Goal: Transaction & Acquisition: Purchase product/service

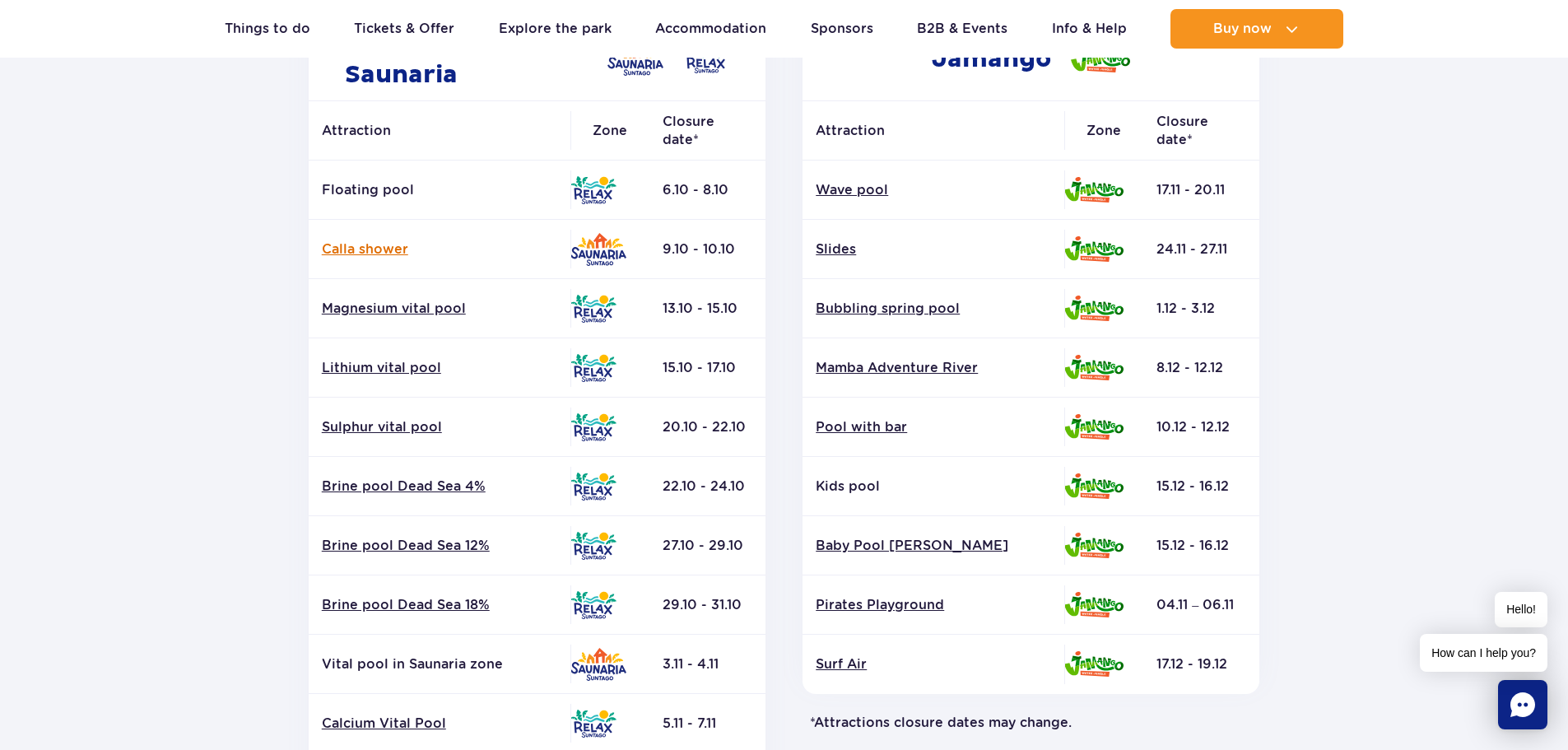
click at [355, 252] on link "Calla shower" at bounding box center [439, 249] width 236 height 18
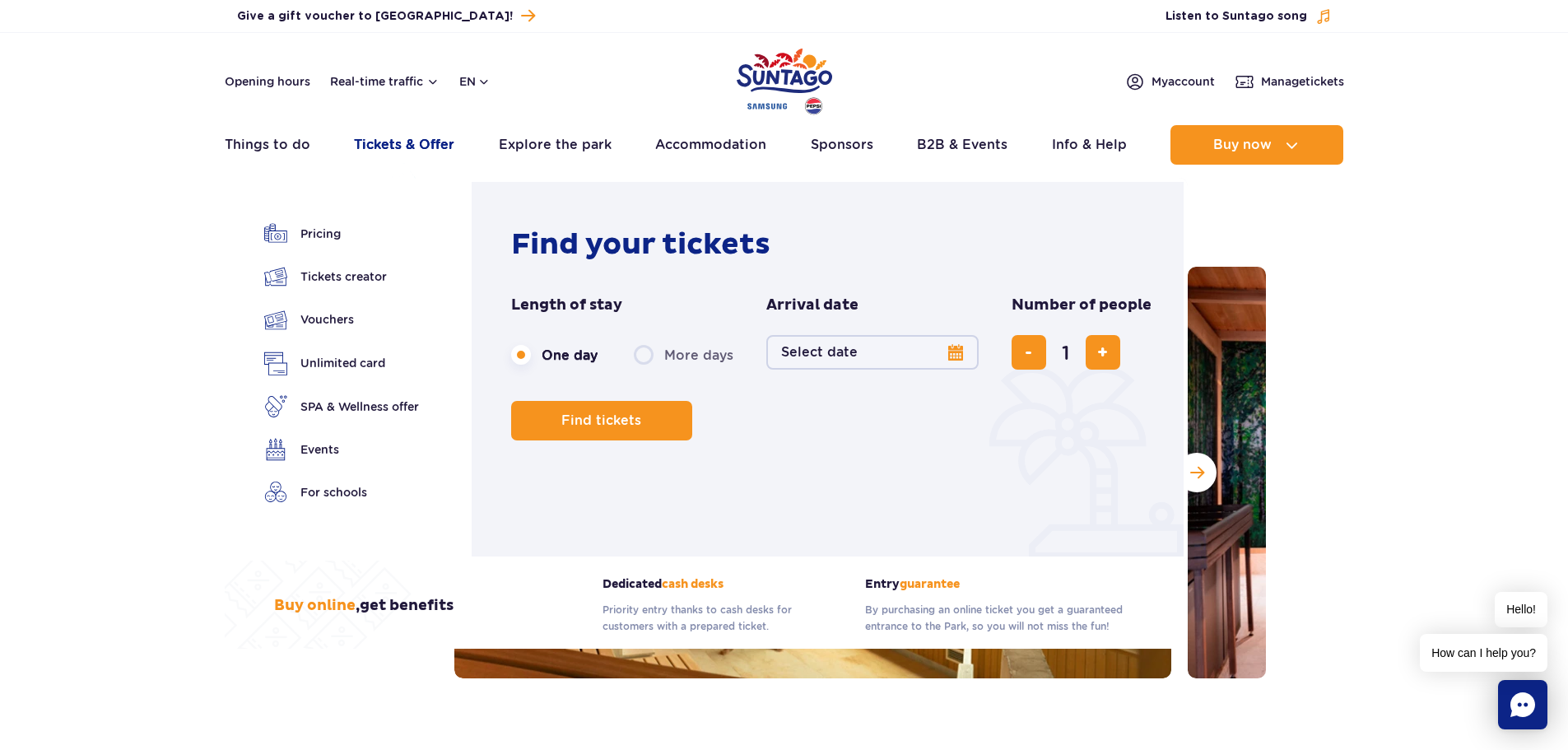
click at [421, 146] on link "Tickets & Offer" at bounding box center [404, 144] width 100 height 39
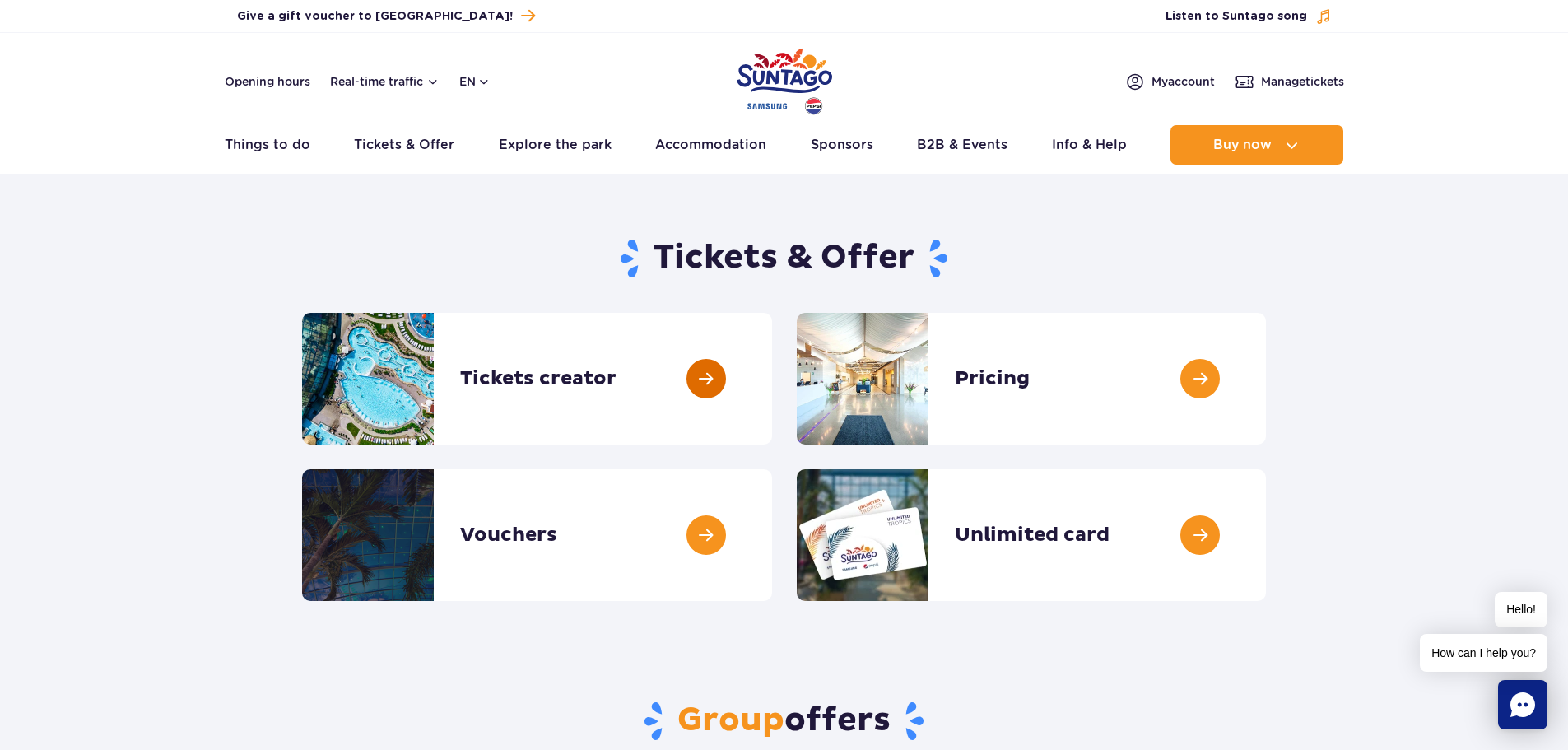
click at [772, 375] on link at bounding box center [772, 378] width 0 height 131
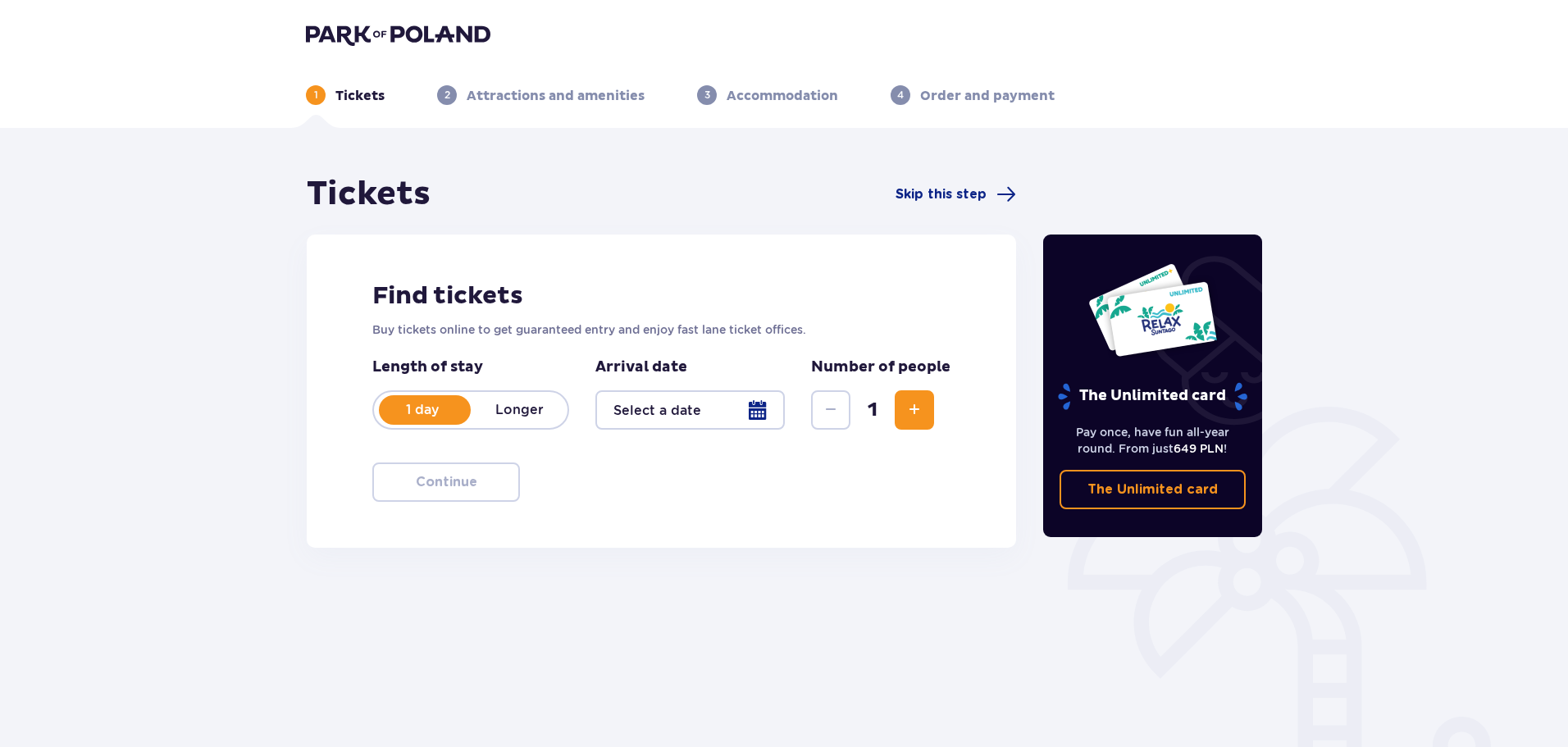
click at [764, 419] on div at bounding box center [690, 409] width 190 height 39
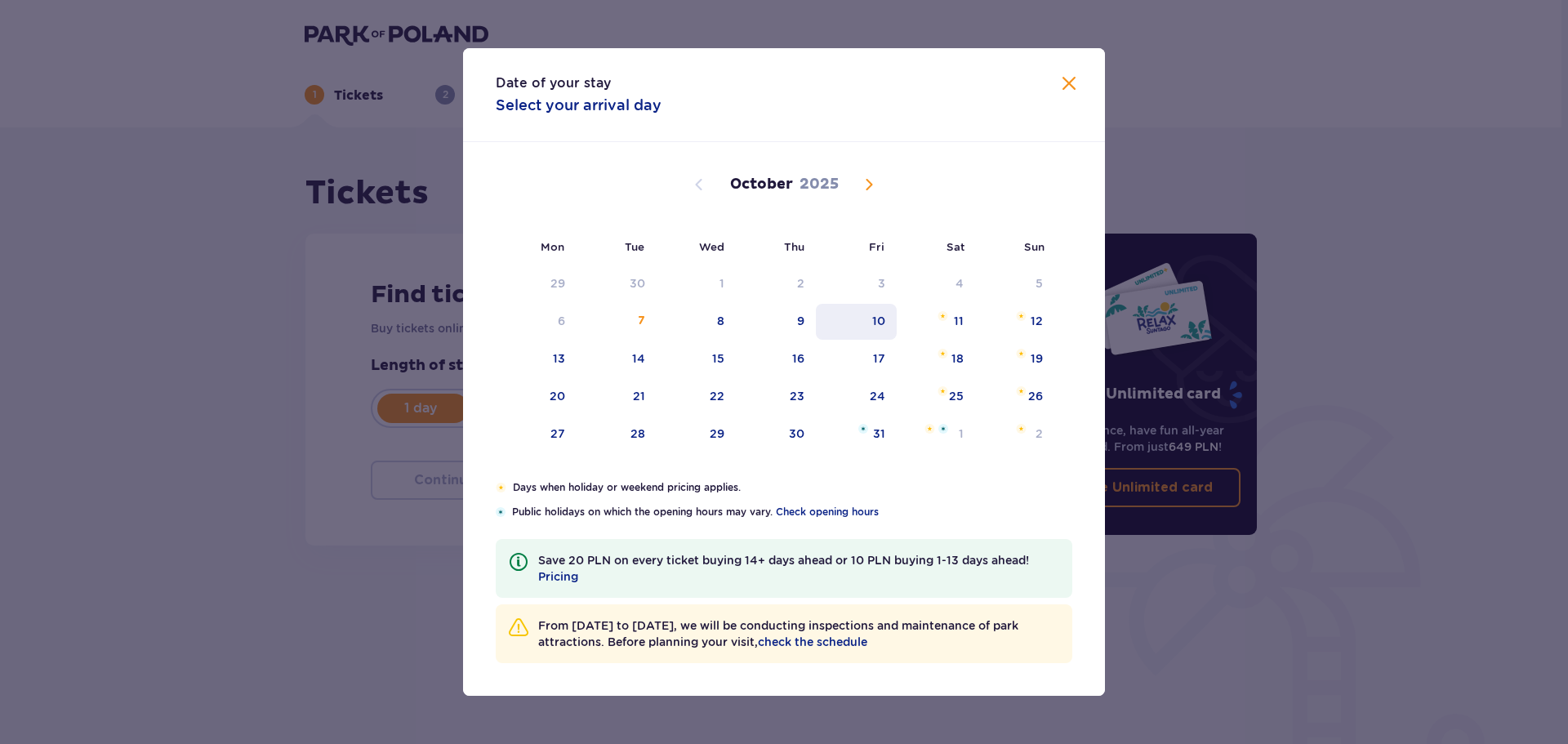
click at [878, 312] on div "10" at bounding box center [878, 320] width 13 height 16
type input "10.10.25"
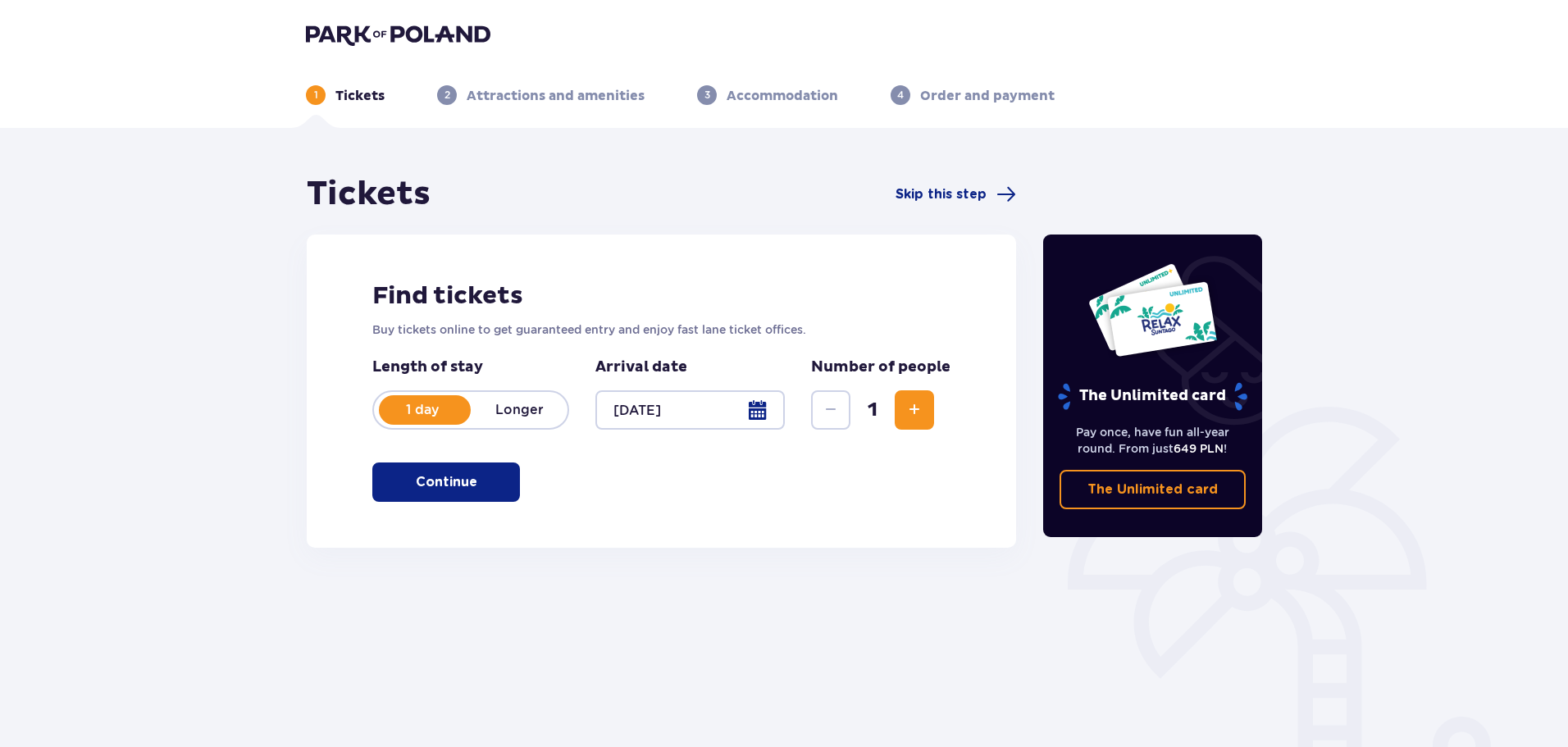
click at [908, 419] on span "Increase" at bounding box center [914, 410] width 20 height 20
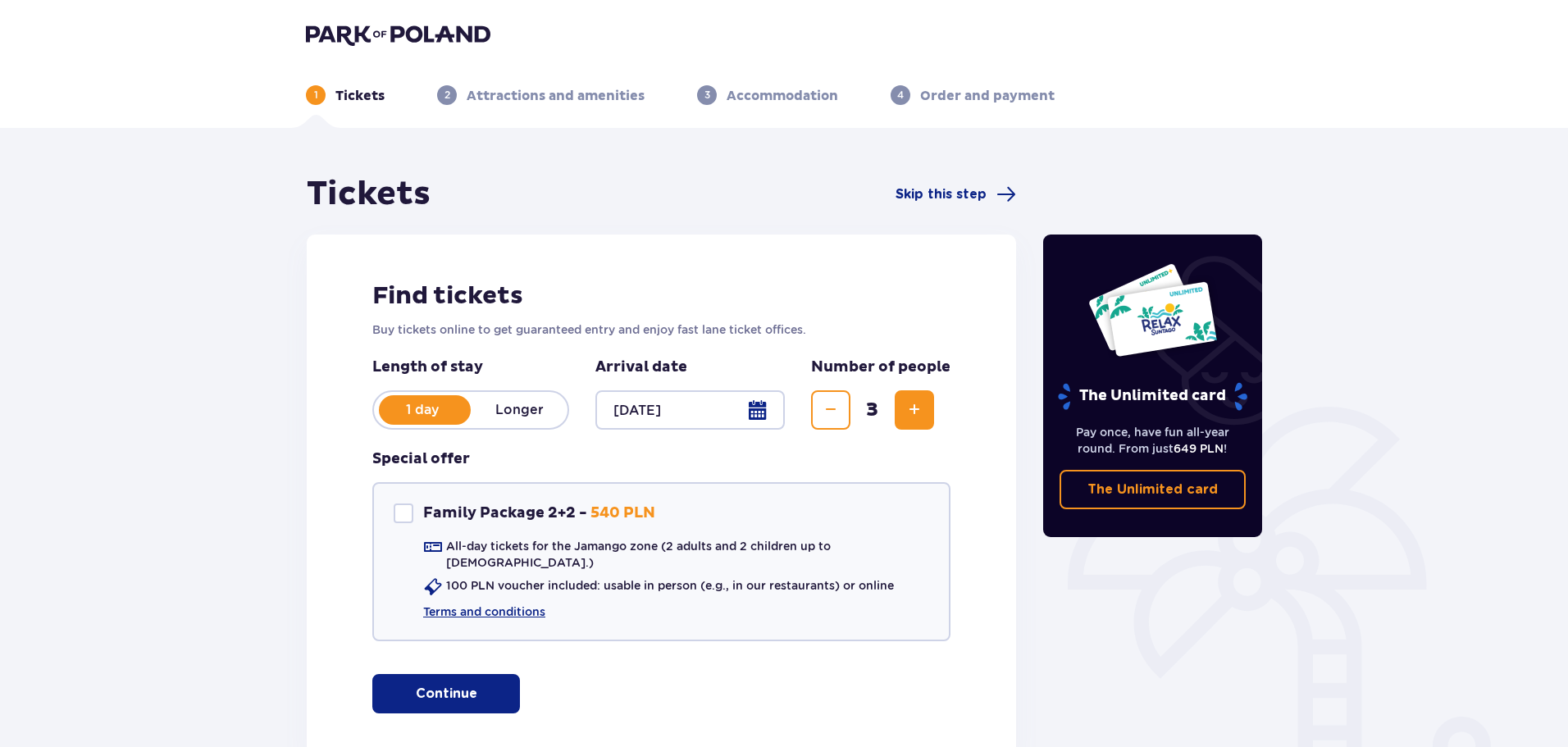
click at [908, 419] on span "Increase" at bounding box center [914, 410] width 20 height 20
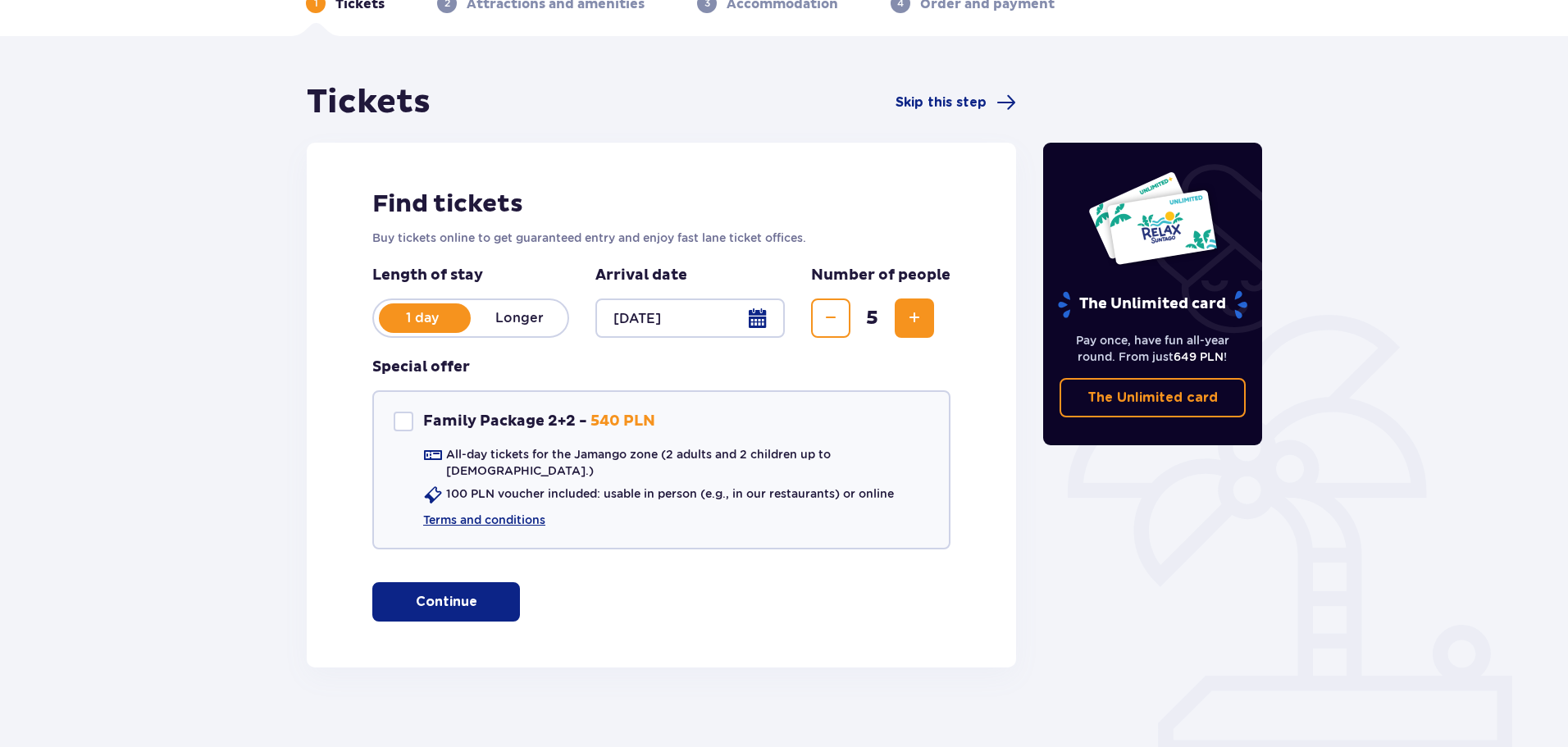
scroll to position [98, 0]
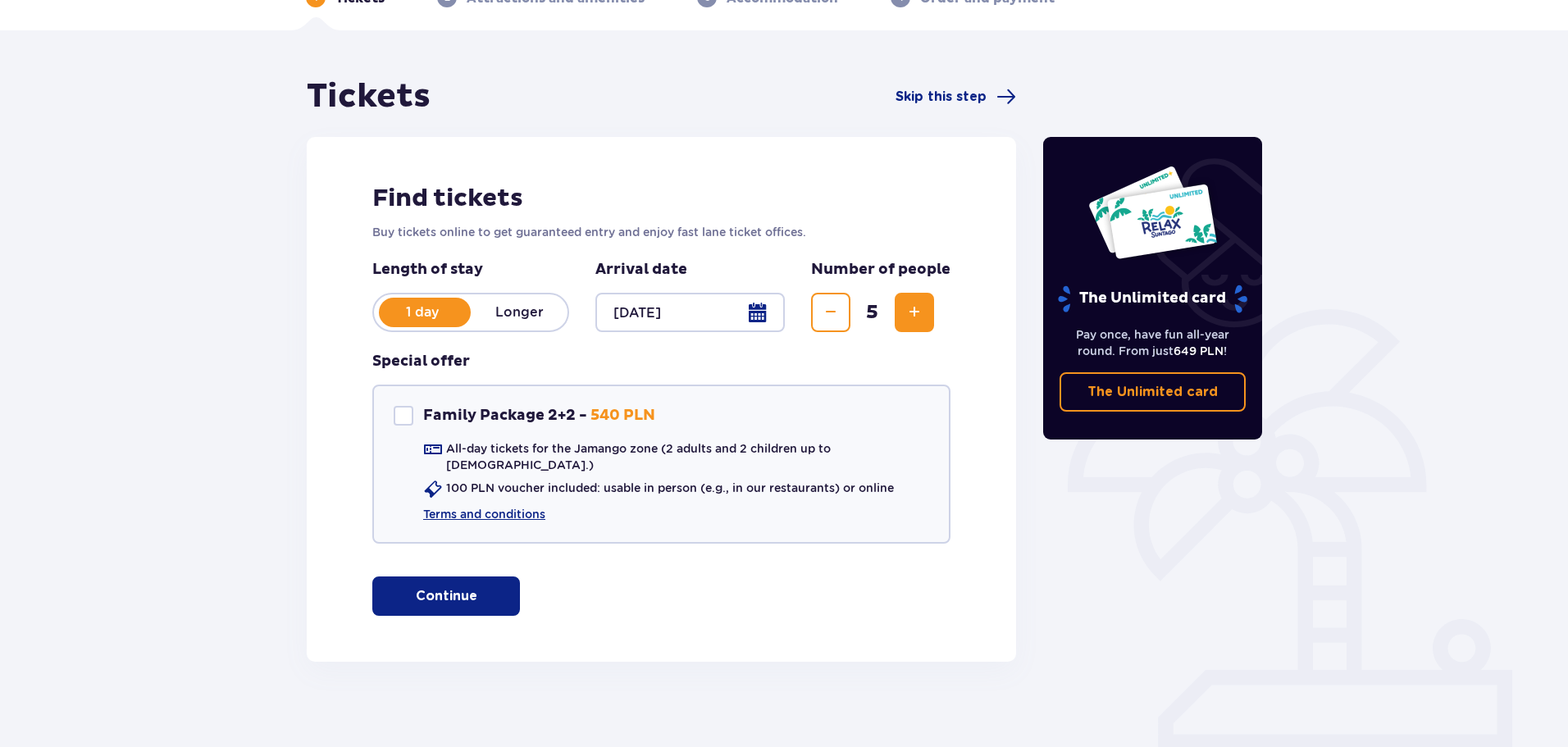
click at [447, 587] on p "Continue" at bounding box center [446, 595] width 62 height 18
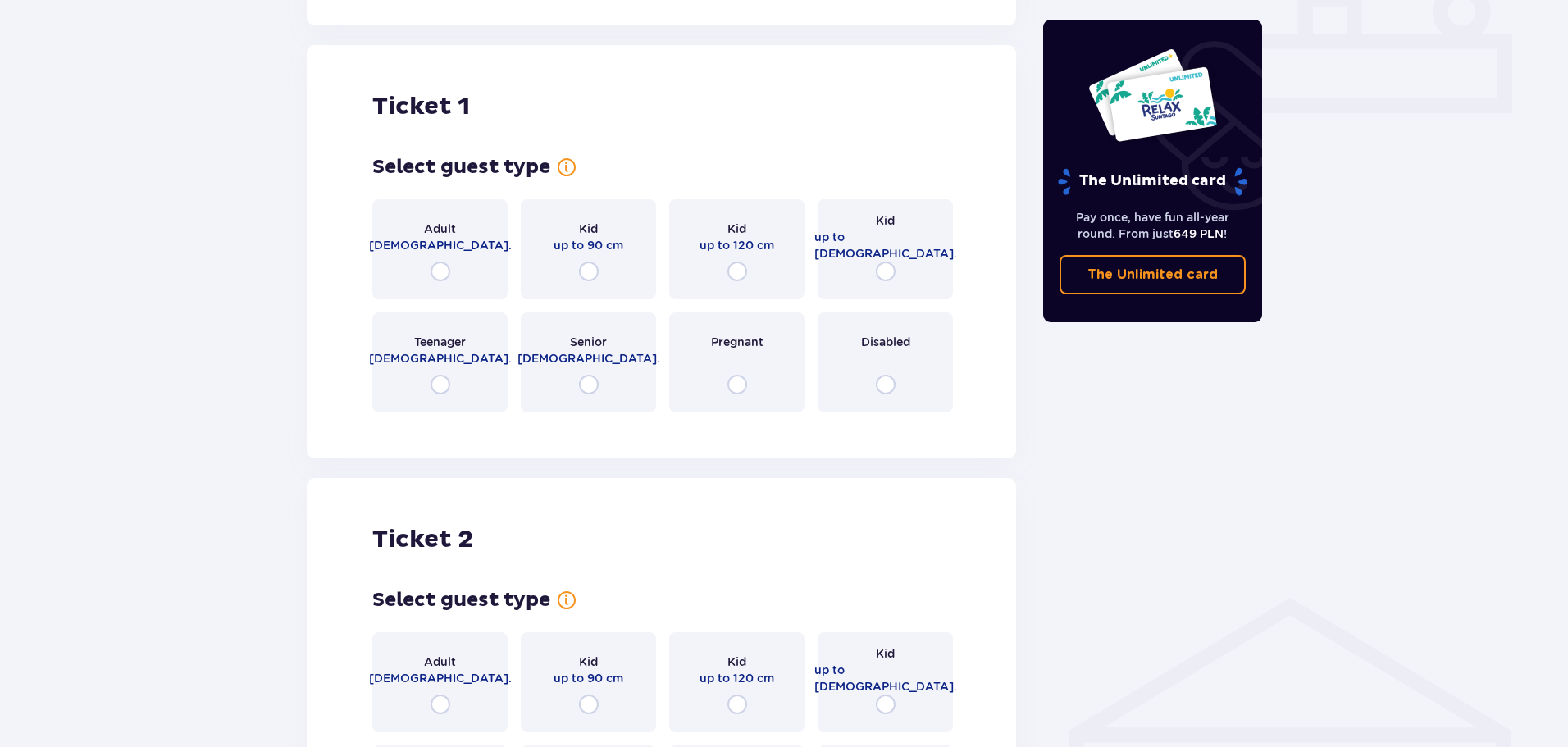
scroll to position [746, 0]
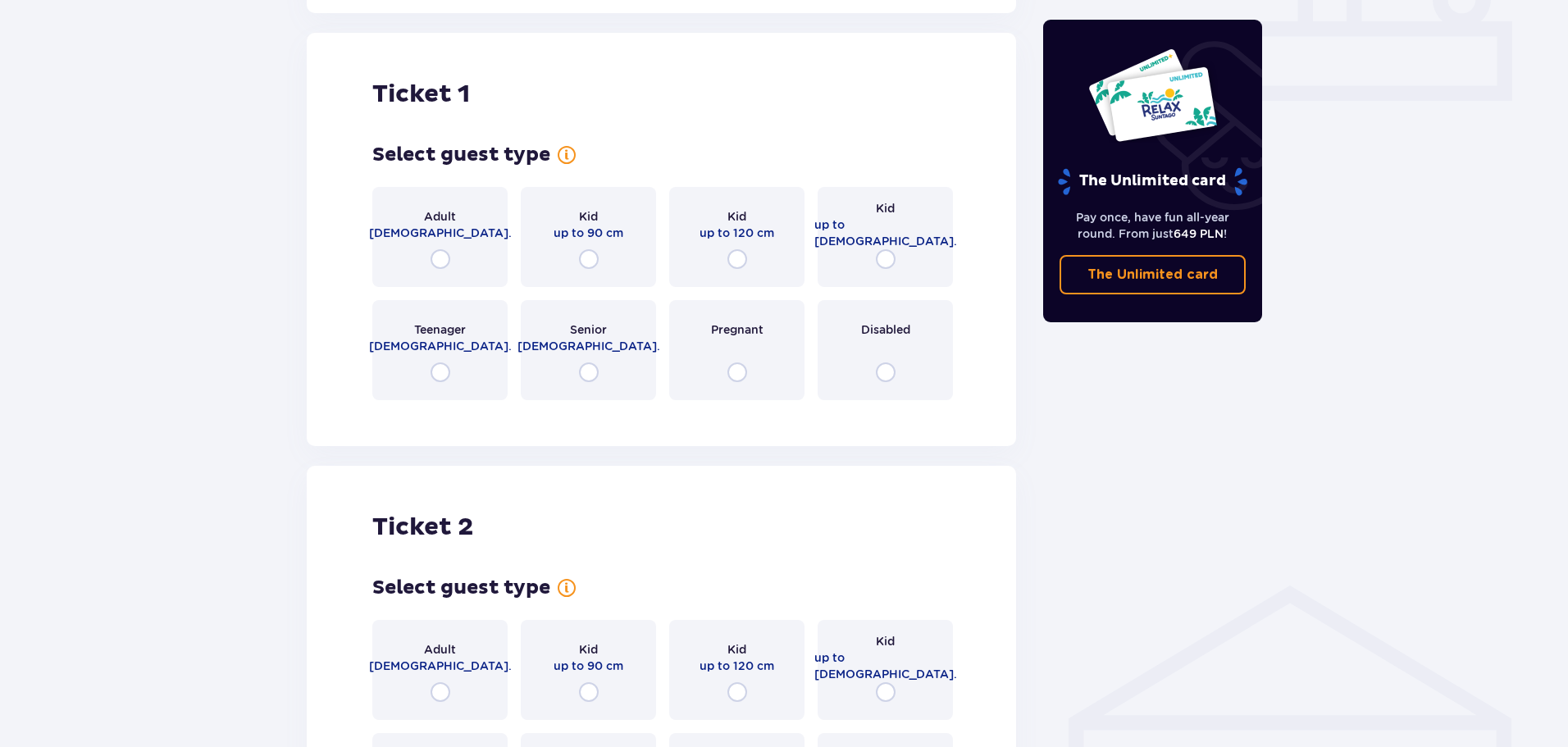
click at [445, 250] on input "radio" at bounding box center [440, 259] width 20 height 20
radio input "true"
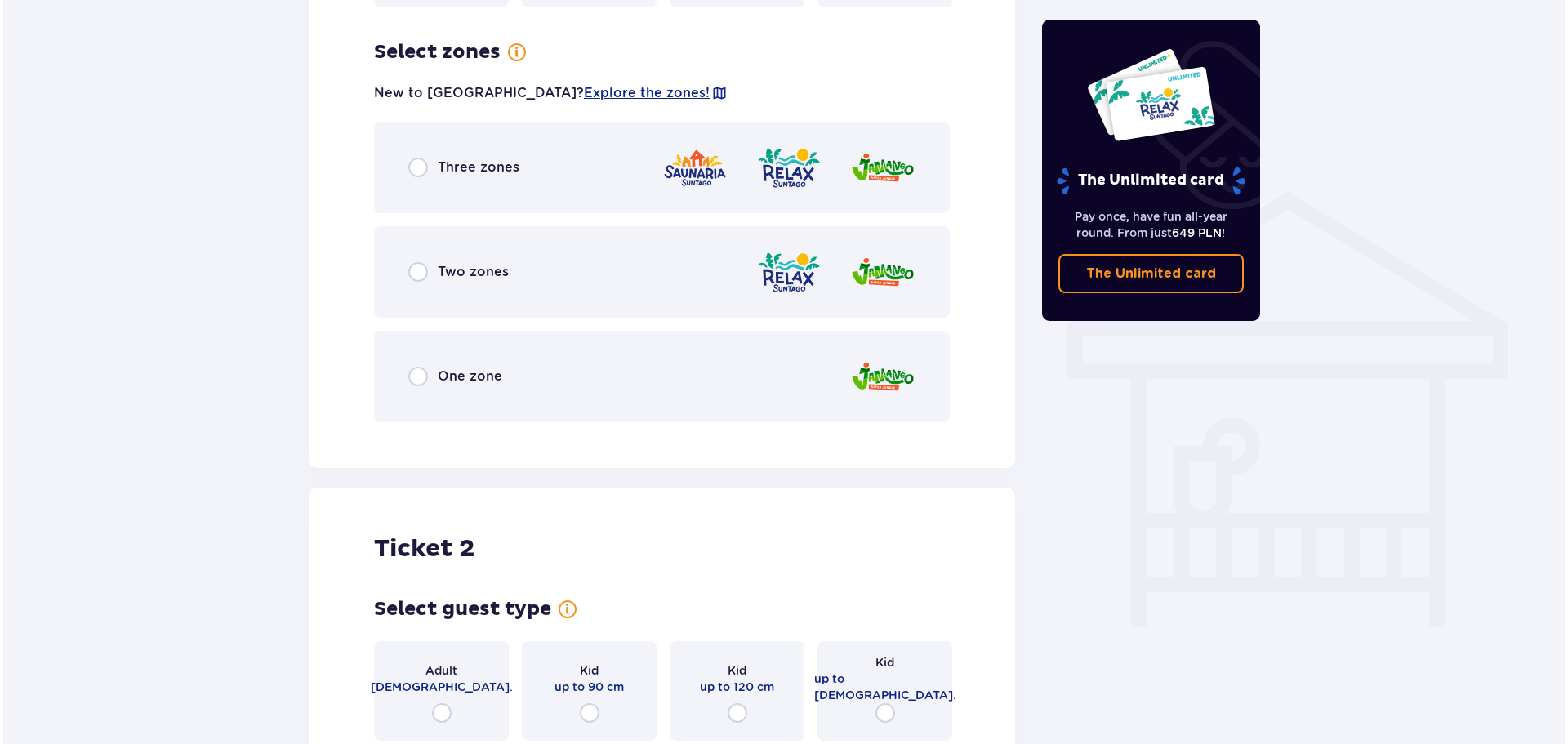
scroll to position [1142, 0]
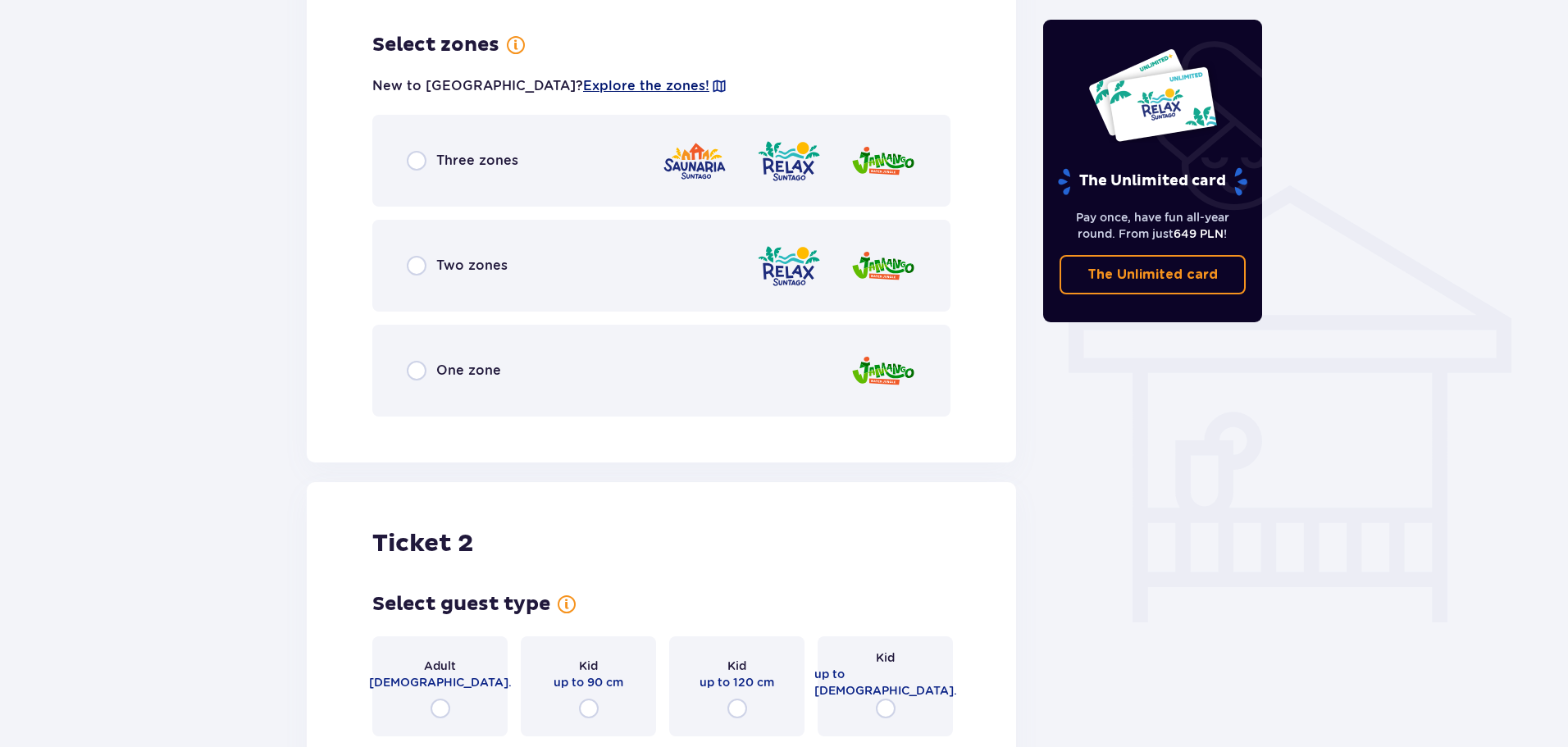
click at [583, 77] on span "Explore the zones!" at bounding box center [647, 86] width 127 height 18
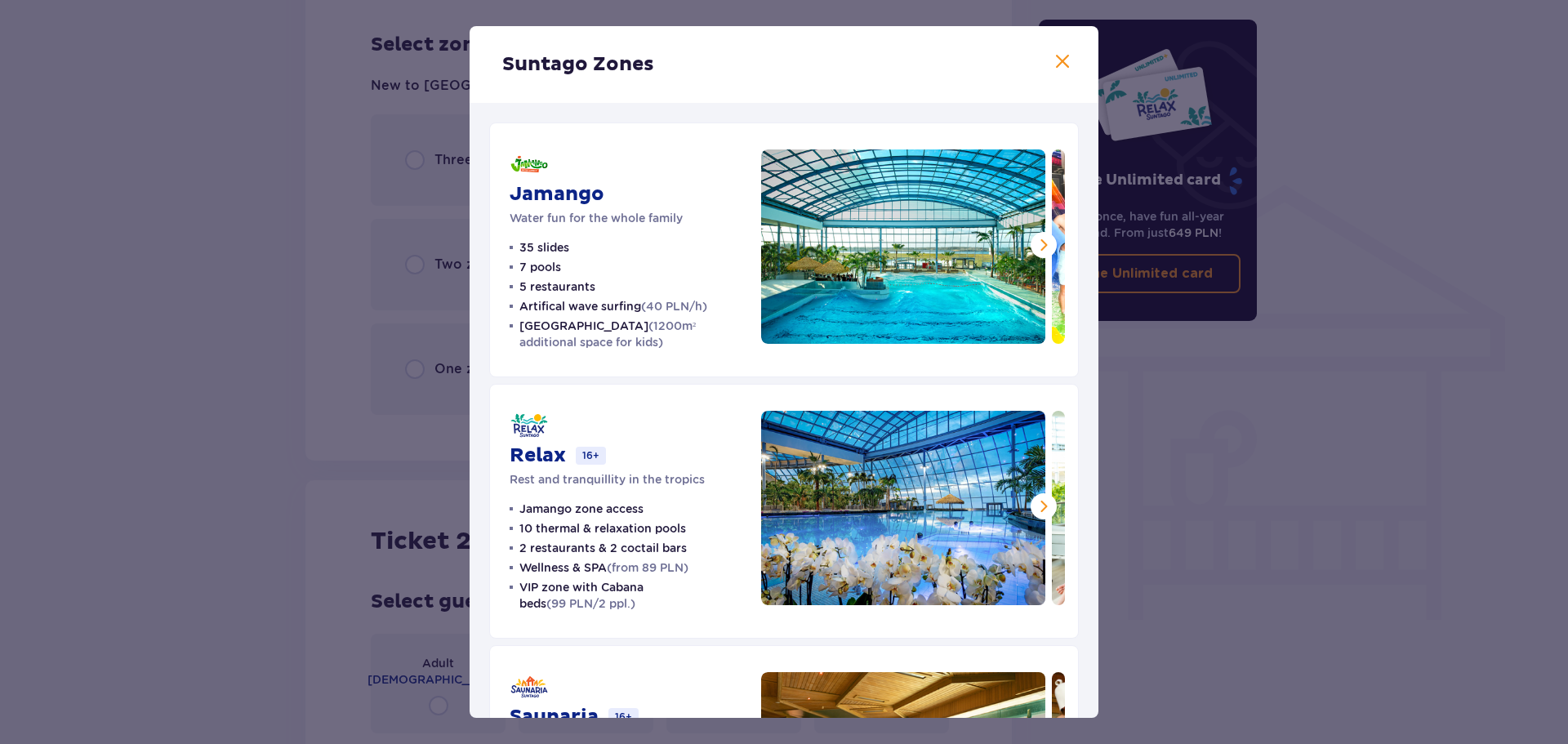
click at [1034, 243] on span at bounding box center [1043, 244] width 20 height 20
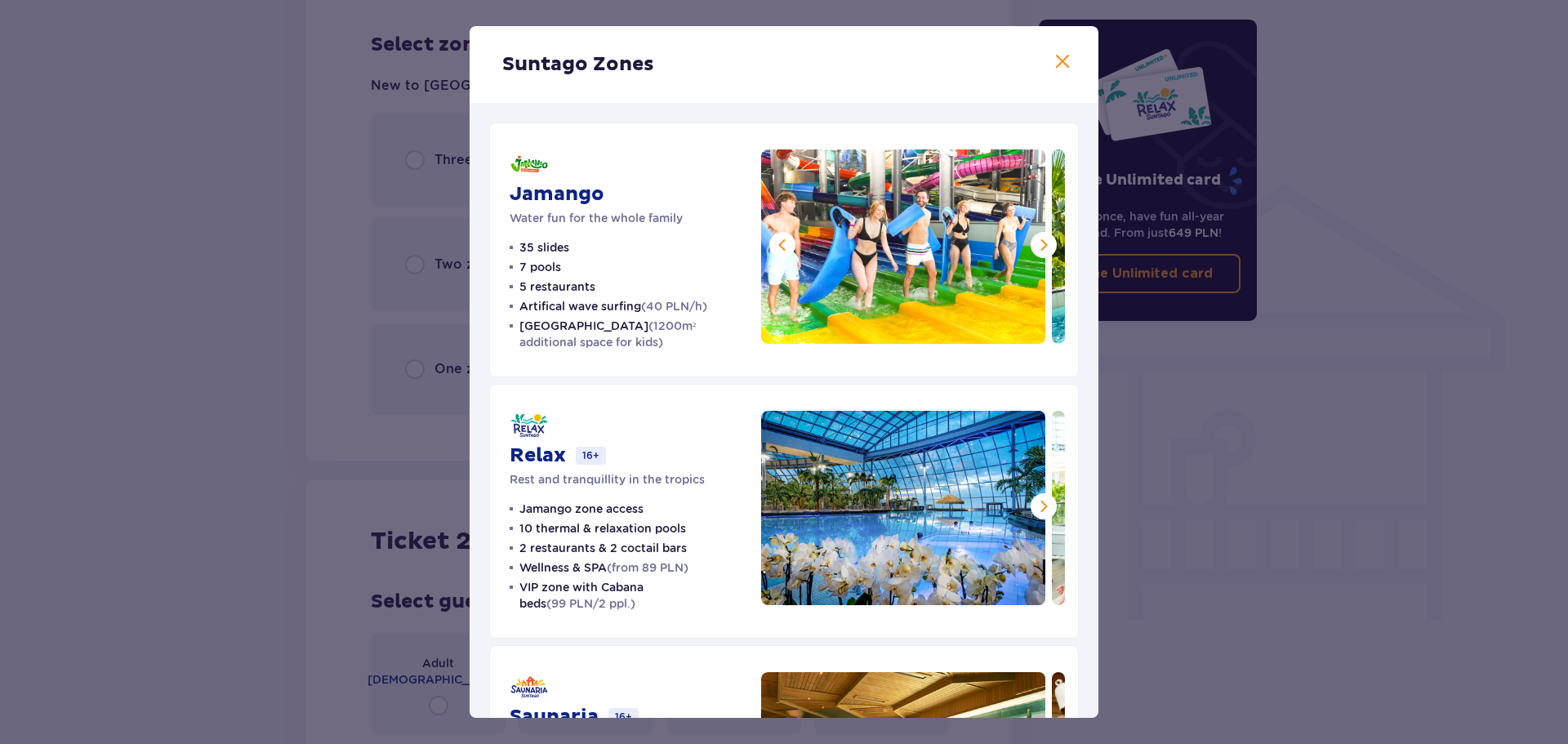
click at [1034, 243] on span at bounding box center [1043, 244] width 20 height 20
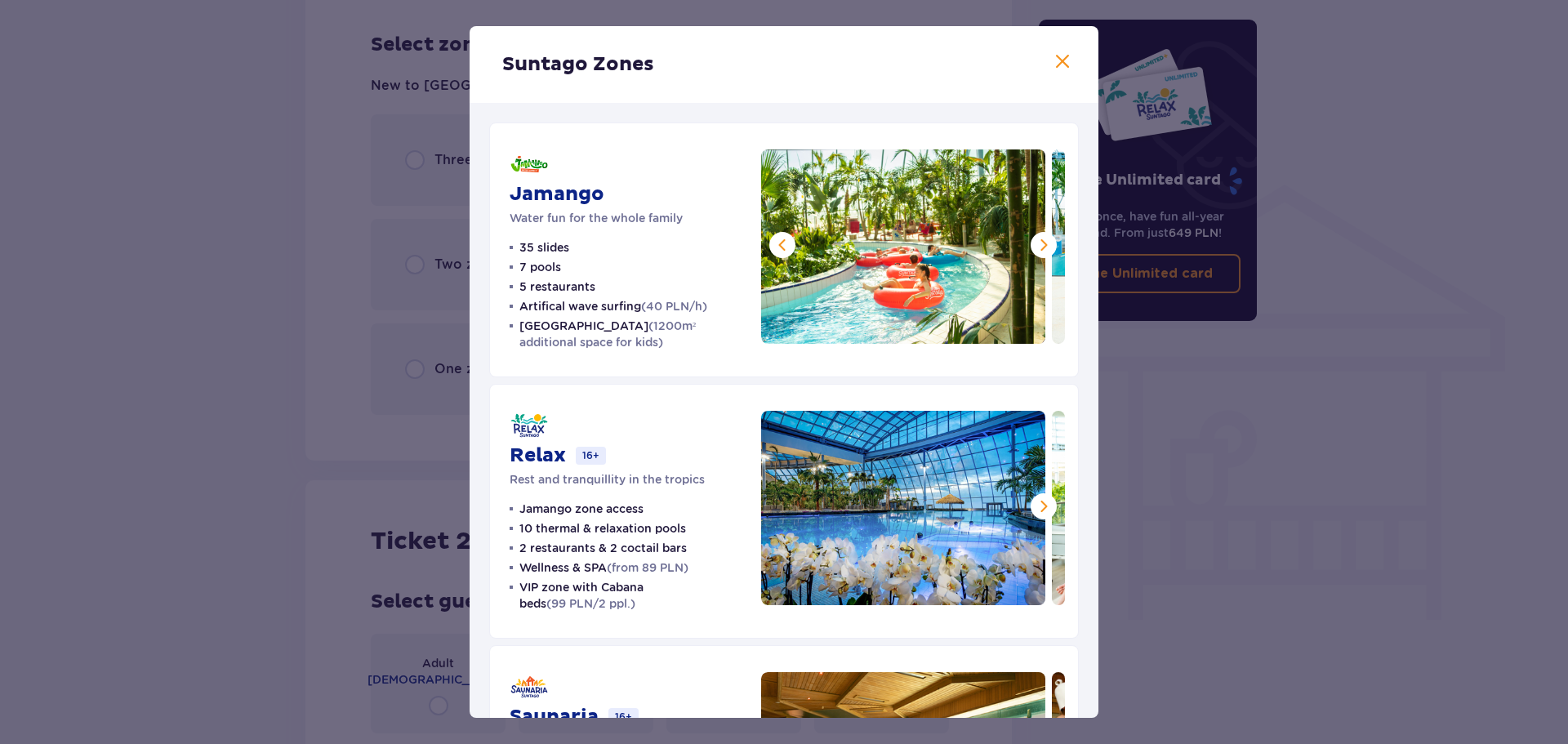
click at [1034, 243] on span at bounding box center [1043, 244] width 20 height 20
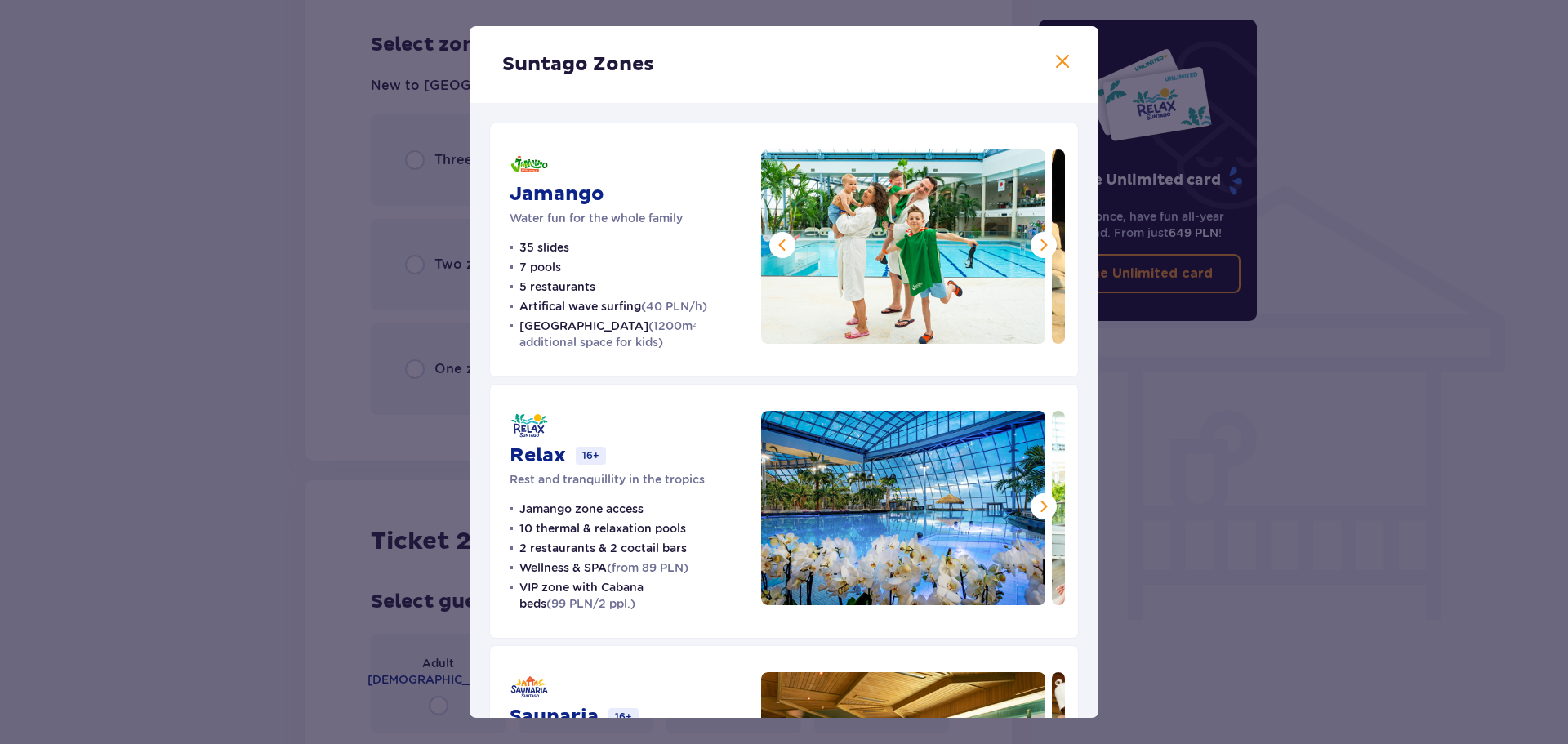
click at [1034, 243] on span at bounding box center [1043, 244] width 20 height 20
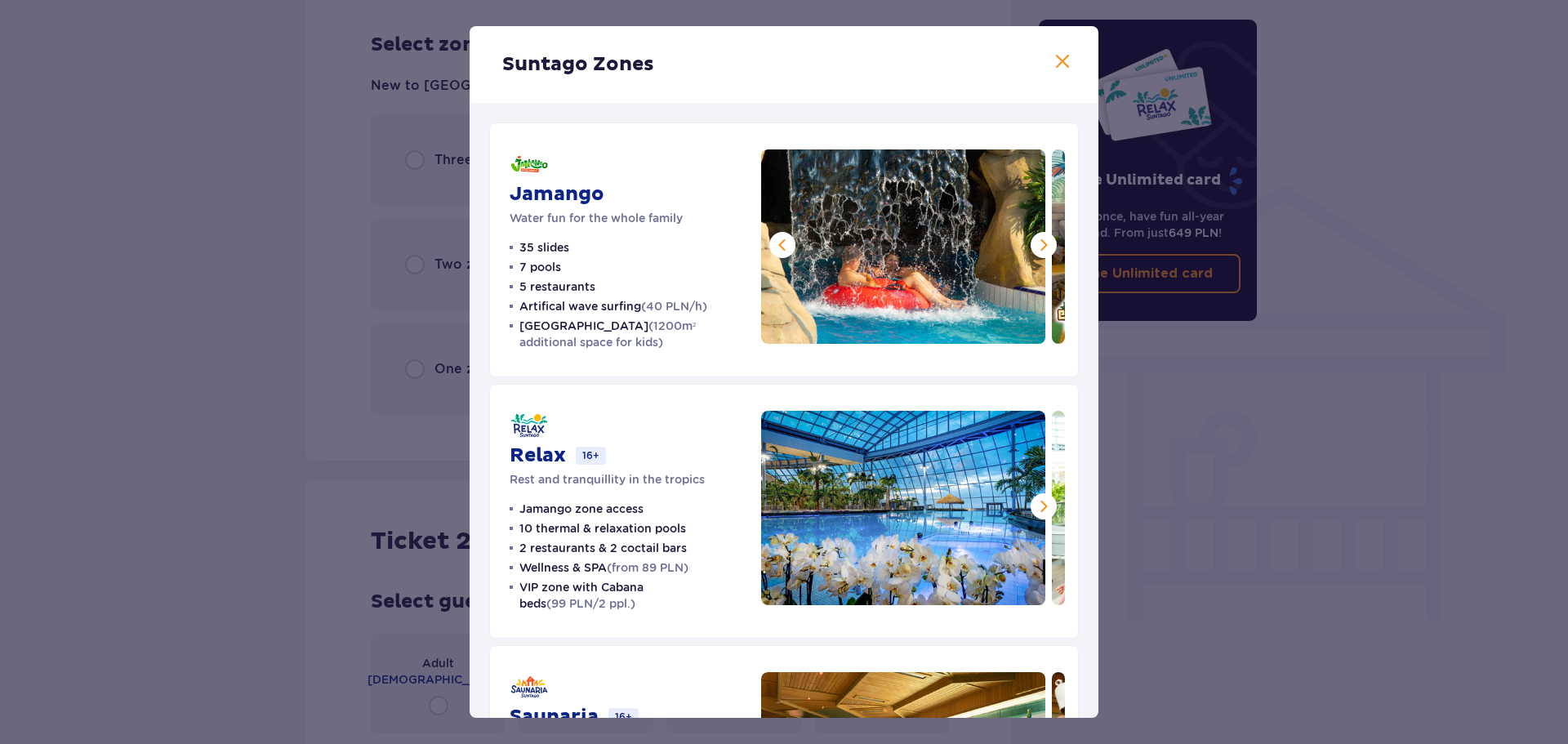
click at [1034, 243] on span at bounding box center [1043, 244] width 20 height 20
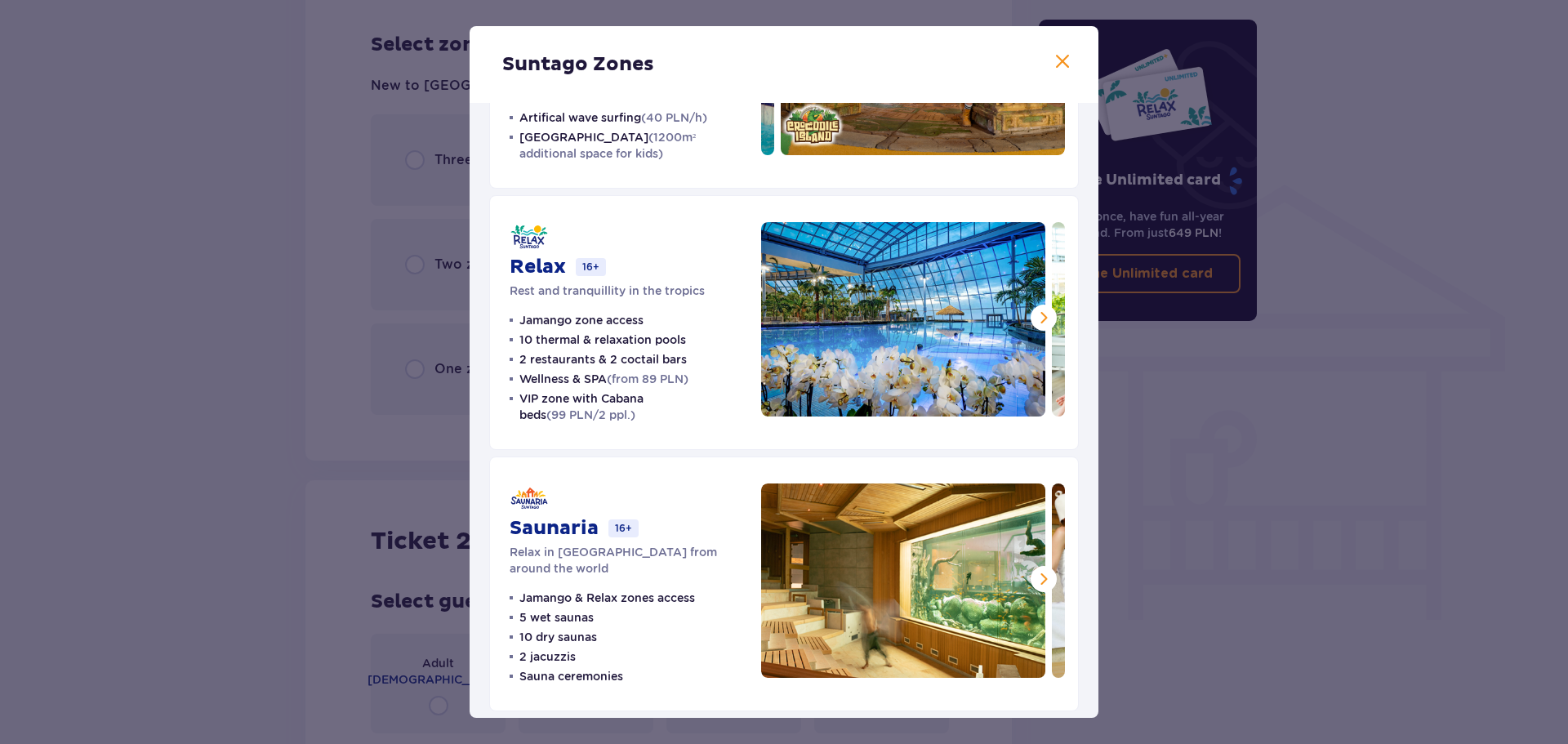
scroll to position [195, 0]
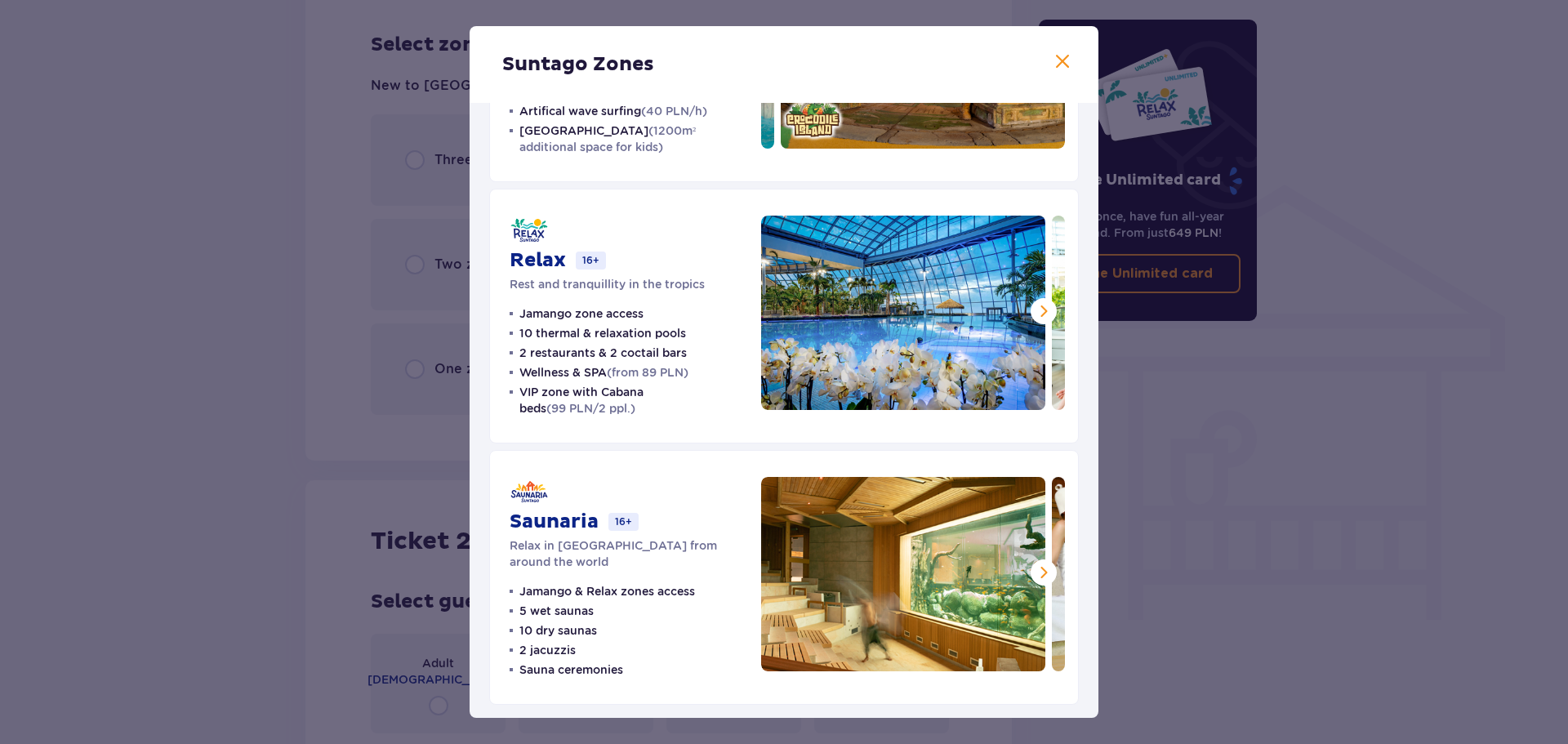
click at [1037, 313] on span at bounding box center [1043, 311] width 20 height 20
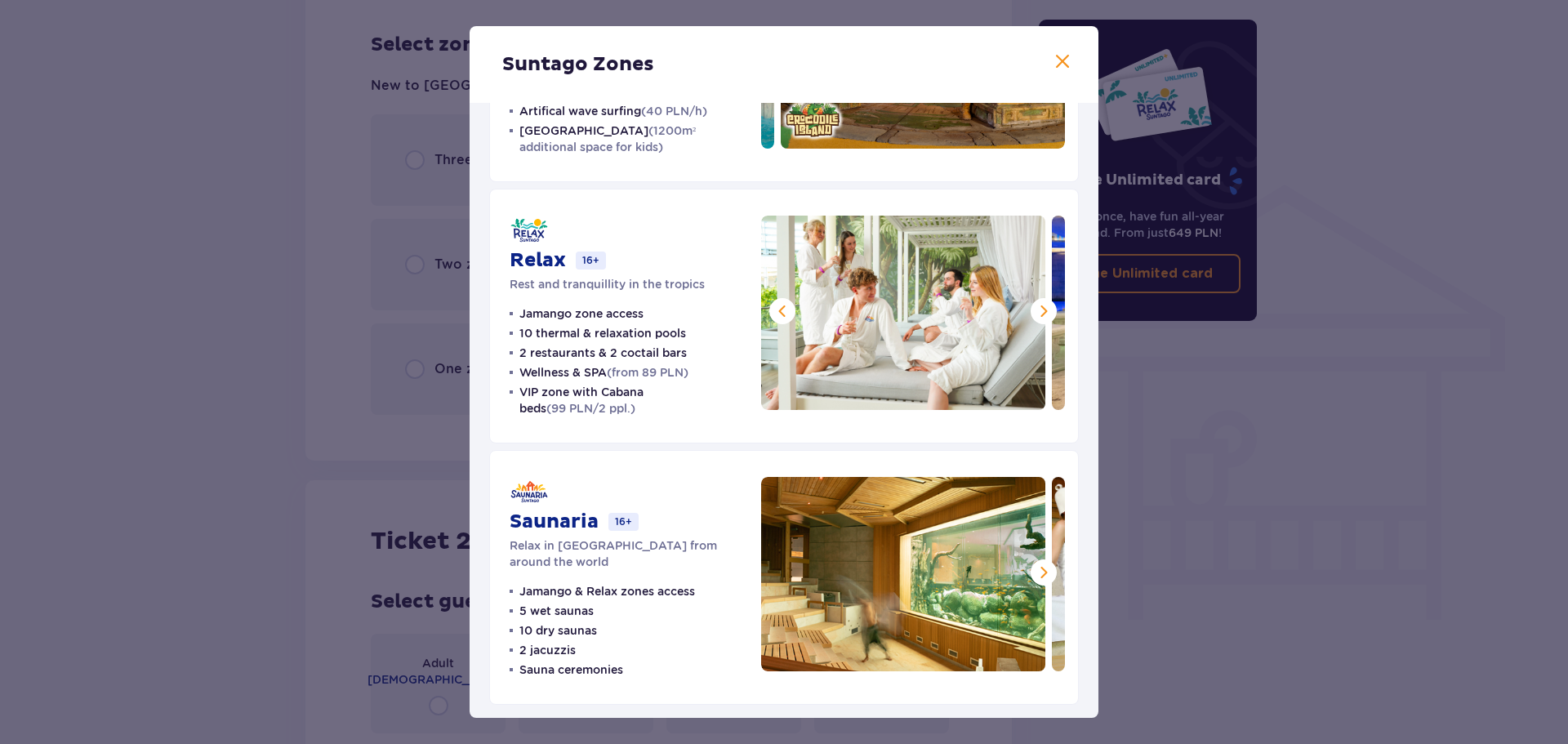
click at [1037, 313] on span at bounding box center [1043, 311] width 20 height 20
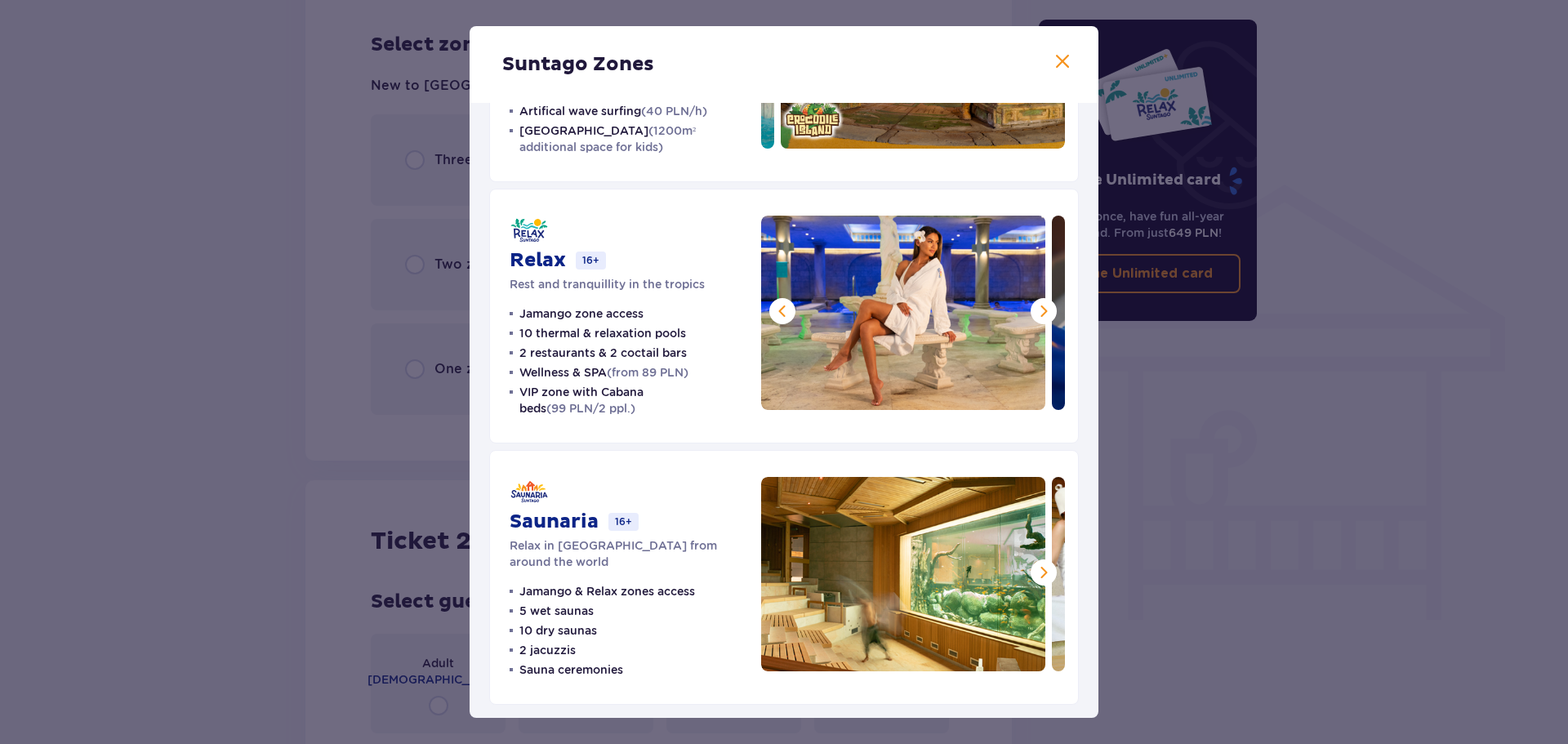
click at [1037, 313] on span at bounding box center [1043, 311] width 20 height 20
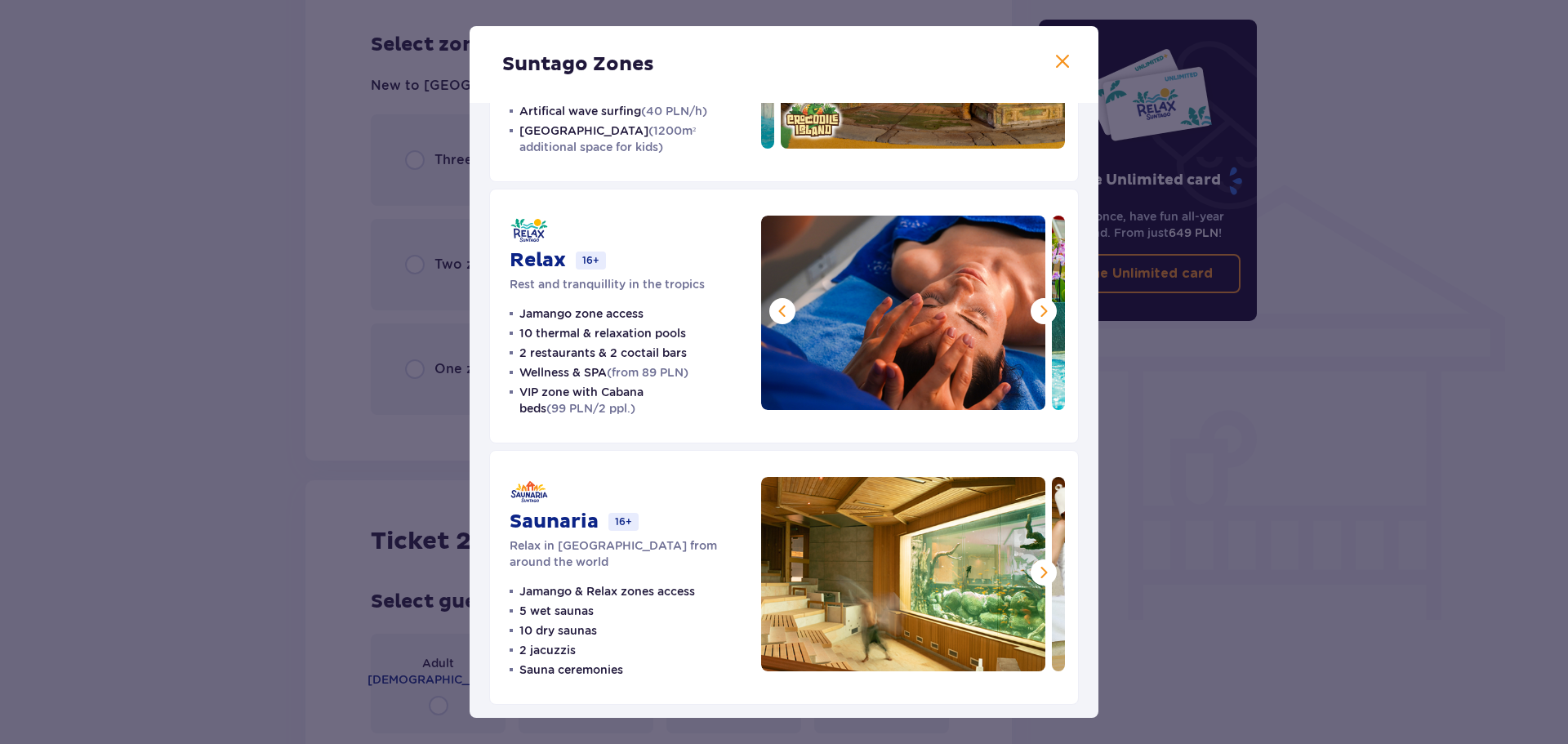
click at [1037, 313] on span at bounding box center [1043, 311] width 20 height 20
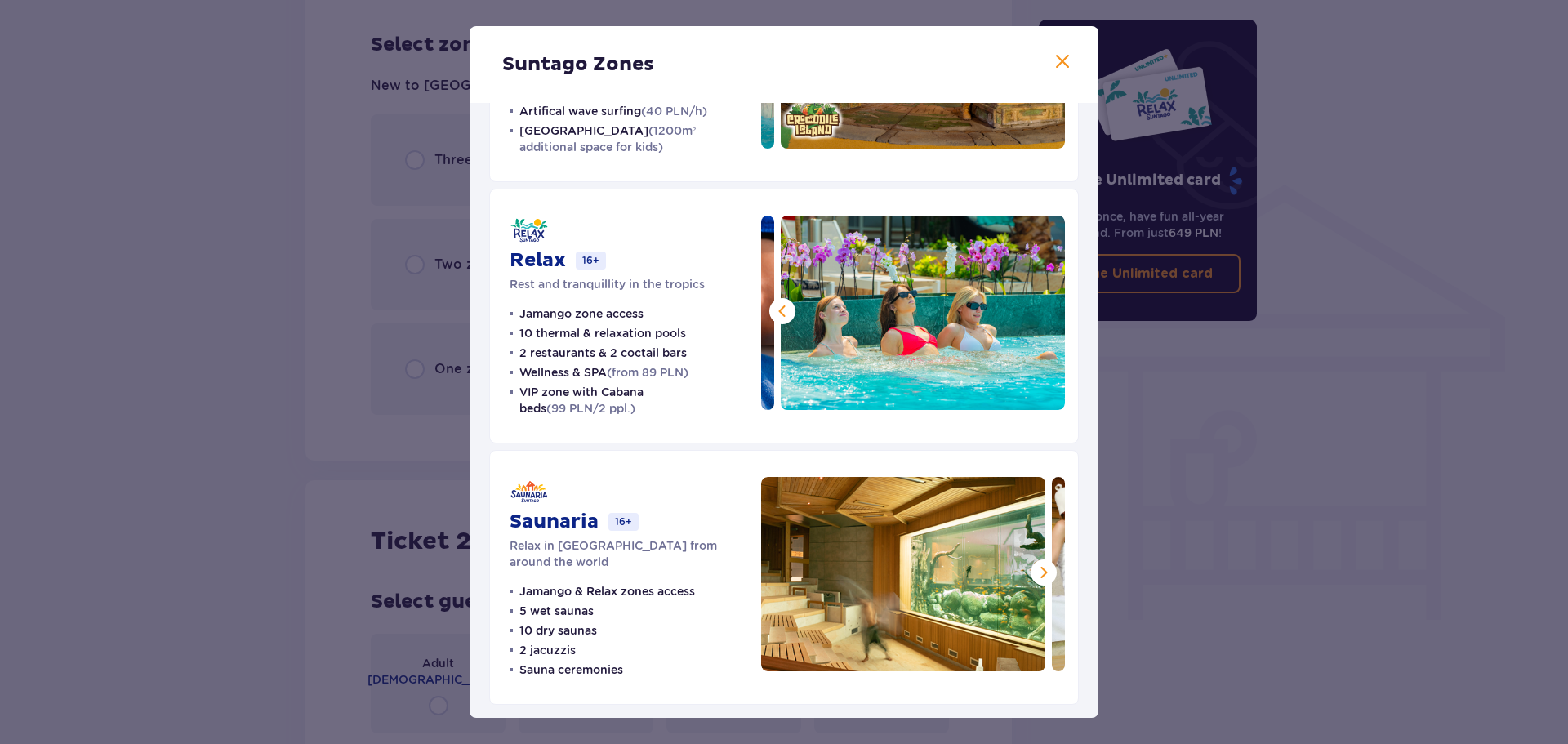
click at [1037, 313] on img at bounding box center [923, 312] width 284 height 194
click at [1040, 573] on span at bounding box center [1043, 572] width 20 height 20
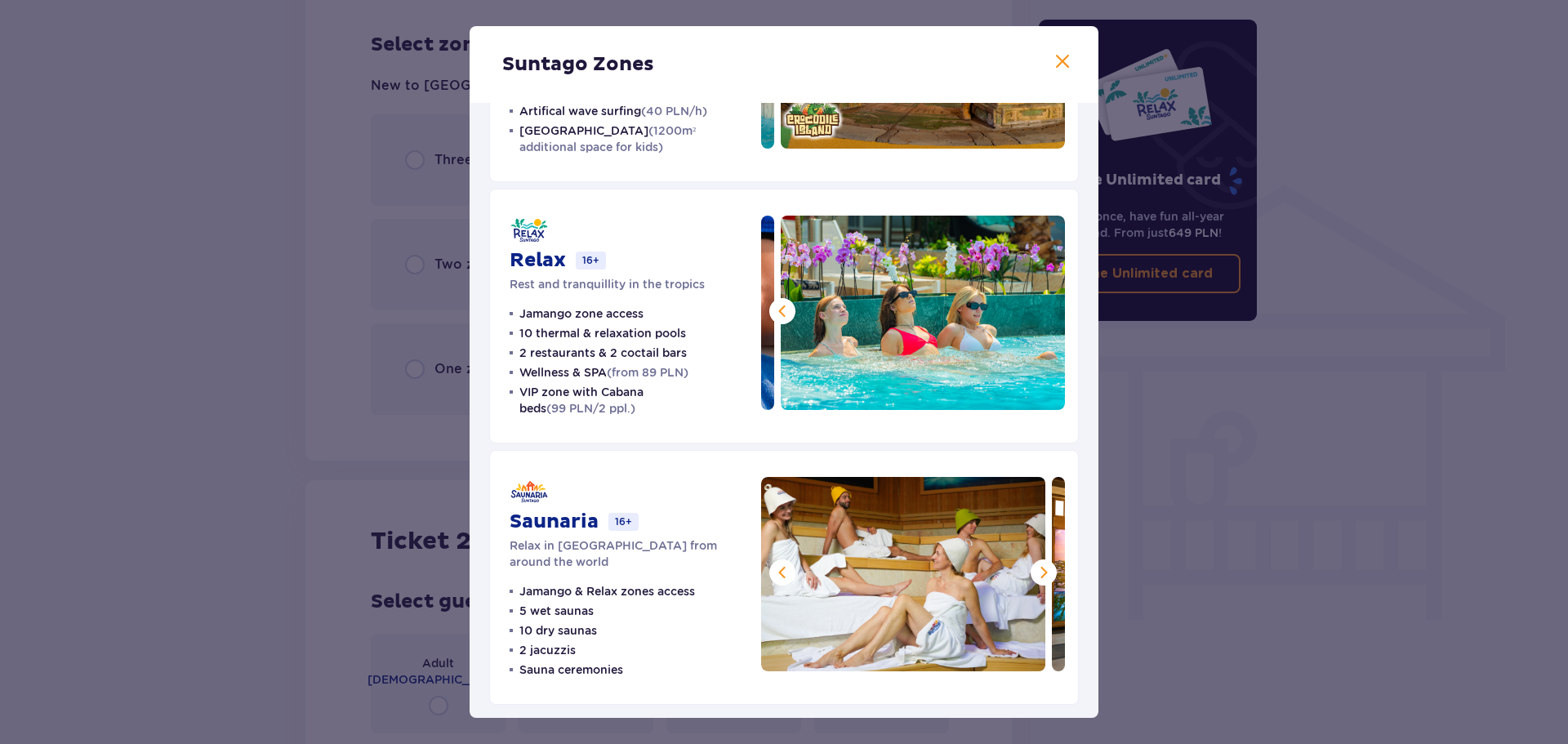
click at [1040, 573] on span at bounding box center [1043, 572] width 20 height 20
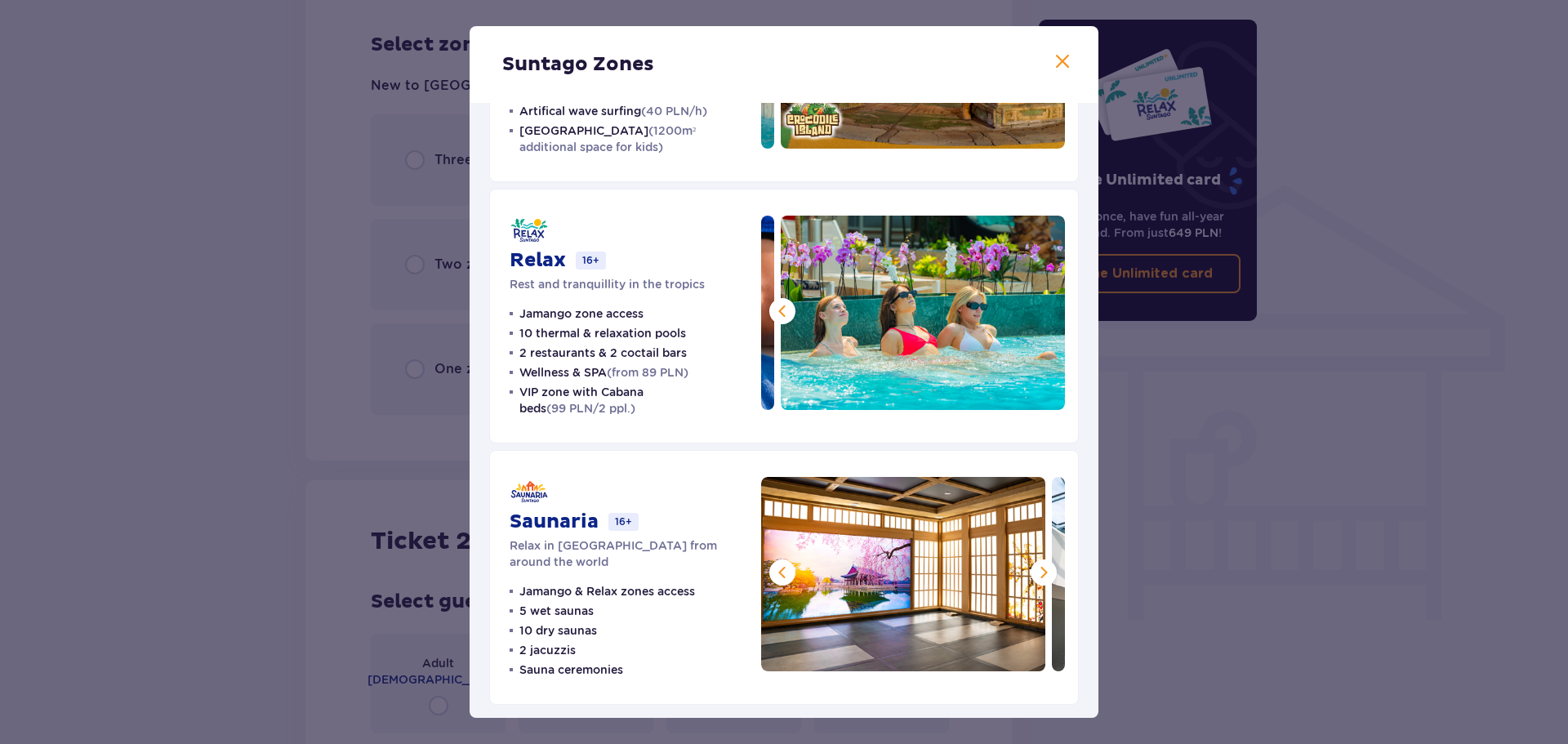
click at [1040, 573] on span at bounding box center [1043, 572] width 20 height 20
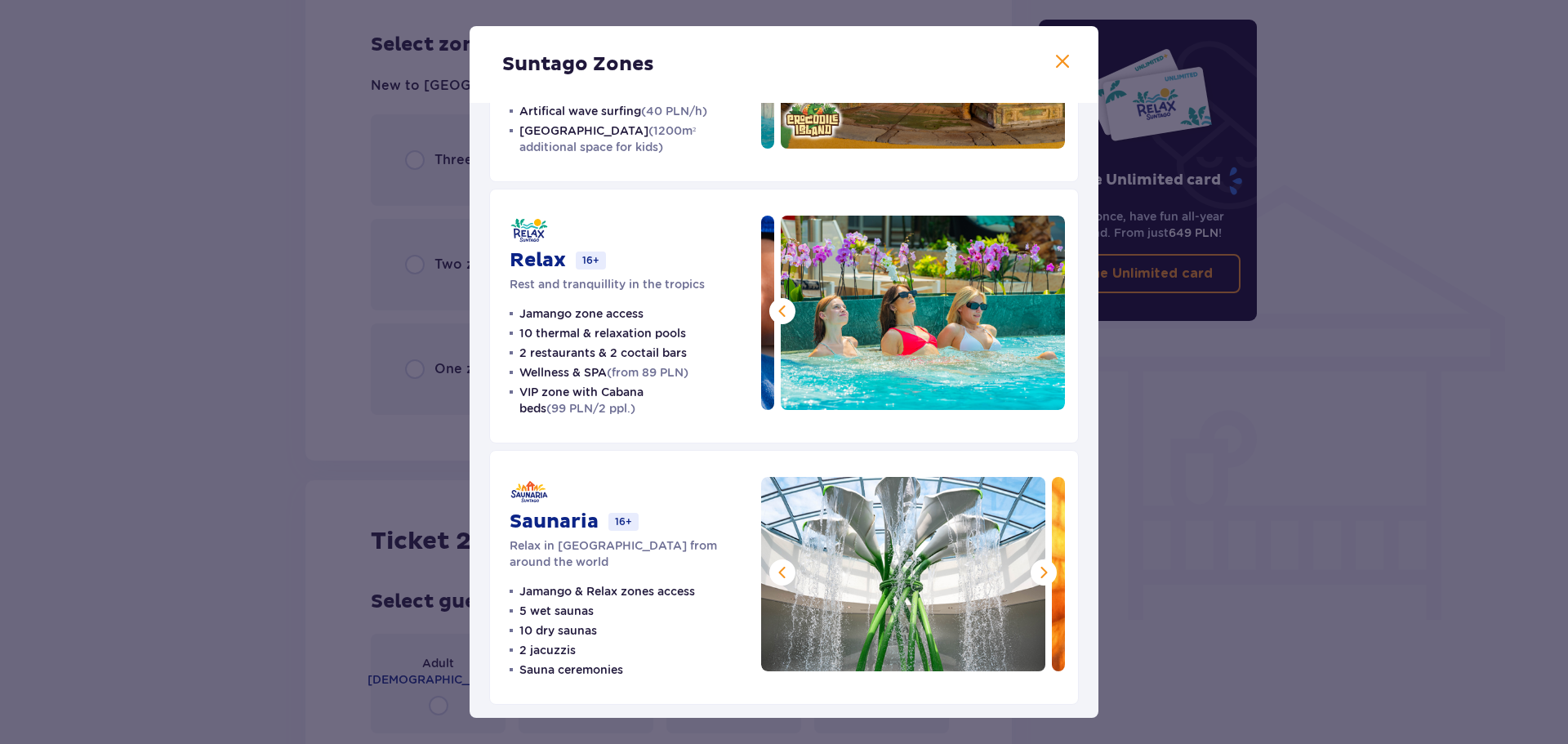
click at [1040, 573] on span at bounding box center [1043, 572] width 20 height 20
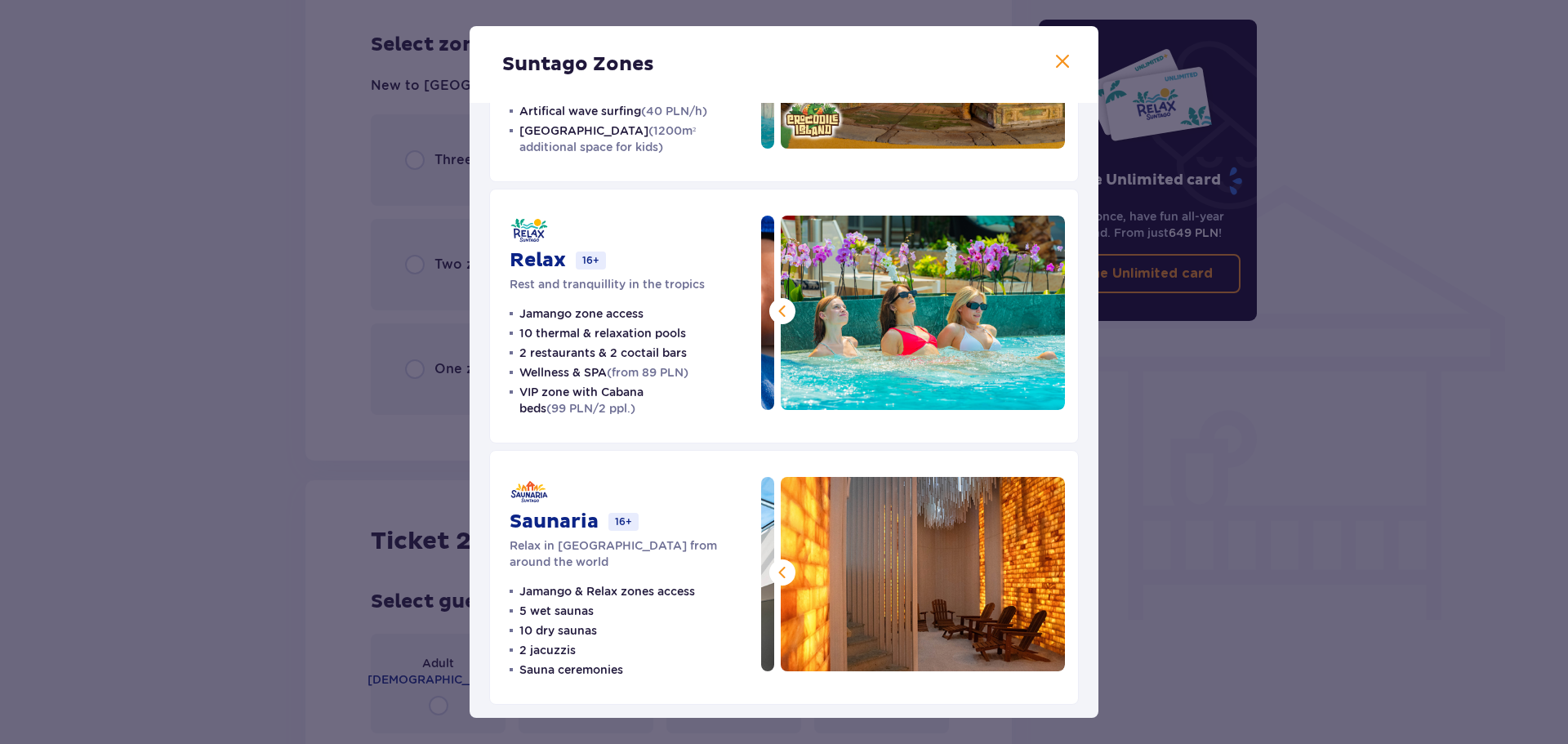
click at [1040, 573] on img at bounding box center [923, 574] width 284 height 194
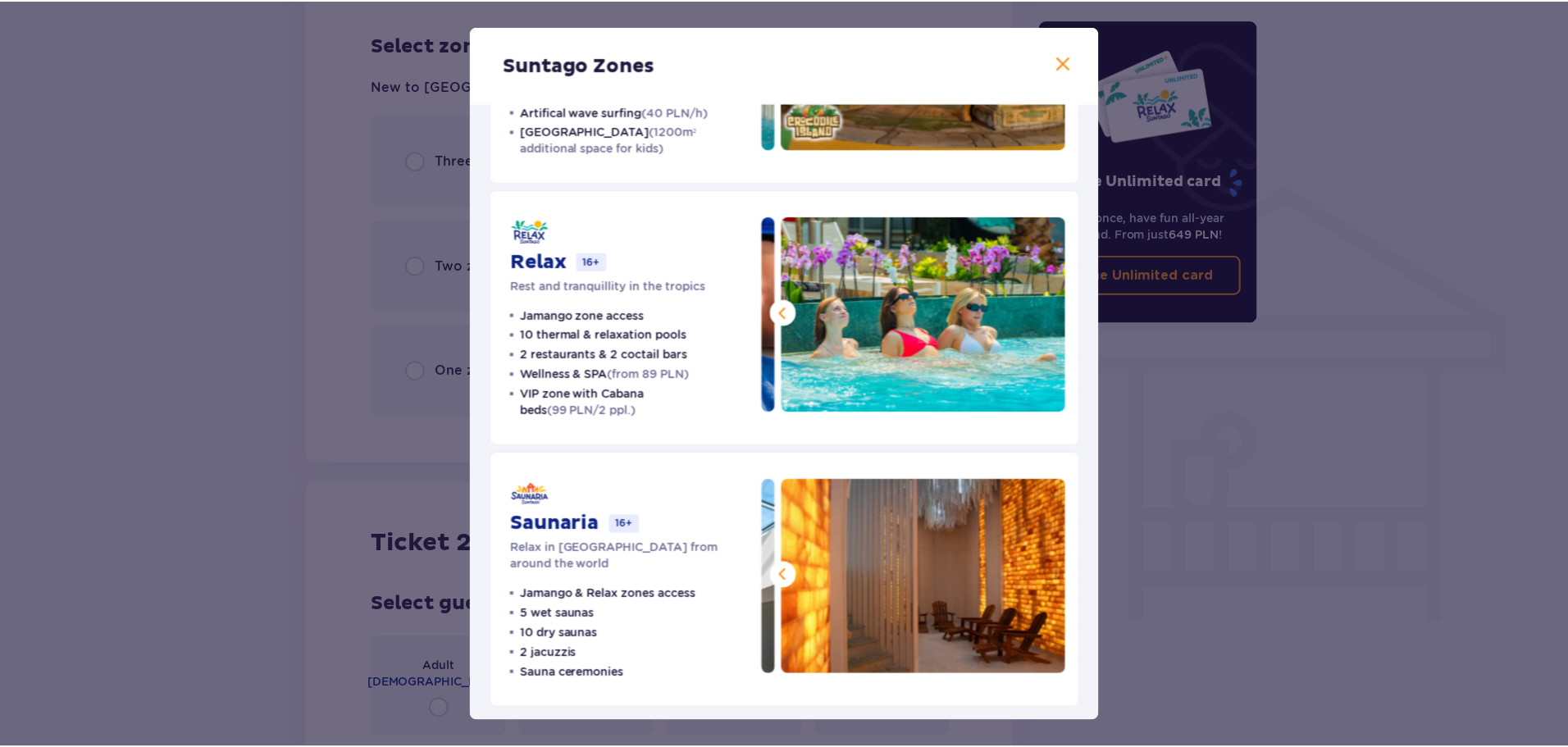
scroll to position [0, 0]
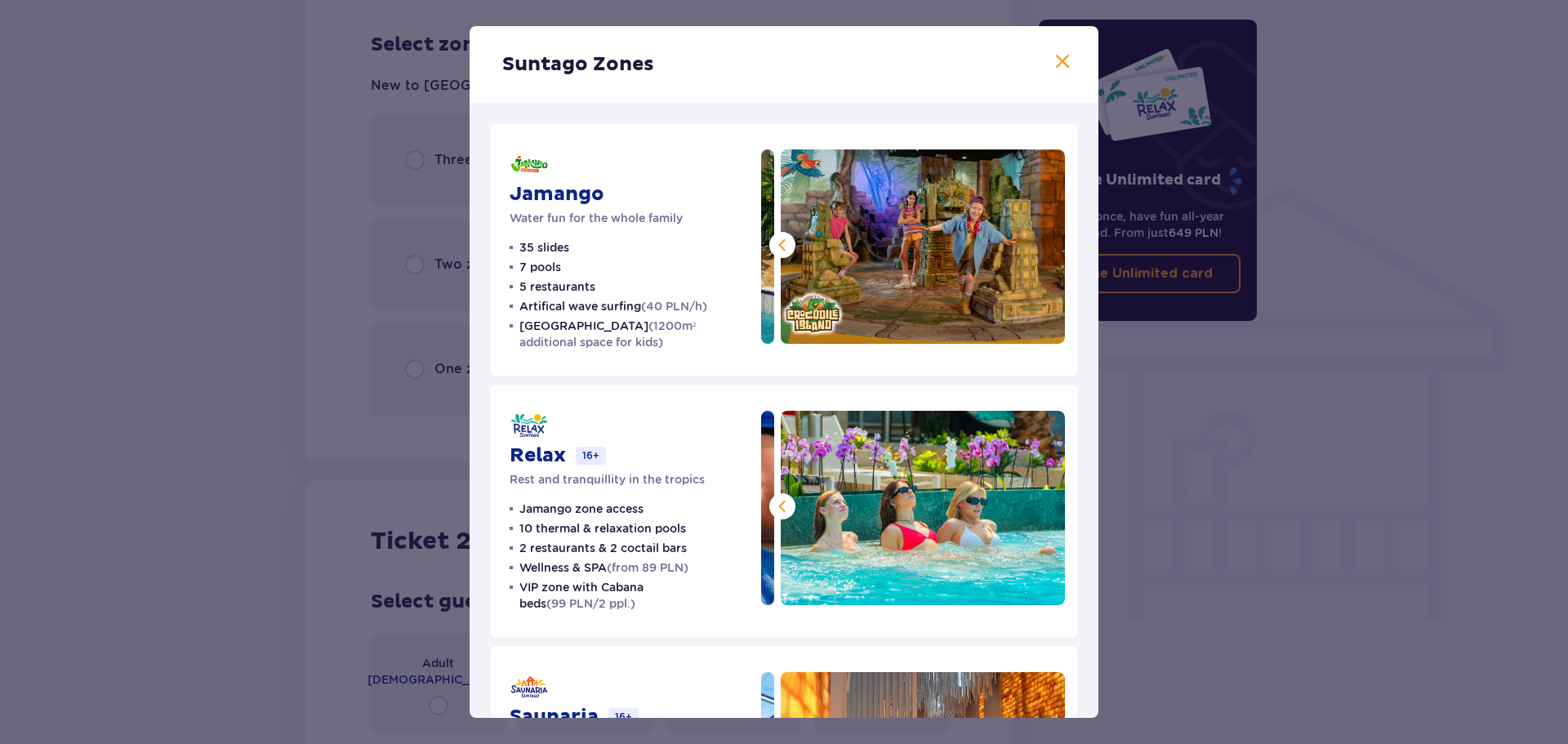
click at [1053, 63] on span at bounding box center [1062, 62] width 20 height 20
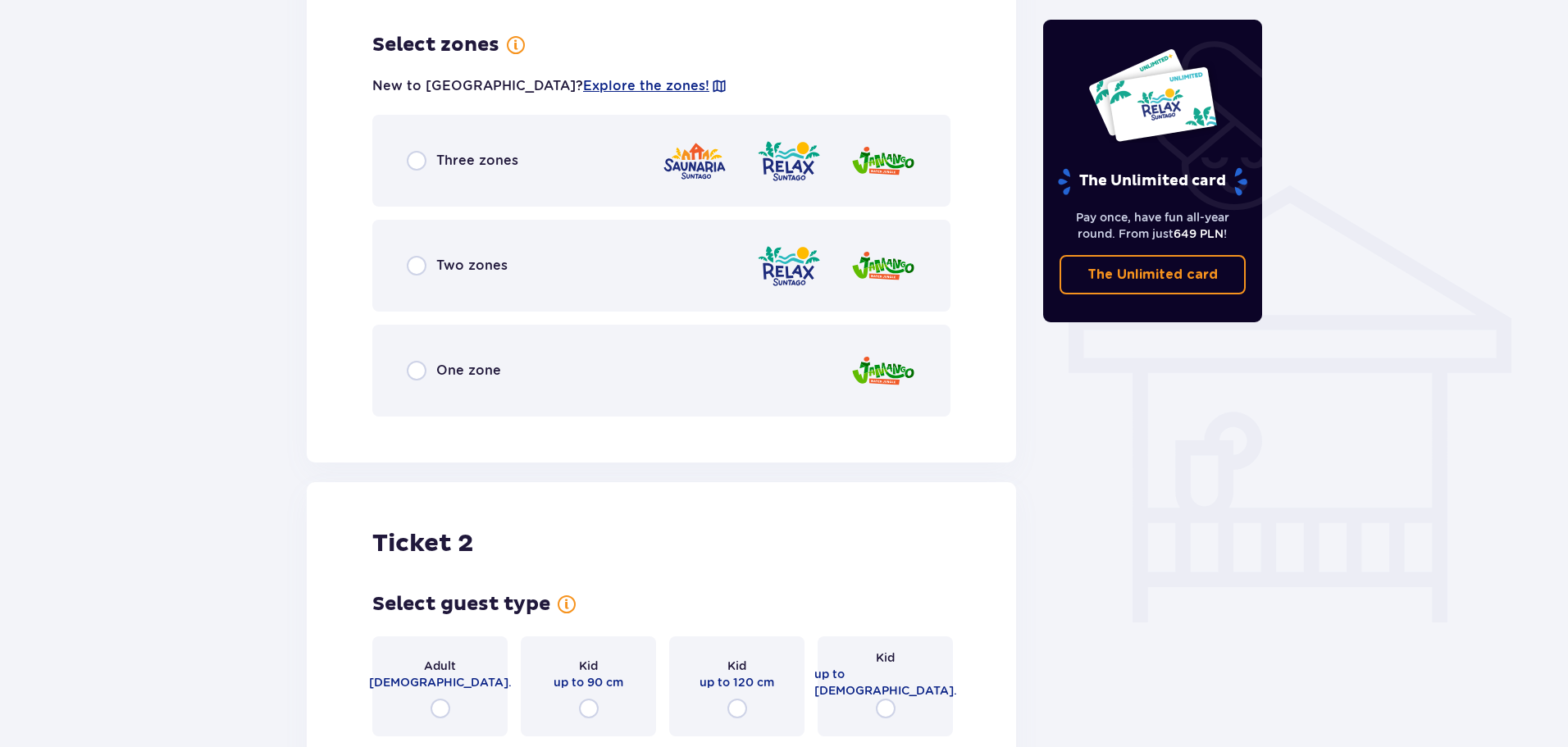
click at [424, 256] on input "radio" at bounding box center [416, 265] width 20 height 20
radio input "true"
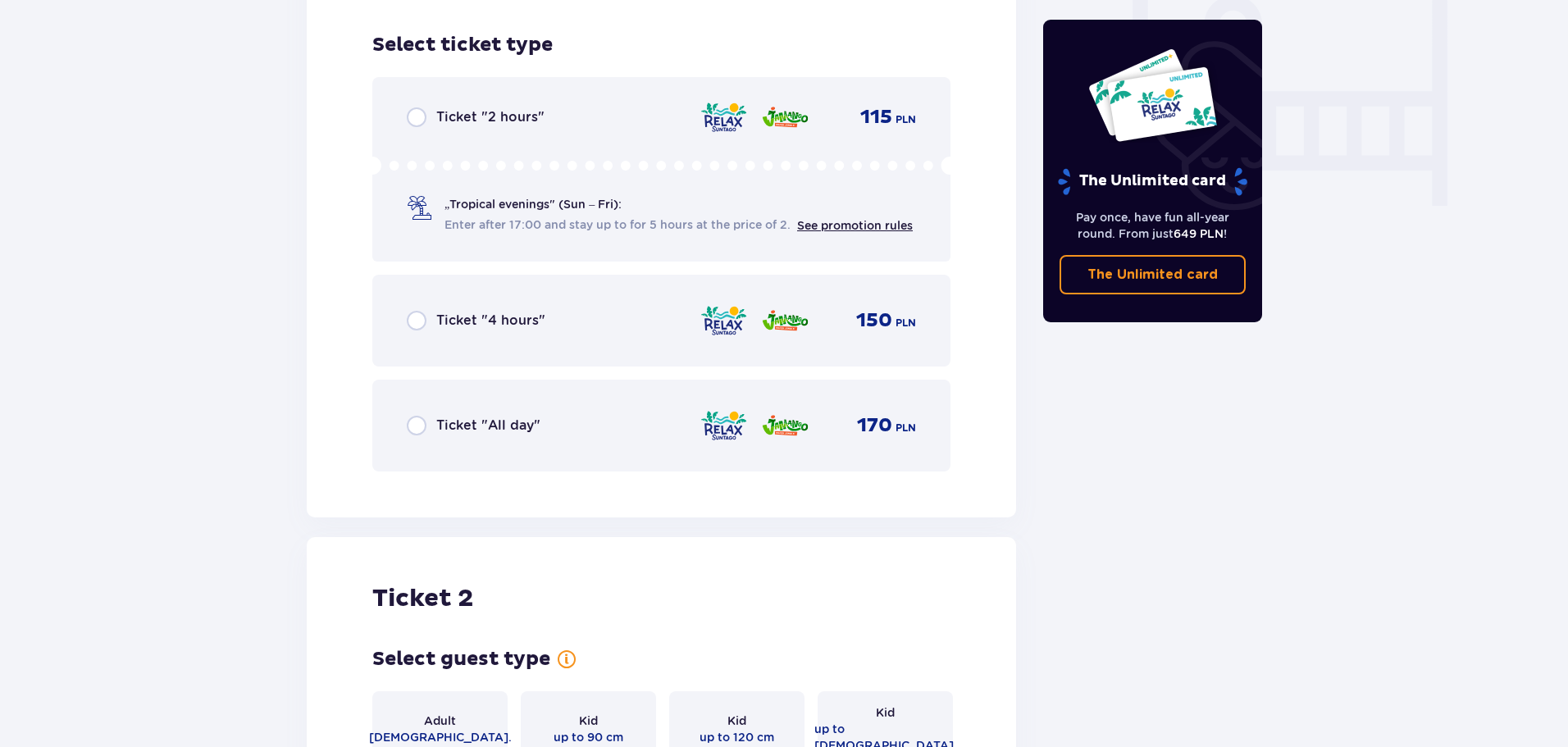
scroll to position [1645, 0]
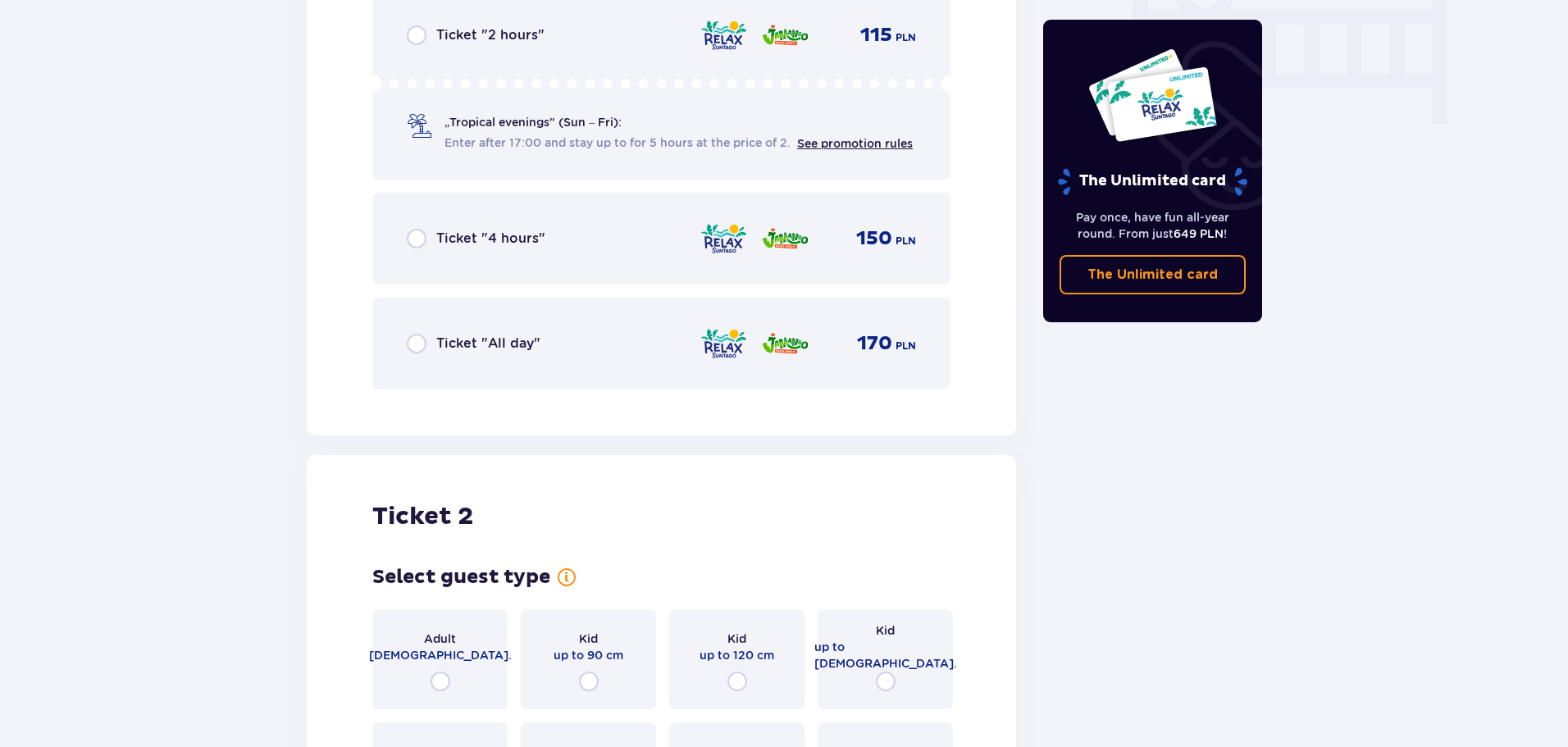
click at [410, 334] on input "radio" at bounding box center [416, 343] width 20 height 20
radio input "true"
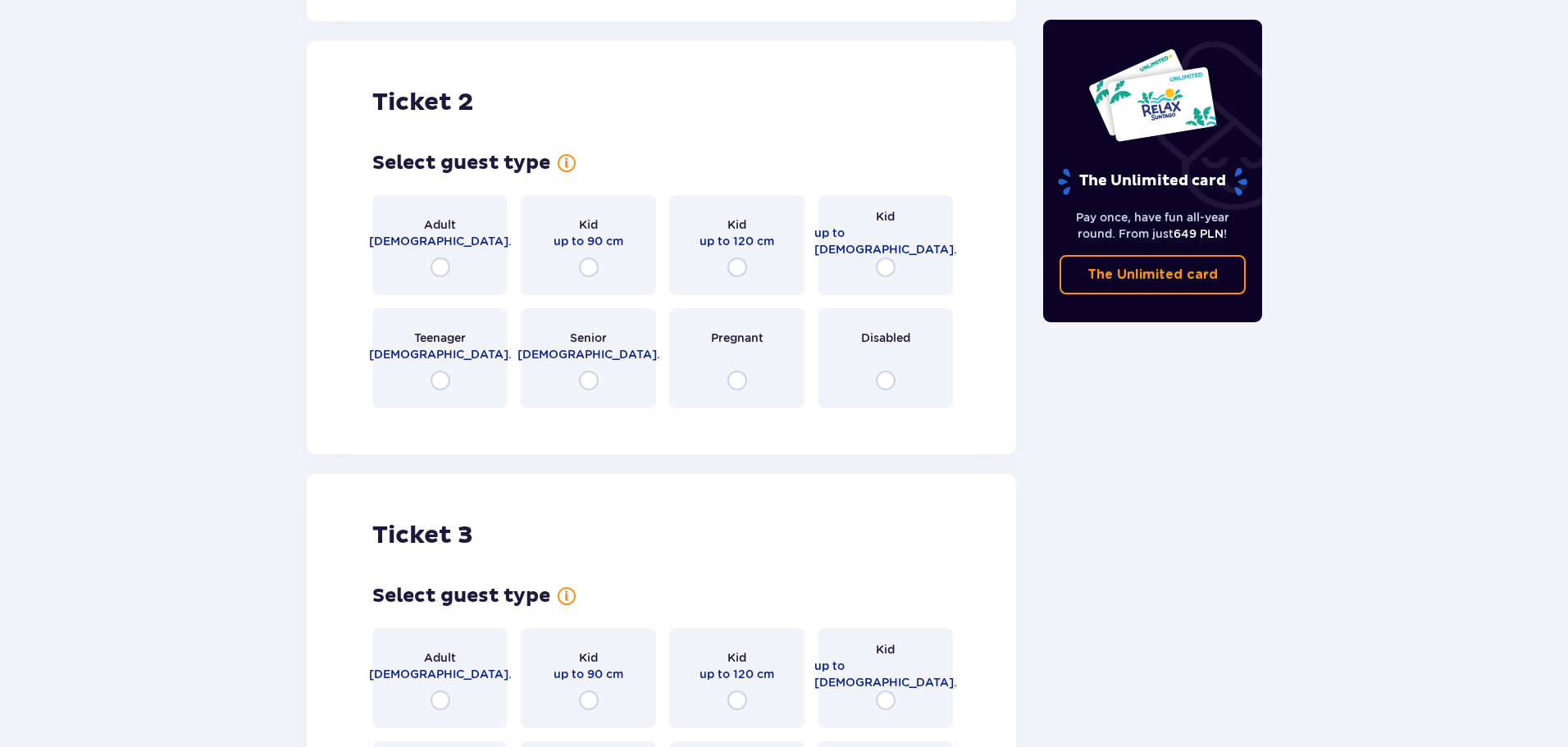
scroll to position [2067, 0]
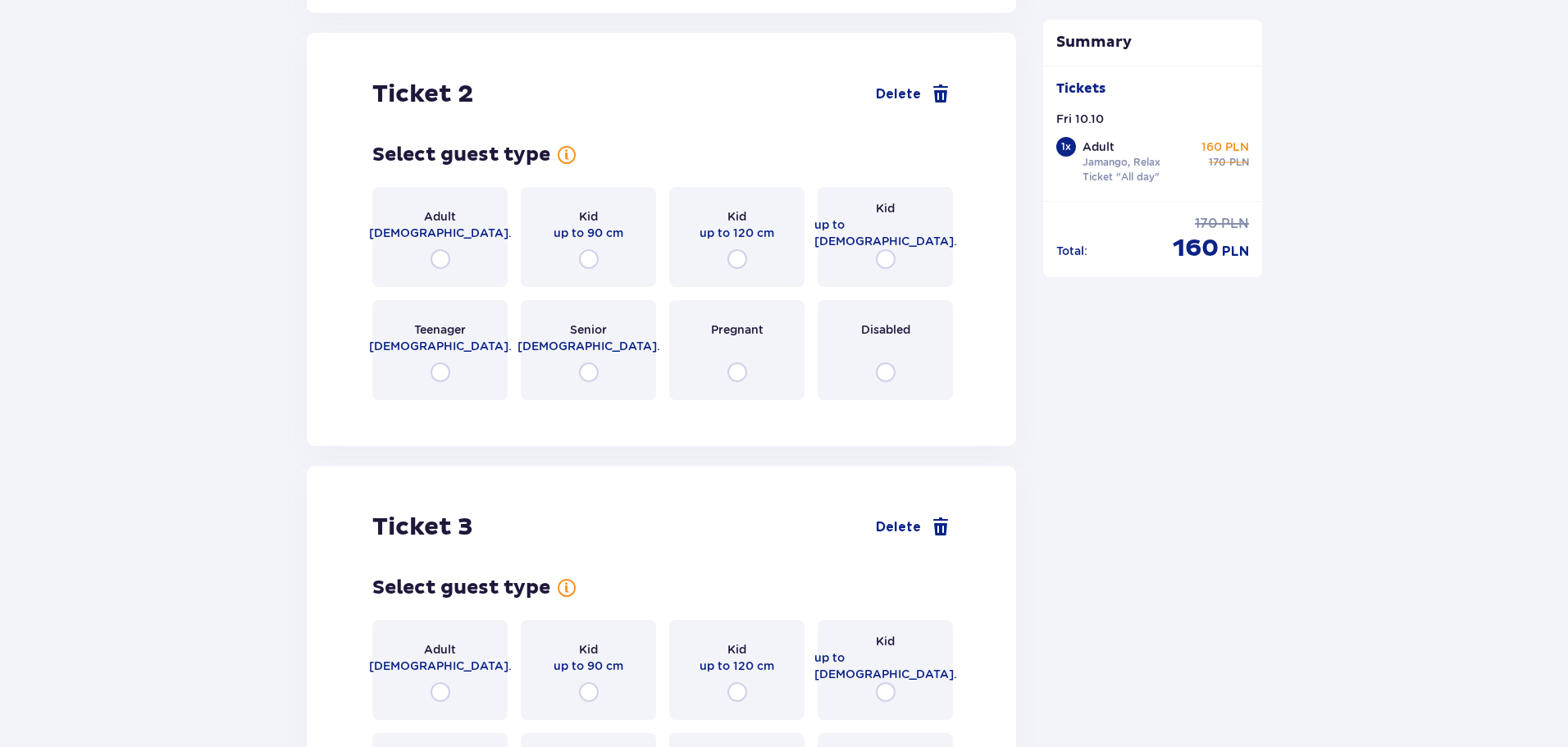
click at [437, 250] on input "radio" at bounding box center [440, 259] width 20 height 20
radio input "true"
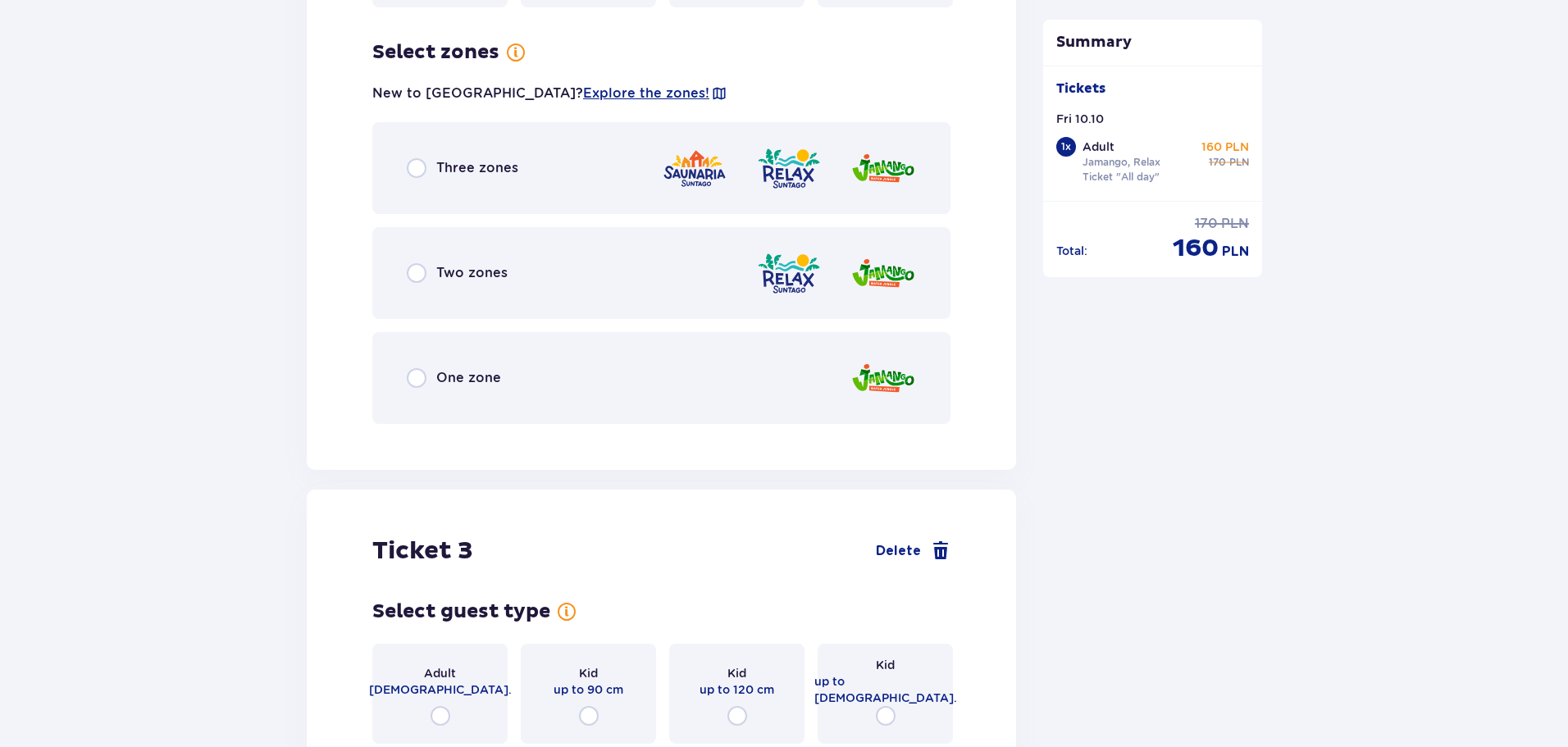
scroll to position [2467, 0]
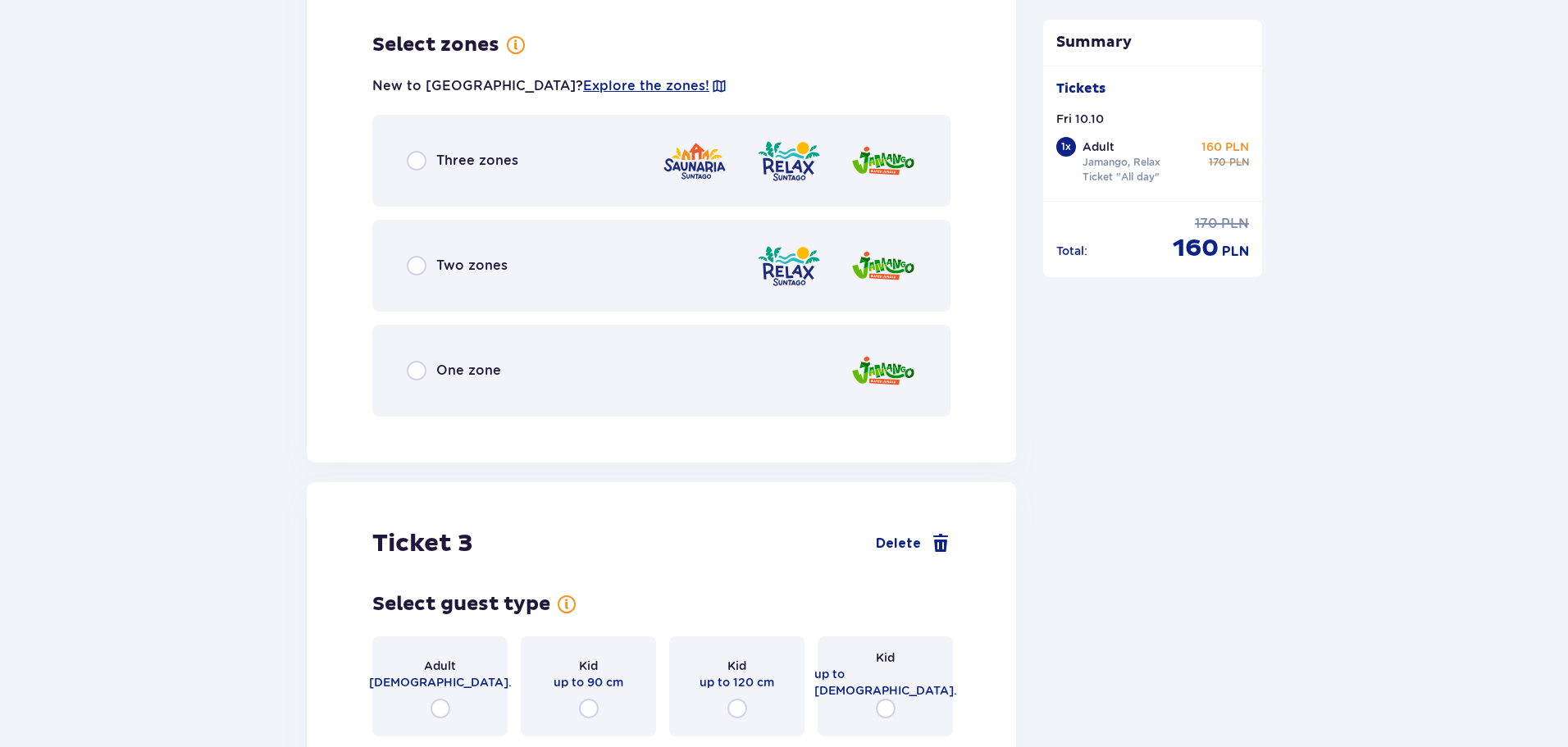
click at [415, 256] on input "radio" at bounding box center [416, 265] width 20 height 20
radio input "true"
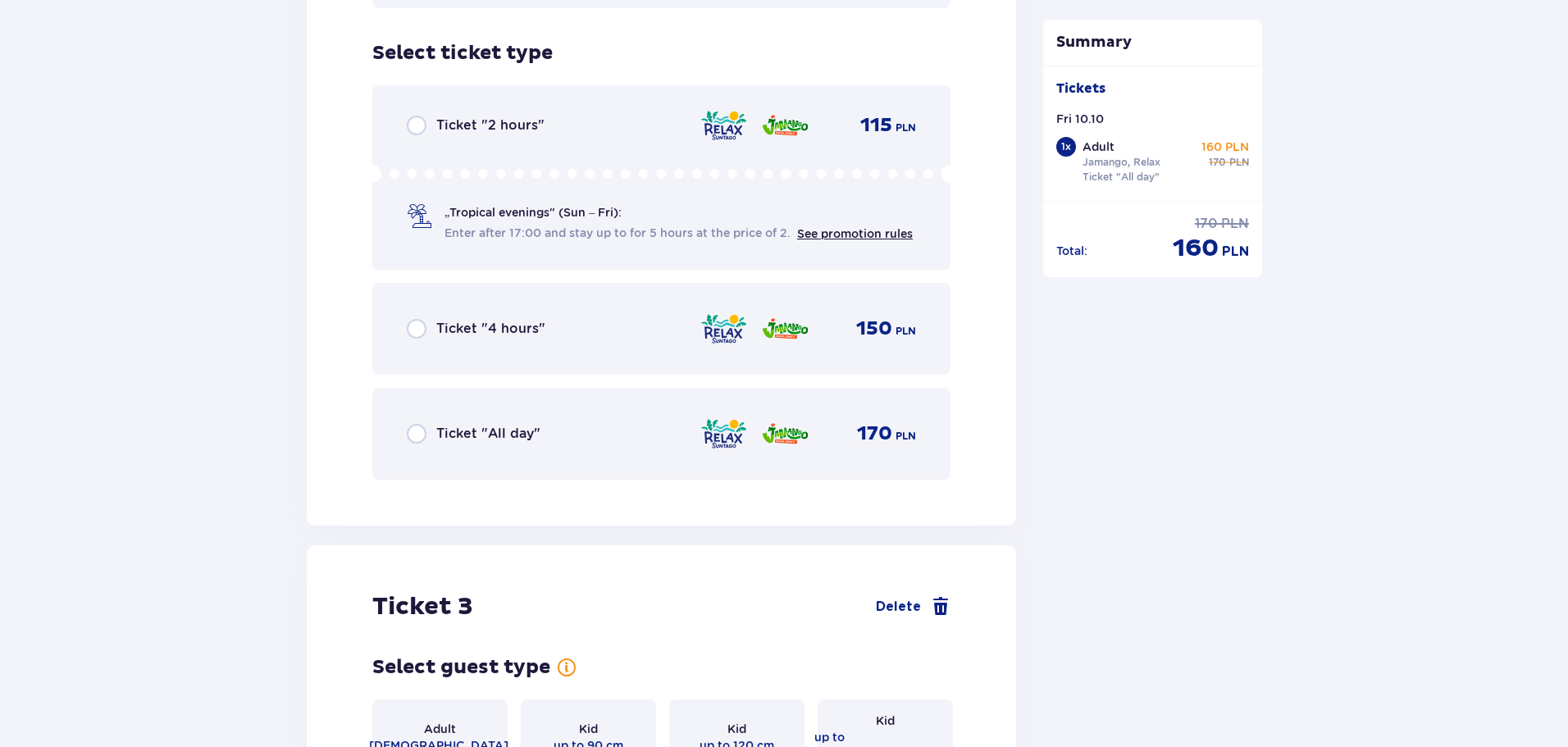
scroll to position [2884, 0]
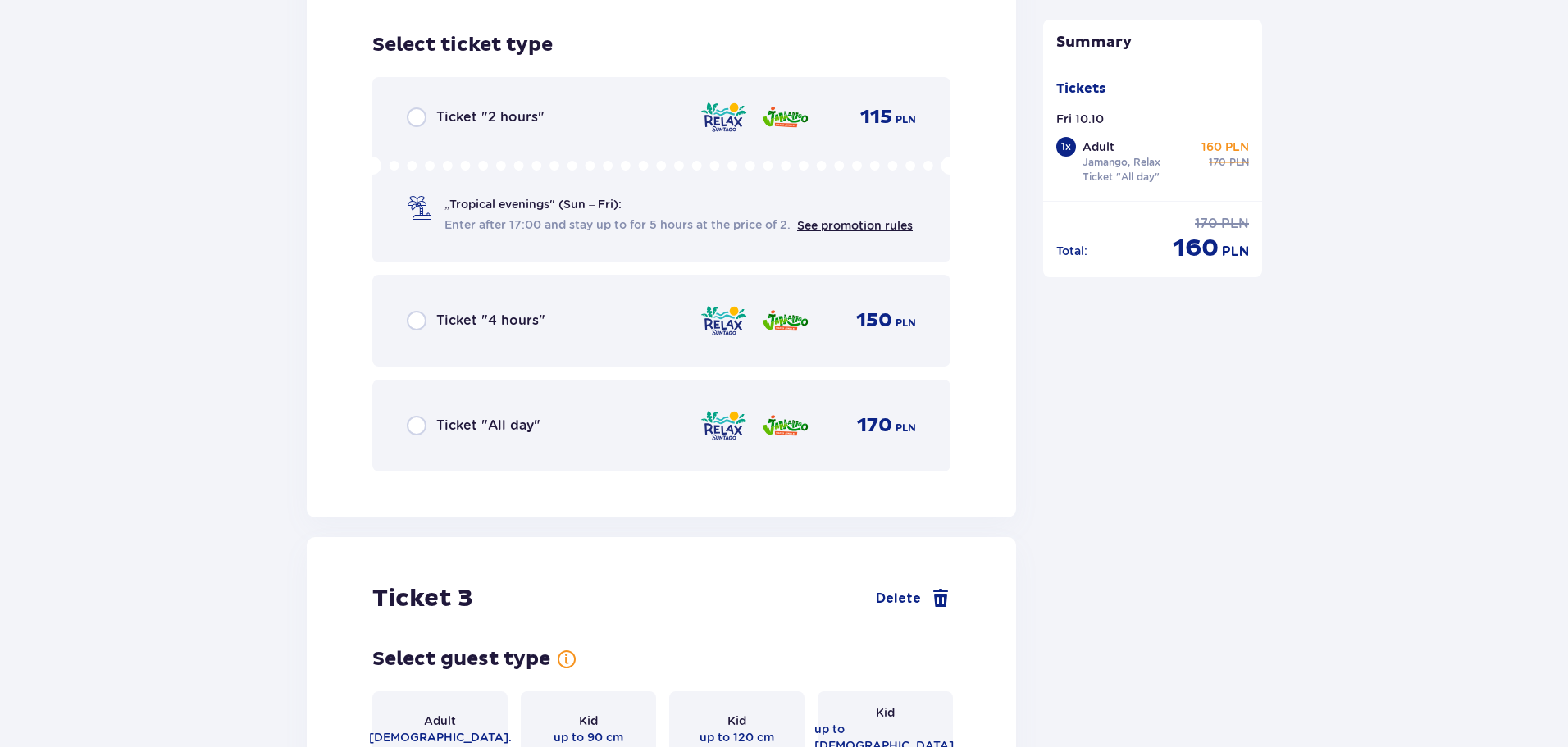
click at [419, 416] on input "radio" at bounding box center [416, 425] width 20 height 20
radio input "true"
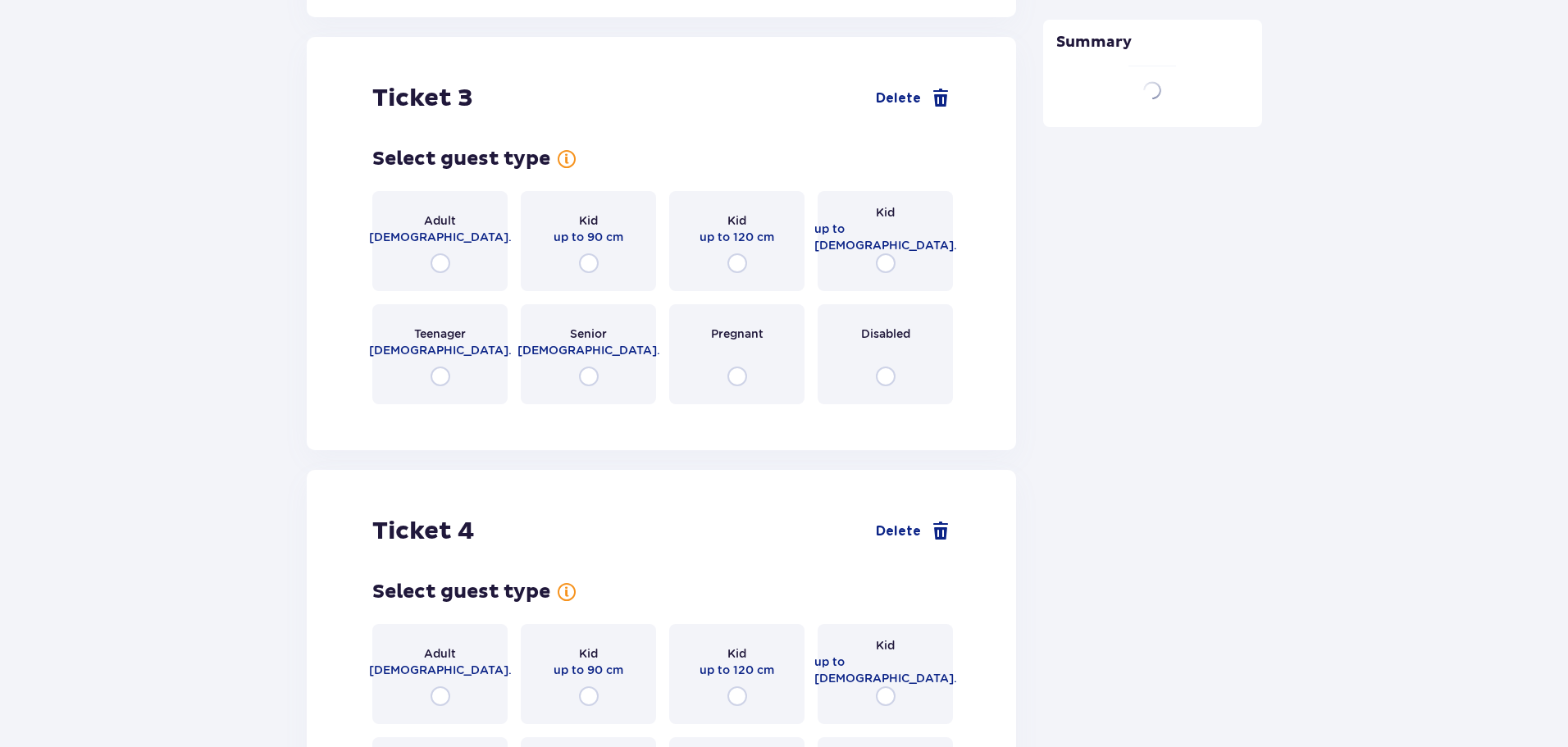
scroll to position [3387, 0]
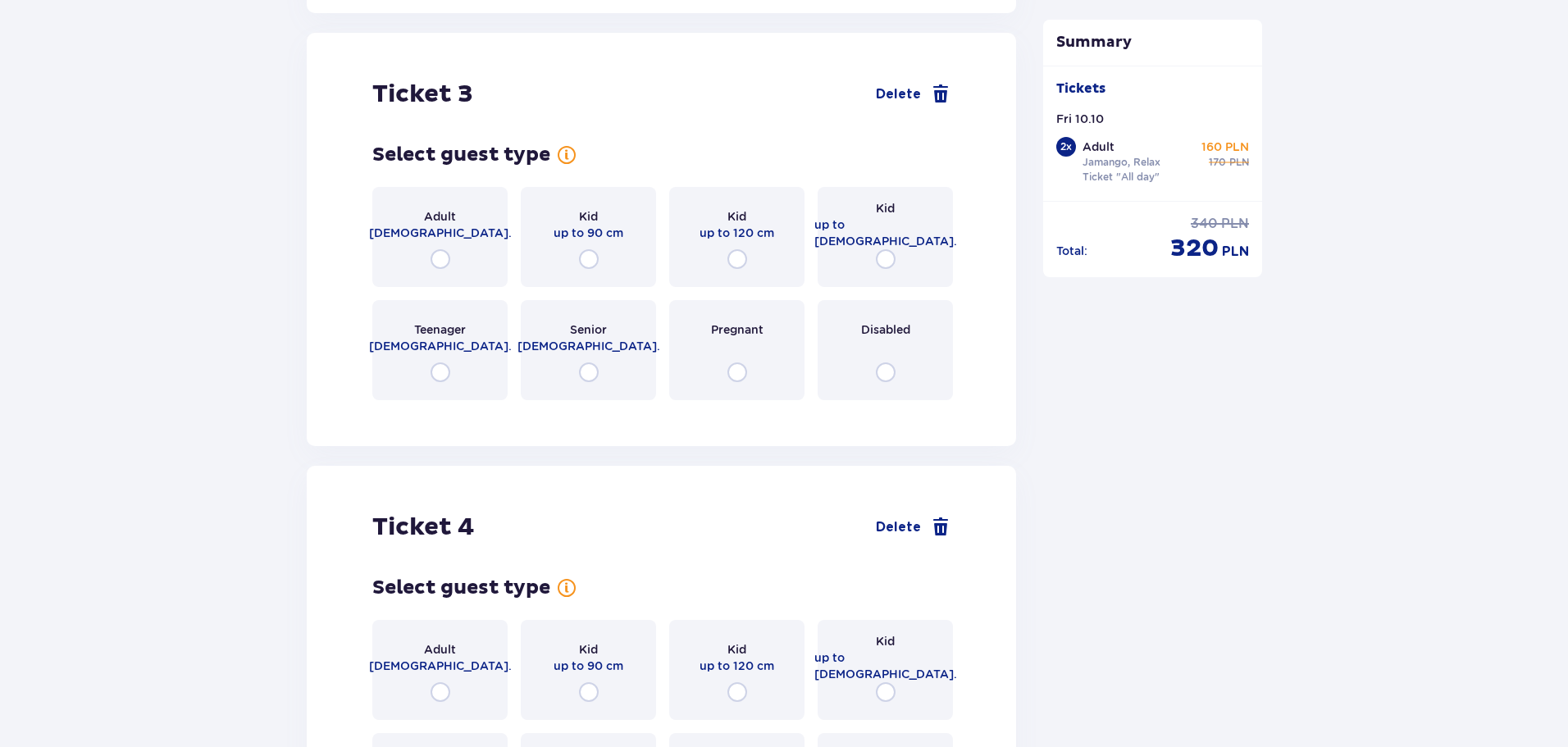
click at [438, 250] on input "radio" at bounding box center [440, 259] width 20 height 20
radio input "true"
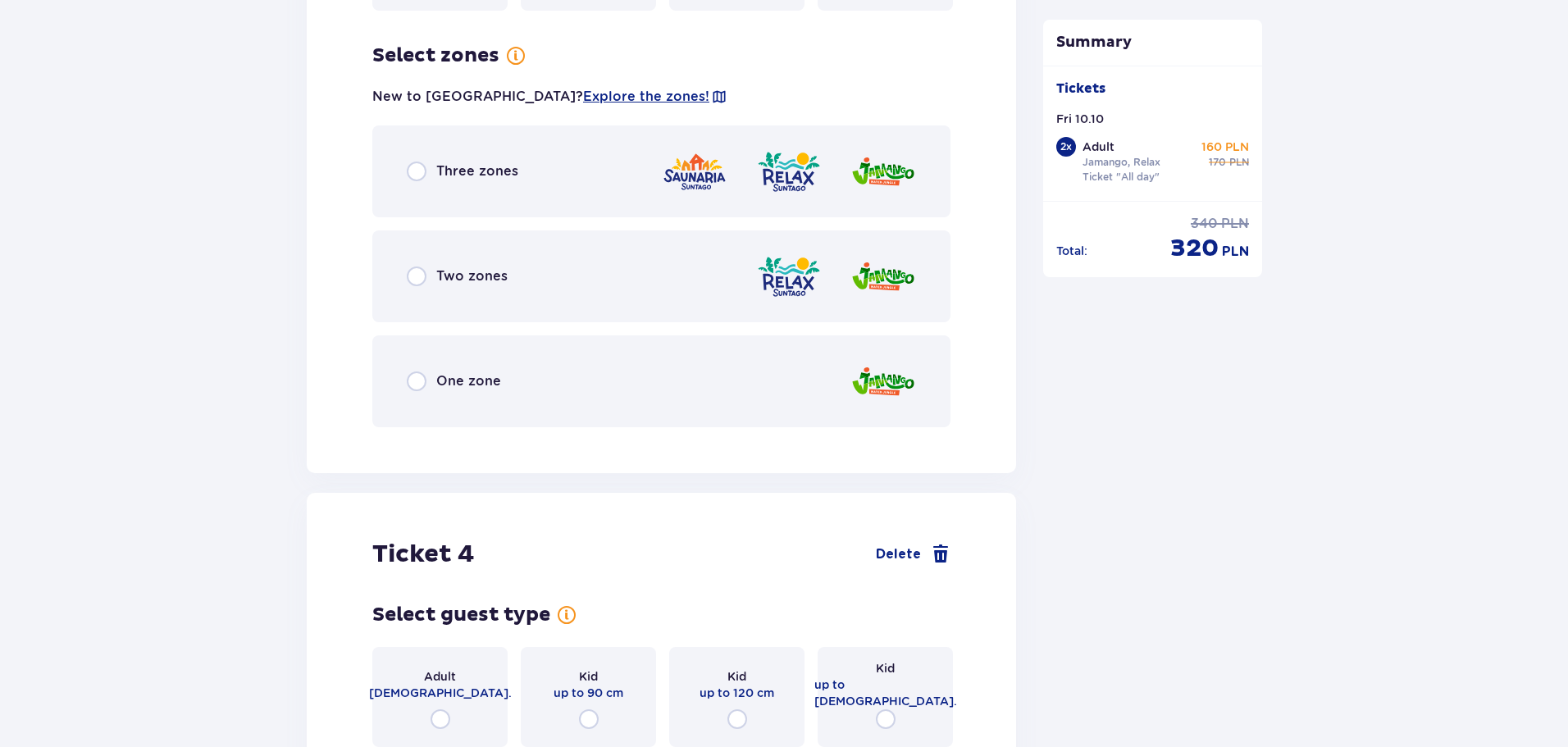
scroll to position [3788, 0]
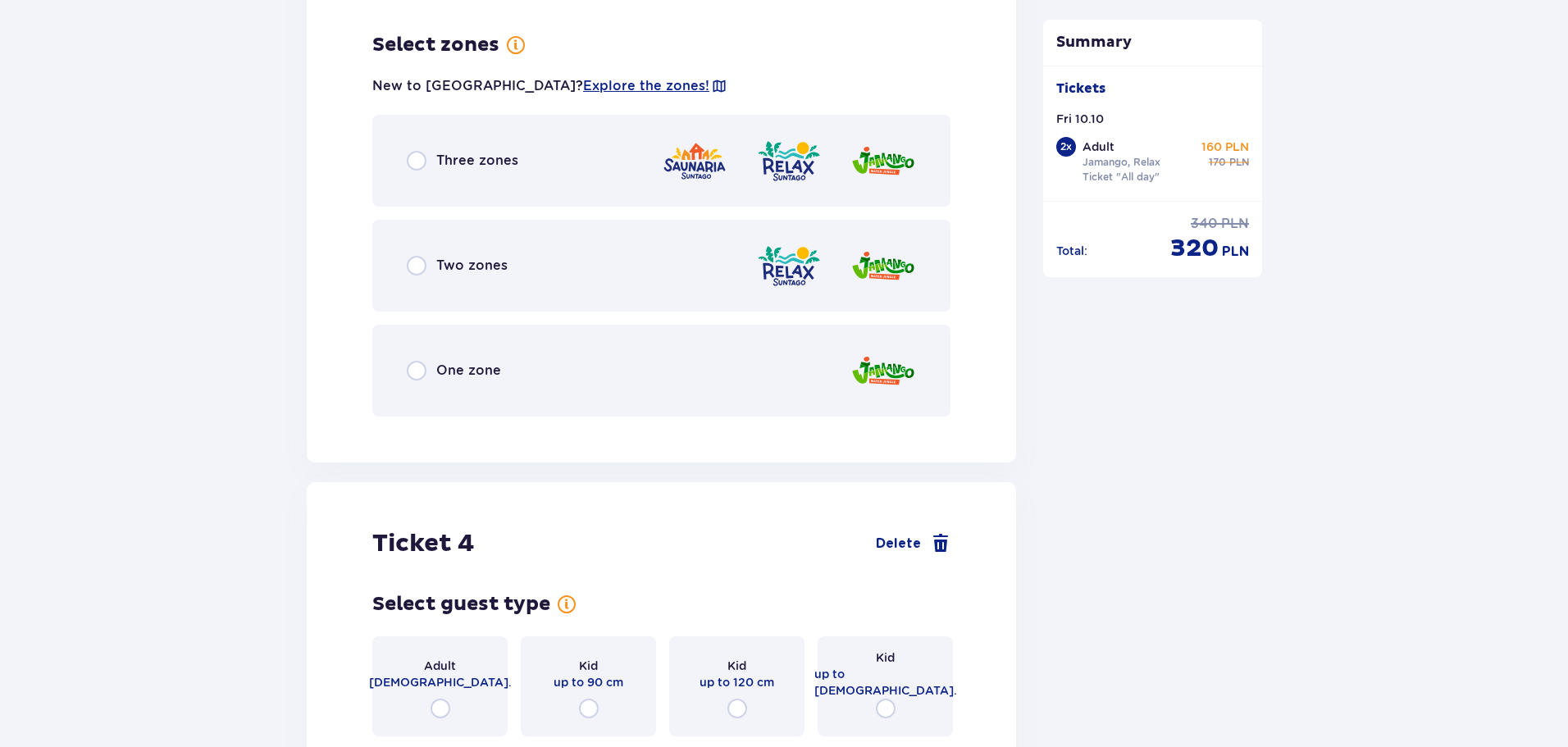
click at [422, 256] on input "radio" at bounding box center [416, 265] width 20 height 20
radio input "true"
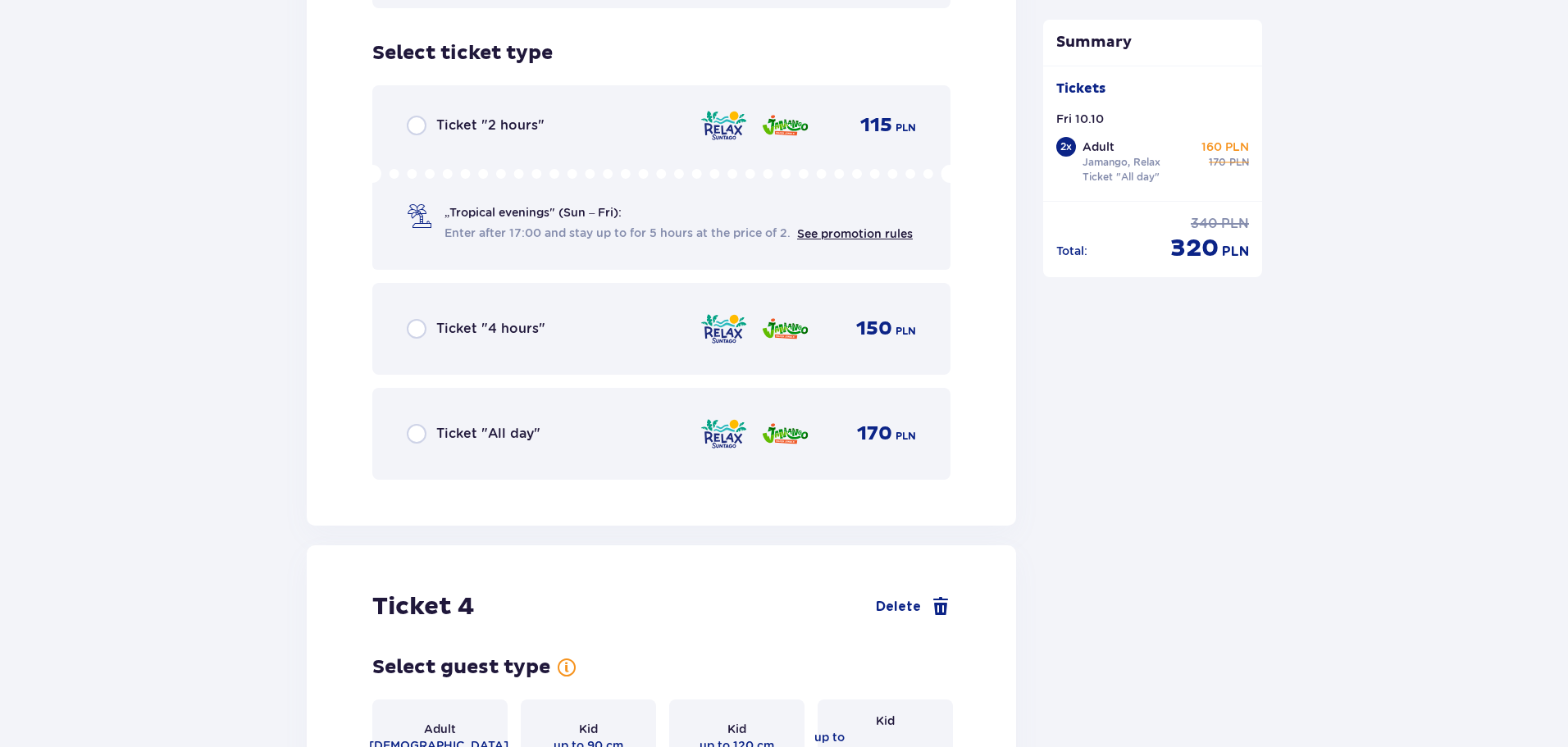
scroll to position [4205, 0]
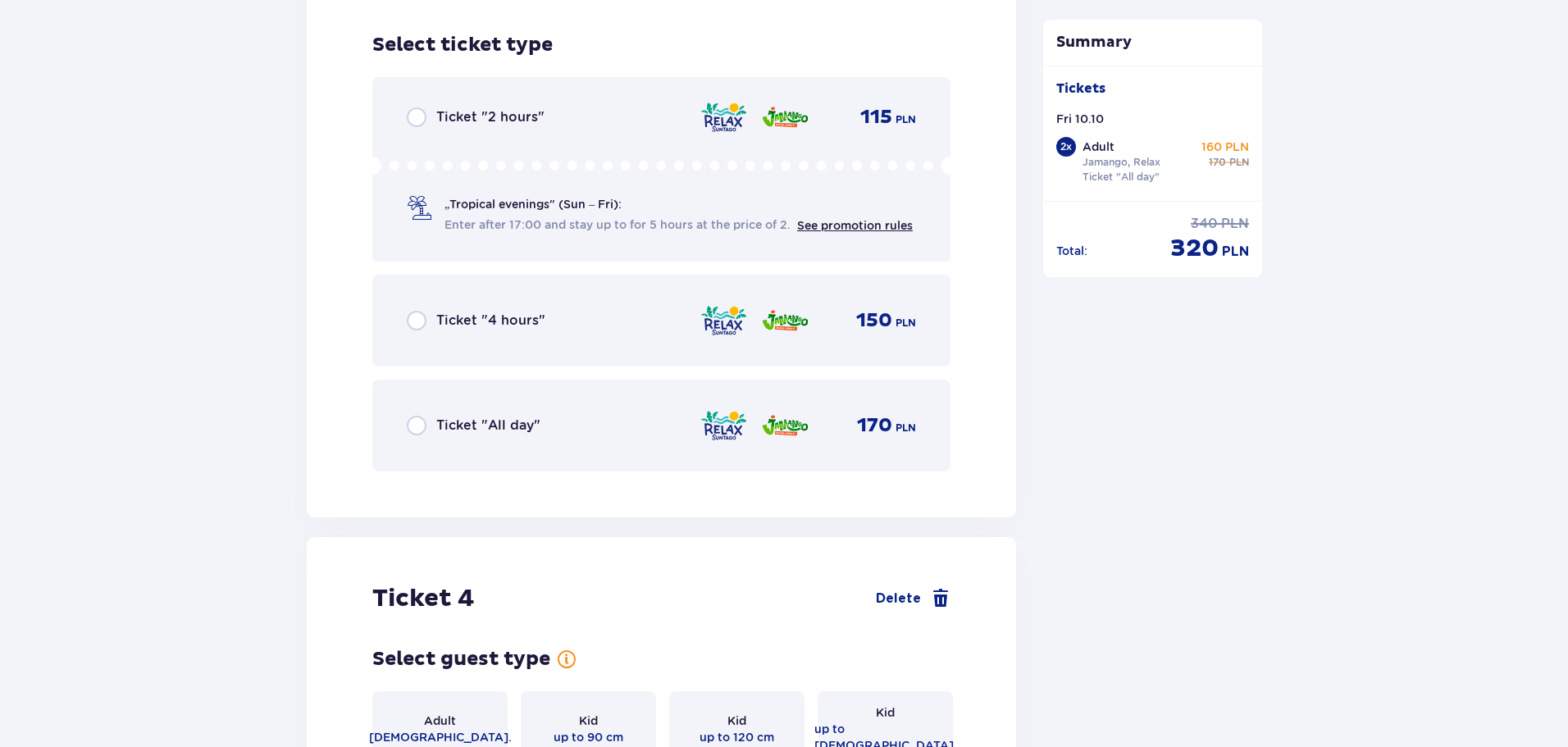
click at [418, 416] on input "radio" at bounding box center [416, 425] width 20 height 20
radio input "true"
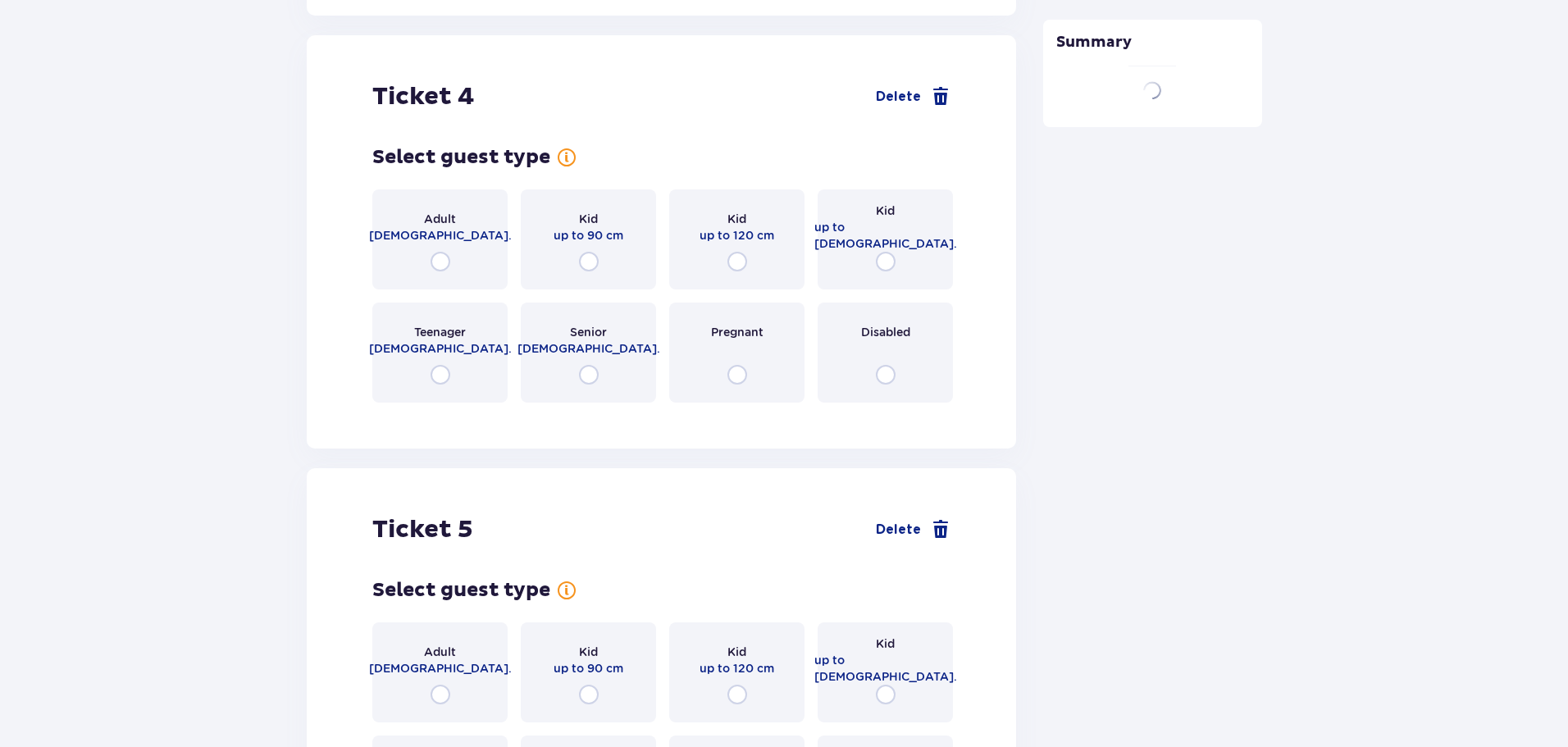
scroll to position [4709, 0]
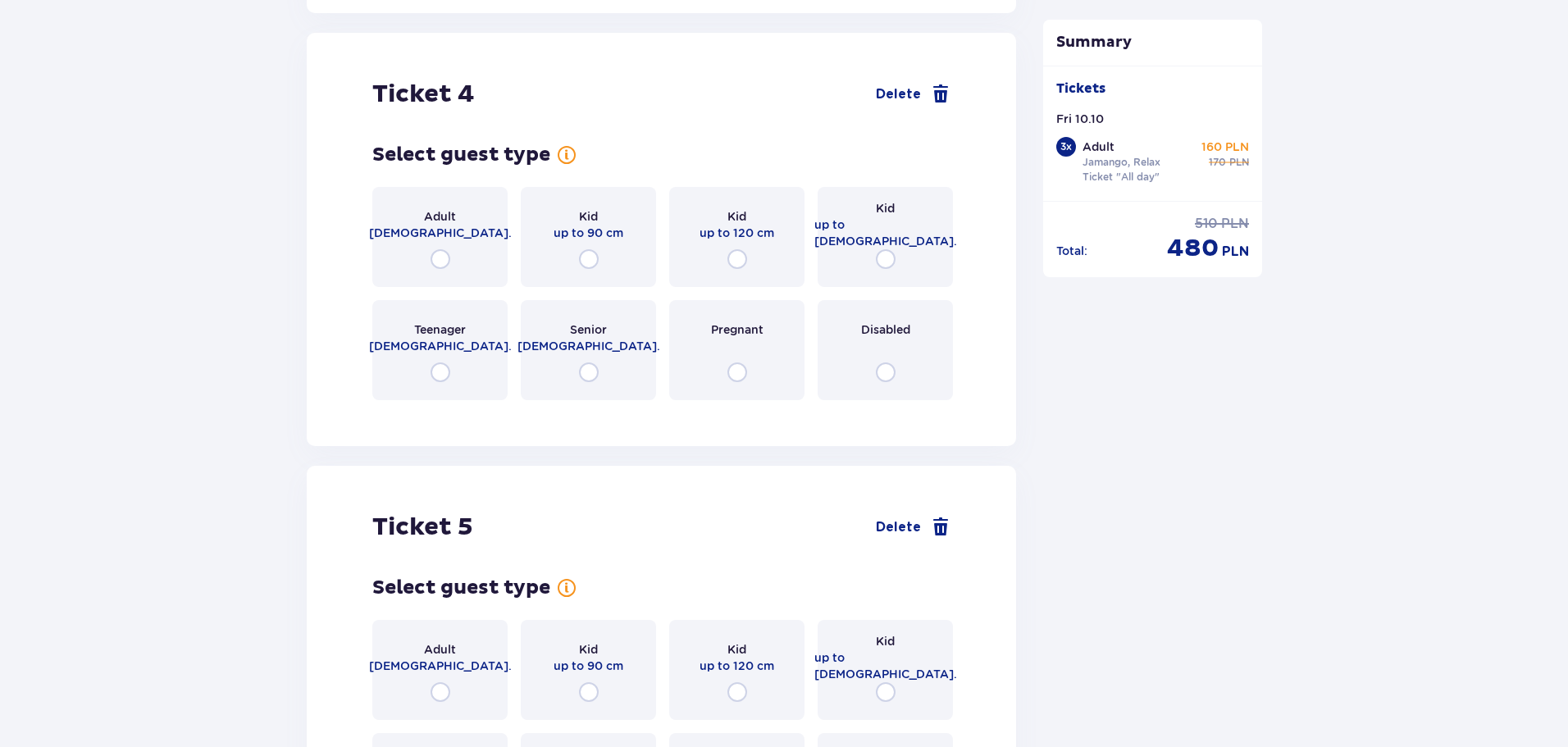
click at [883, 250] on input "radio" at bounding box center [885, 259] width 20 height 20
radio input "true"
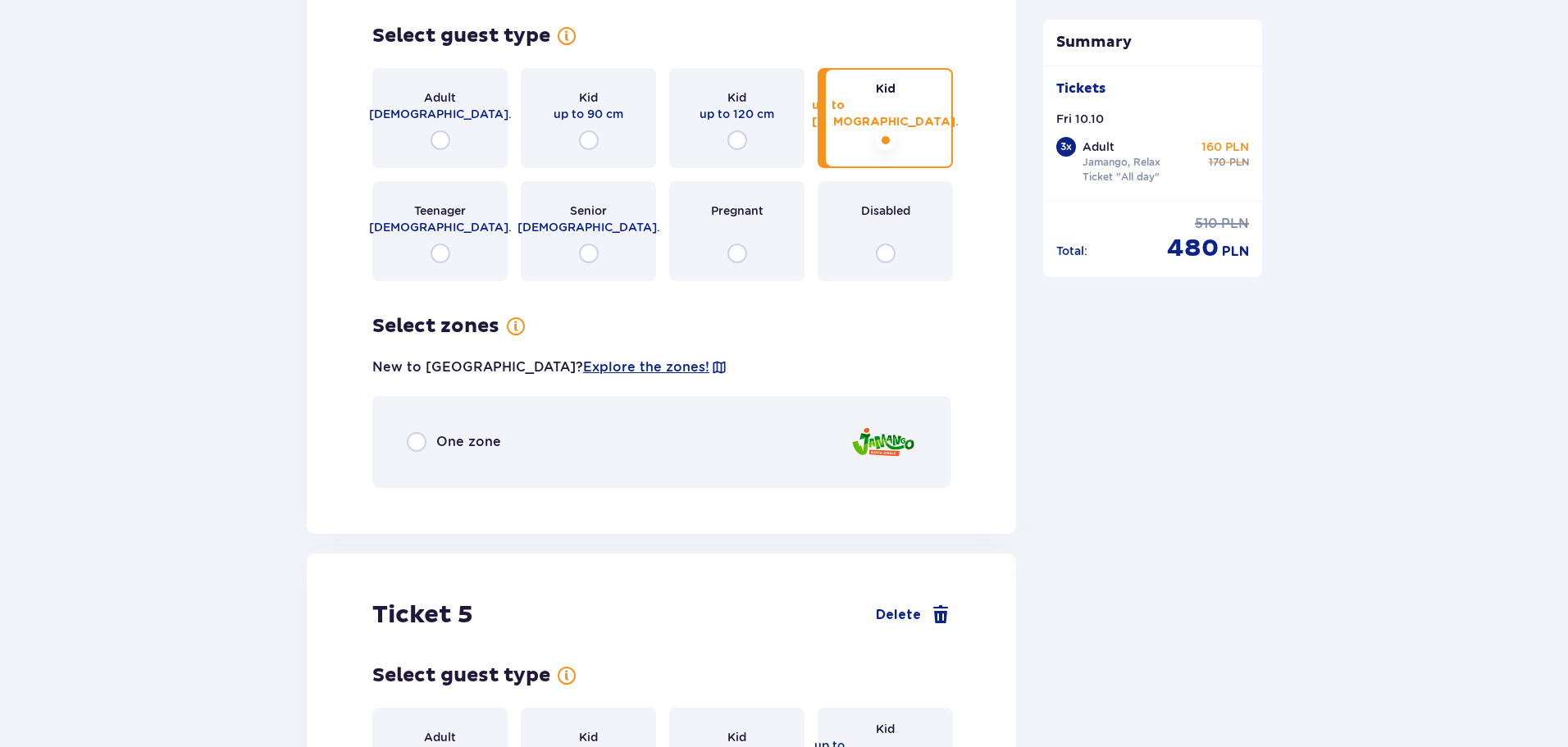
scroll to position [4781, 0]
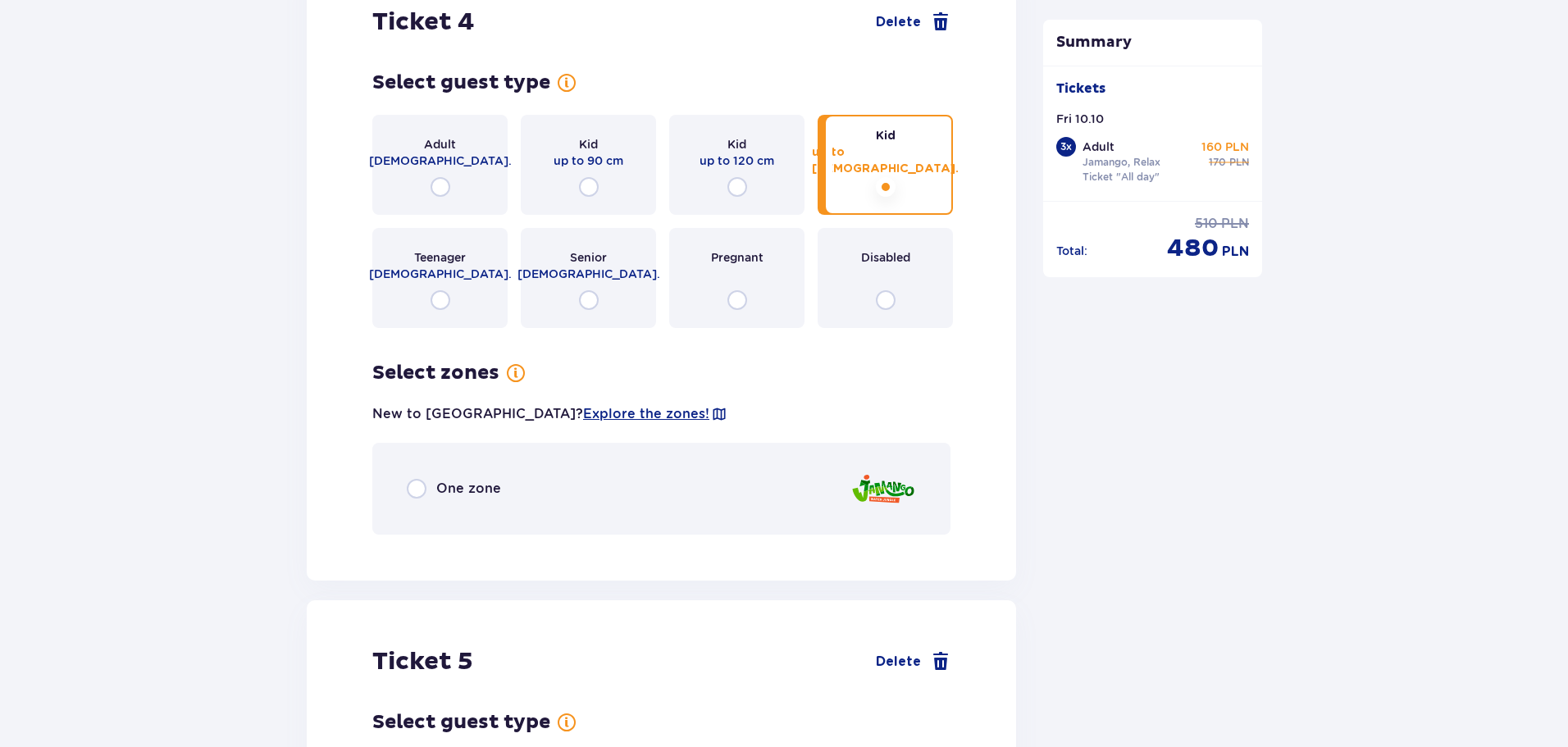
click at [416, 480] on input "radio" at bounding box center [416, 489] width 20 height 20
radio input "true"
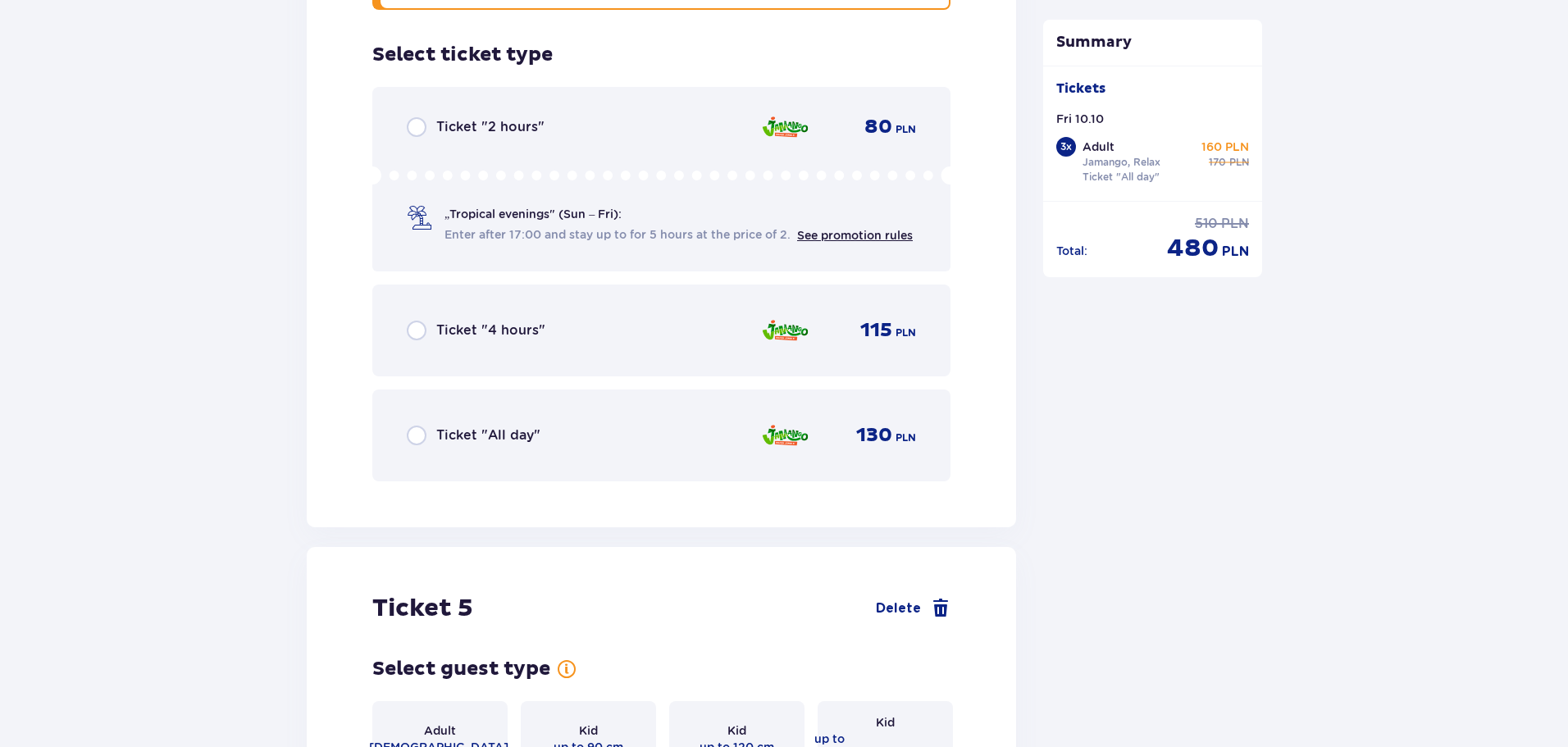
scroll to position [5316, 0]
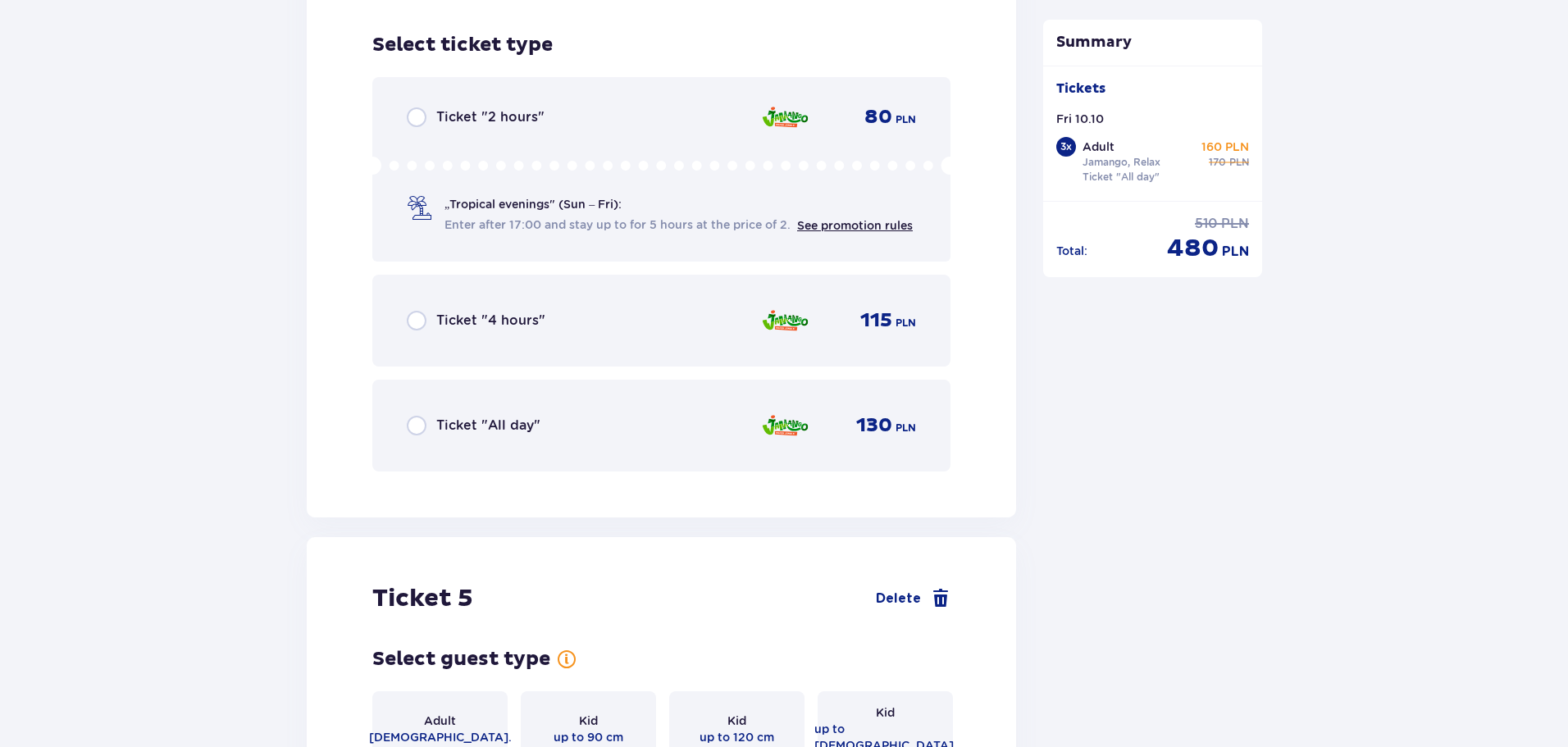
click at [417, 416] on input "radio" at bounding box center [416, 425] width 20 height 20
radio input "true"
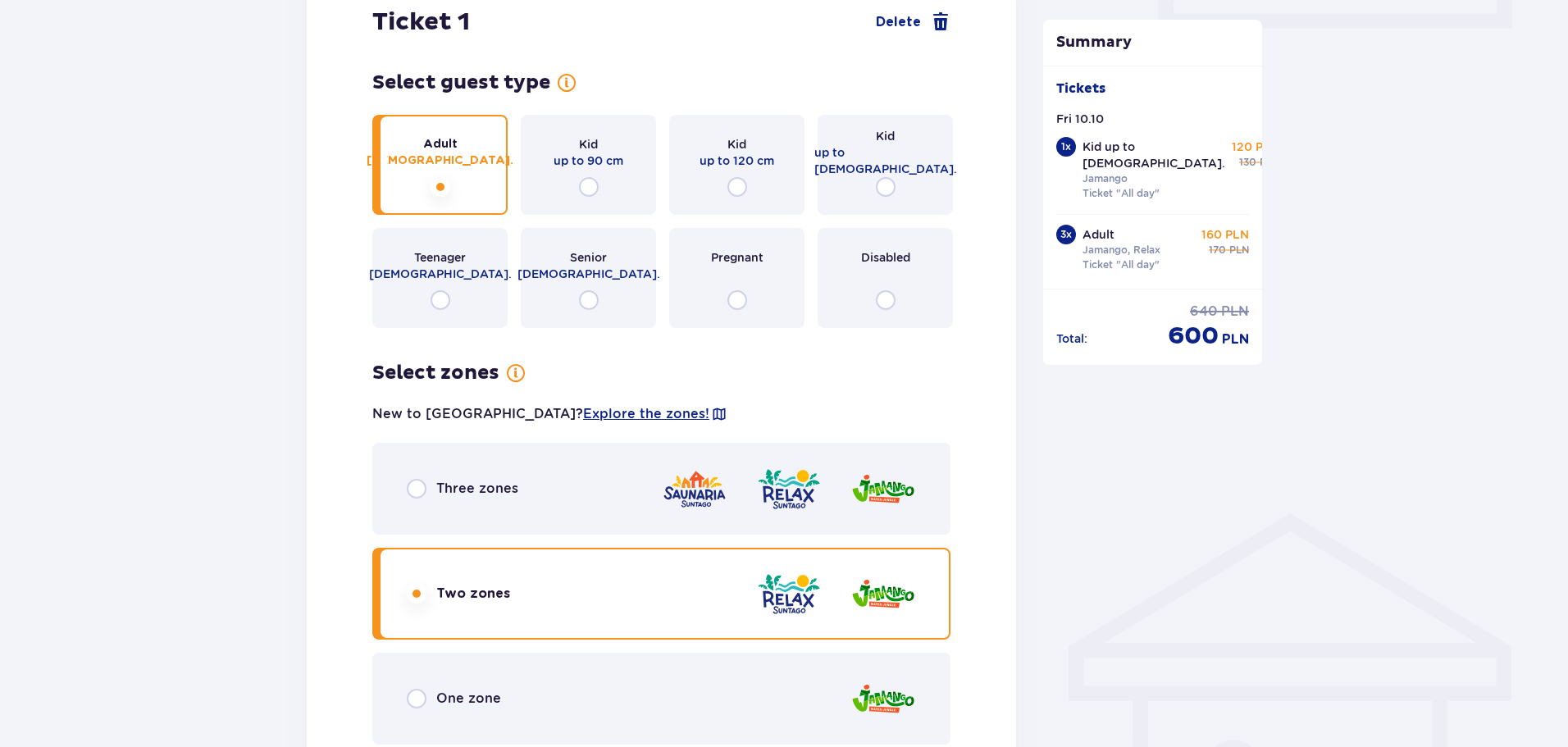
scroll to position [820, 0]
click at [422, 687] on input "radio" at bounding box center [416, 697] width 20 height 20
radio input "true"
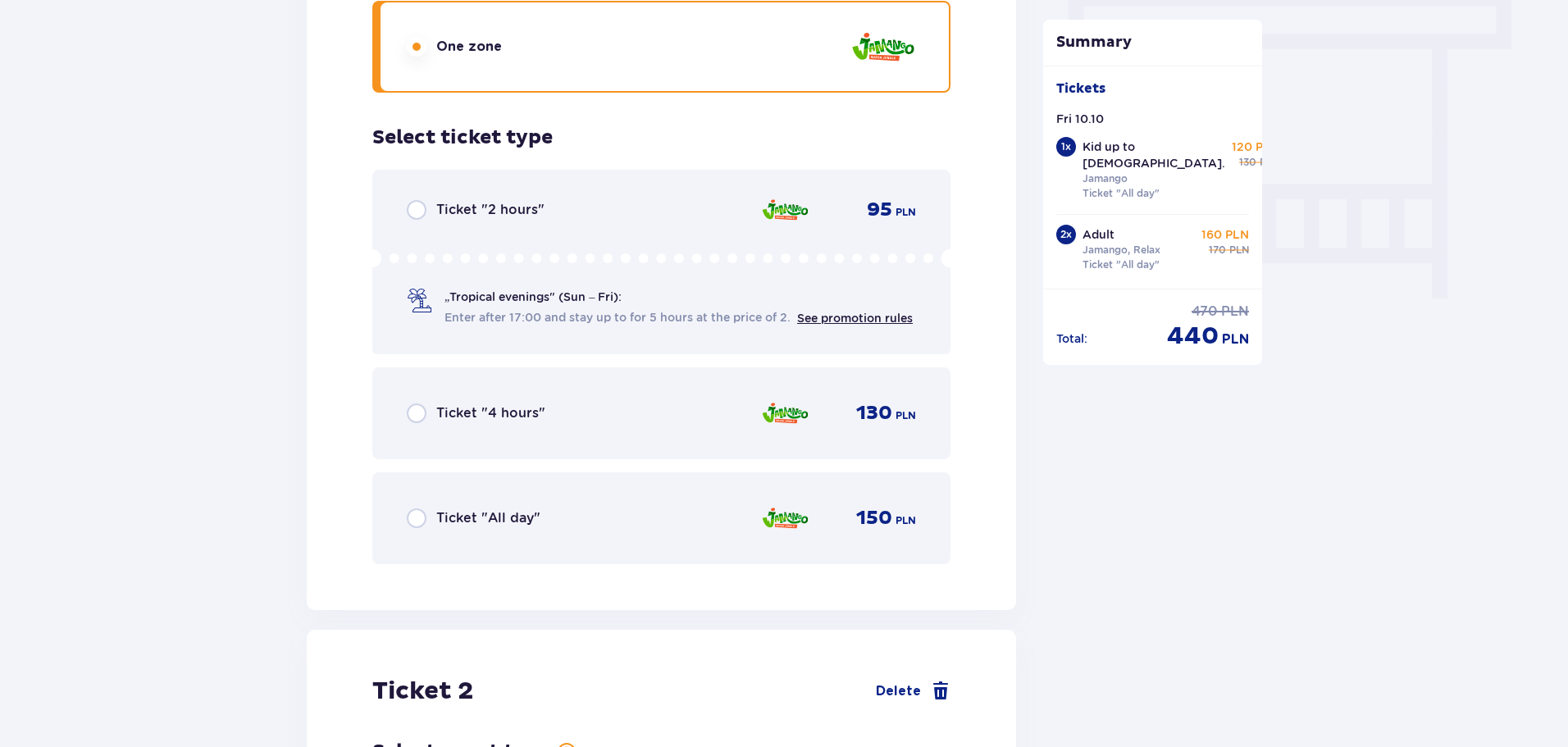
scroll to position [1562, 0]
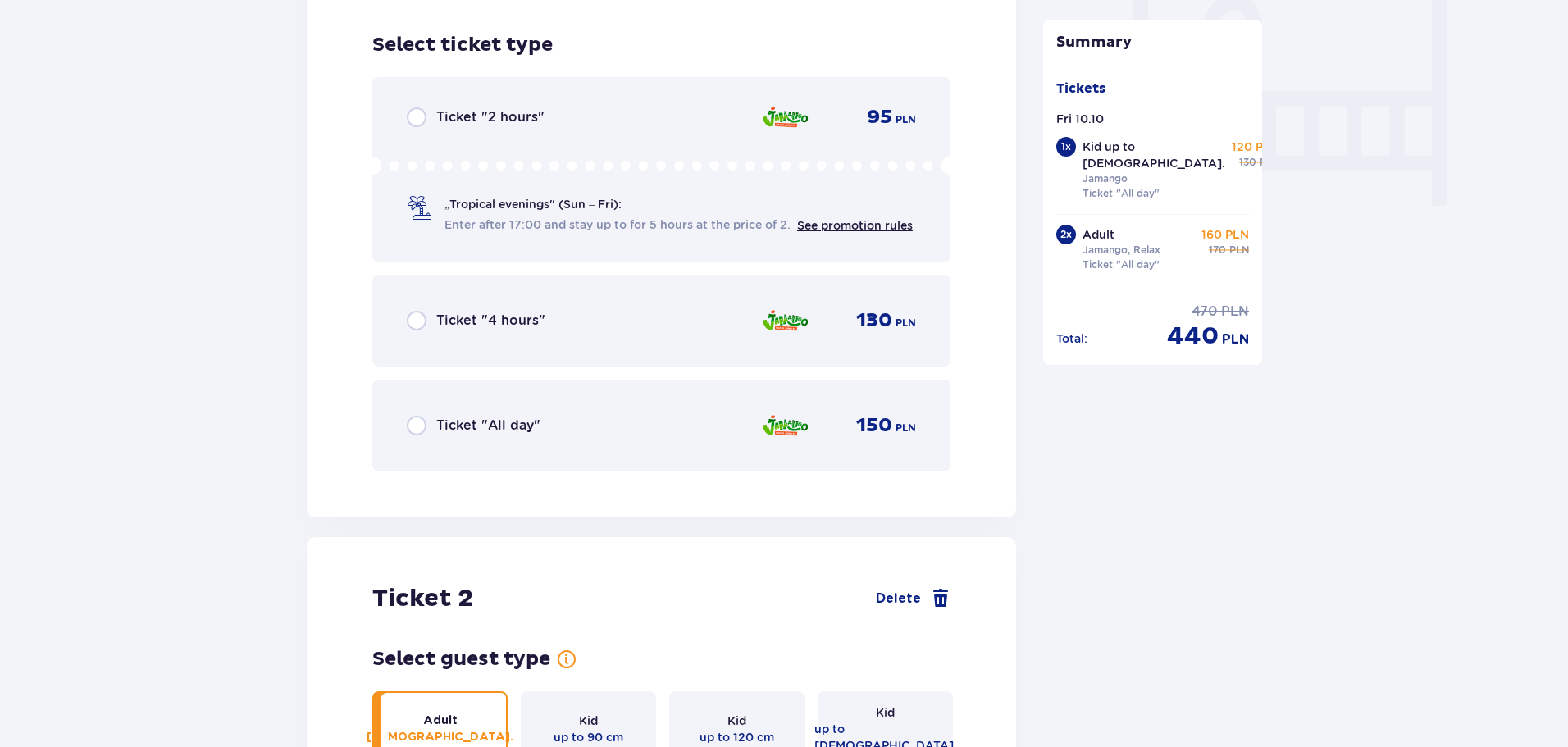
click at [420, 416] on input "radio" at bounding box center [416, 425] width 20 height 20
radio input "true"
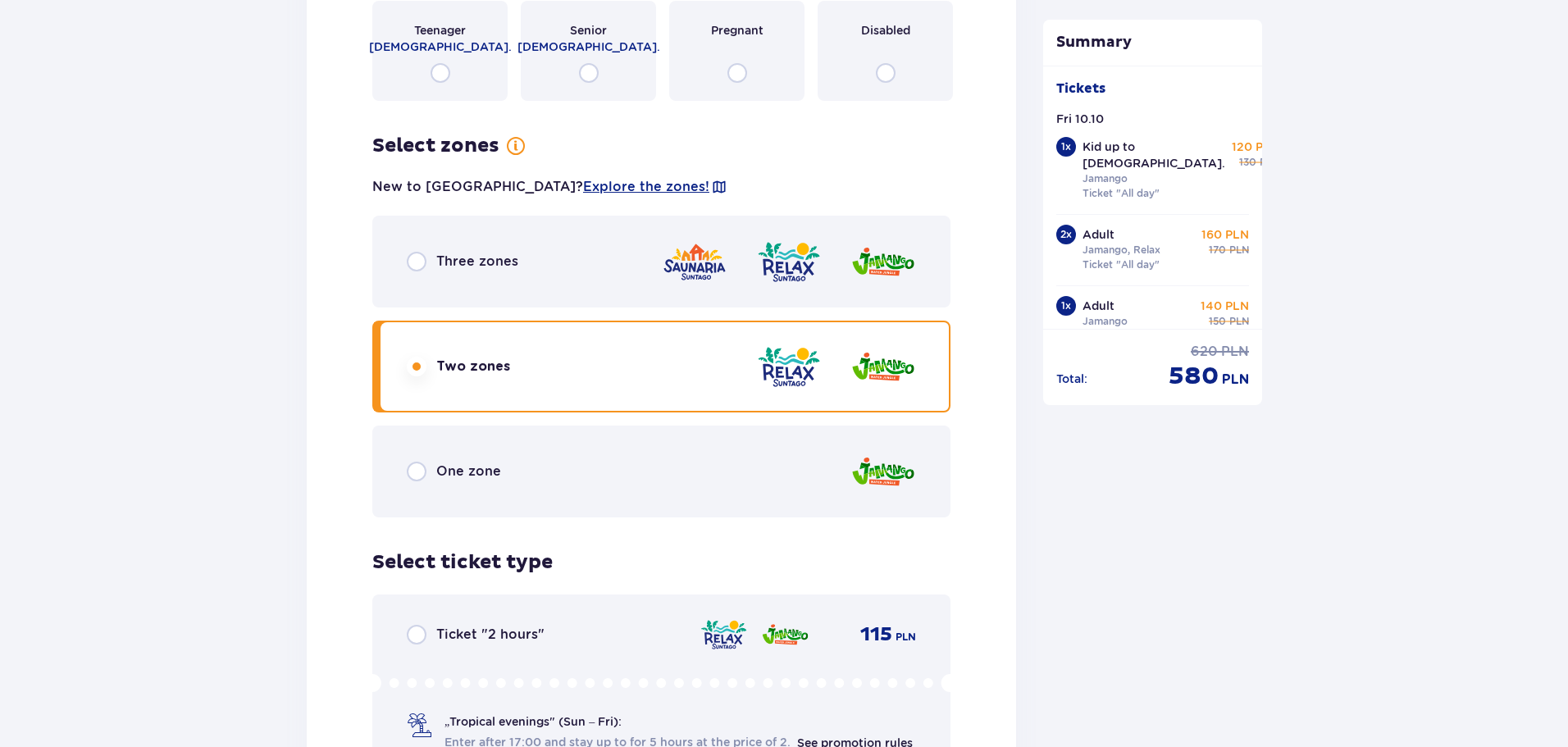
scroll to position [2378, 0]
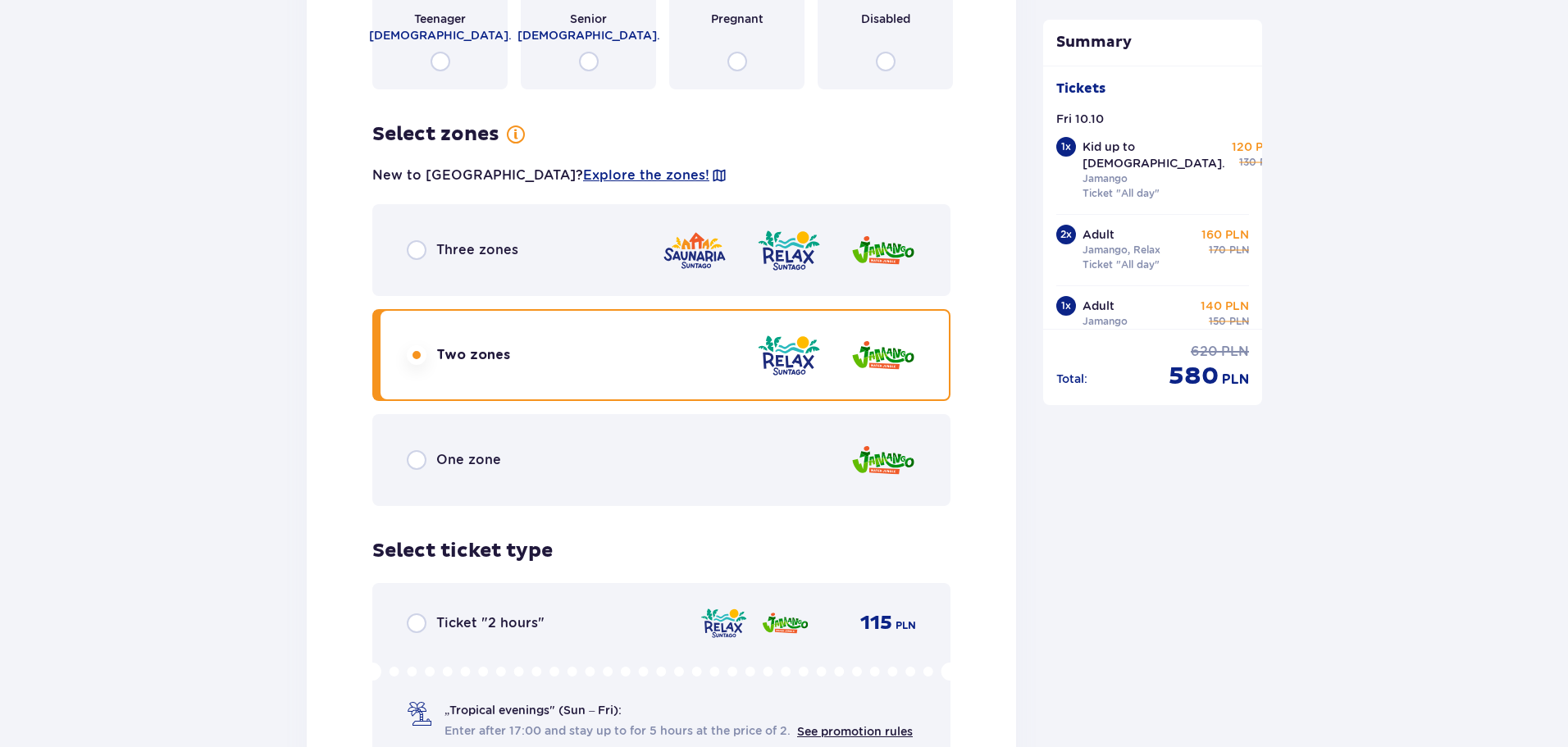
click at [420, 450] on input "radio" at bounding box center [416, 459] width 20 height 20
radio input "true"
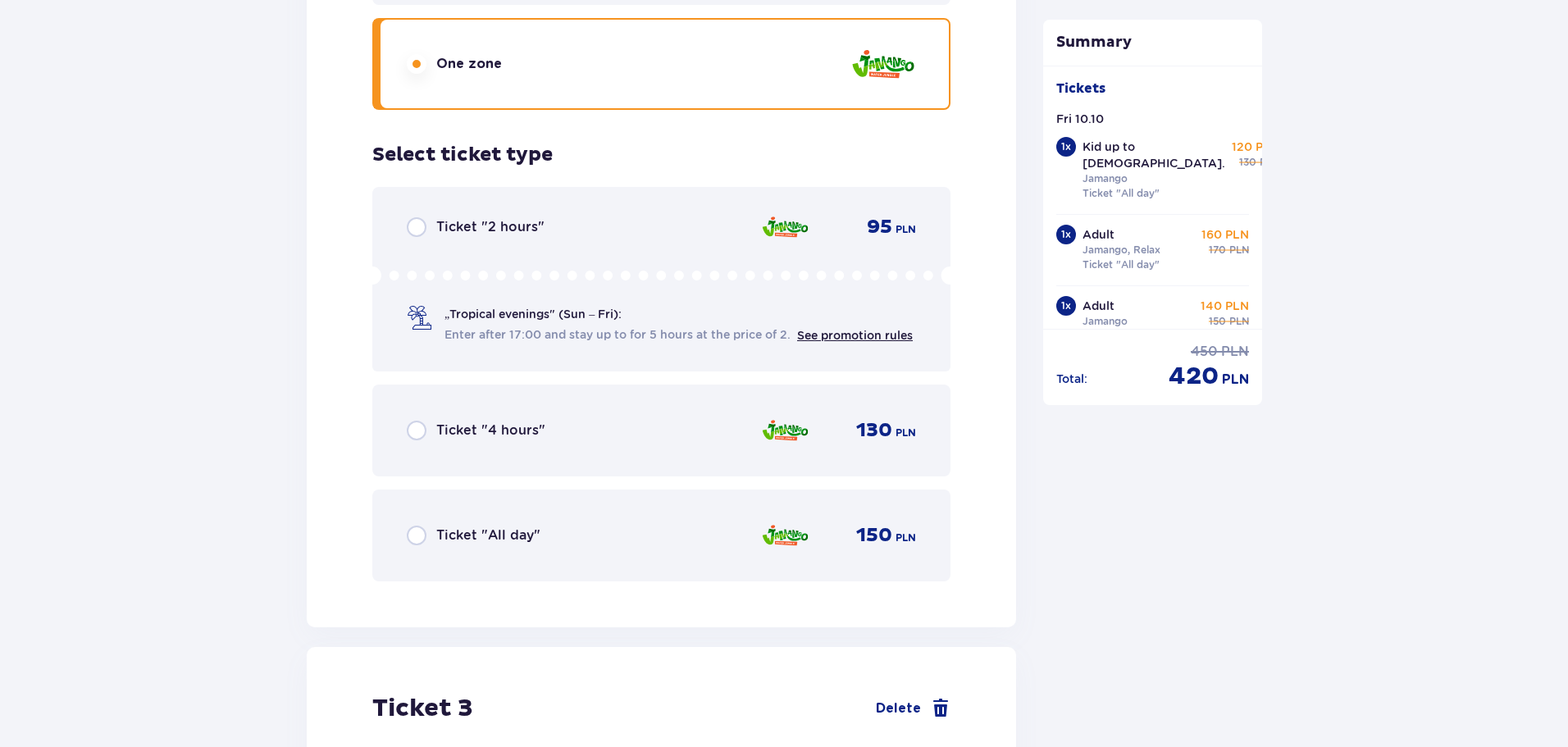
scroll to position [2788, 0]
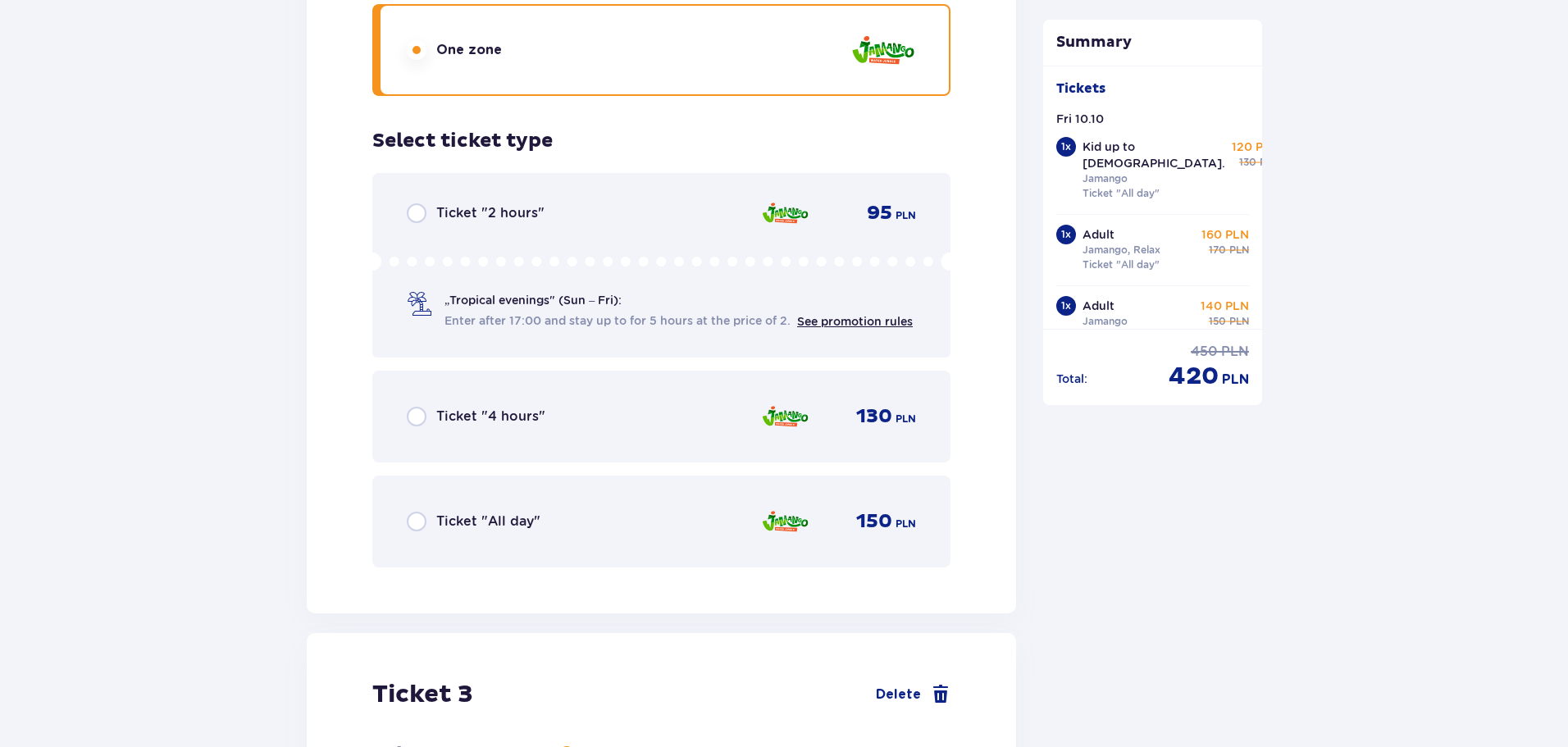
click at [413, 511] on input "radio" at bounding box center [416, 521] width 20 height 20
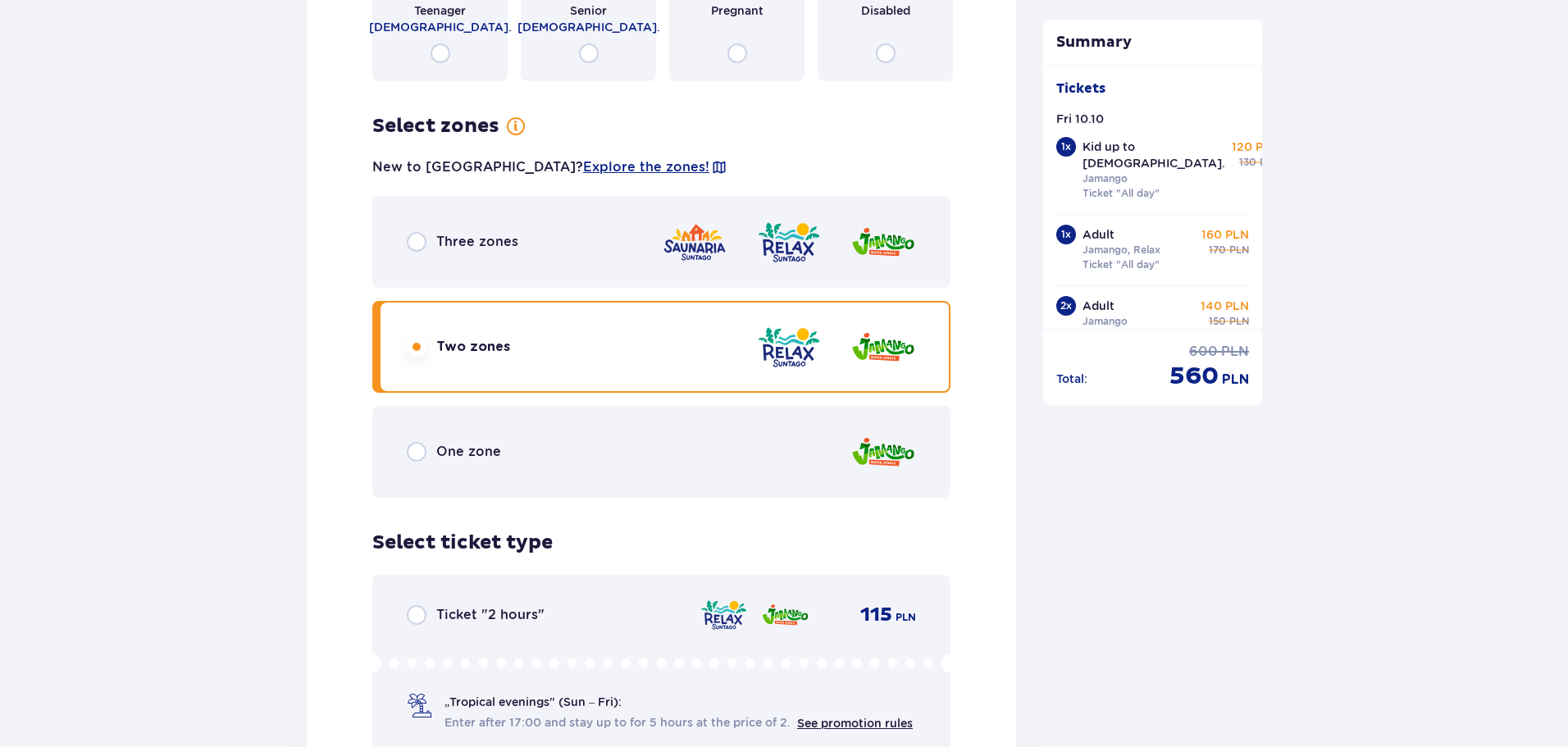
scroll to position [3715, 0]
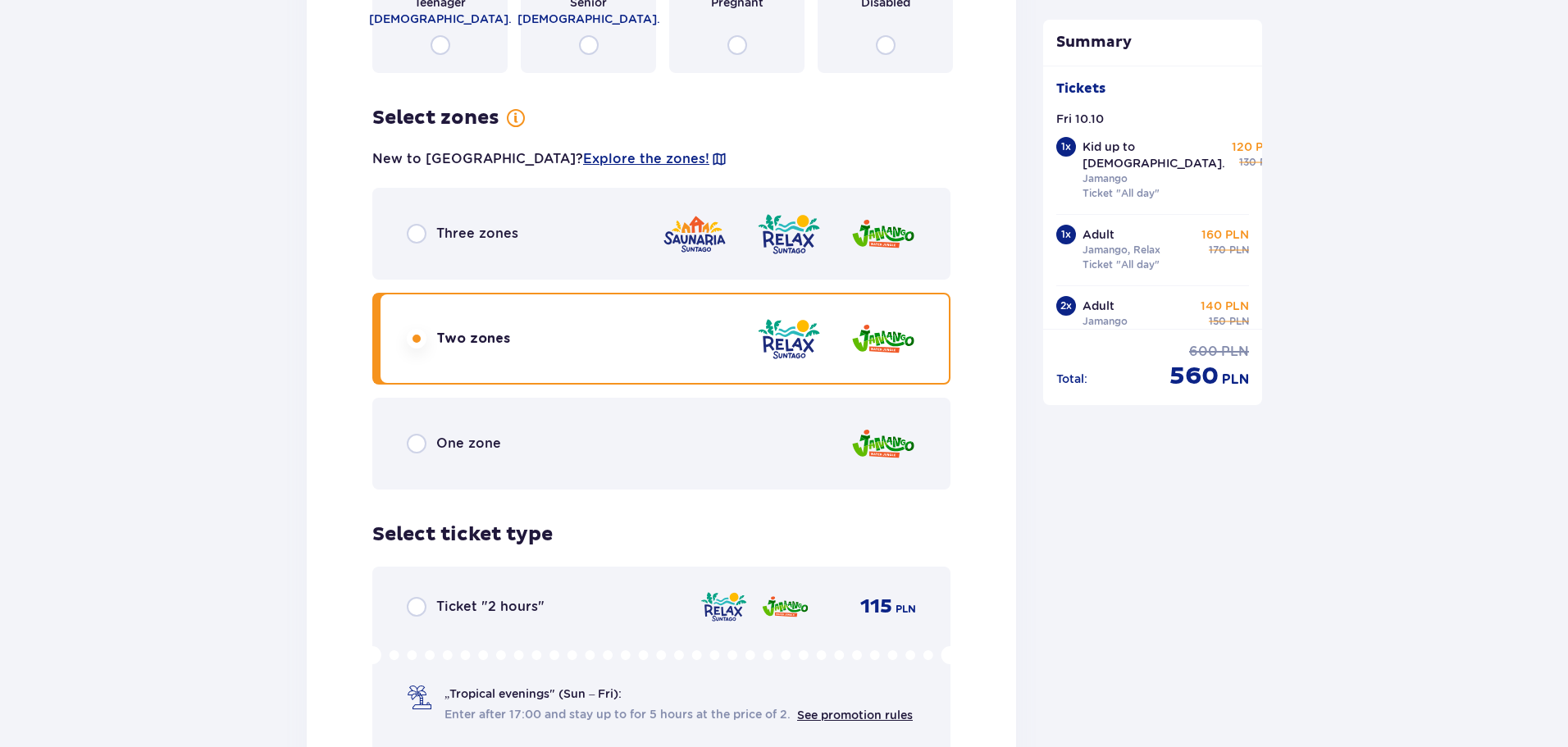
click at [414, 434] on input "radio" at bounding box center [416, 444] width 20 height 20
radio input "true"
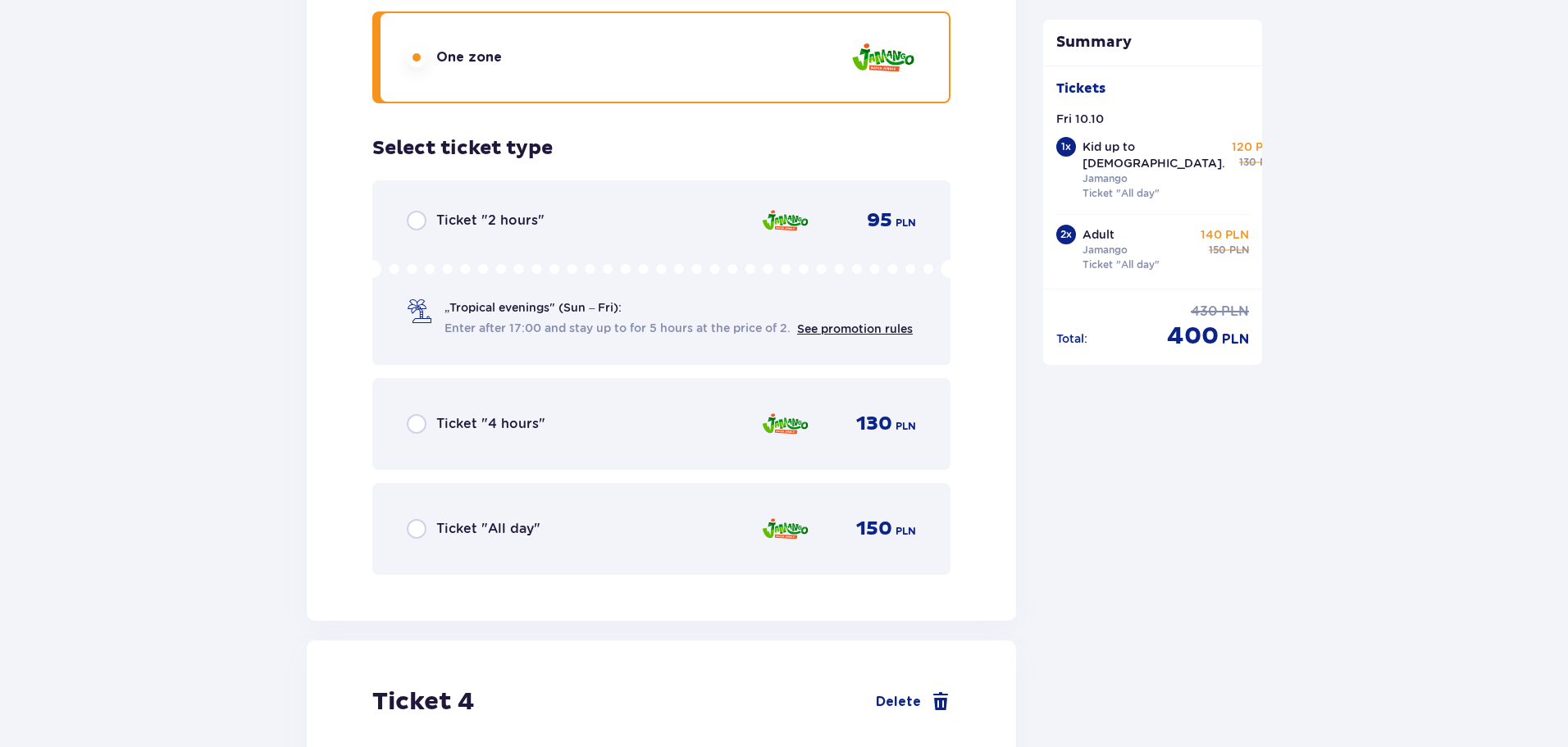
scroll to position [4125, 0]
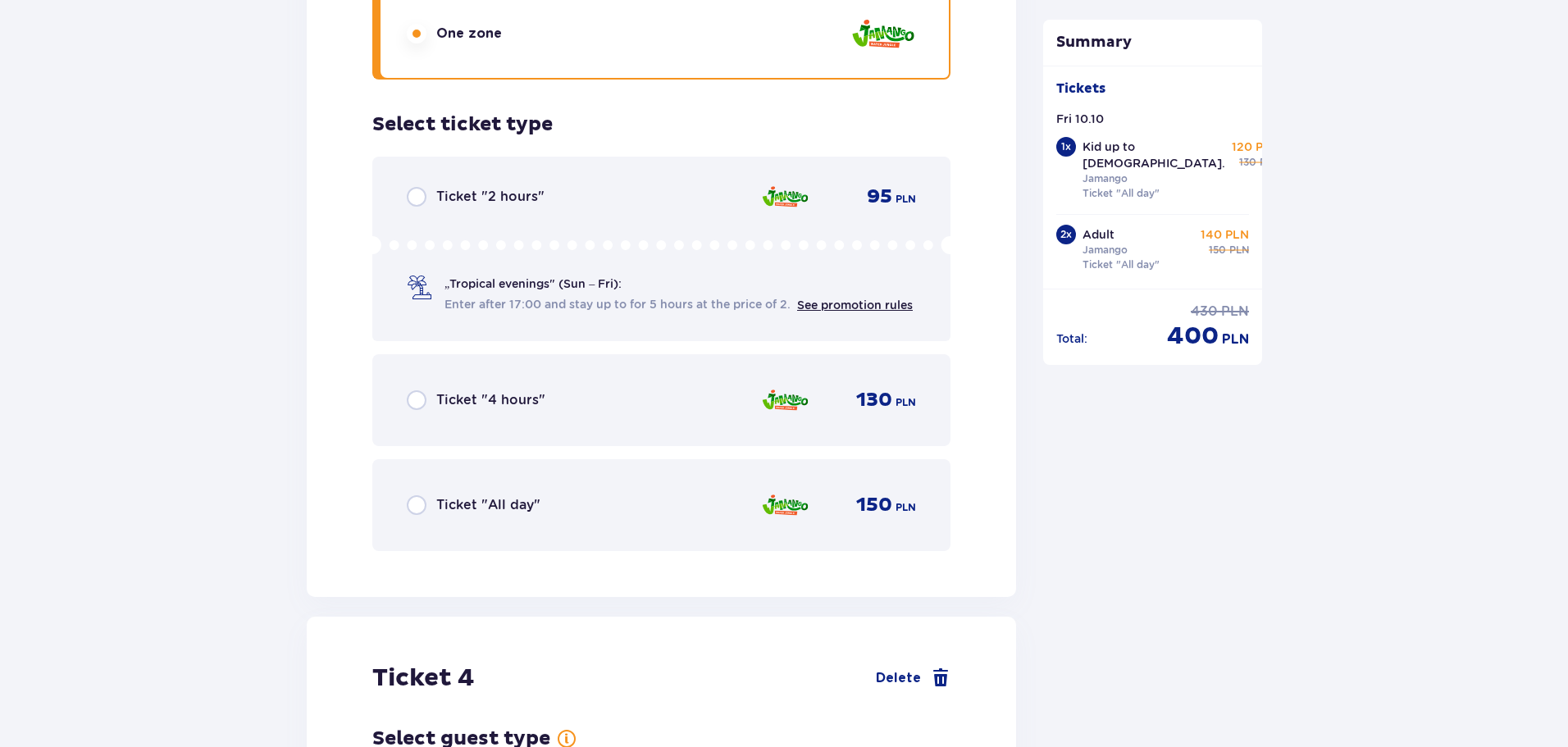
click at [413, 497] on input "radio" at bounding box center [416, 504] width 20 height 20
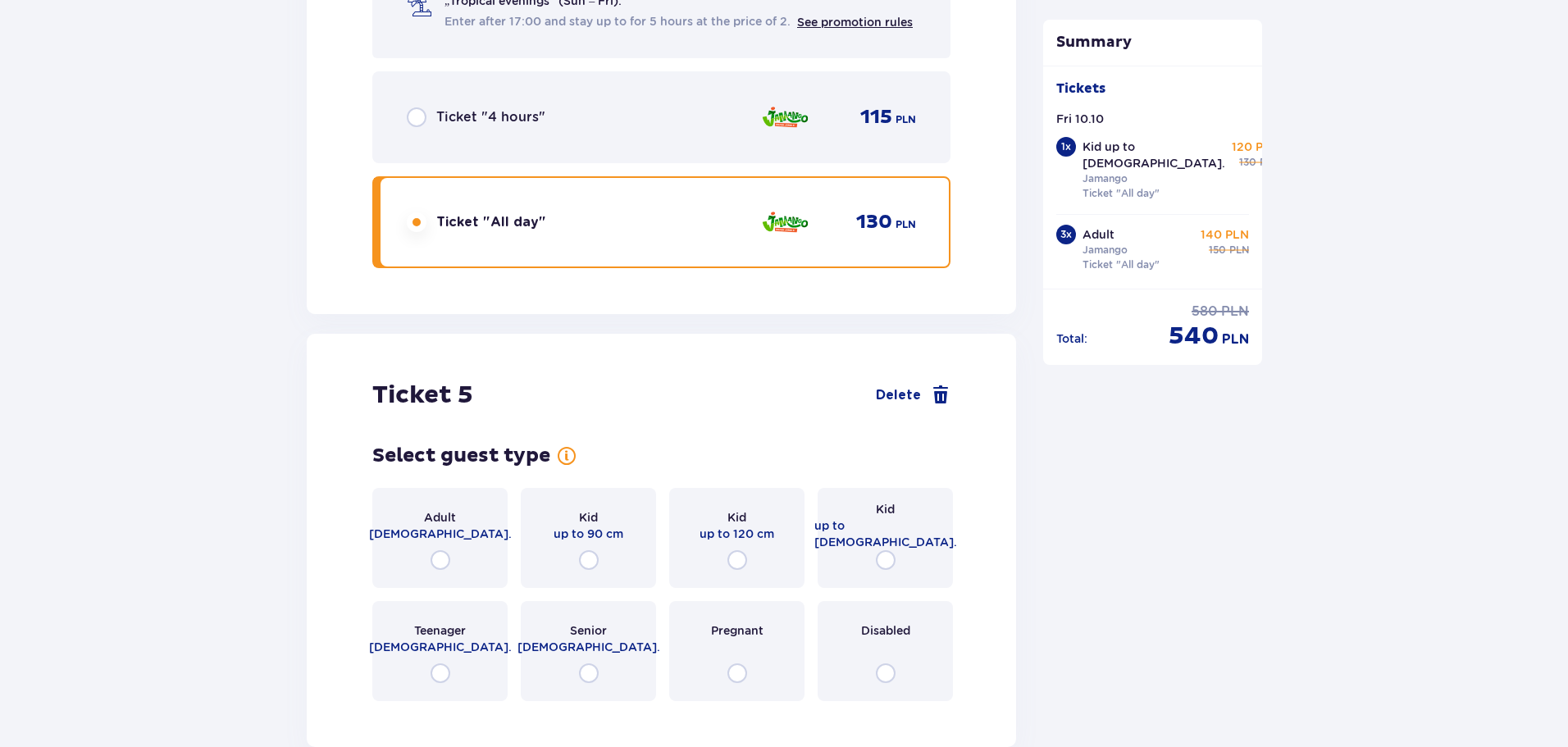
scroll to position [5683, 0]
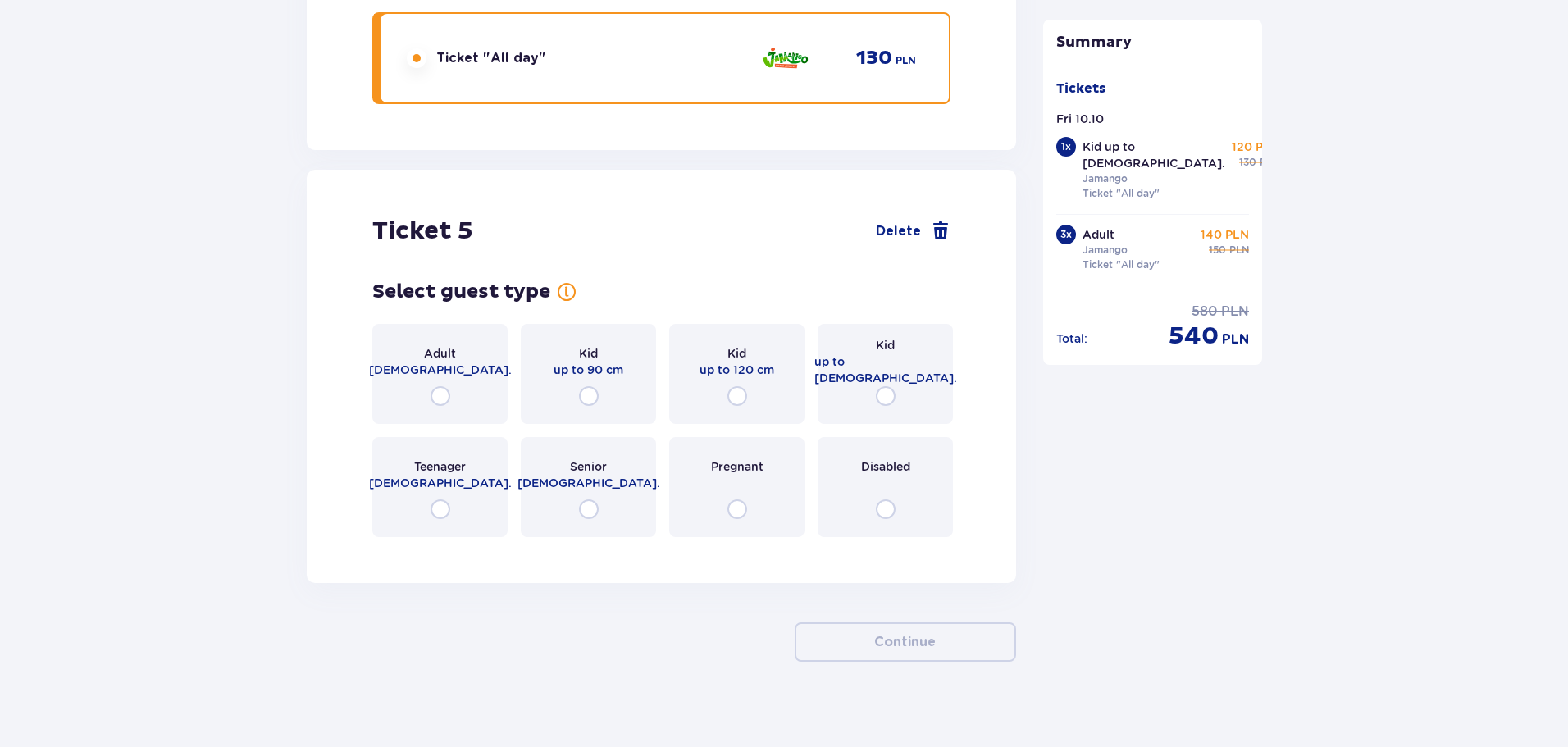
click at [586, 386] on input "radio" at bounding box center [589, 396] width 20 height 20
radio input "true"
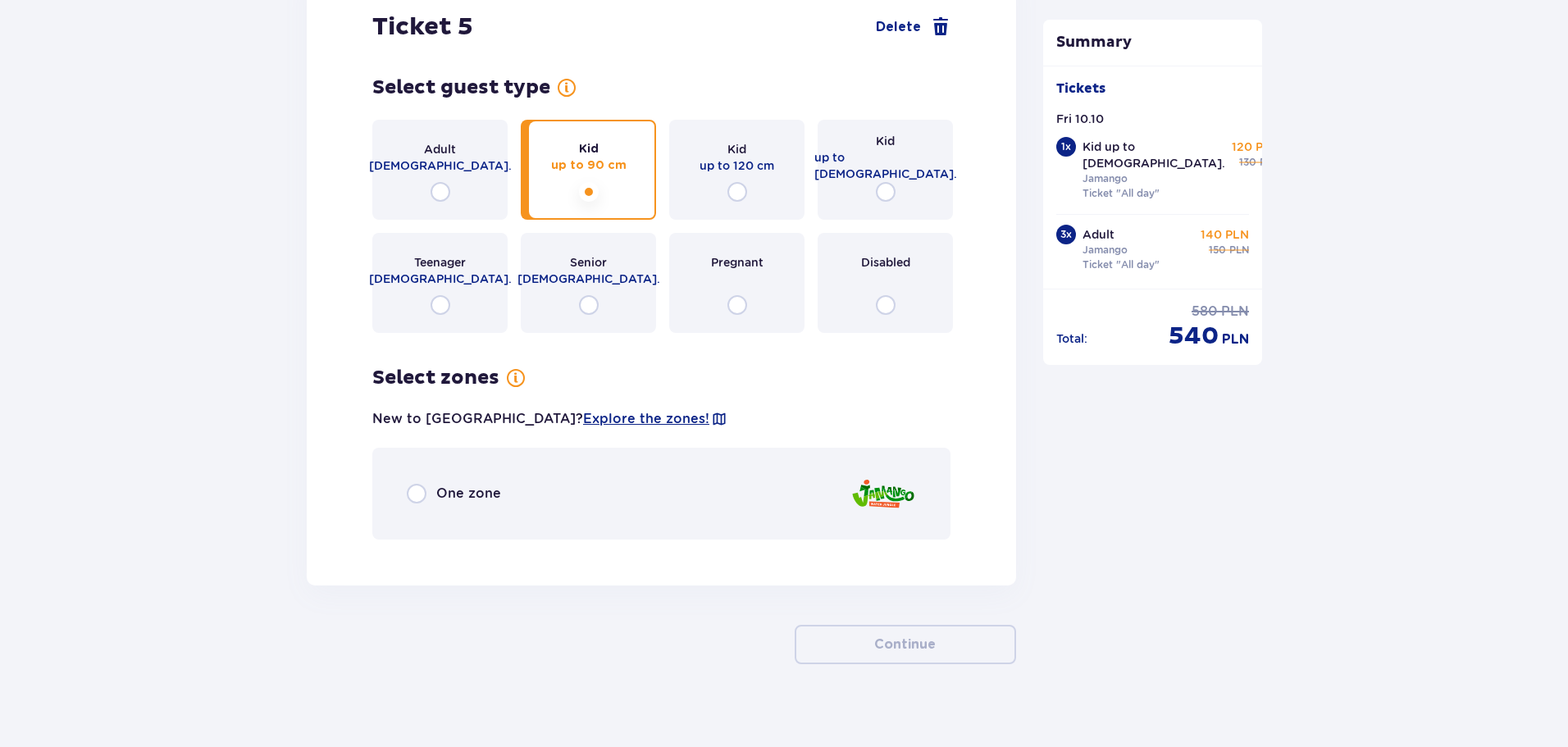
scroll to position [5889, 0]
click at [416, 482] on input "radio" at bounding box center [416, 490] width 20 height 20
radio input "true"
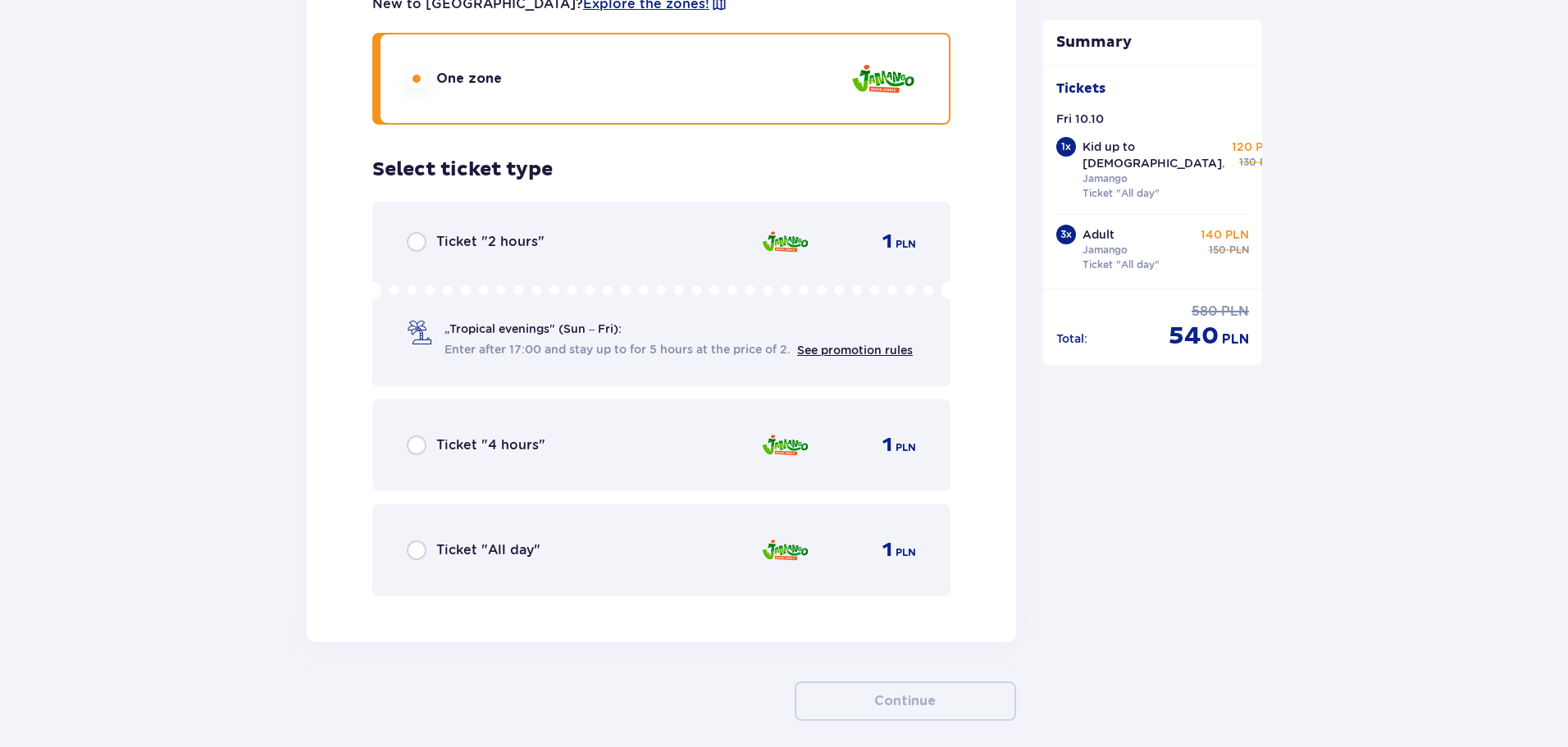
scroll to position [6361, 0]
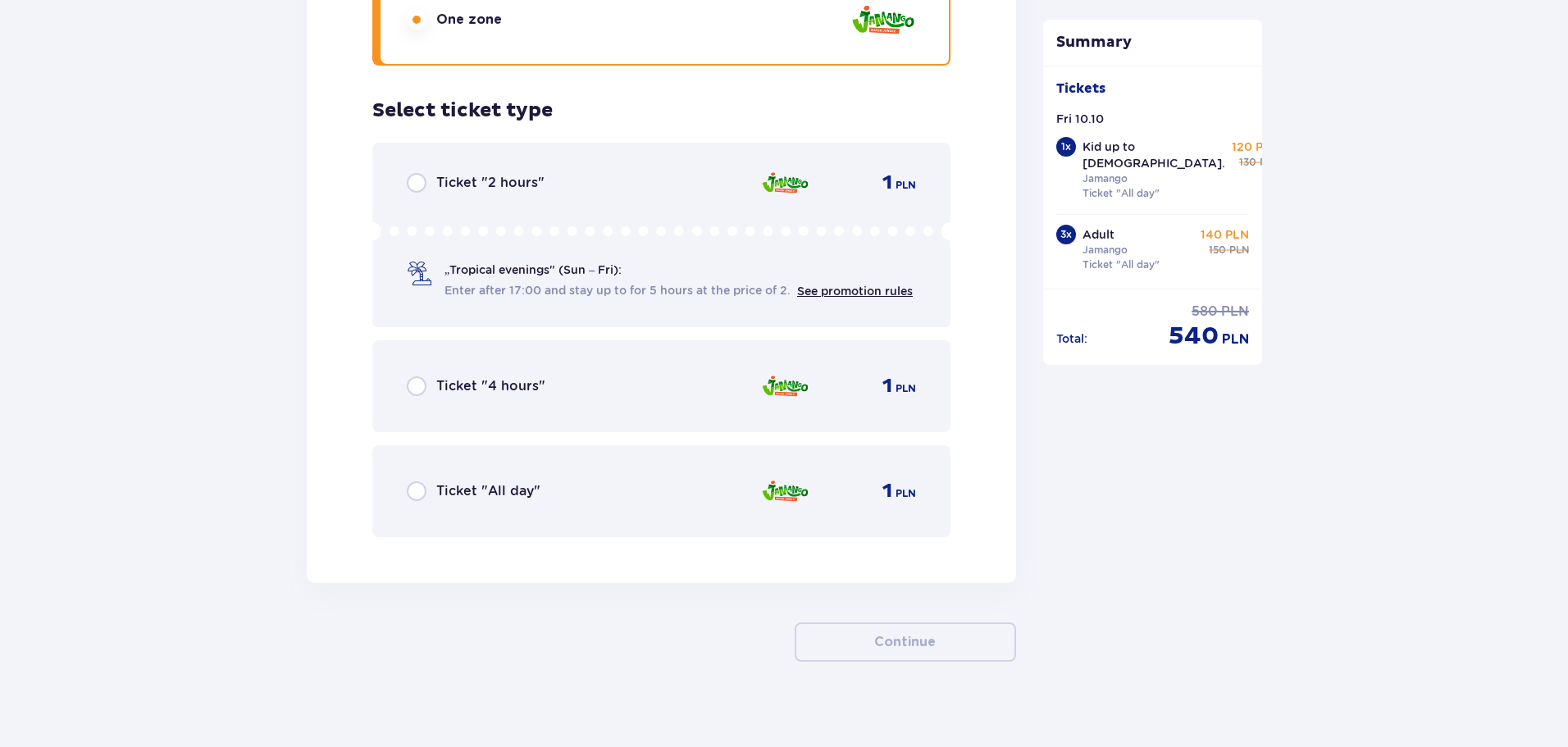
click at [417, 481] on input "radio" at bounding box center [416, 490] width 20 height 20
radio input "true"
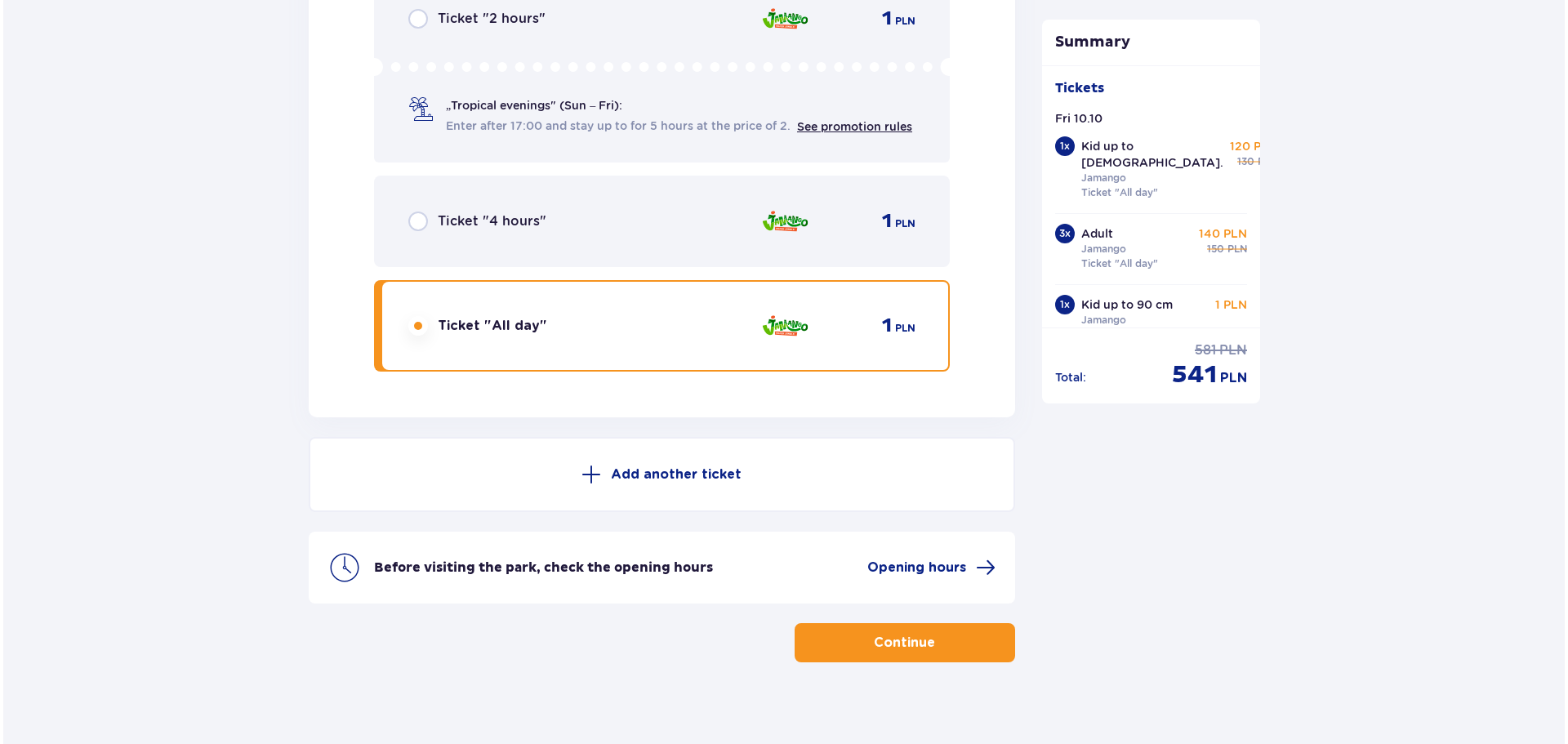
scroll to position [6502, 0]
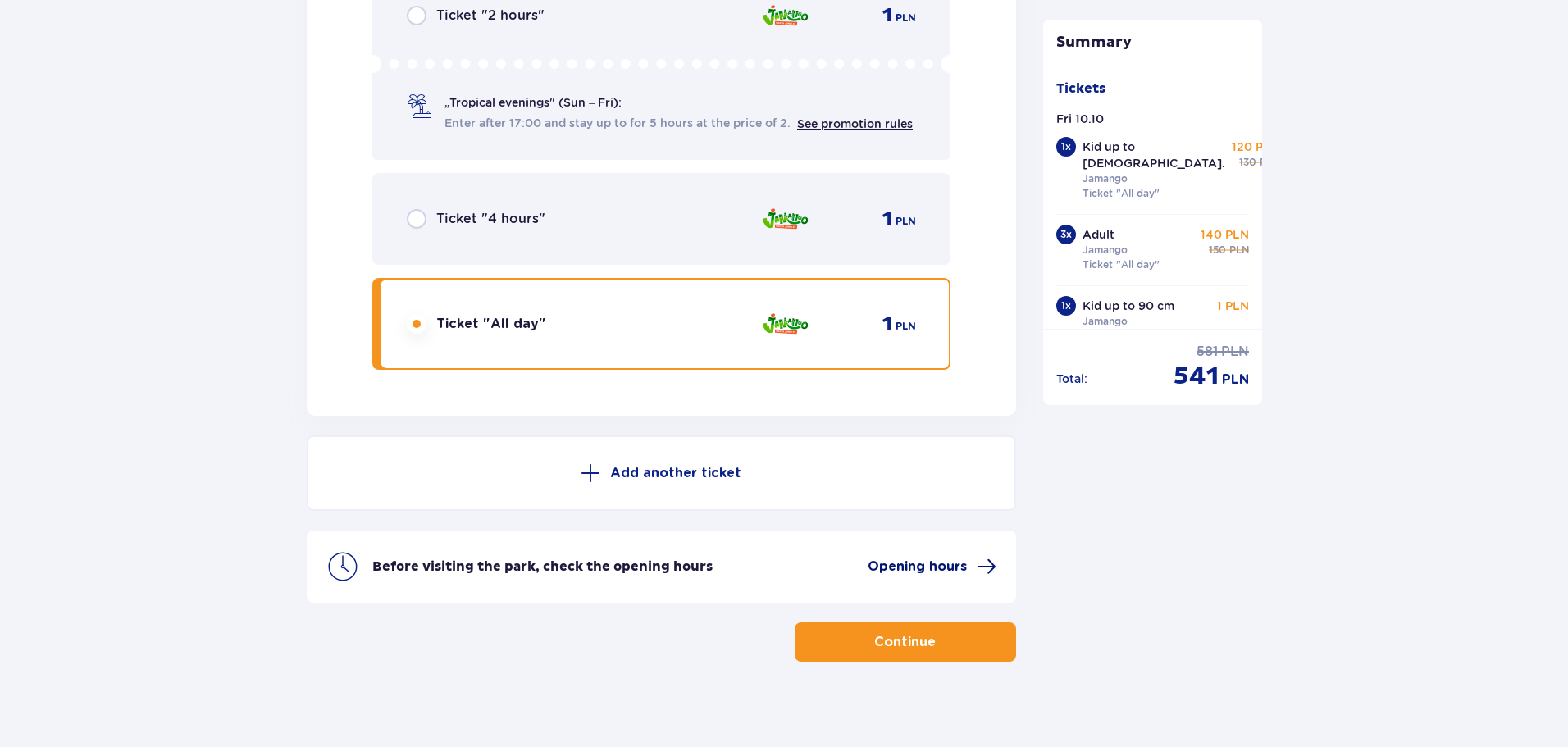
click at [898, 557] on span "Opening hours" at bounding box center [917, 566] width 99 height 18
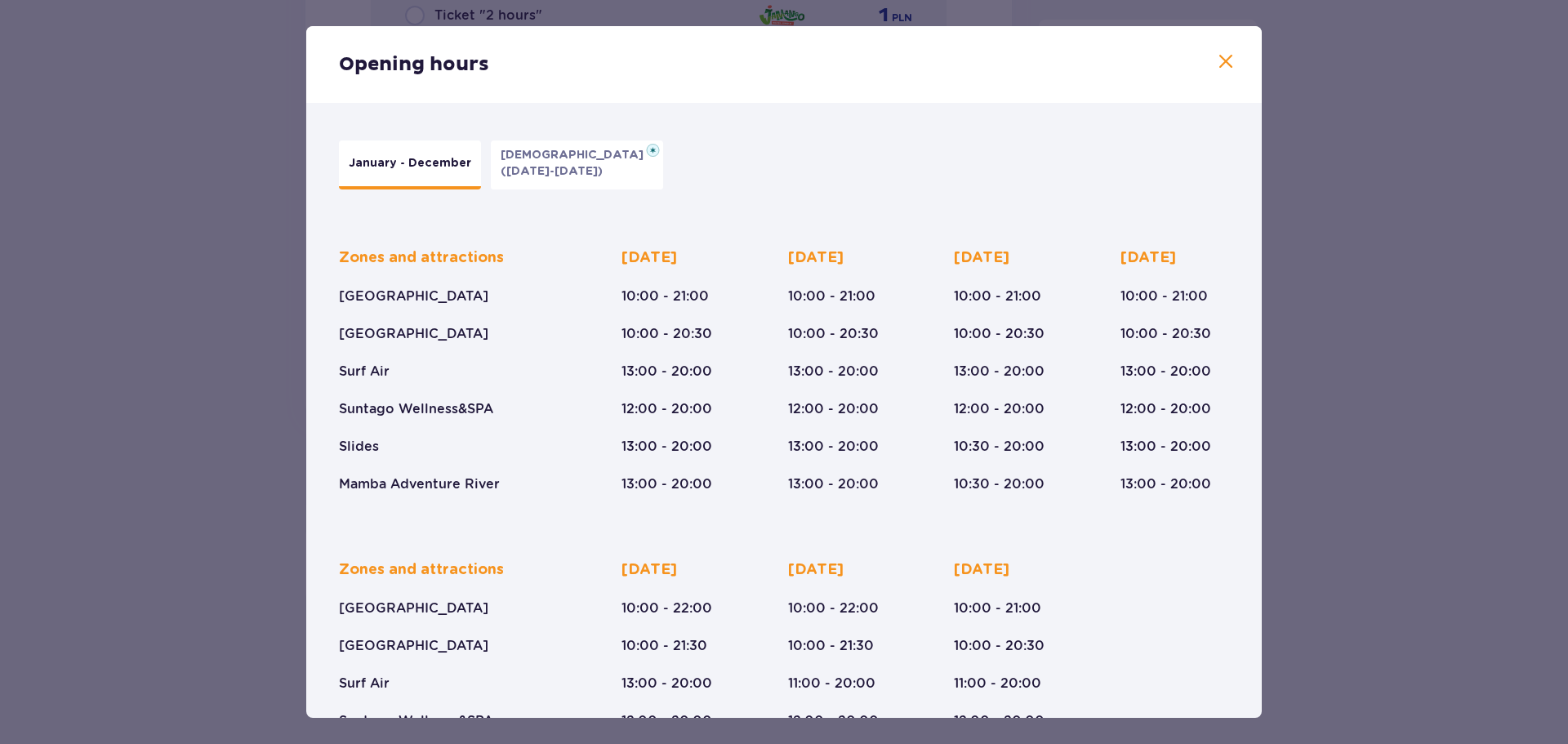
click at [1225, 59] on span at bounding box center [1225, 62] width 20 height 20
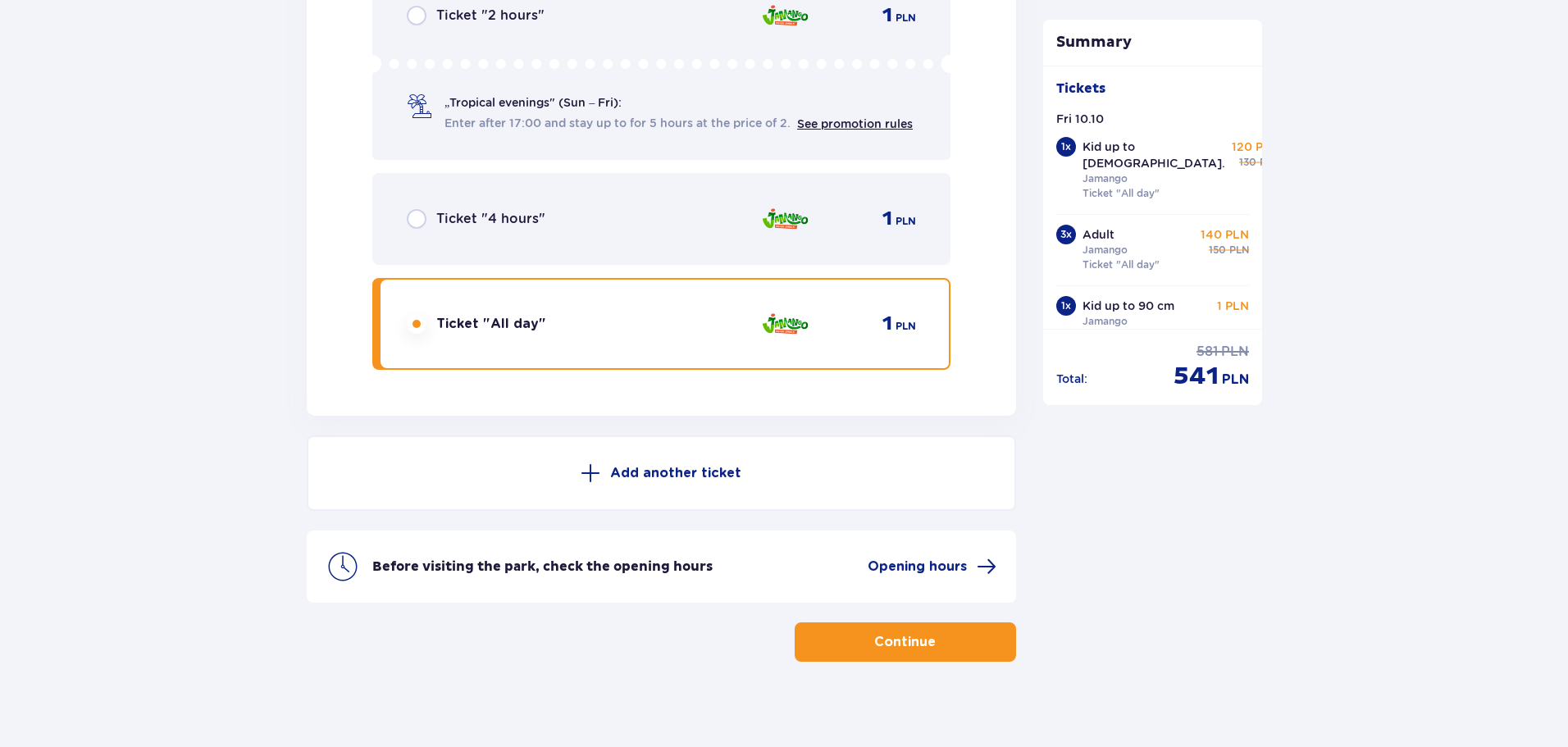
click at [875, 638] on p "Continue" at bounding box center [905, 641] width 62 height 18
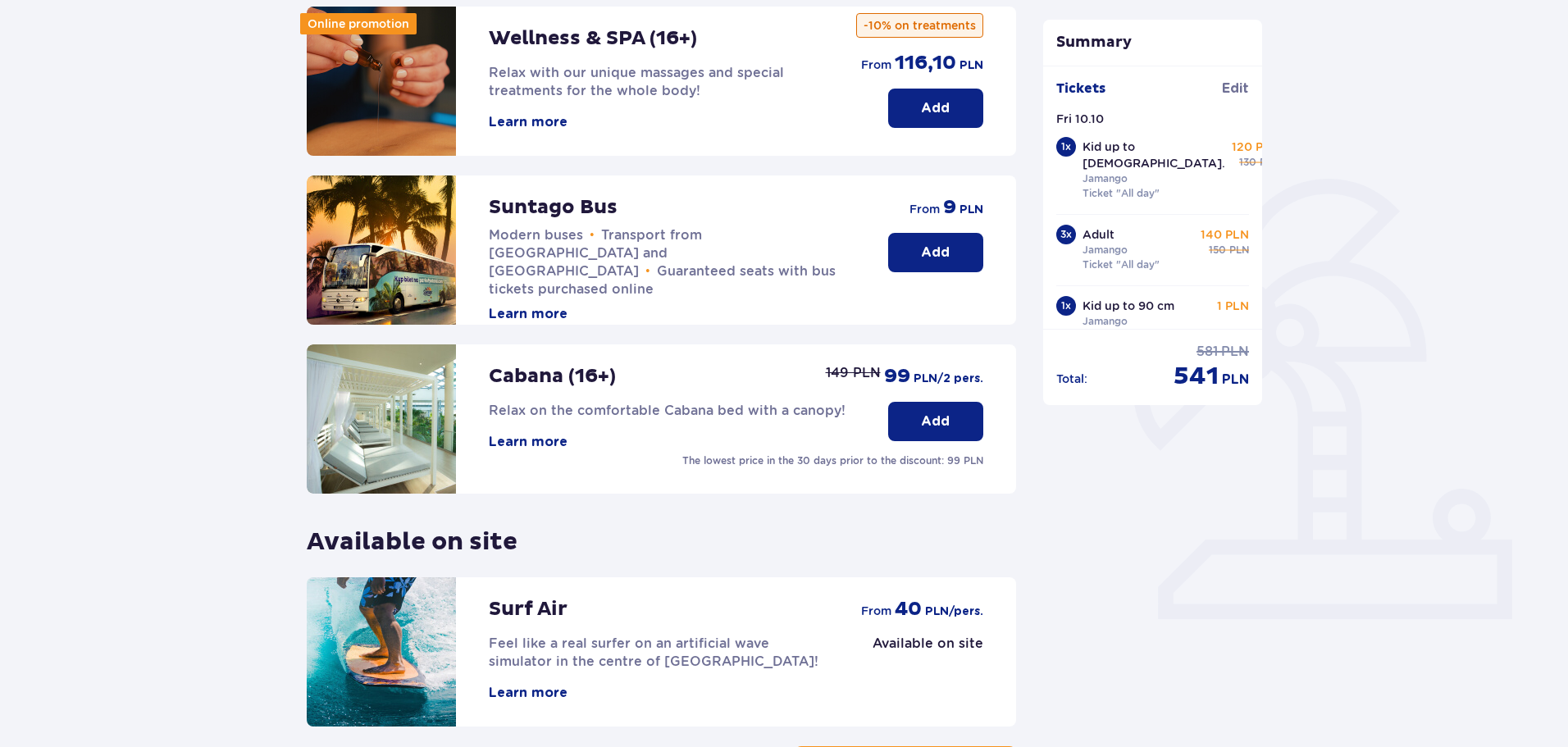
scroll to position [365, 0]
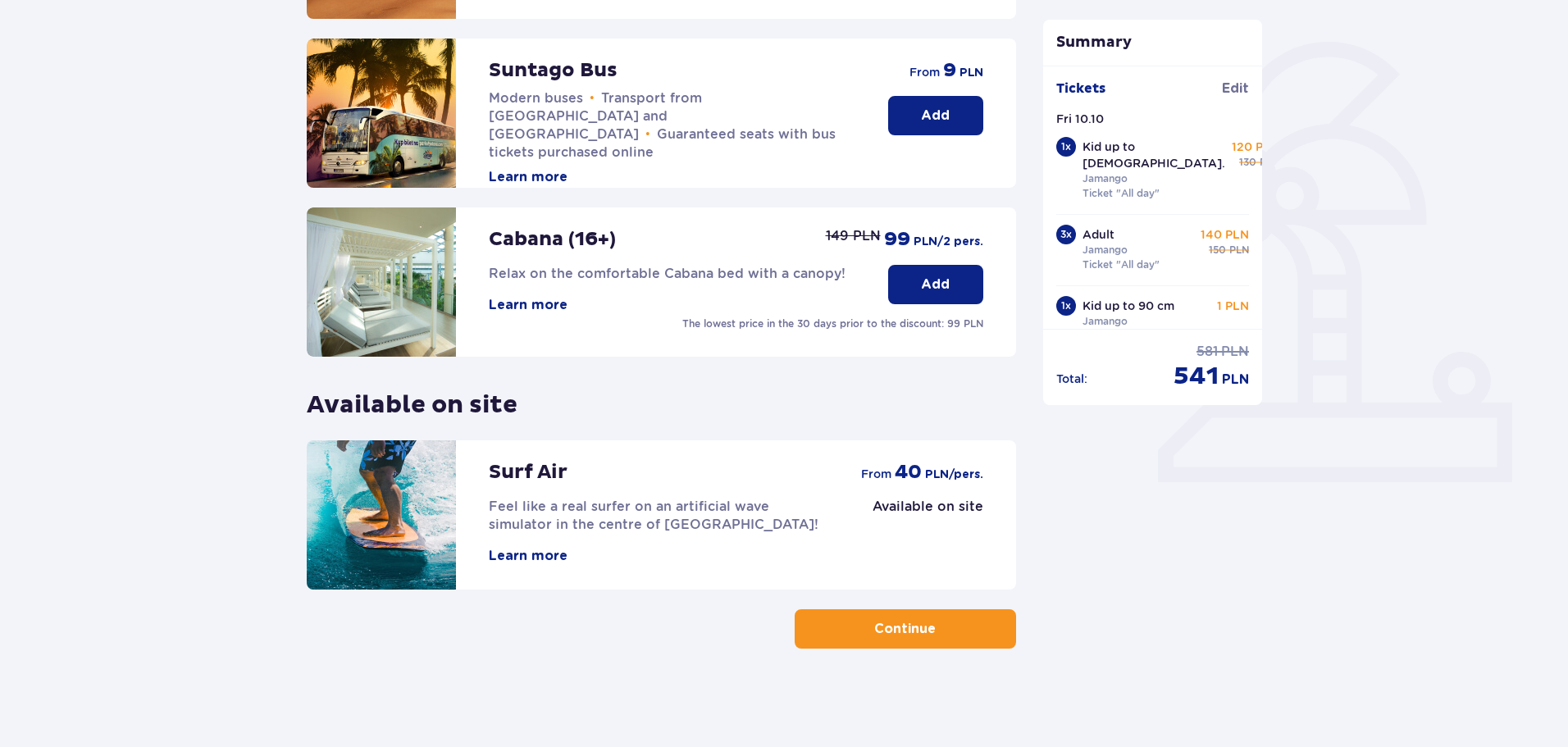
click at [929, 627] on span "button" at bounding box center [939, 628] width 20 height 20
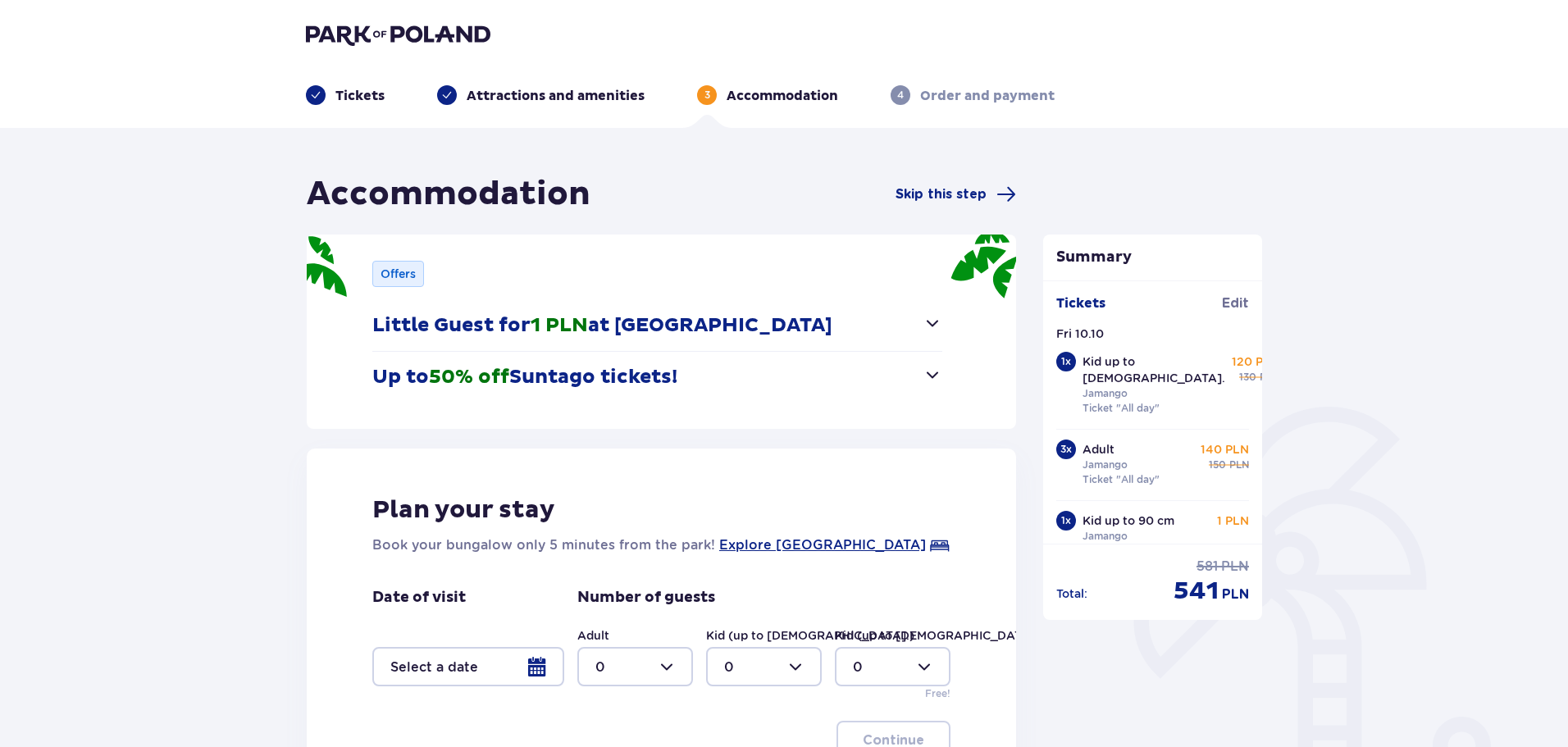
click at [936, 324] on span "button" at bounding box center [932, 322] width 20 height 20
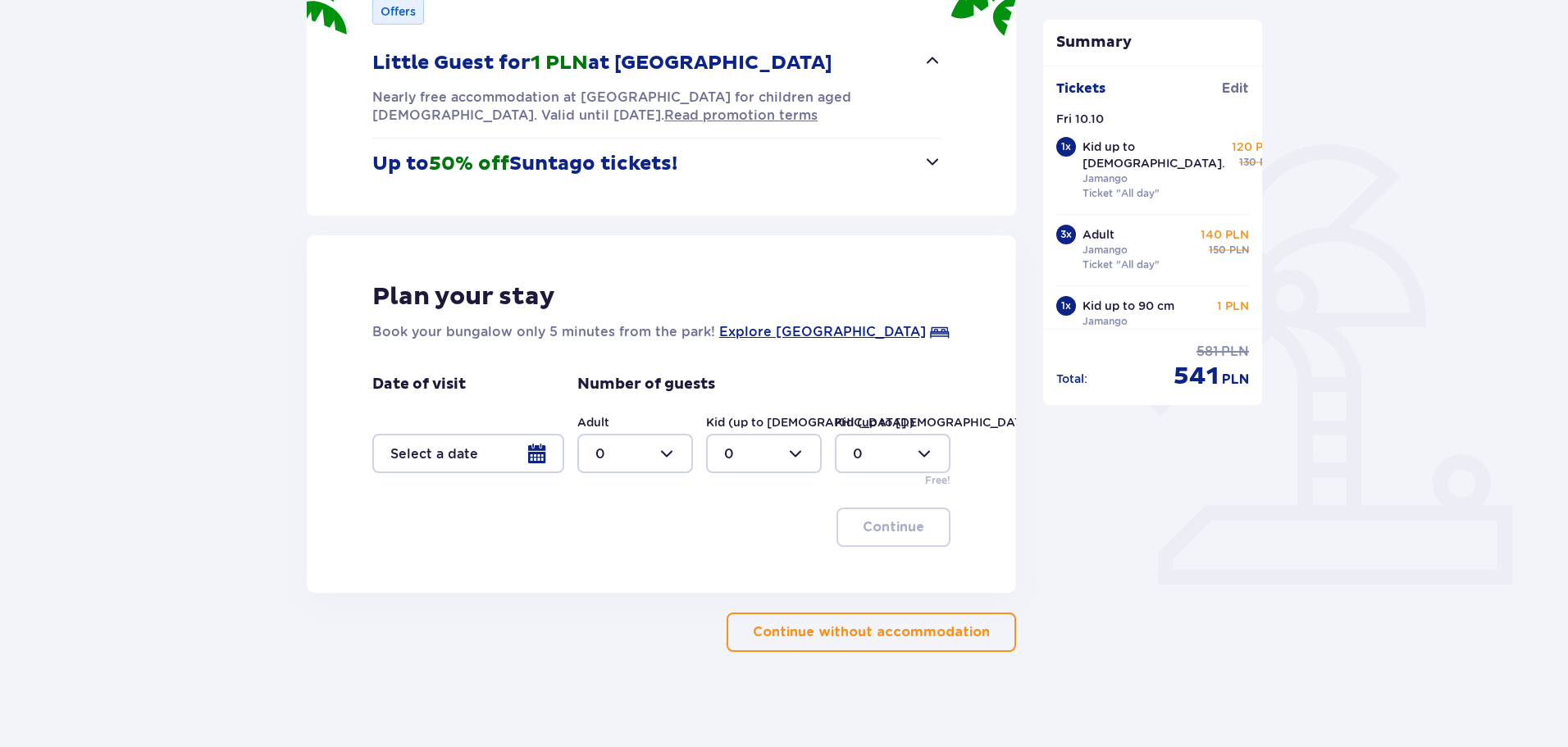
scroll to position [266, 0]
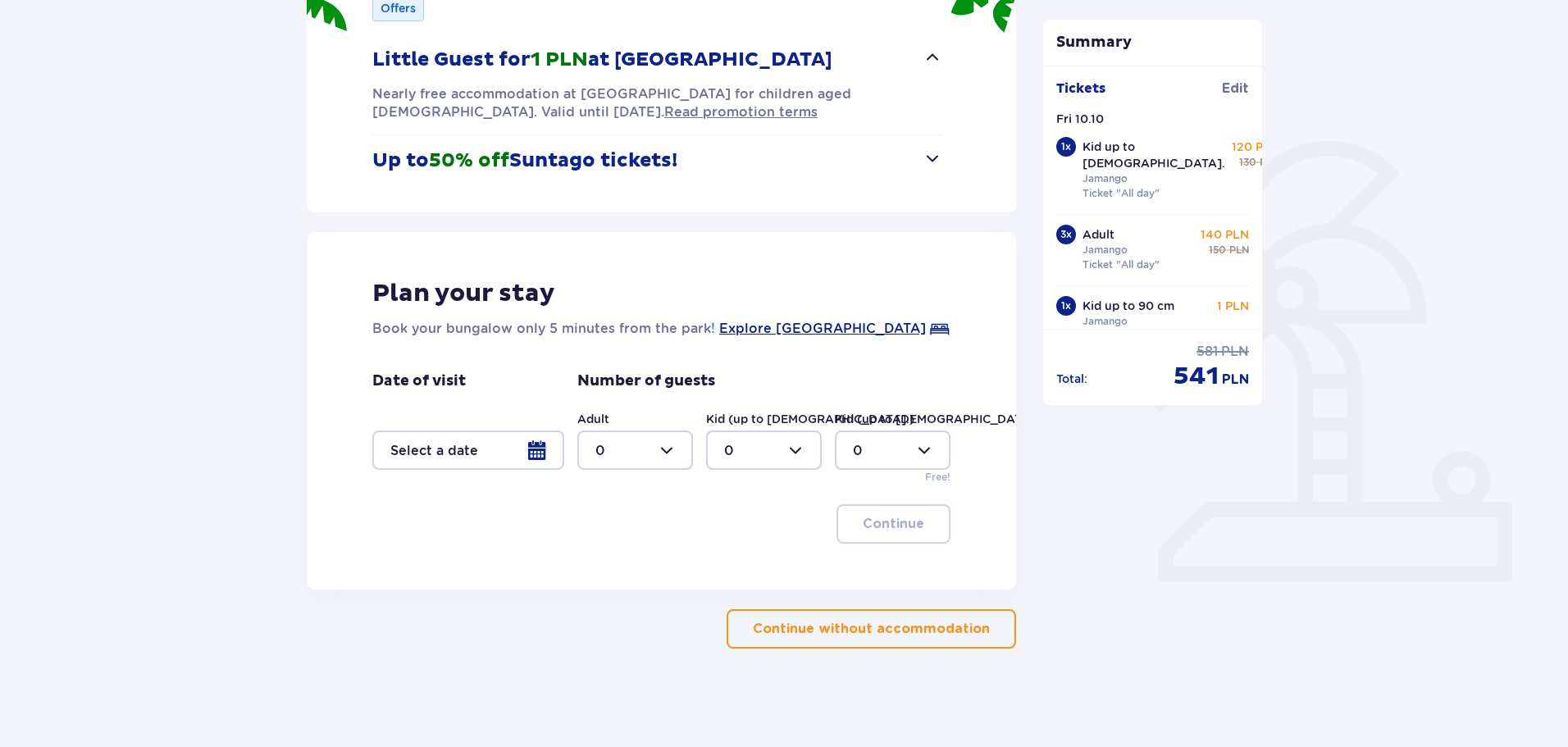
click at [797, 632] on p "Continue without accommodation" at bounding box center [871, 628] width 237 height 18
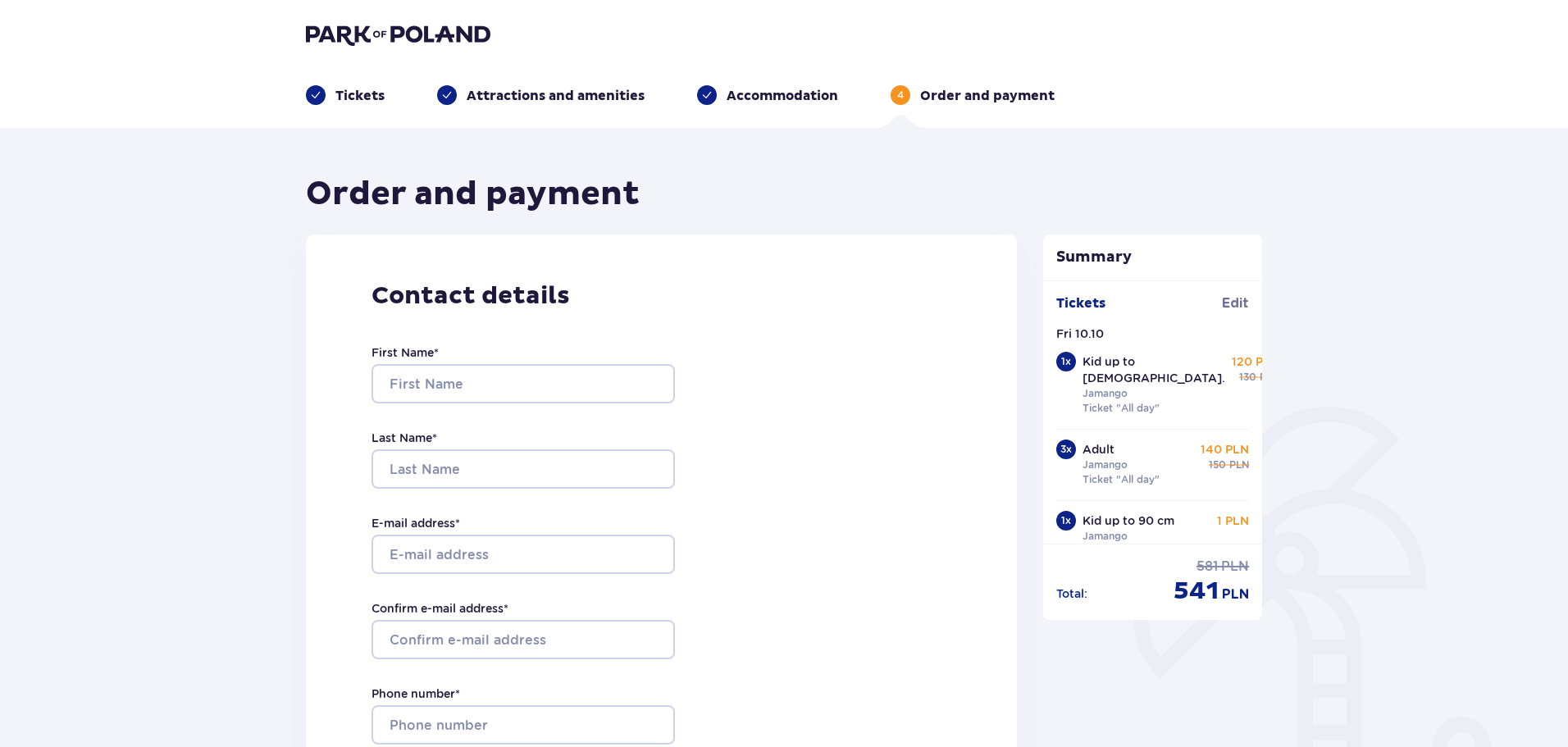
click at [376, 90] on p "Tickets" at bounding box center [360, 95] width 49 height 18
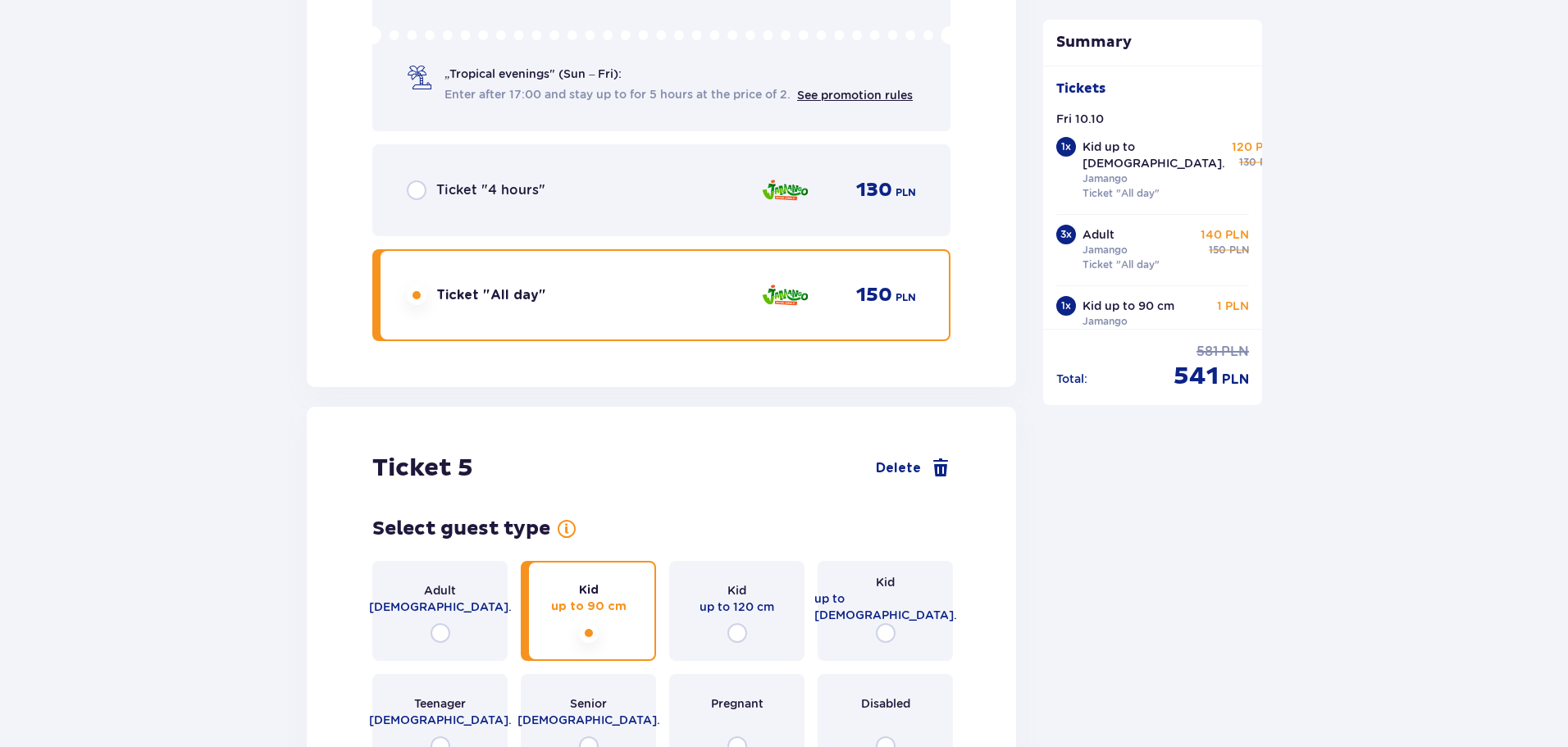
scroll to position [5135, 0]
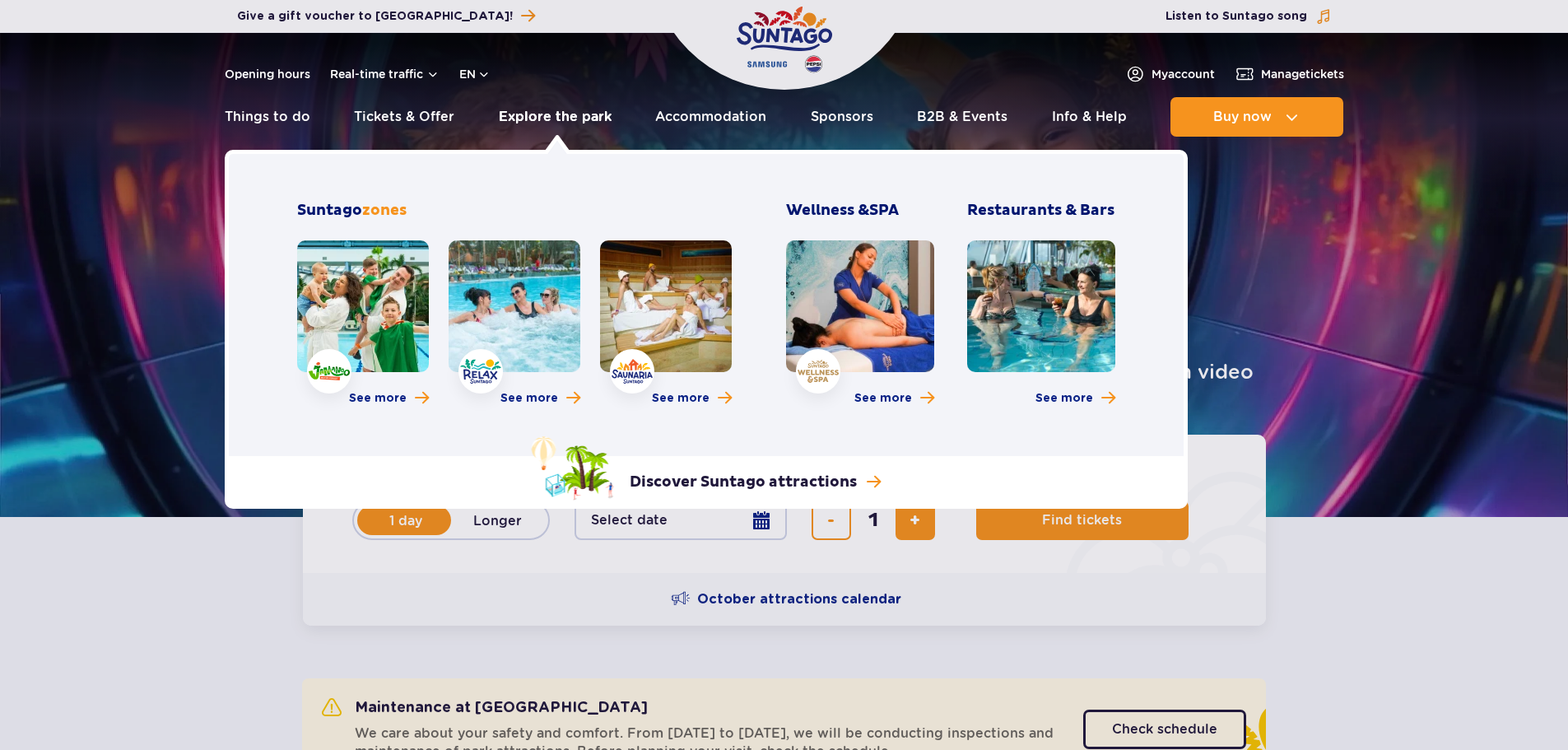
click at [526, 110] on link "Explore the park" at bounding box center [555, 117] width 113 height 39
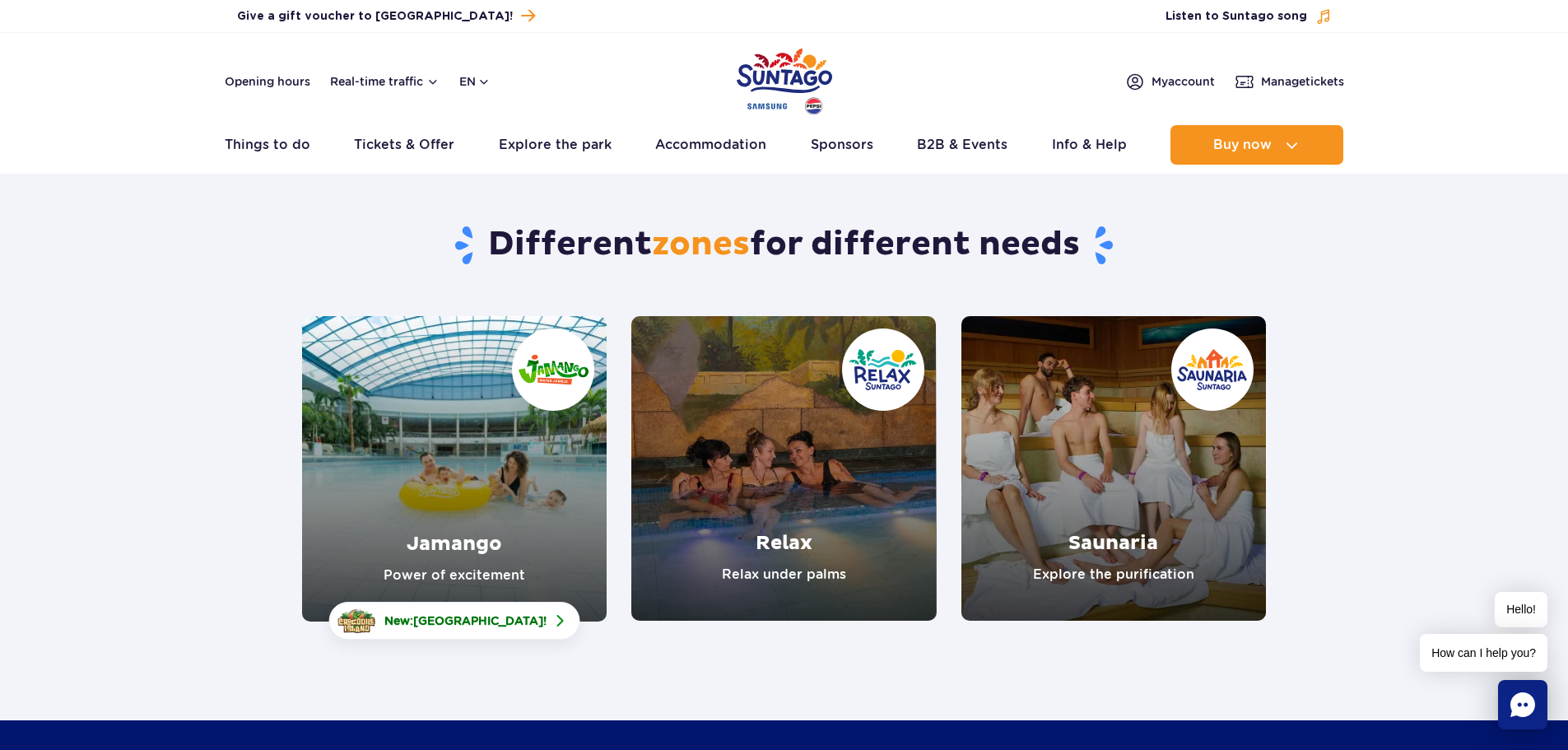
click at [495, 454] on link "Jamango" at bounding box center [454, 468] width 305 height 305
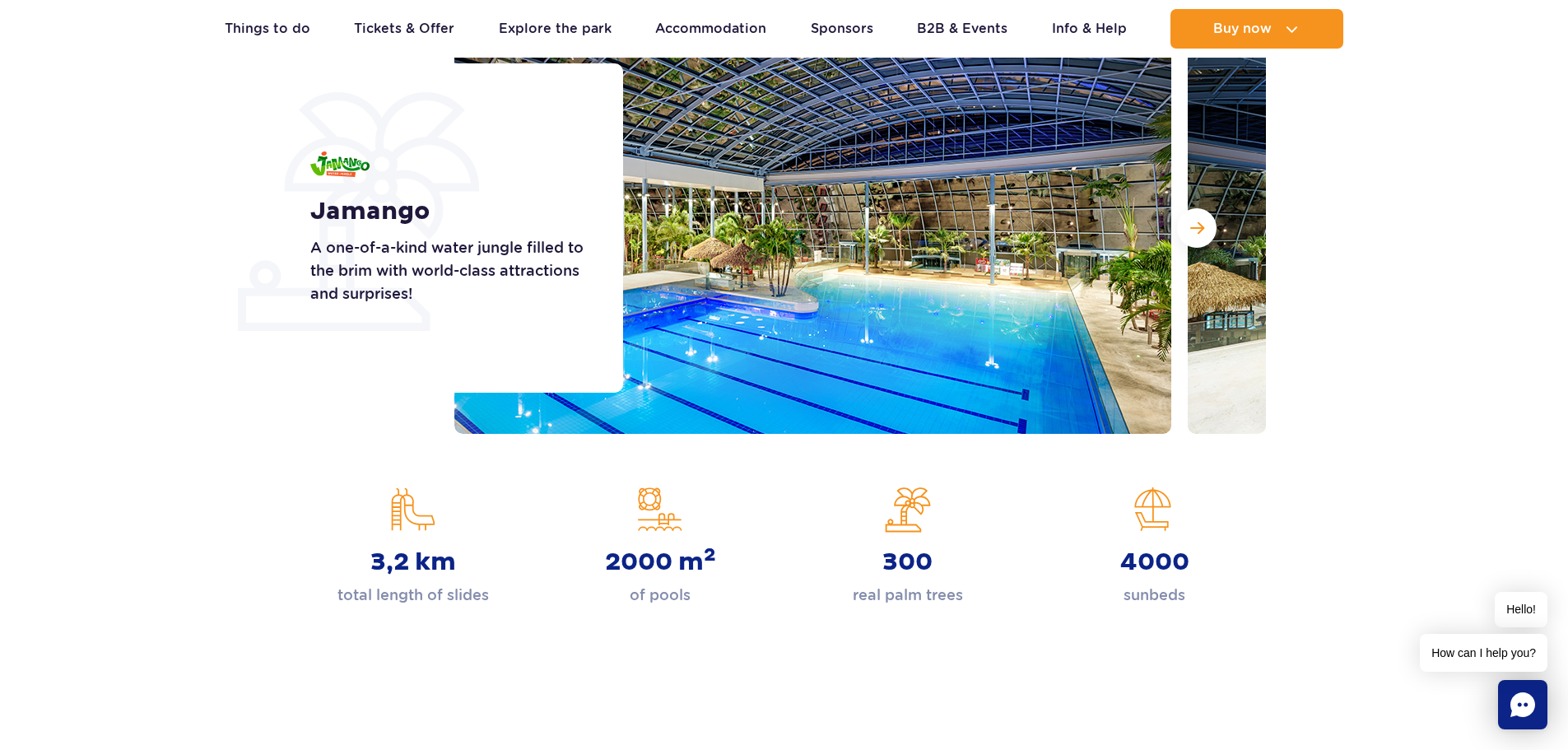
scroll to position [247, 0]
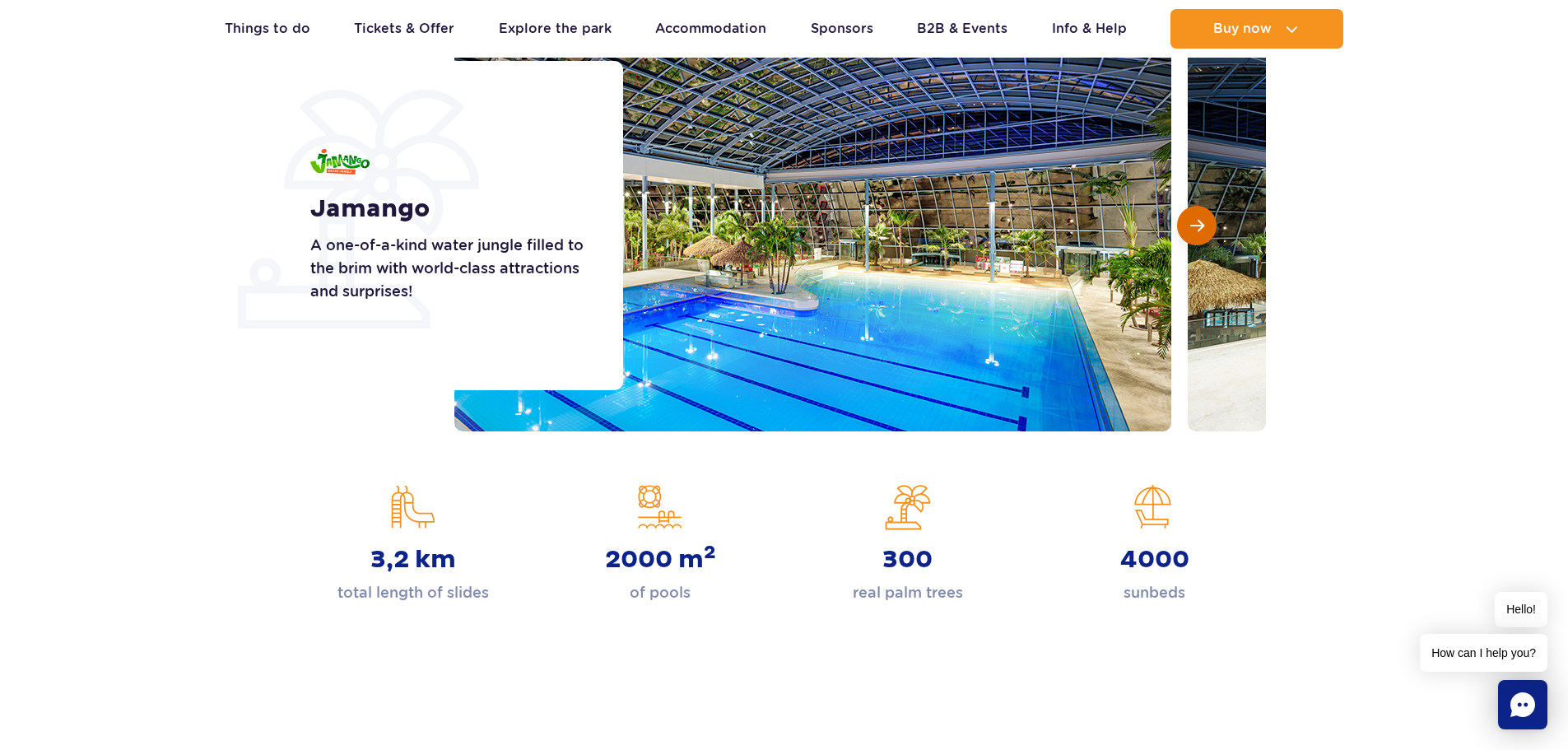
click at [1203, 228] on span "Next slide" at bounding box center [1197, 225] width 14 height 15
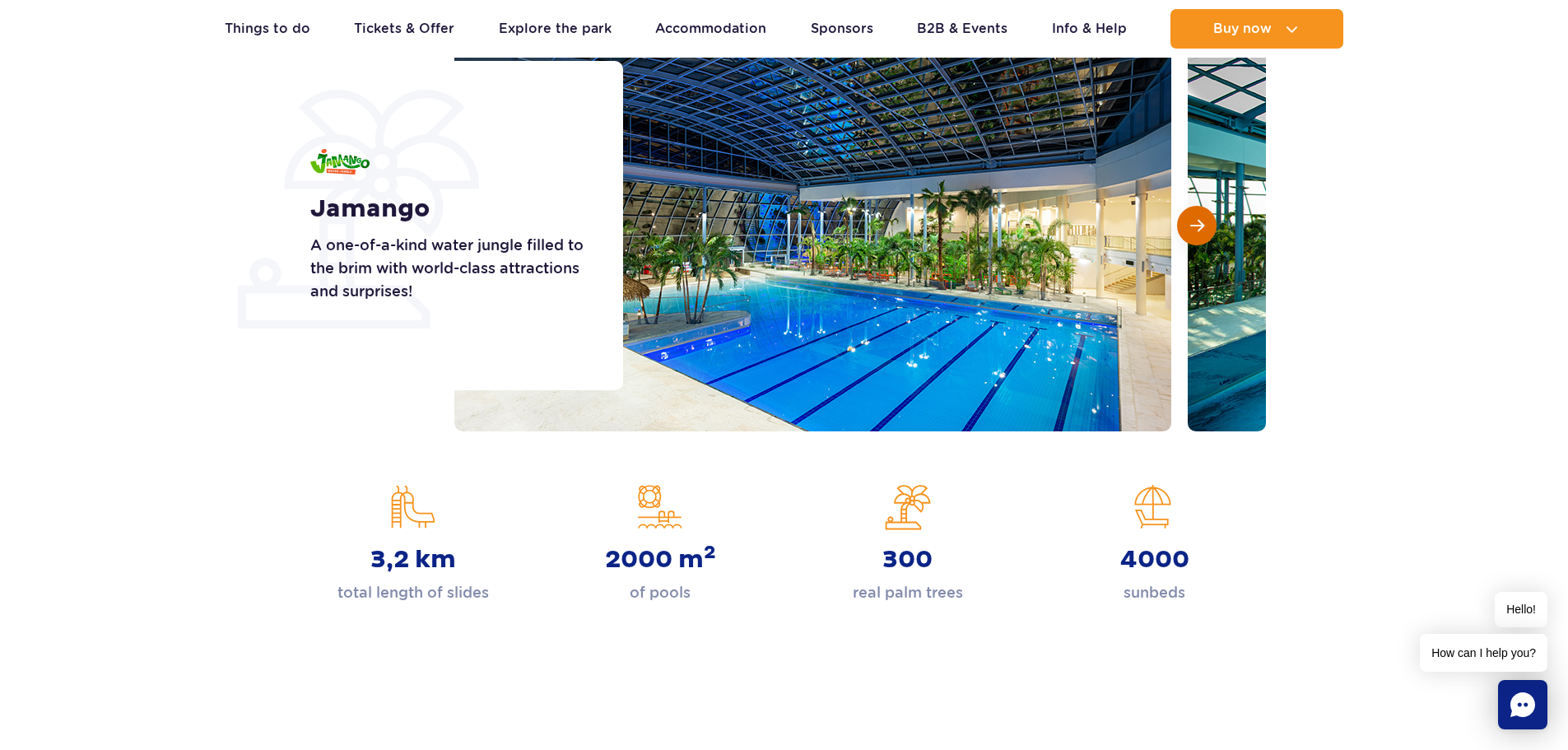
click at [1203, 228] on span "Next slide" at bounding box center [1197, 225] width 14 height 15
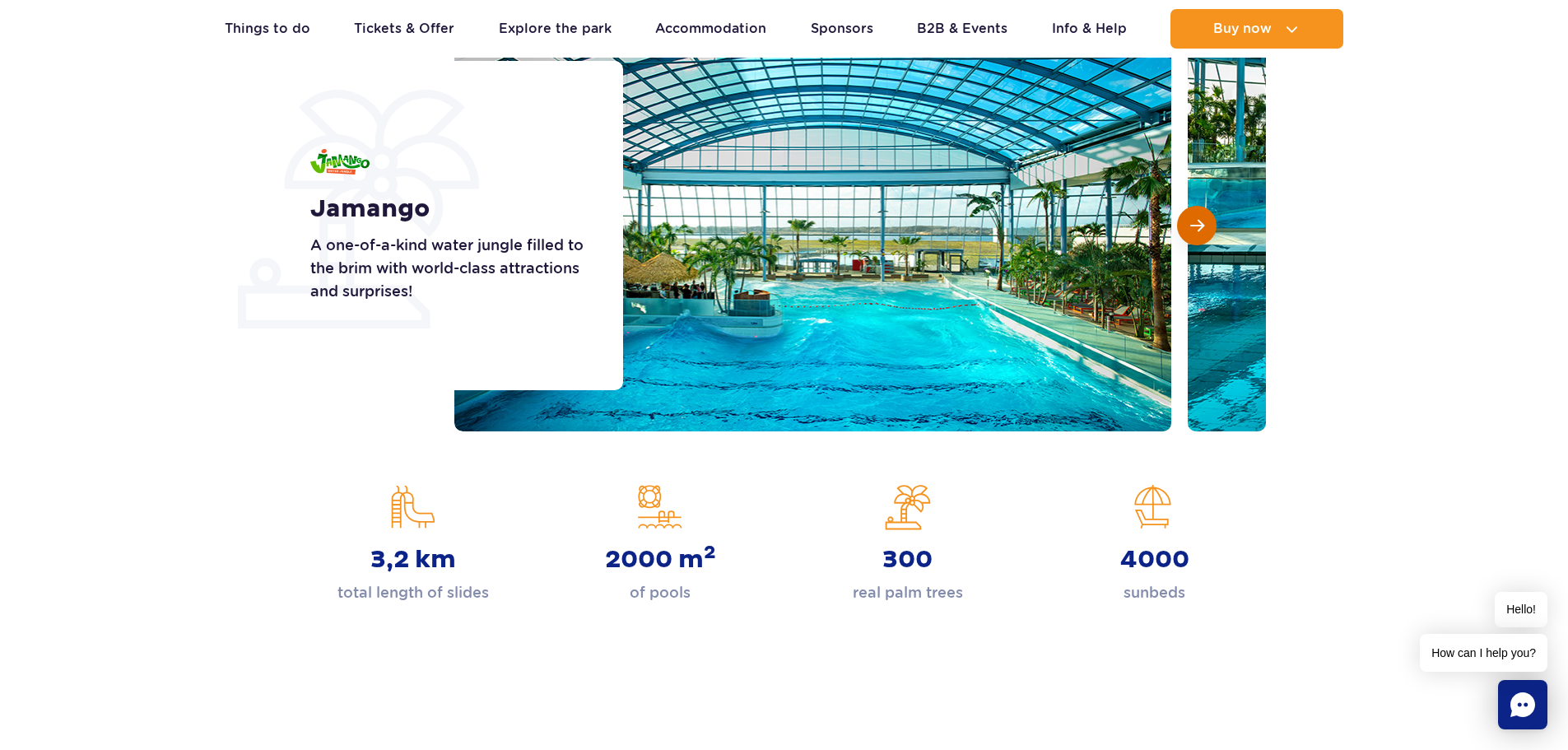
click at [1203, 228] on span "Next slide" at bounding box center [1197, 225] width 14 height 15
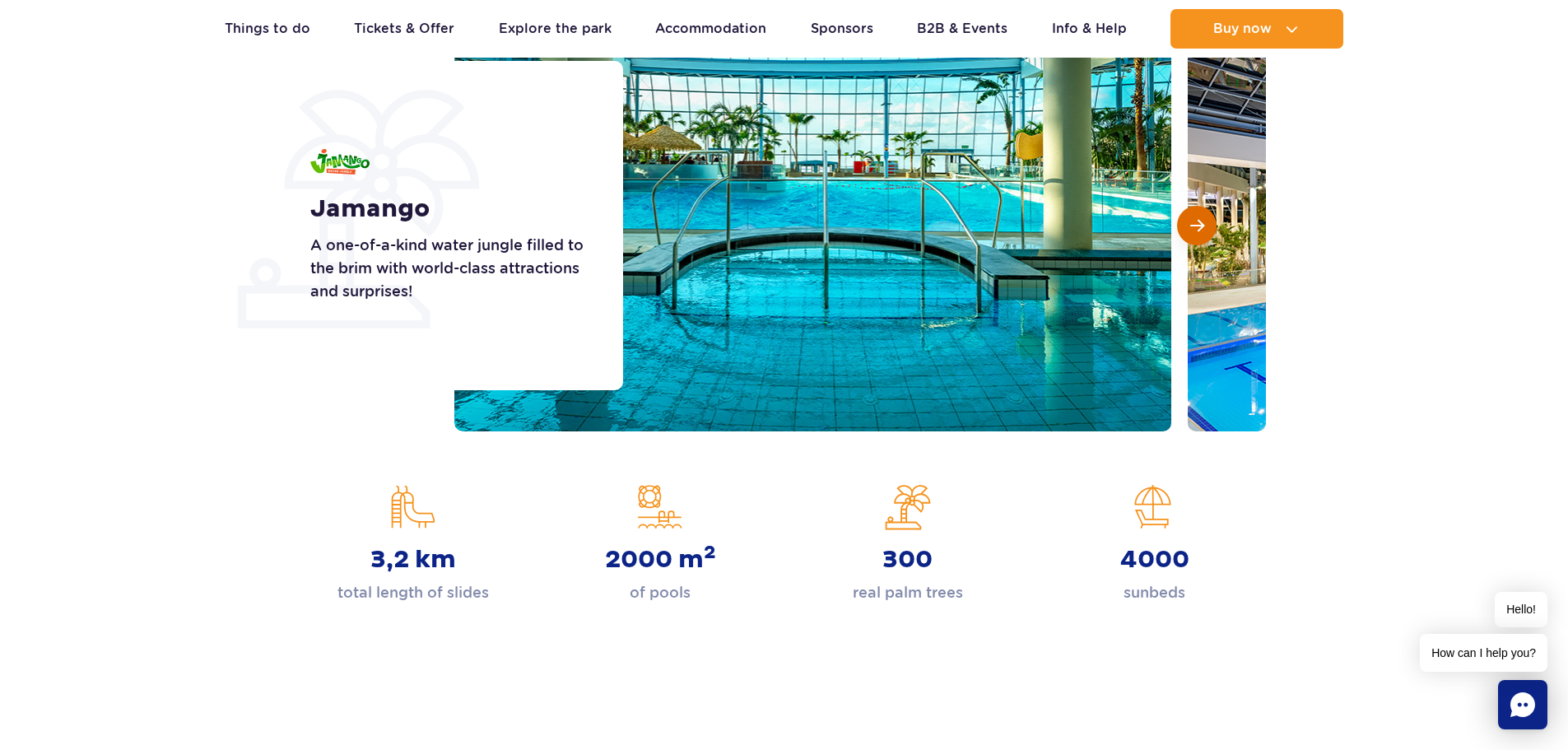
click at [1203, 228] on span "Next slide" at bounding box center [1197, 225] width 14 height 15
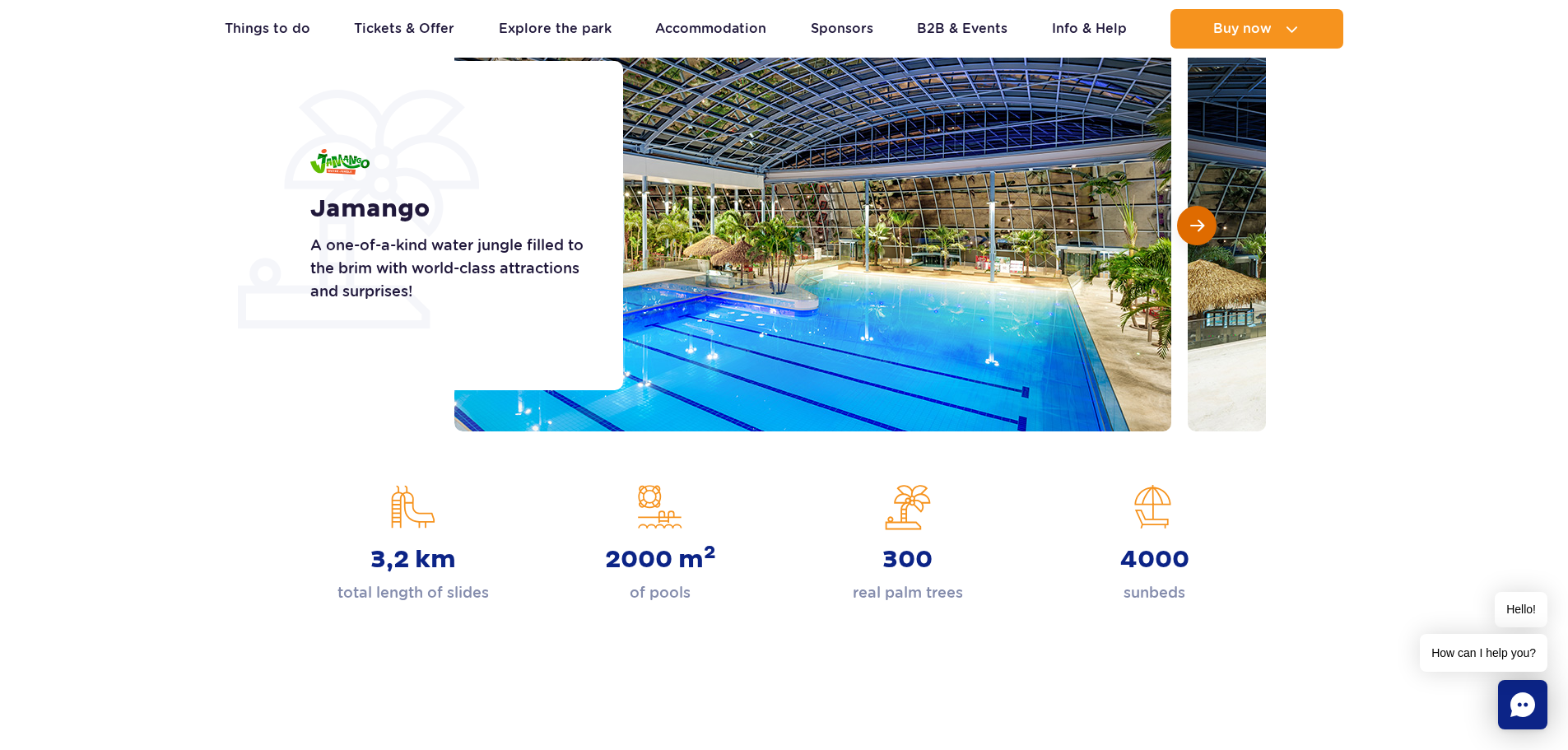
click at [1203, 228] on span "Next slide" at bounding box center [1197, 225] width 14 height 15
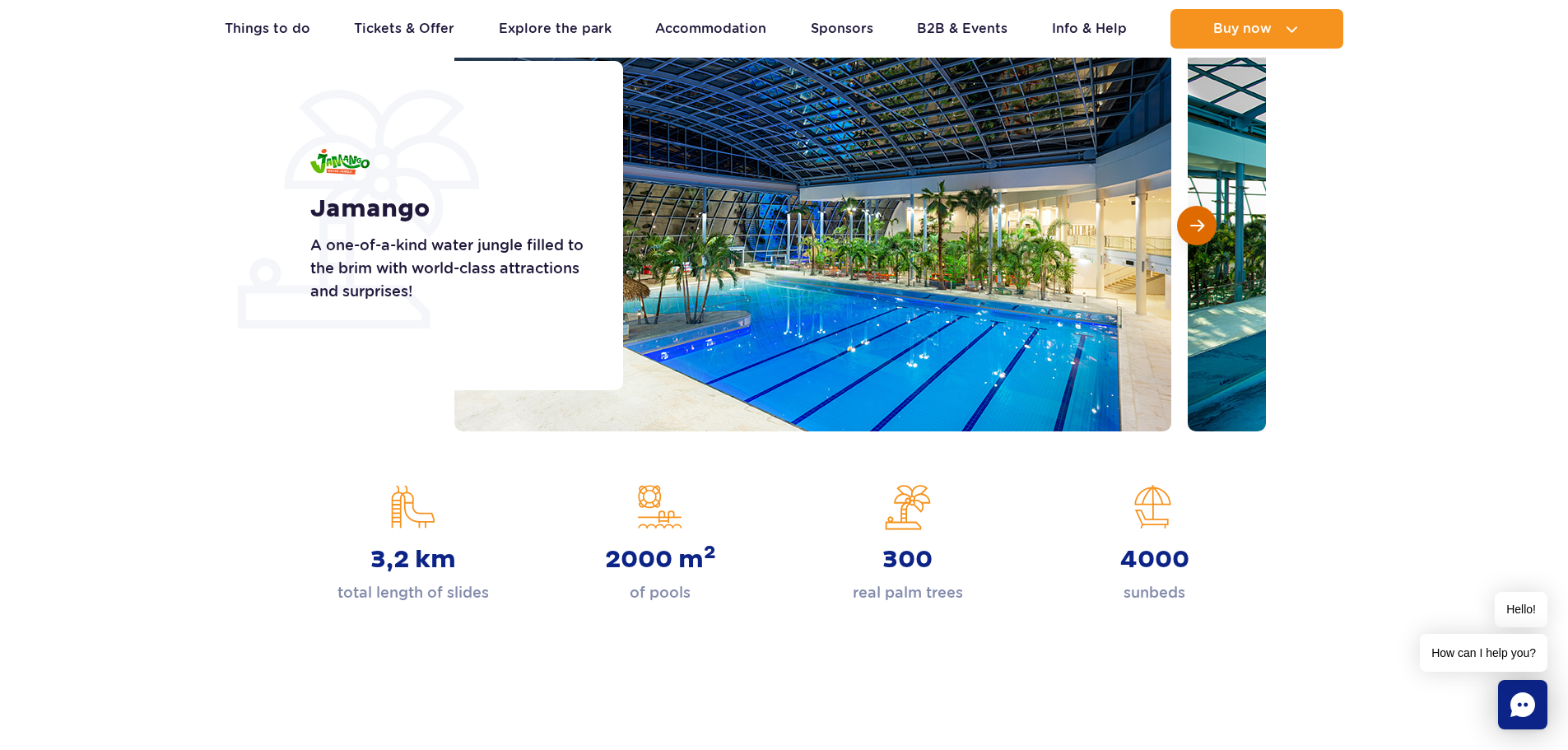
click at [1203, 228] on span "Next slide" at bounding box center [1197, 225] width 14 height 15
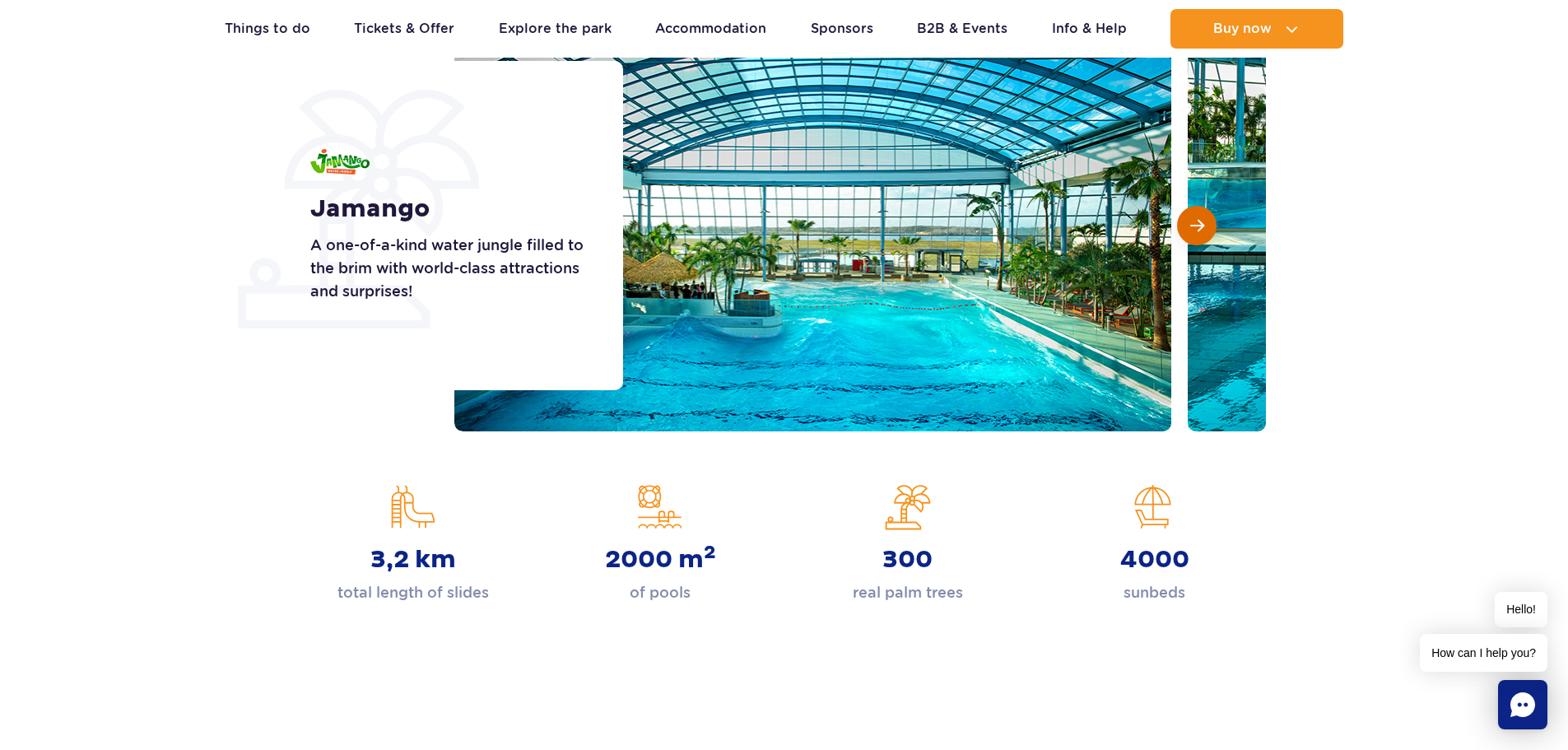
click at [1203, 228] on span "Next slide" at bounding box center [1197, 225] width 14 height 15
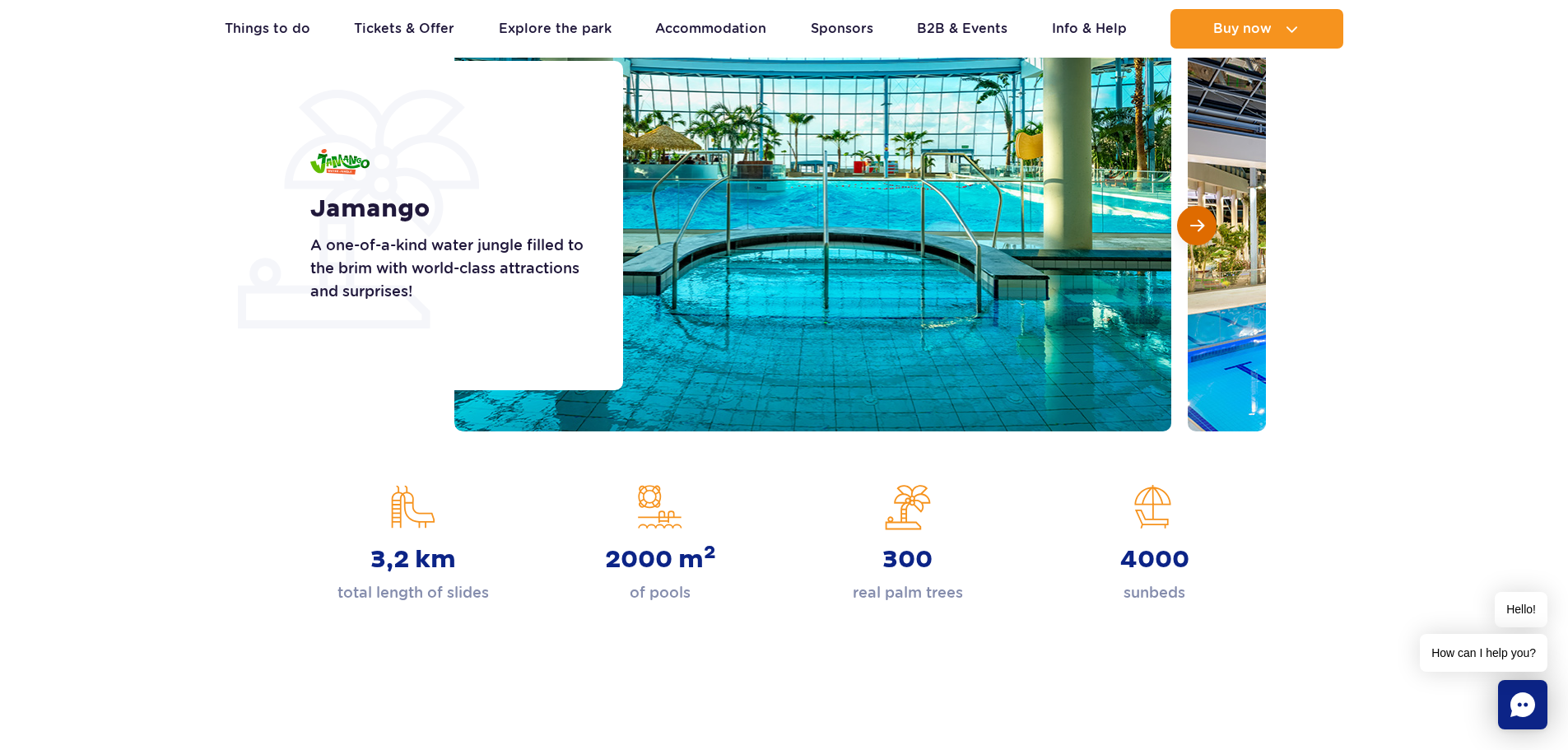
click at [1203, 228] on span "Next slide" at bounding box center [1197, 225] width 14 height 15
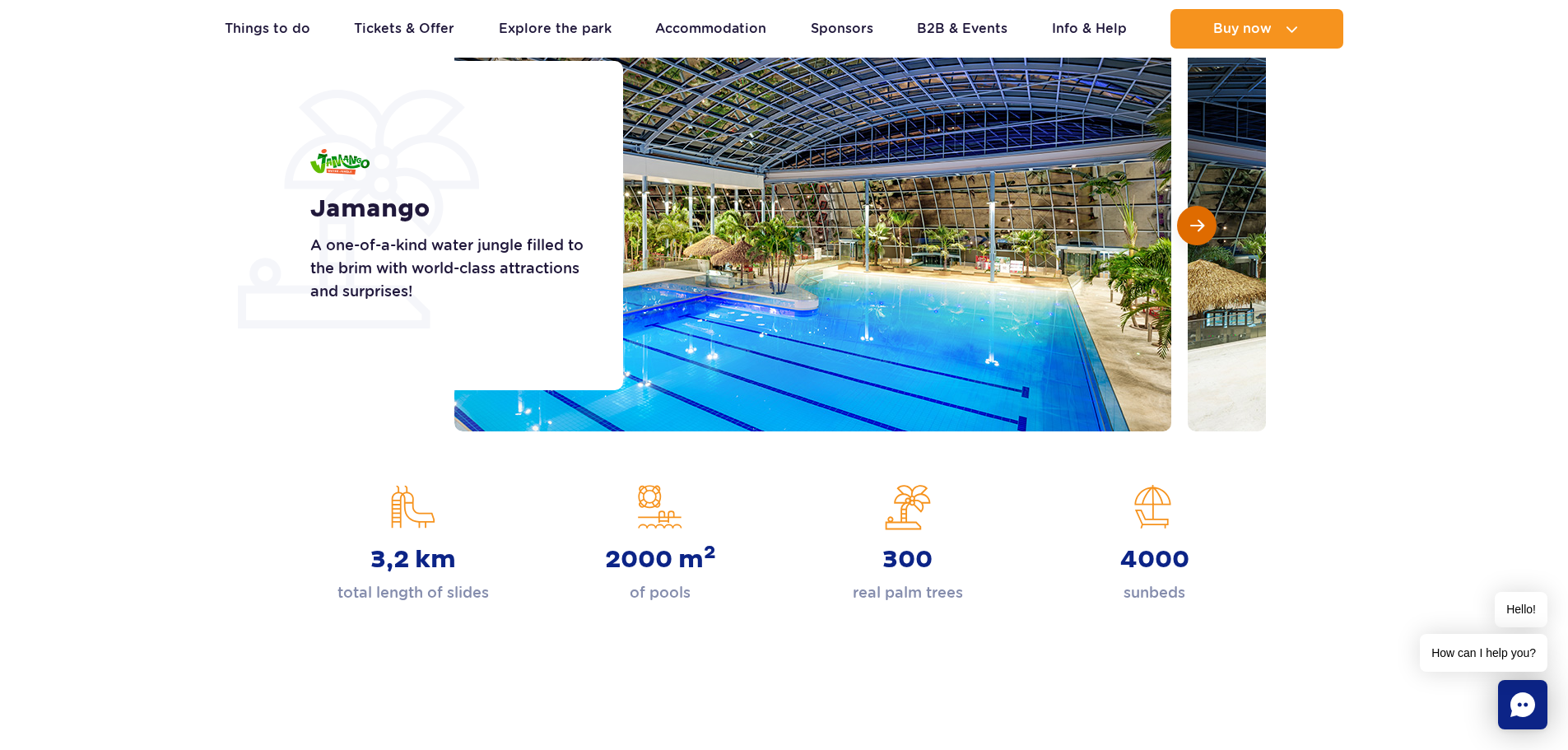
click at [1203, 228] on span "Next slide" at bounding box center [1197, 225] width 14 height 15
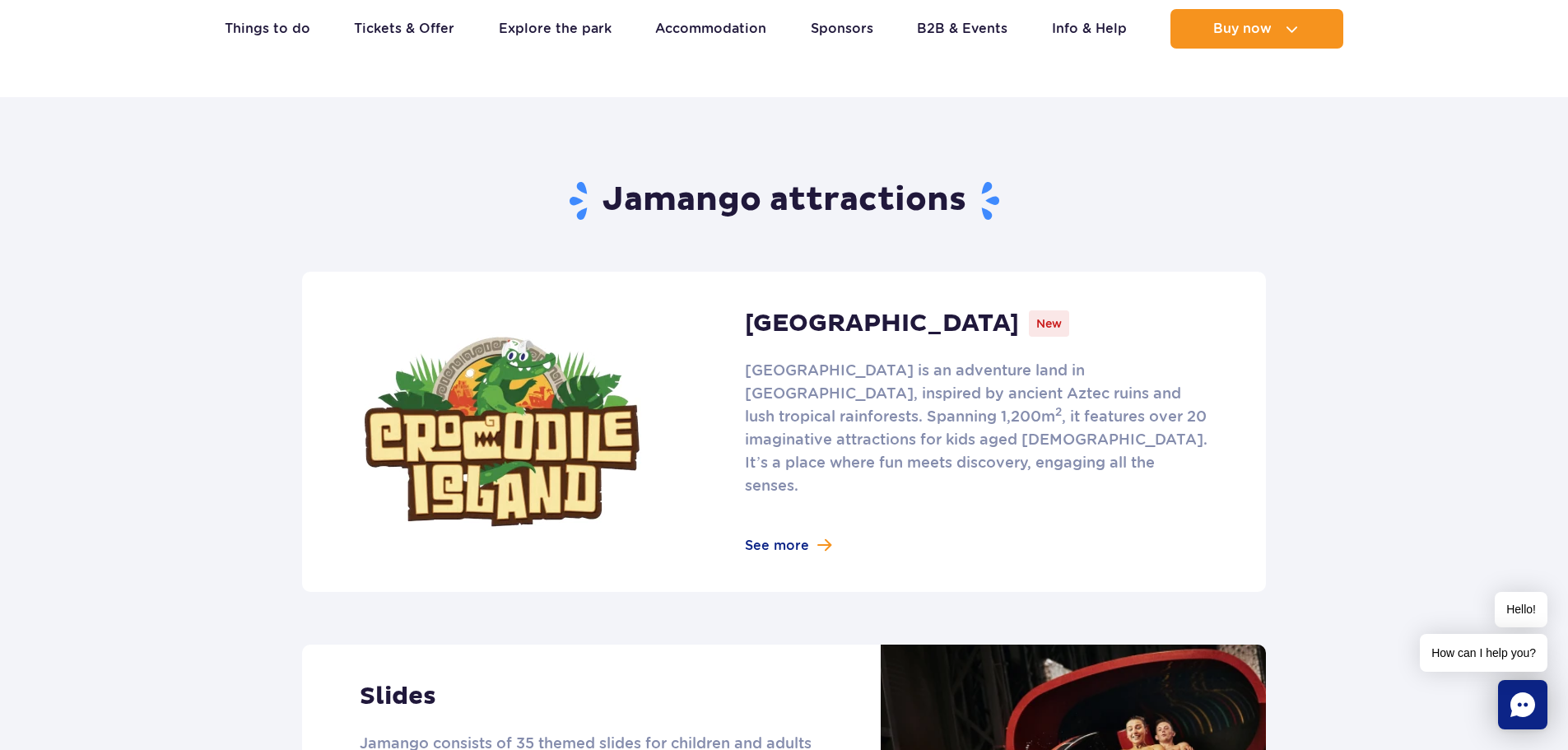
scroll to position [988, 0]
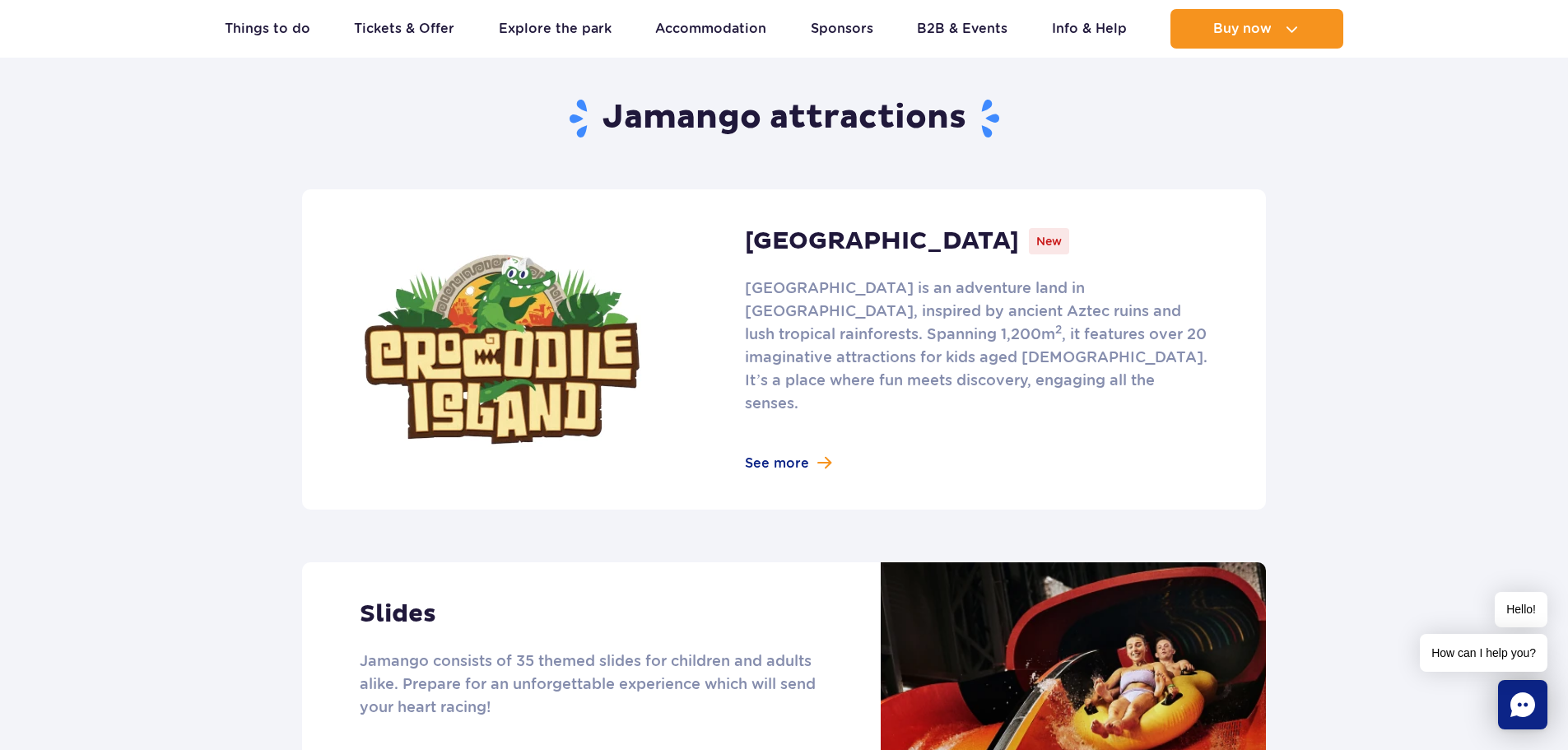
click at [787, 440] on link at bounding box center [784, 350] width 964 height 320
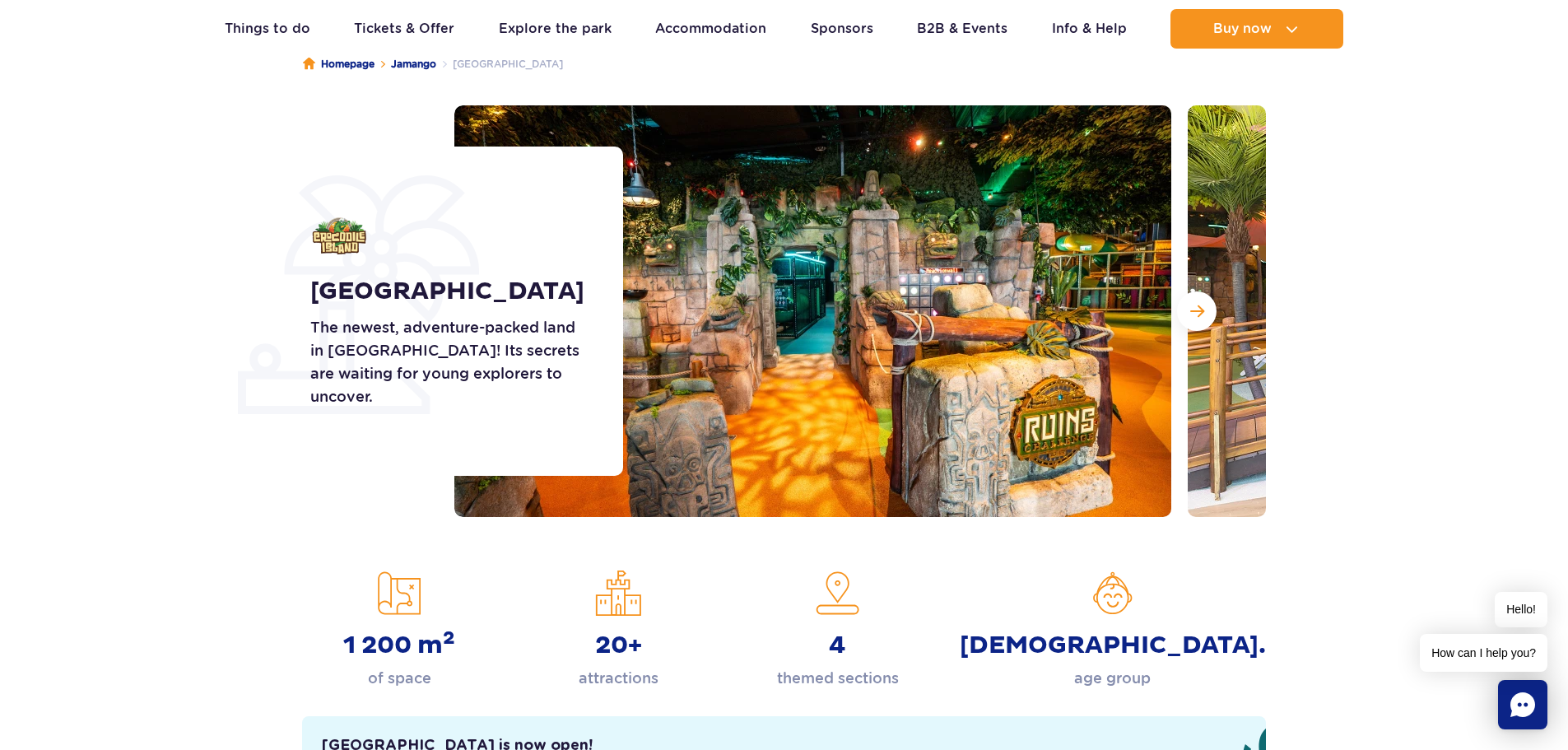
scroll to position [164, 0]
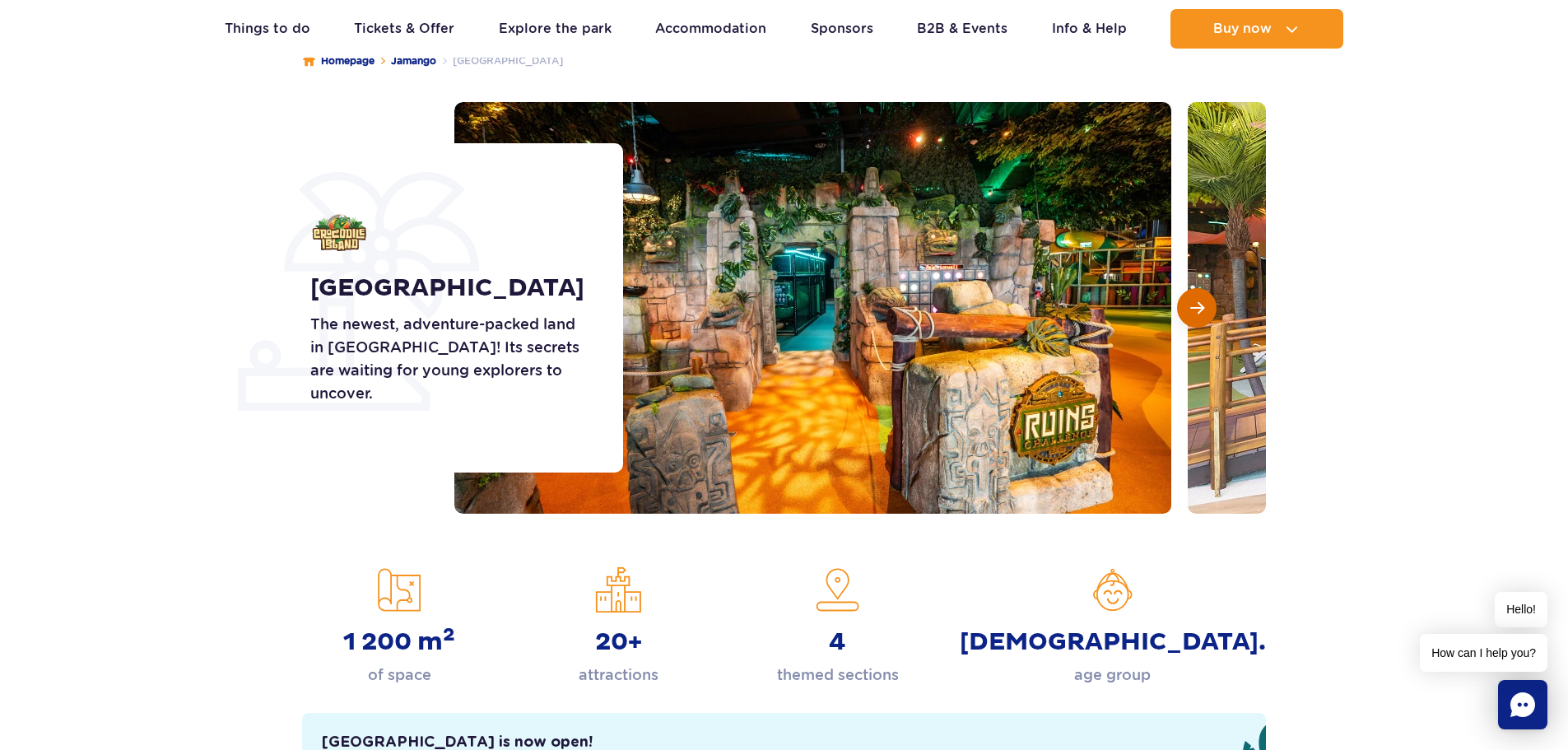
click at [1196, 307] on span "Next slide" at bounding box center [1197, 307] width 14 height 15
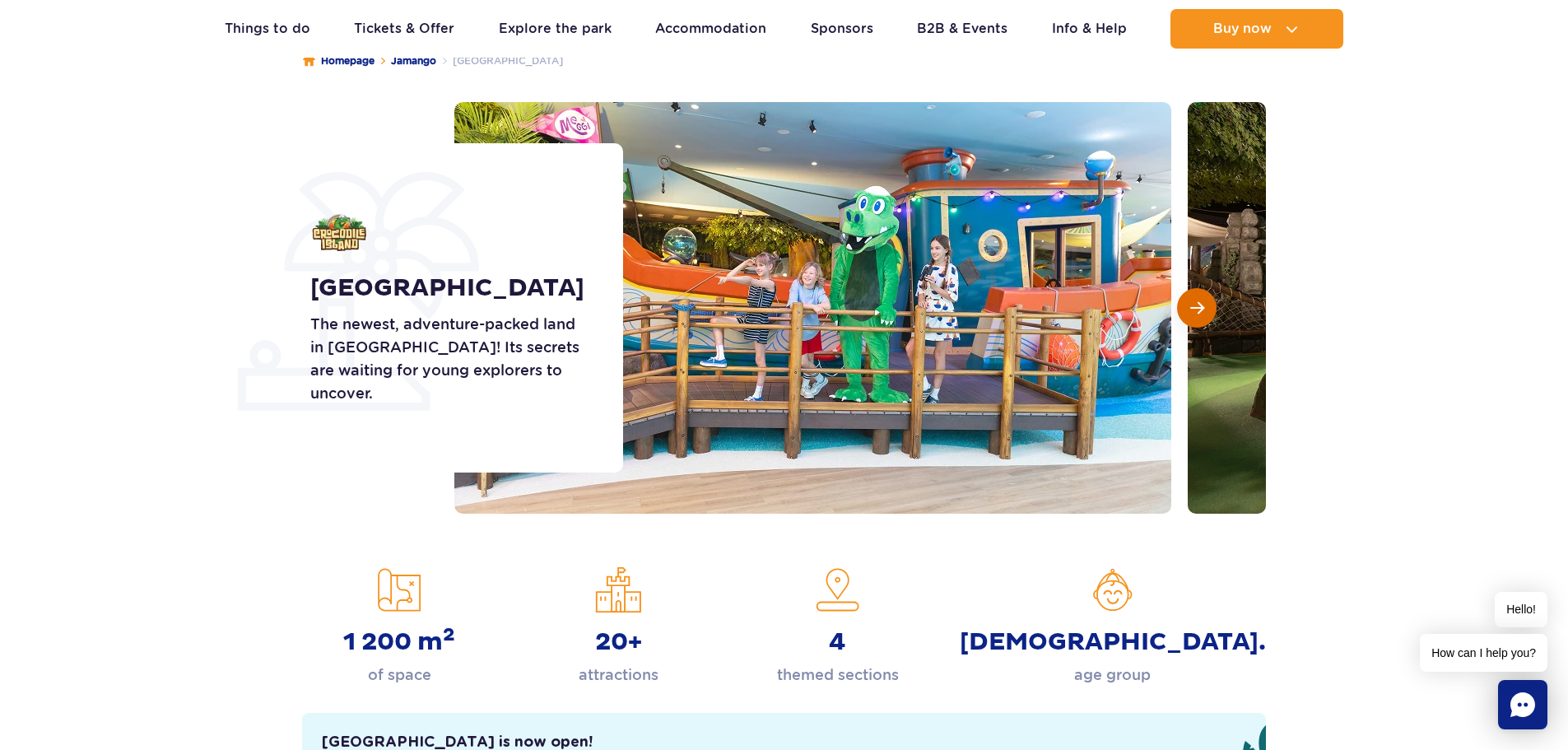
click at [1196, 307] on span "Next slide" at bounding box center [1197, 307] width 14 height 15
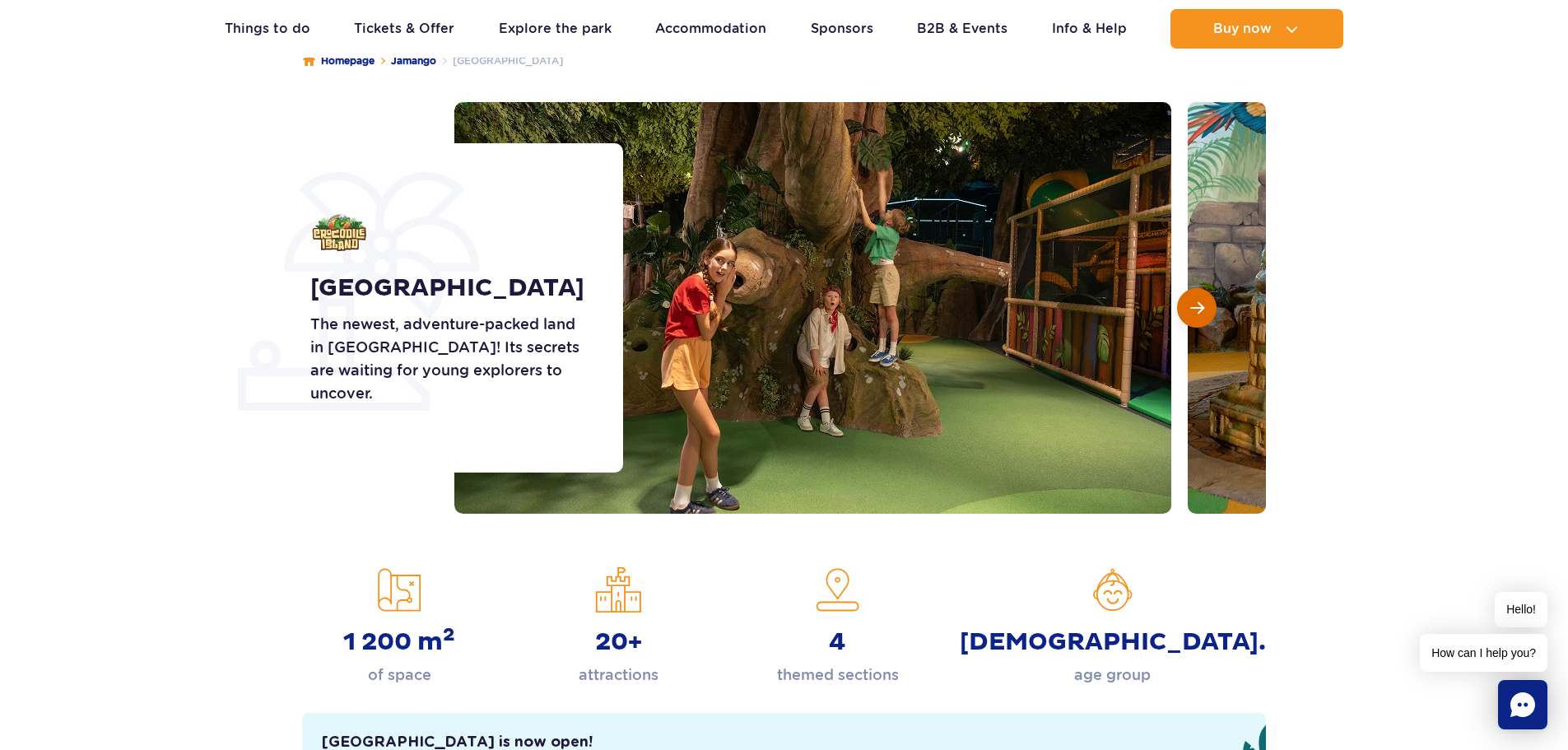
click at [1196, 307] on span "Next slide" at bounding box center [1197, 307] width 14 height 15
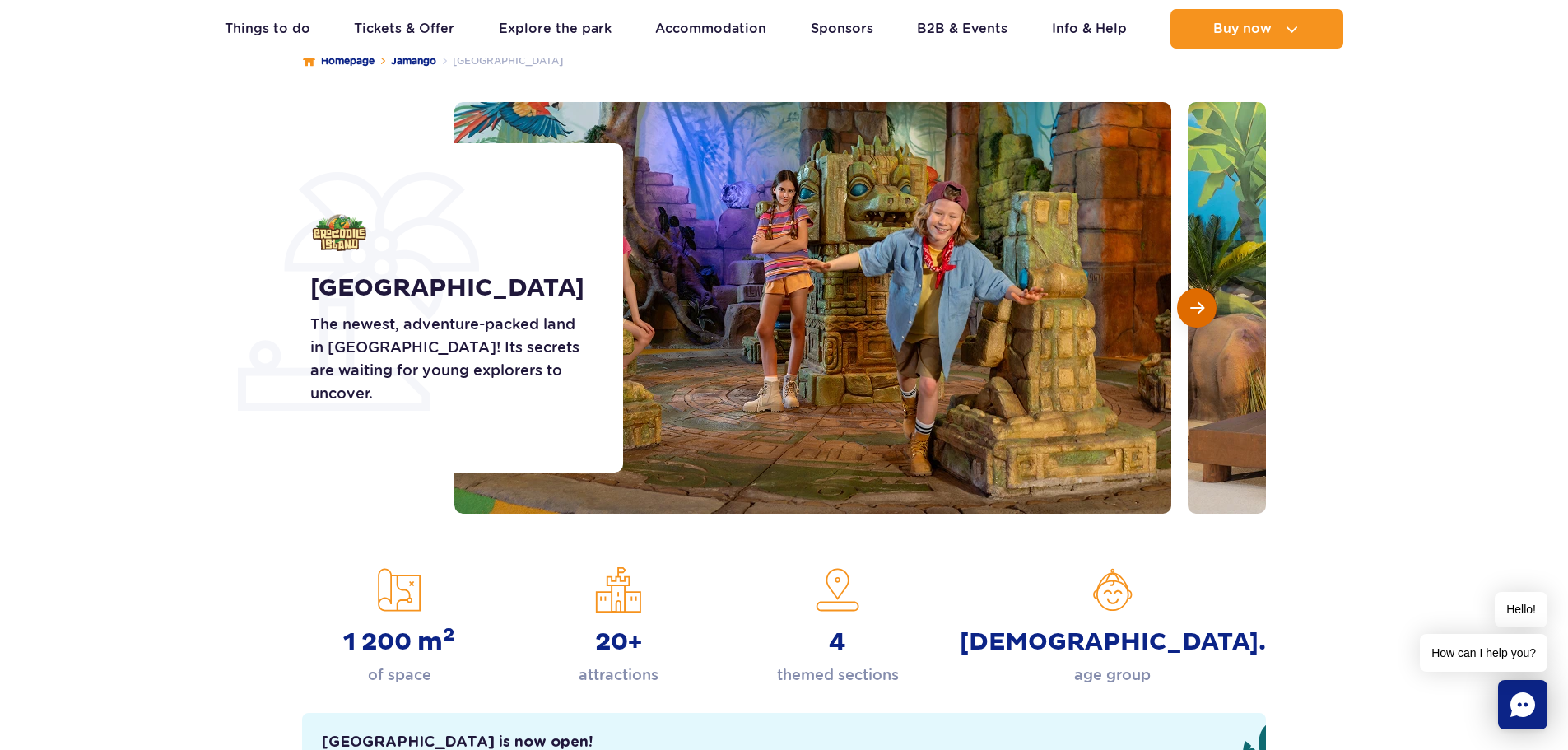
click at [1196, 307] on span "Next slide" at bounding box center [1197, 307] width 14 height 15
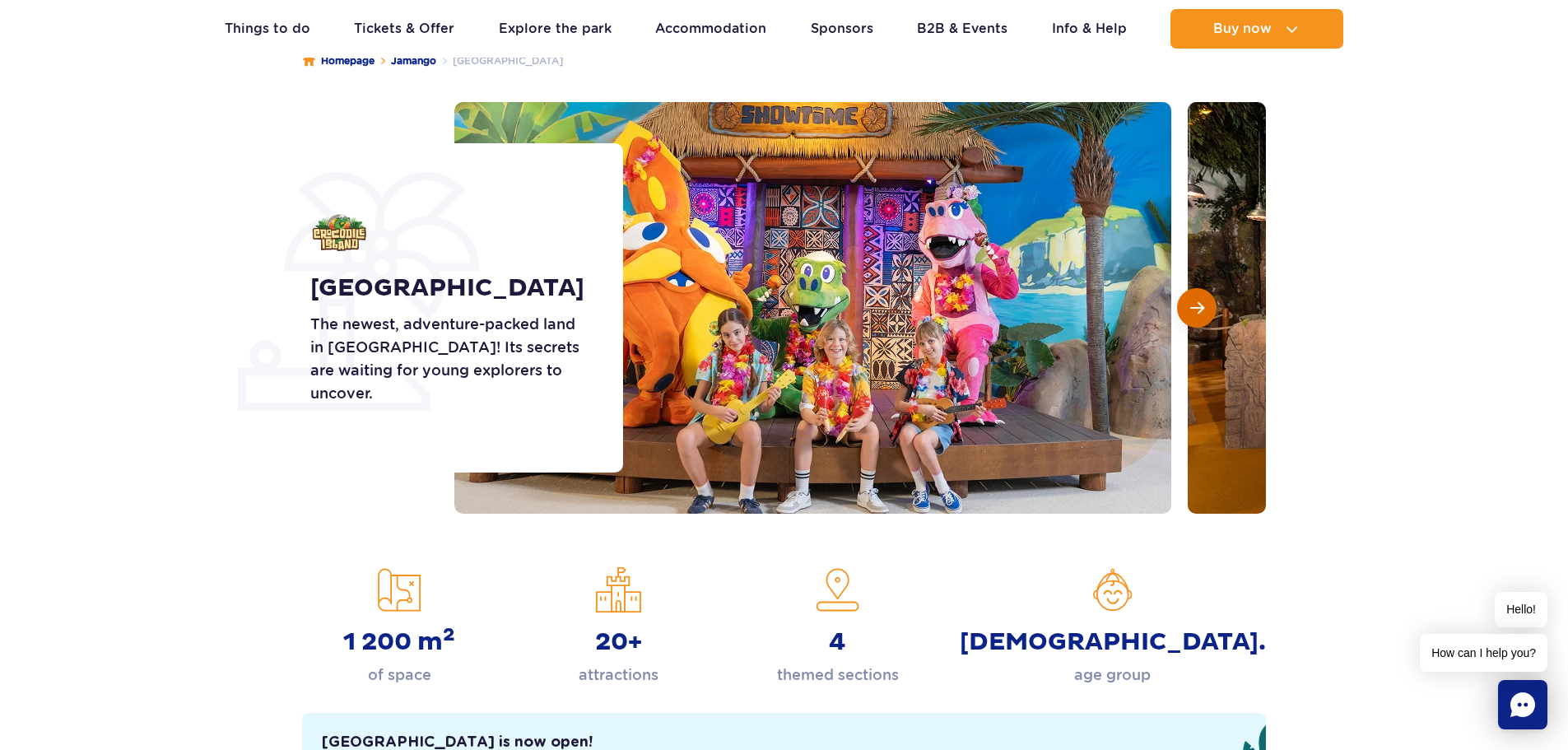
click at [1196, 307] on span "Next slide" at bounding box center [1197, 307] width 14 height 15
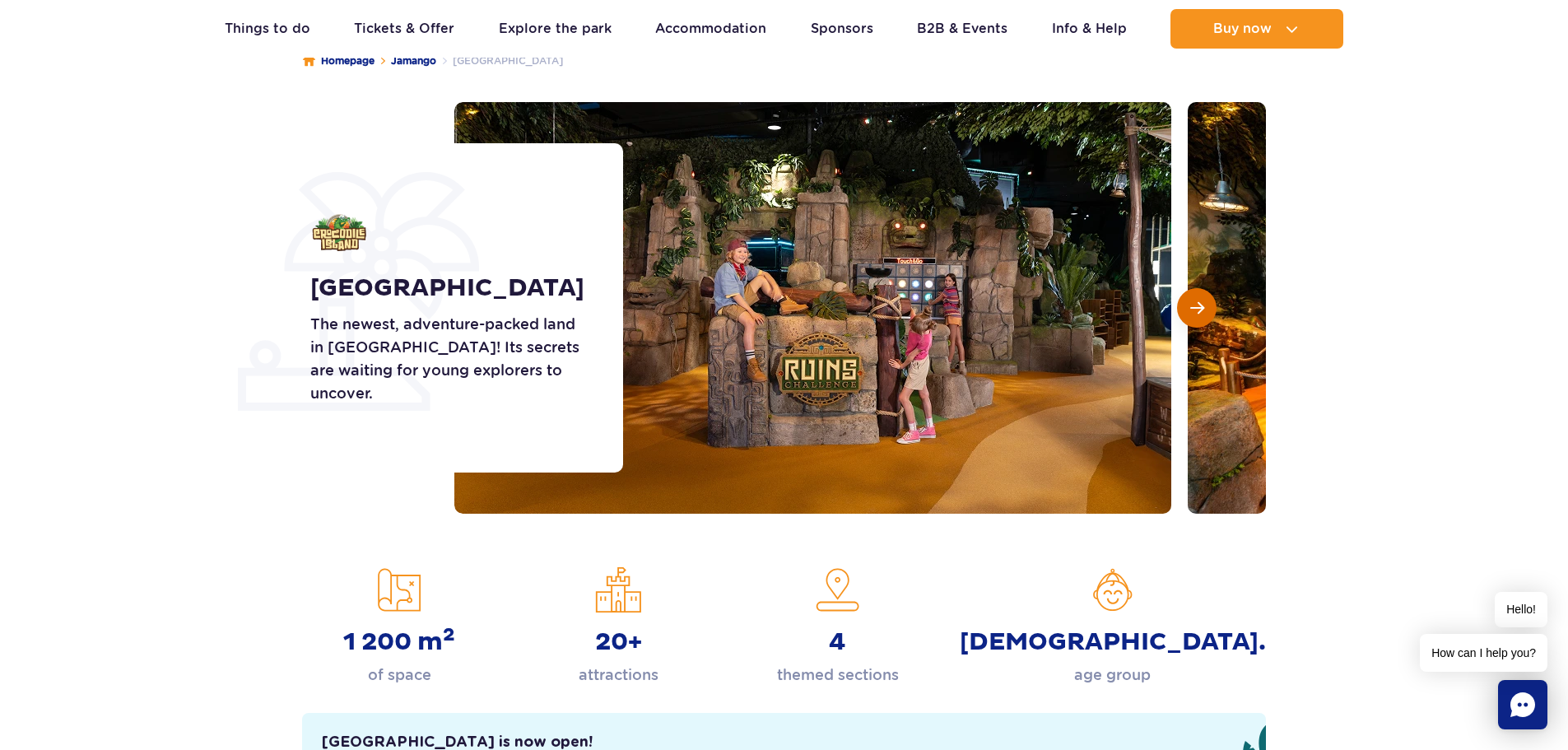
click at [1196, 307] on span "Next slide" at bounding box center [1197, 307] width 14 height 15
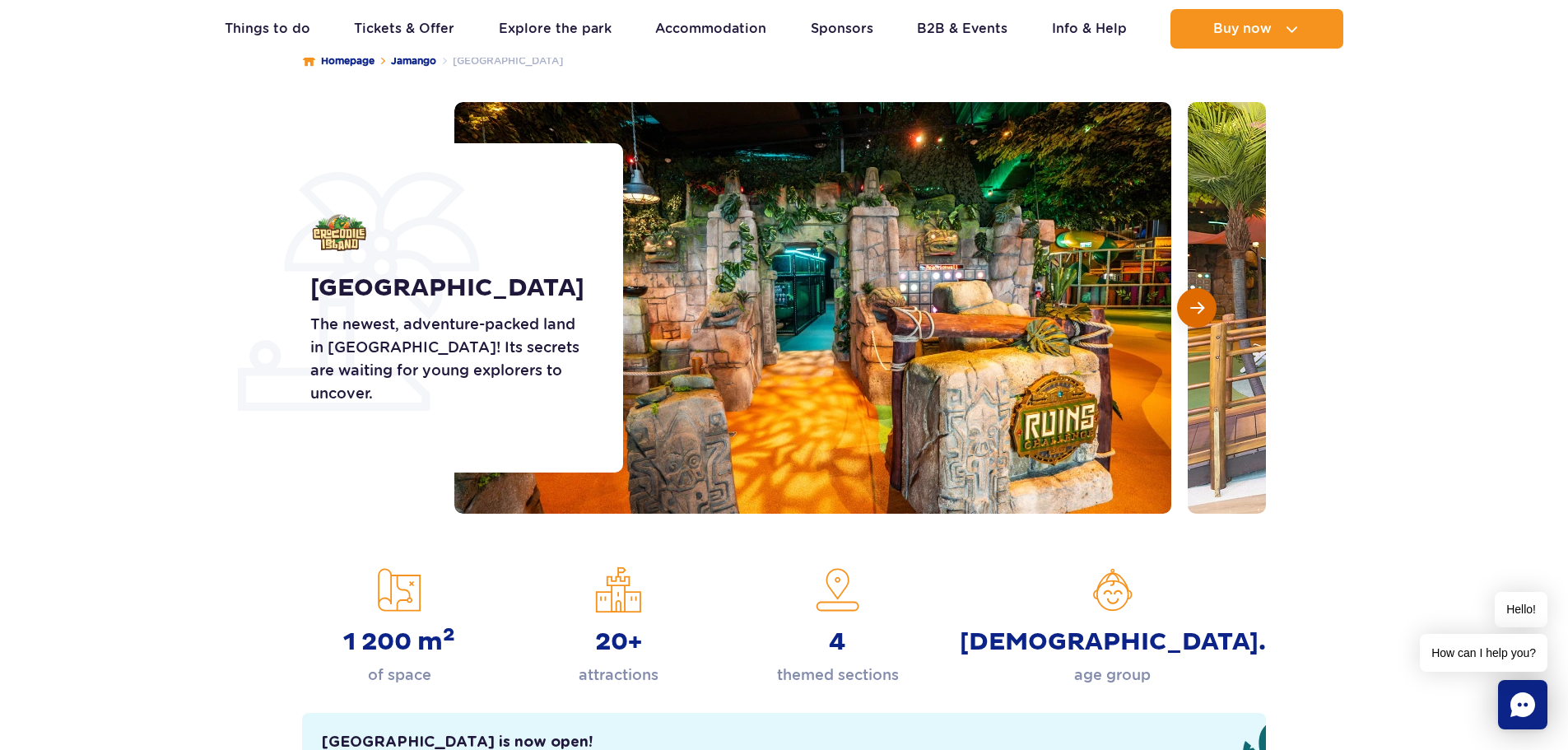
click at [1196, 307] on span "Next slide" at bounding box center [1197, 307] width 14 height 15
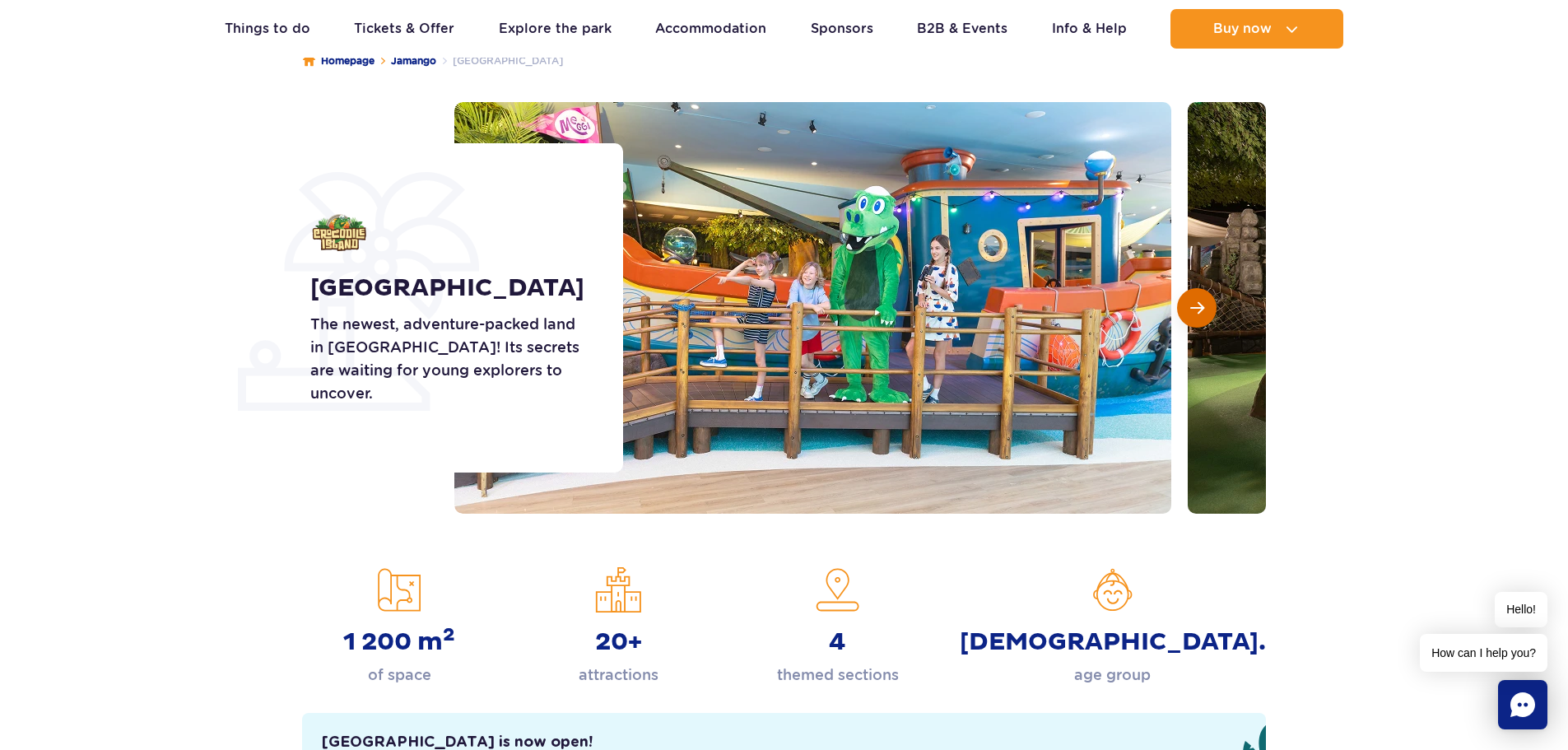
click at [1196, 307] on span "Next slide" at bounding box center [1197, 307] width 14 height 15
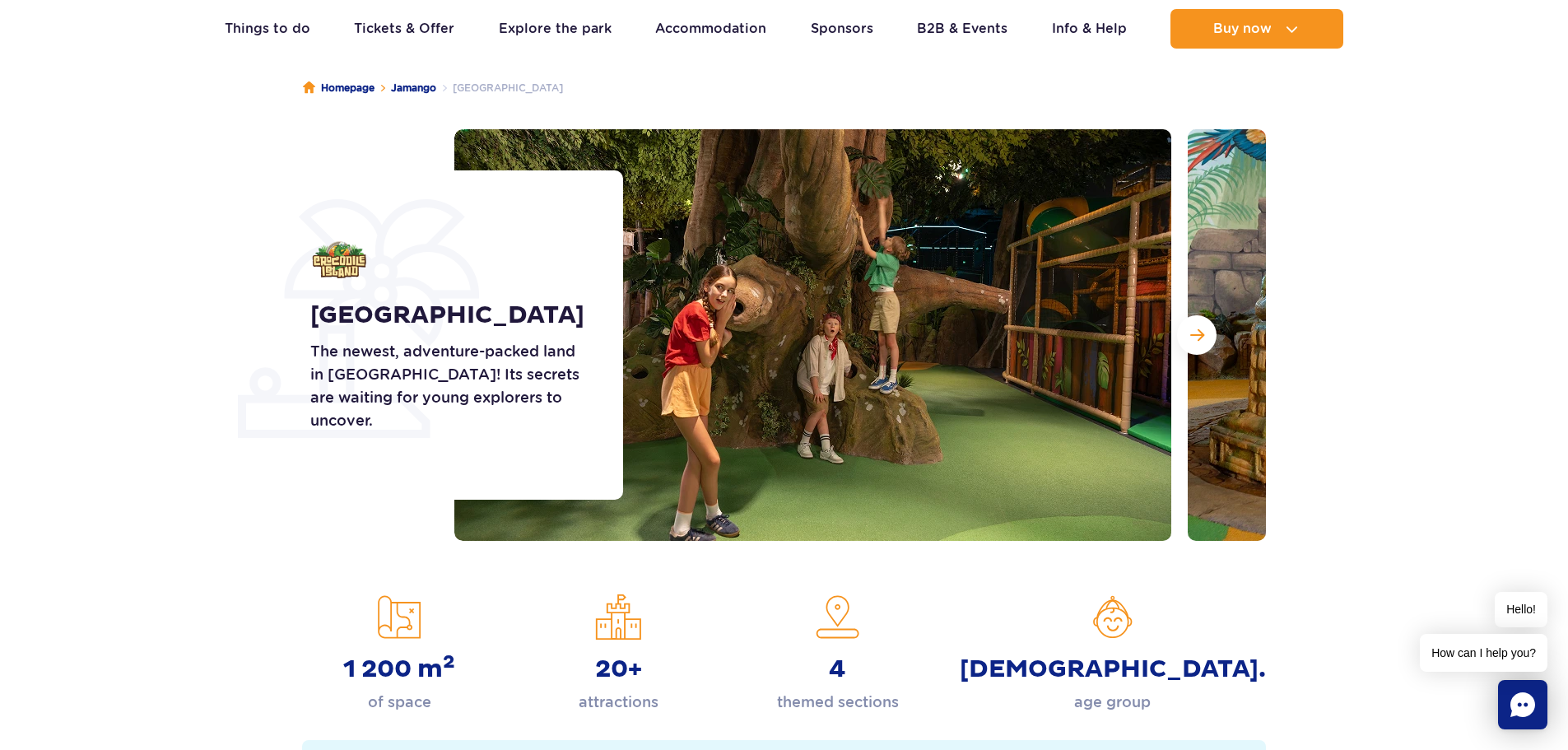
scroll to position [0, 0]
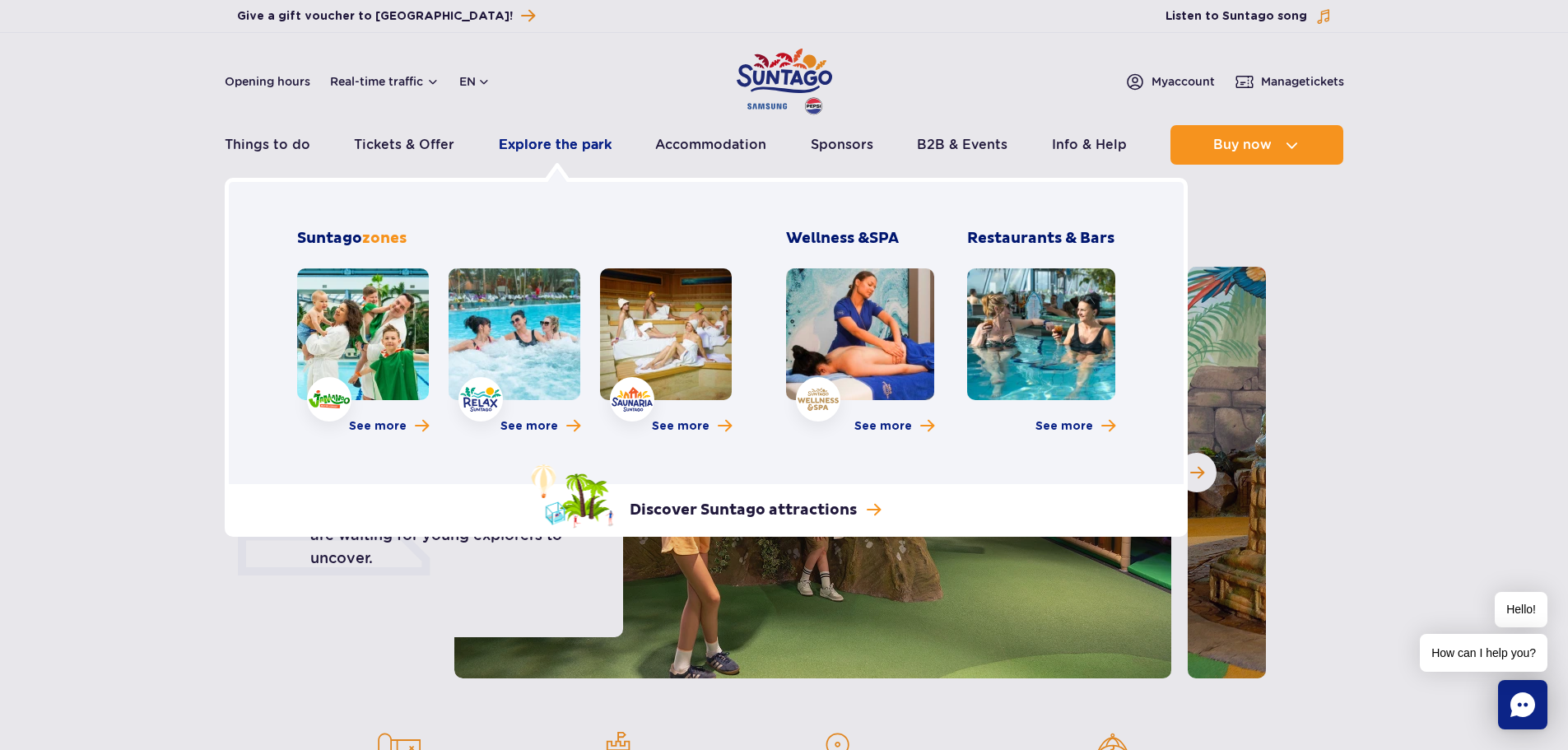
click at [563, 142] on link "Explore the park" at bounding box center [555, 144] width 113 height 39
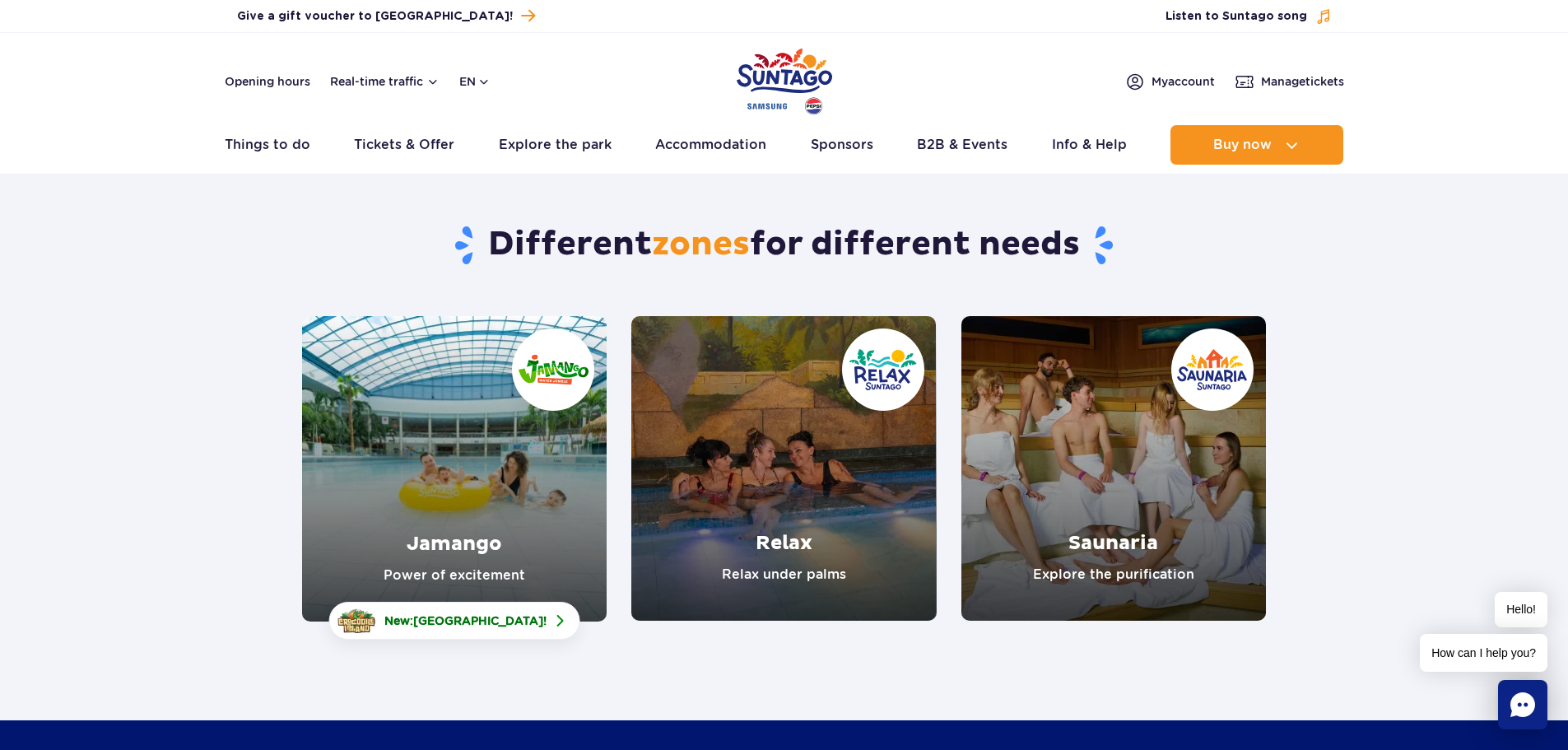
click at [471, 541] on link "Jamango" at bounding box center [454, 468] width 305 height 305
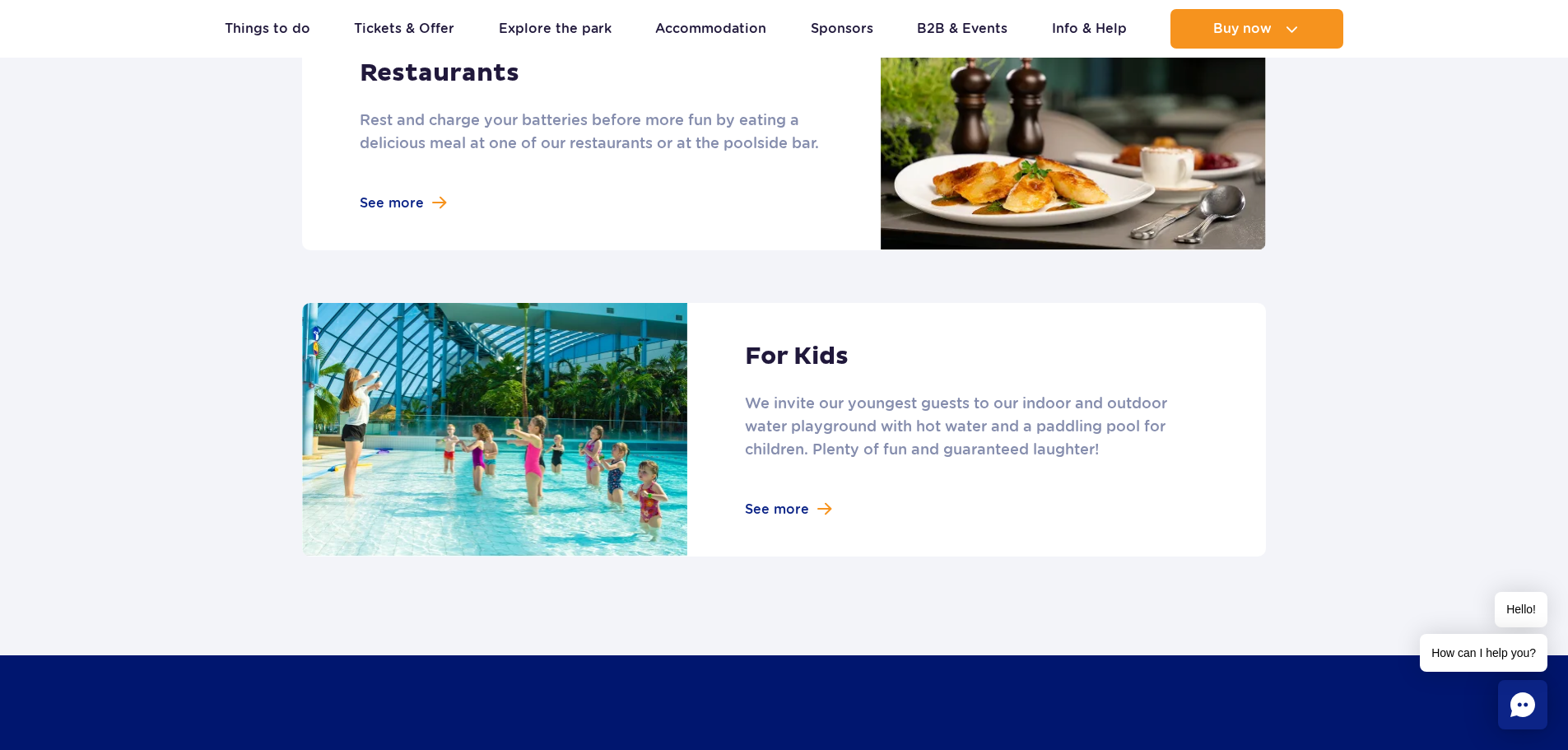
scroll to position [2140, 0]
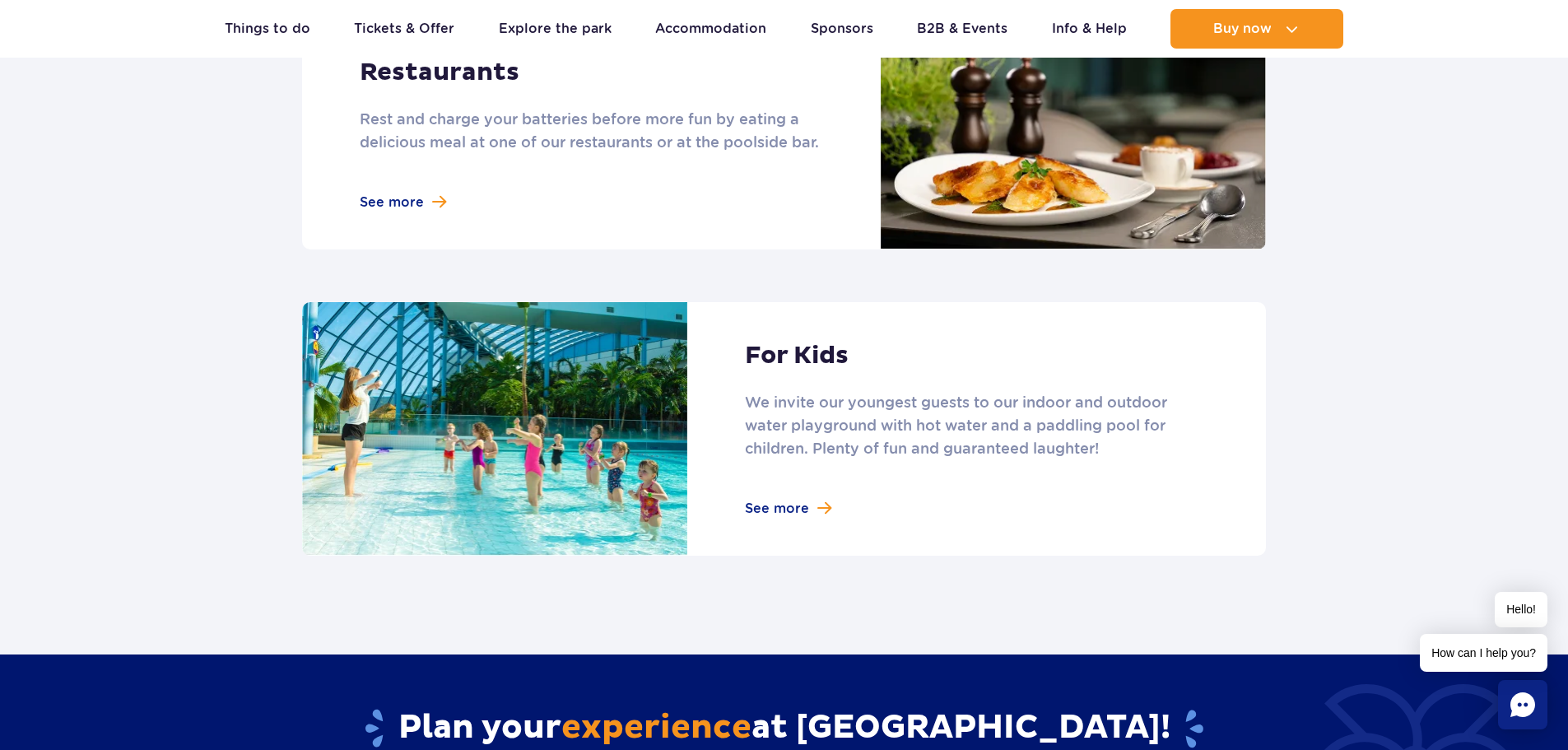
click at [799, 359] on link at bounding box center [784, 428] width 964 height 253
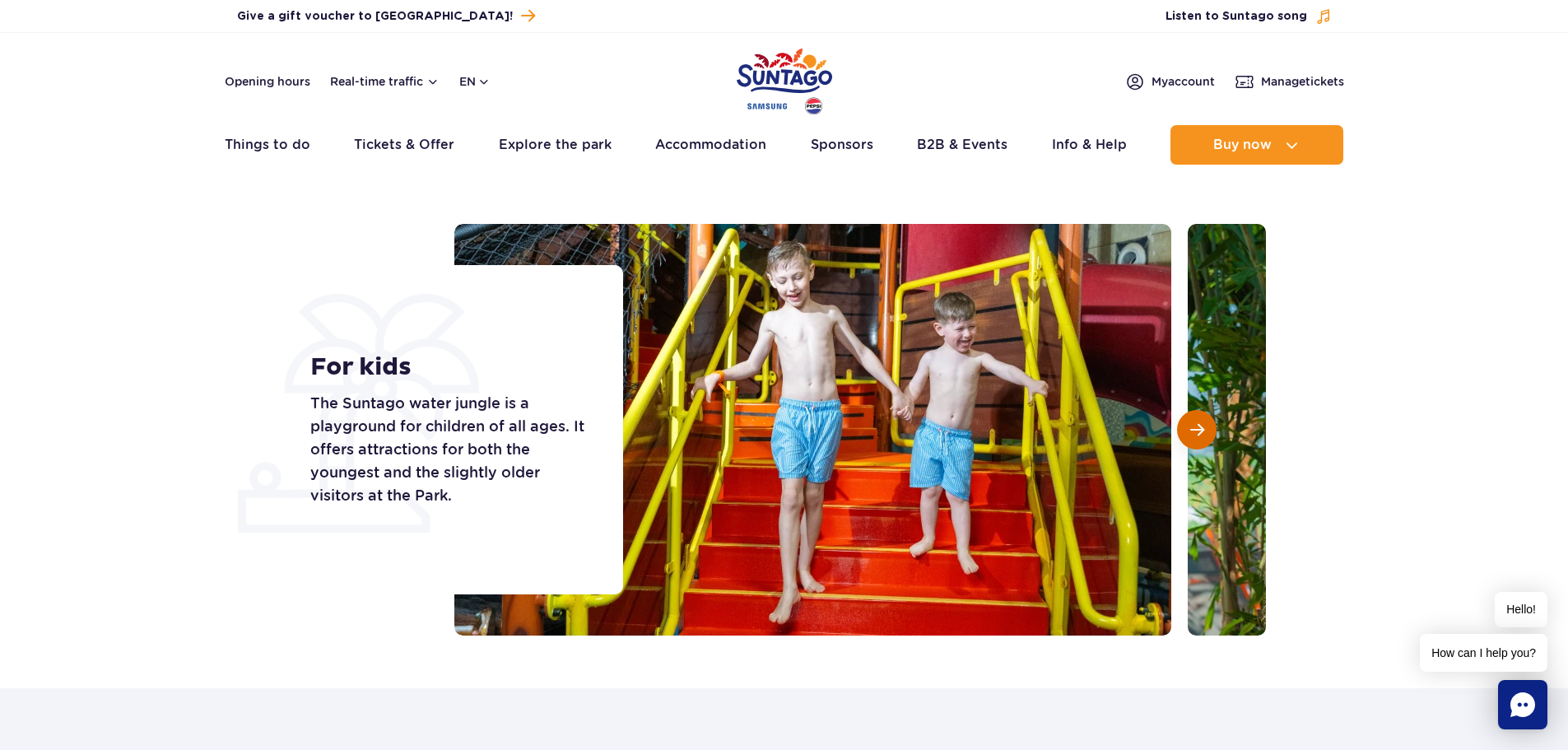
click at [1208, 437] on button "Next slide" at bounding box center [1196, 429] width 39 height 39
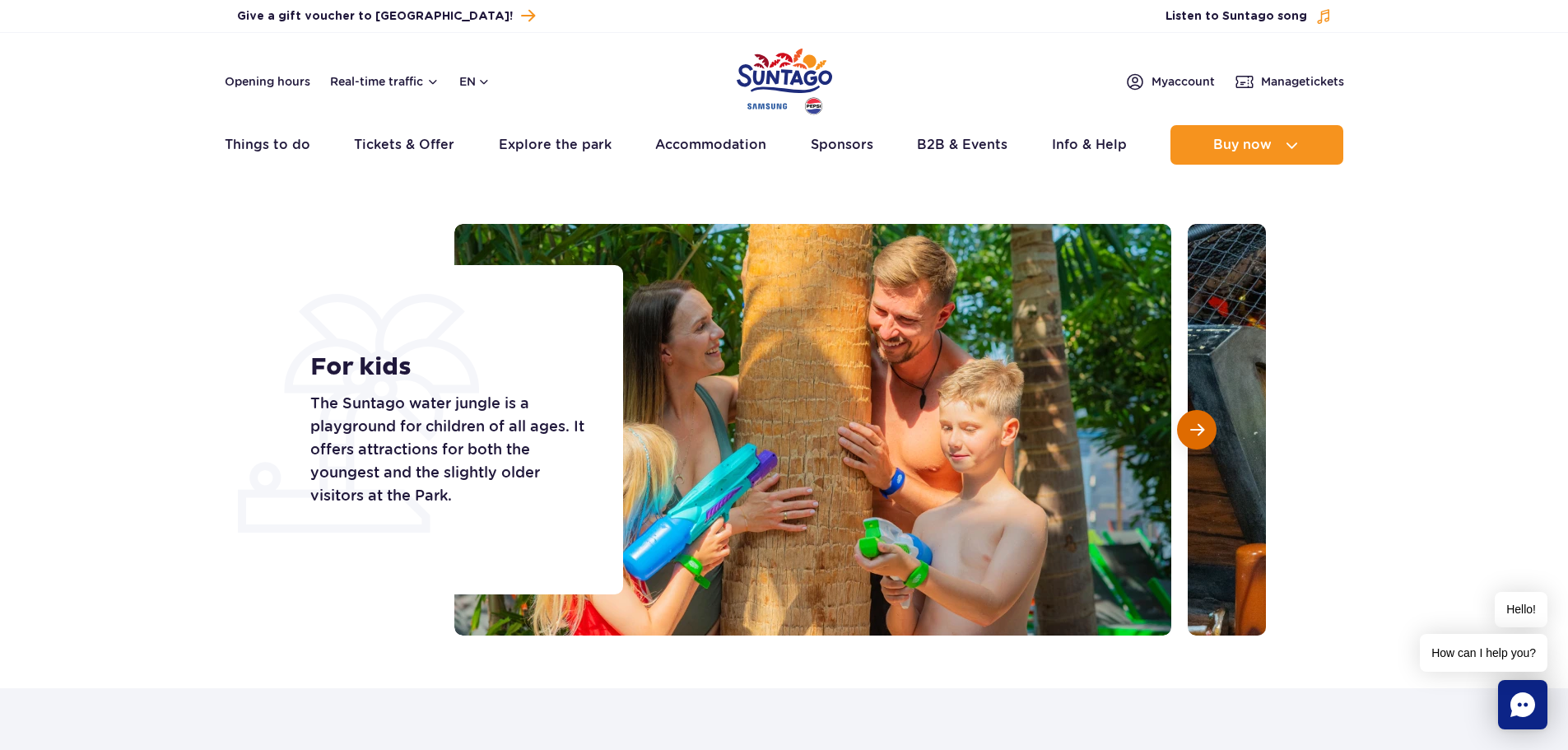
click at [1208, 437] on button "Next slide" at bounding box center [1196, 429] width 39 height 39
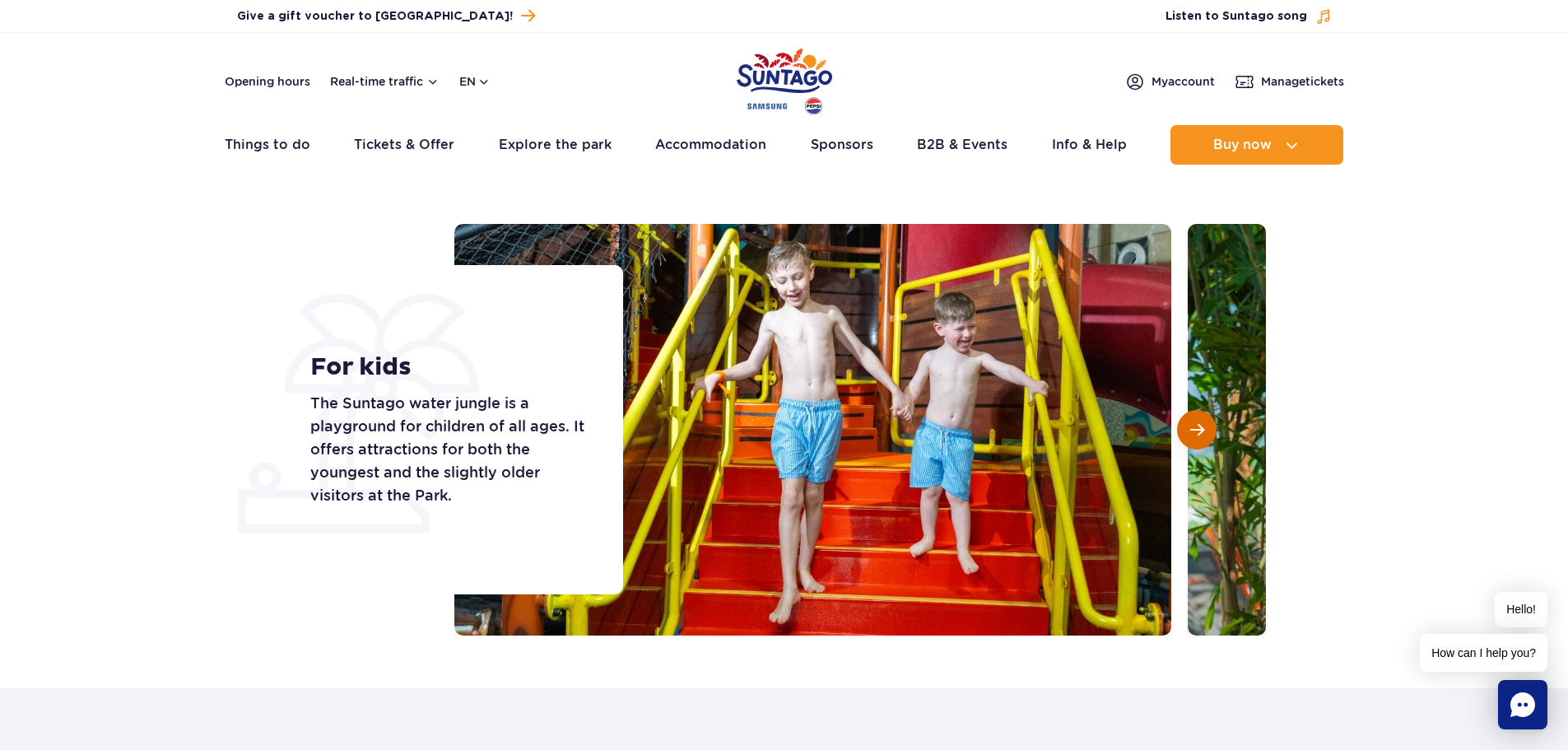
click at [1202, 433] on span "Next slide" at bounding box center [1197, 429] width 14 height 15
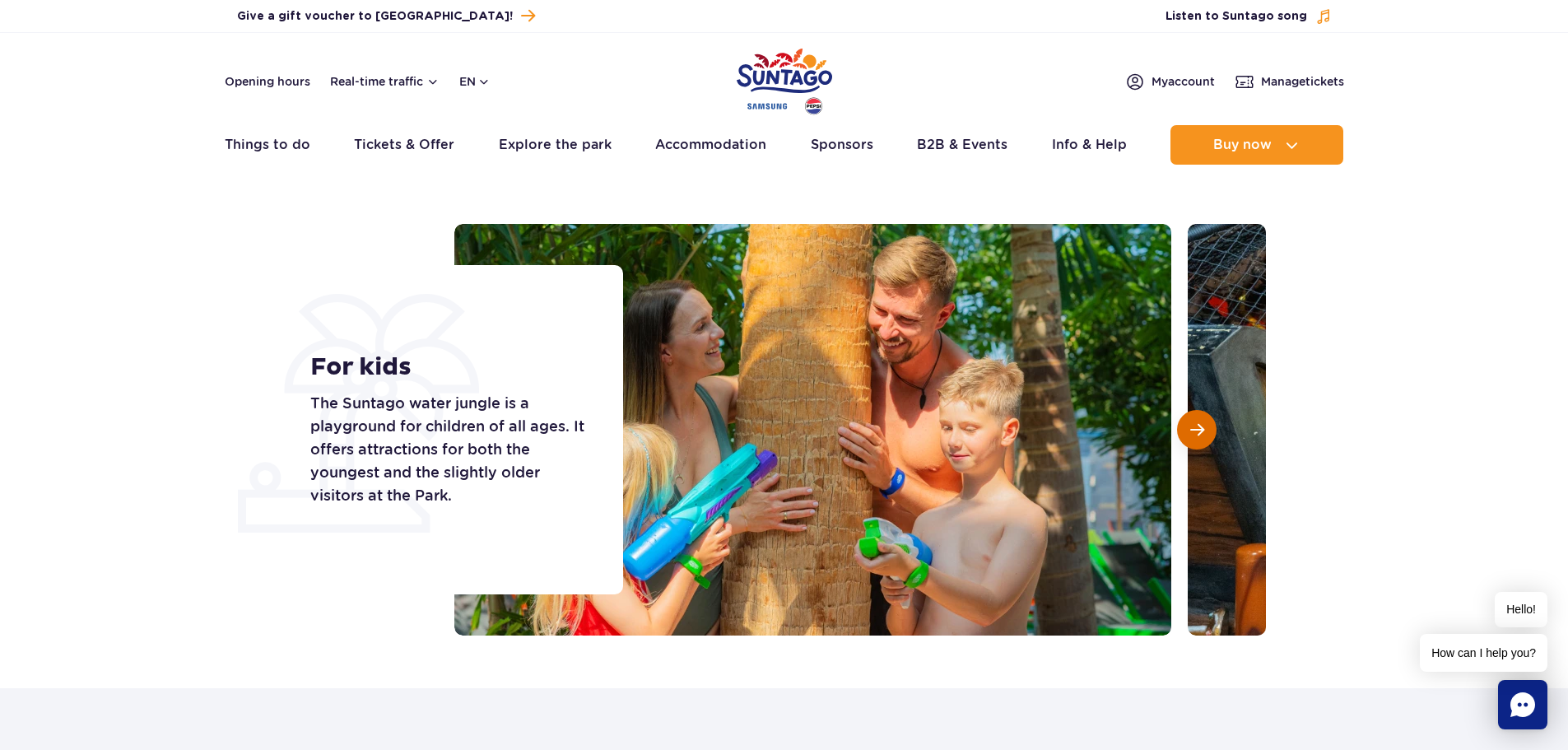
click at [1202, 433] on span "Next slide" at bounding box center [1197, 429] width 14 height 15
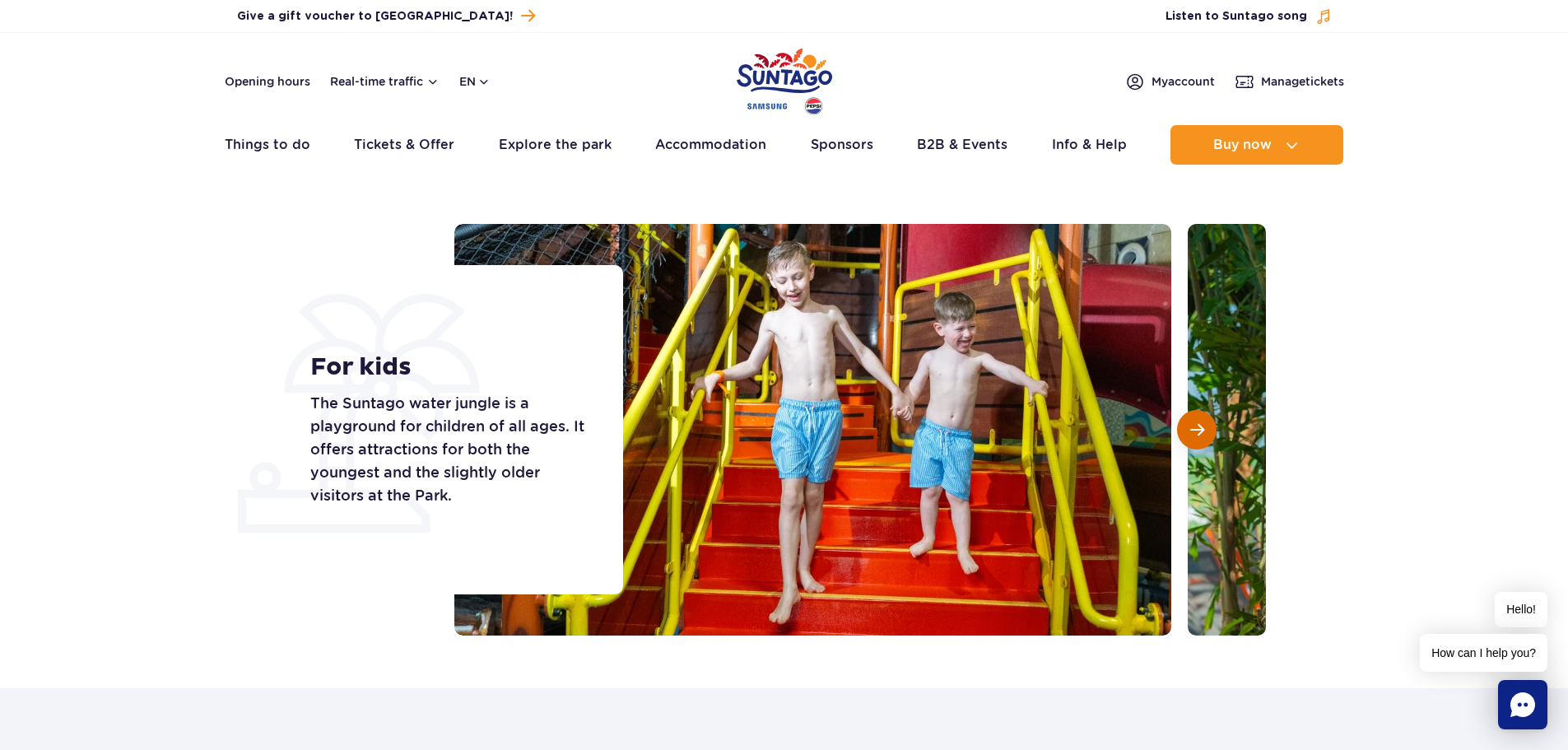
click at [1202, 433] on span "Next slide" at bounding box center [1197, 429] width 14 height 15
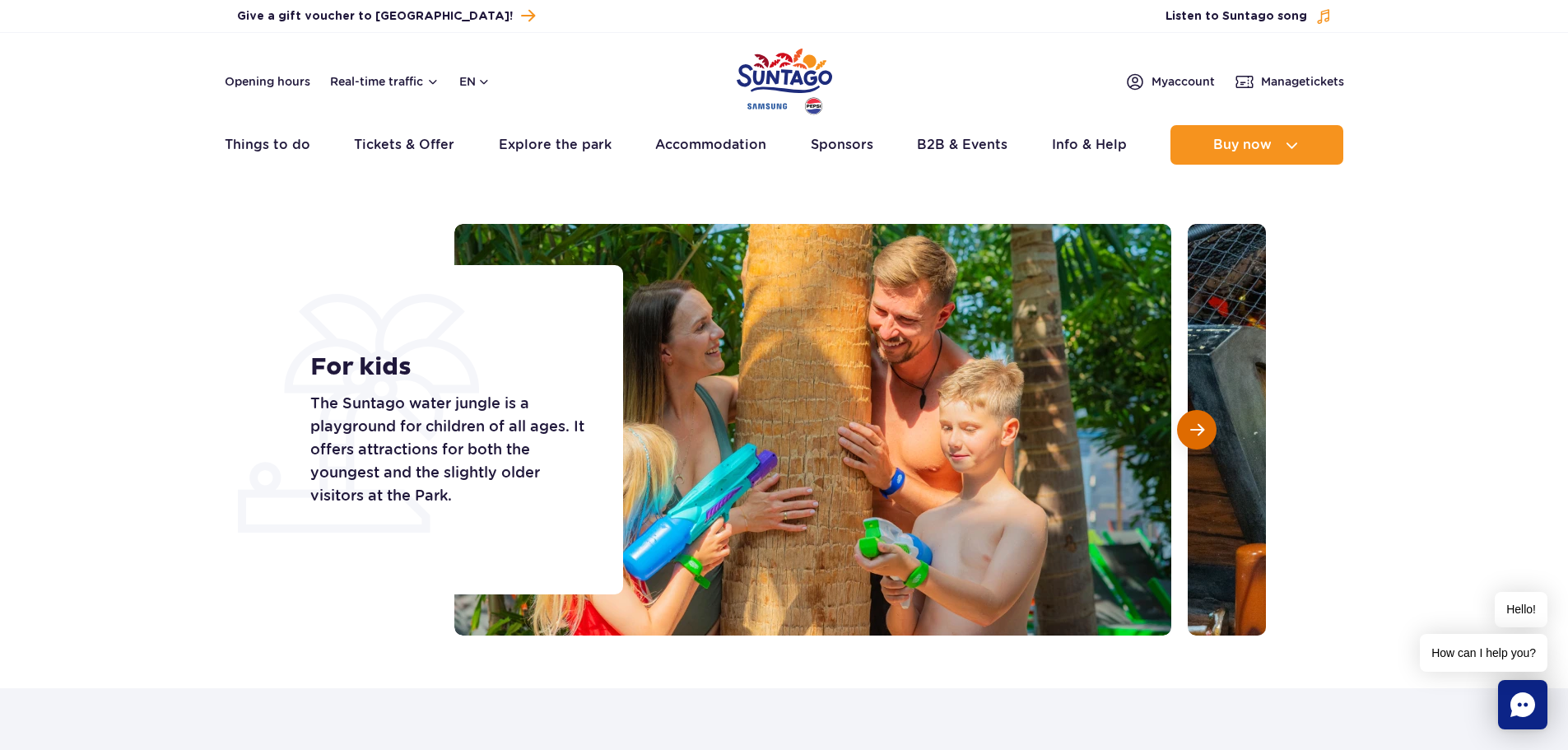
click at [1202, 433] on span "Next slide" at bounding box center [1197, 429] width 14 height 15
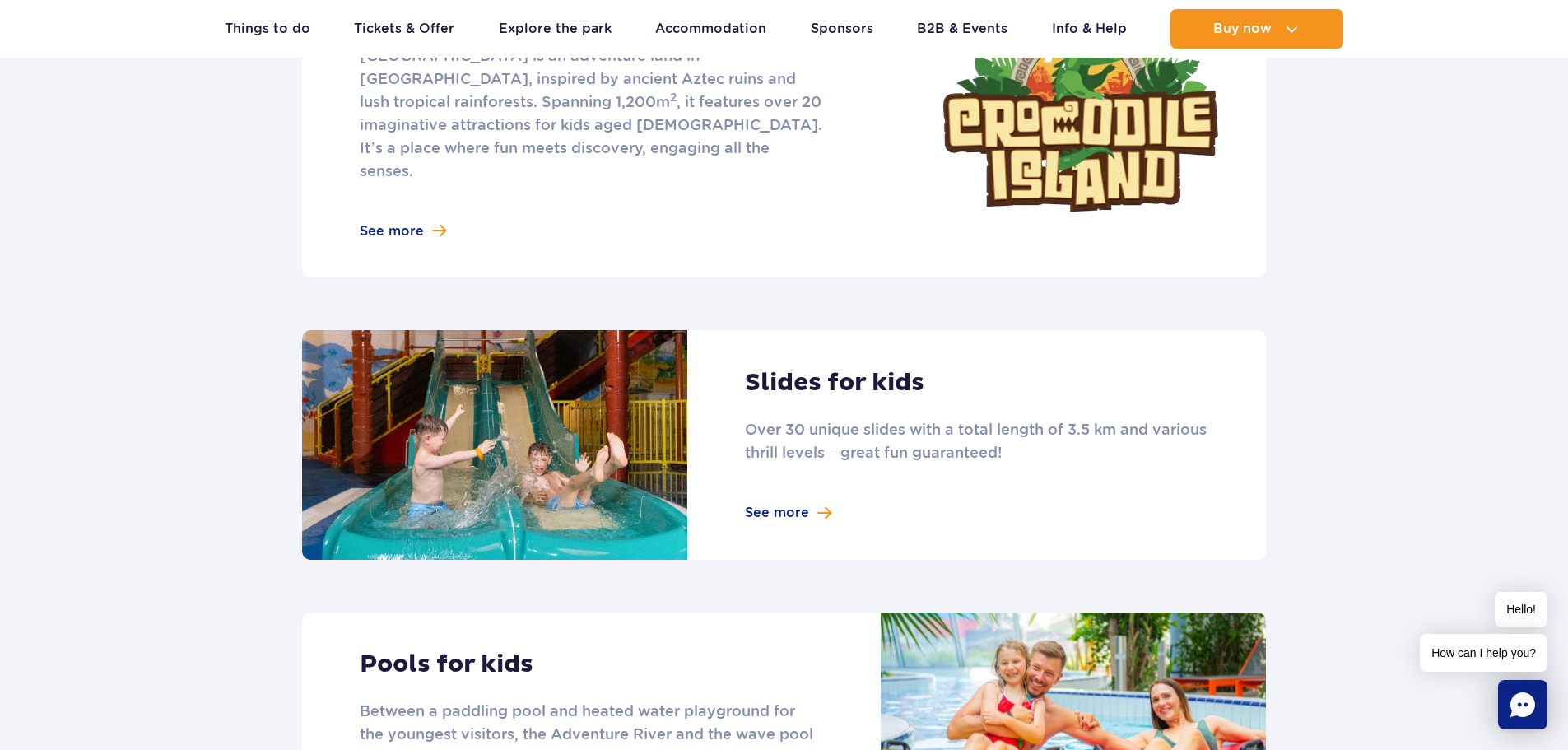
scroll to position [1070, 0]
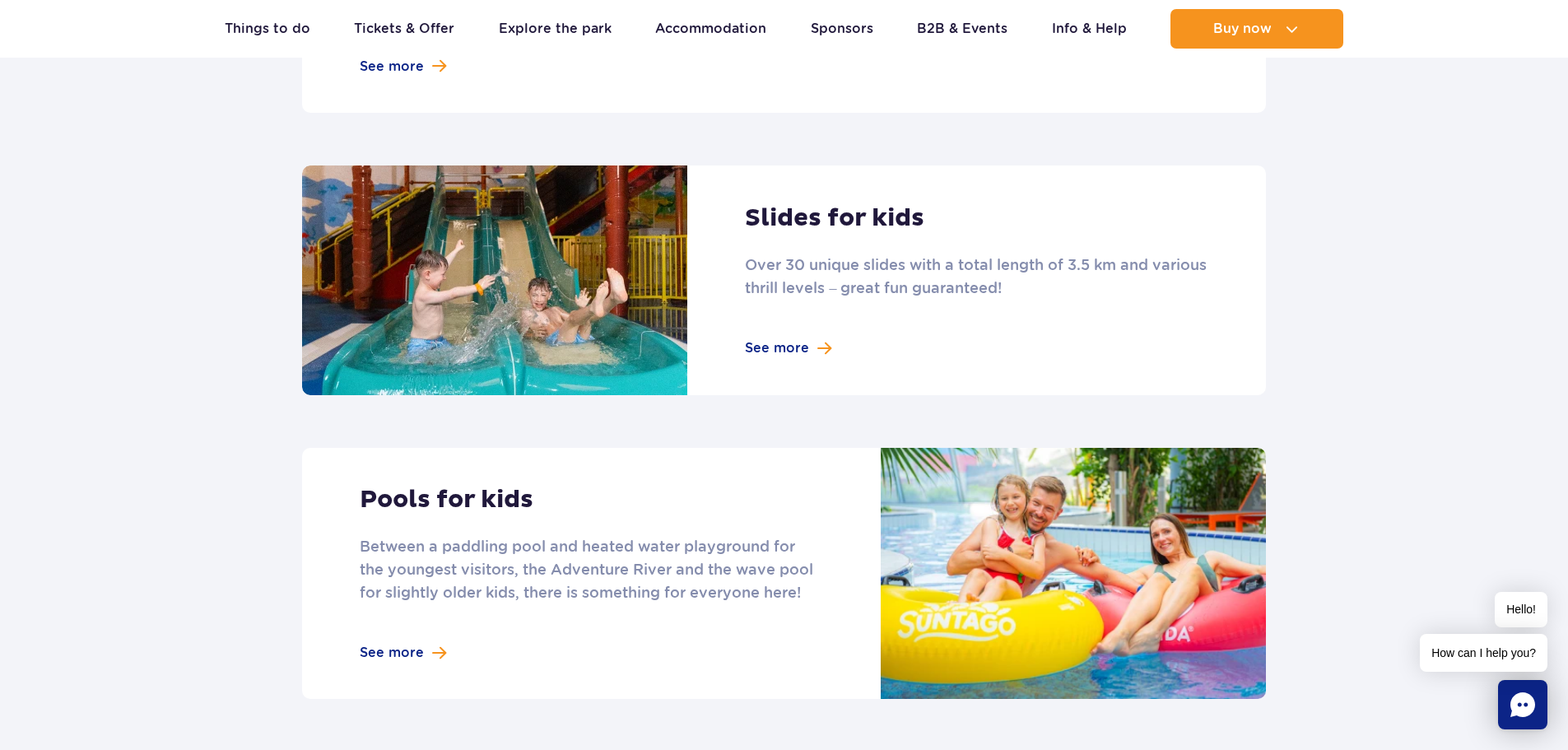
click at [782, 326] on link at bounding box center [784, 280] width 964 height 230
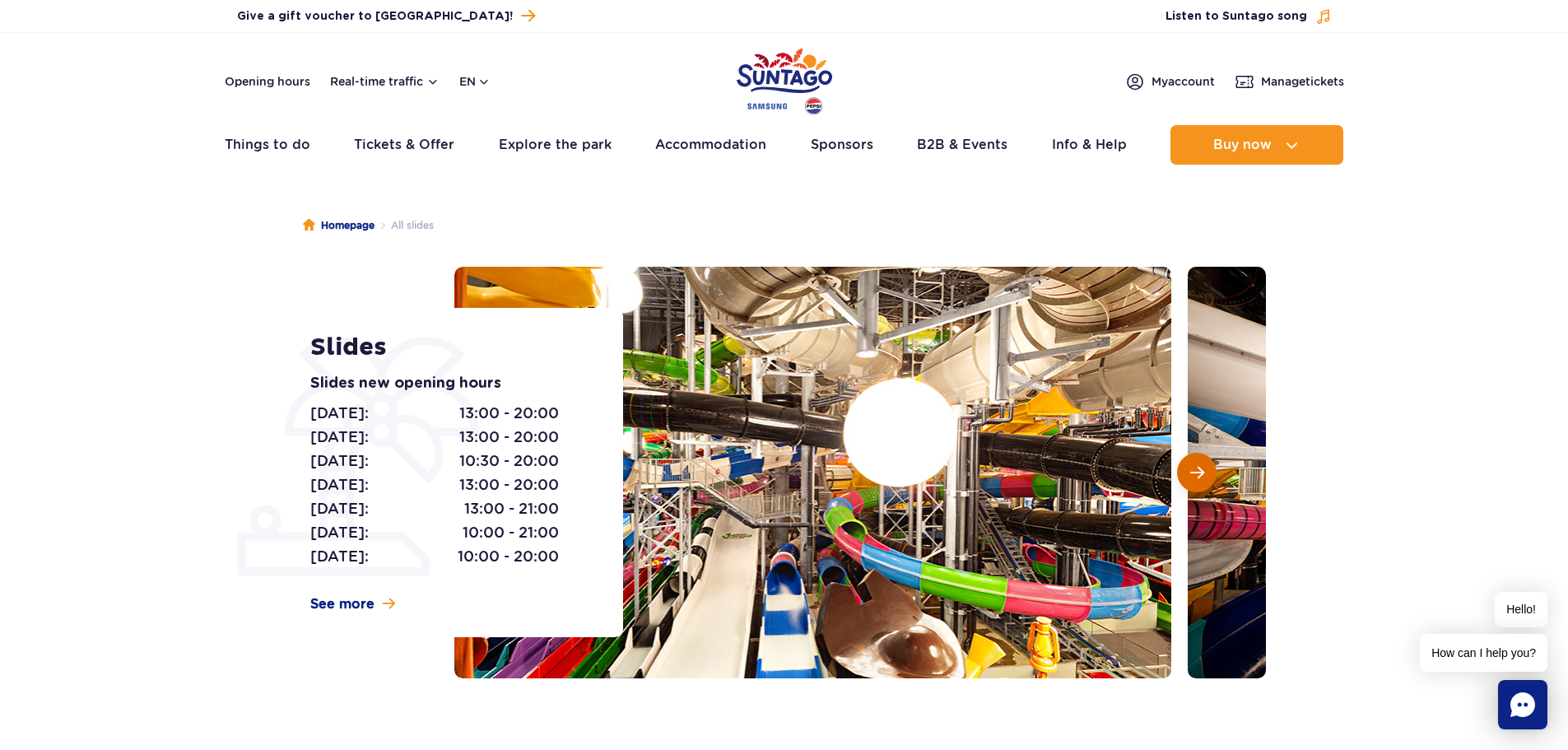
click at [1200, 478] on span "Next slide" at bounding box center [1197, 472] width 14 height 15
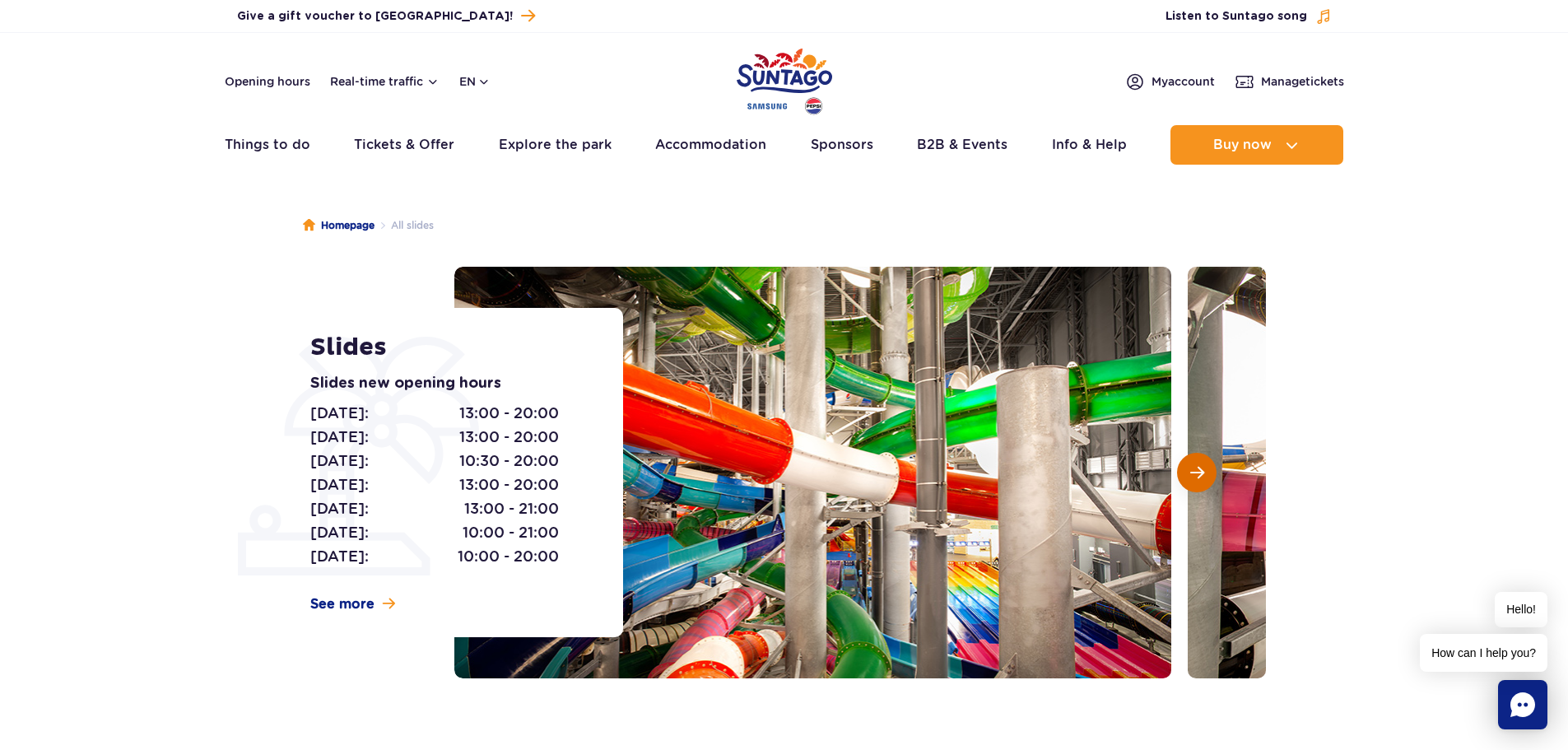
click at [1200, 478] on span "Next slide" at bounding box center [1197, 472] width 14 height 15
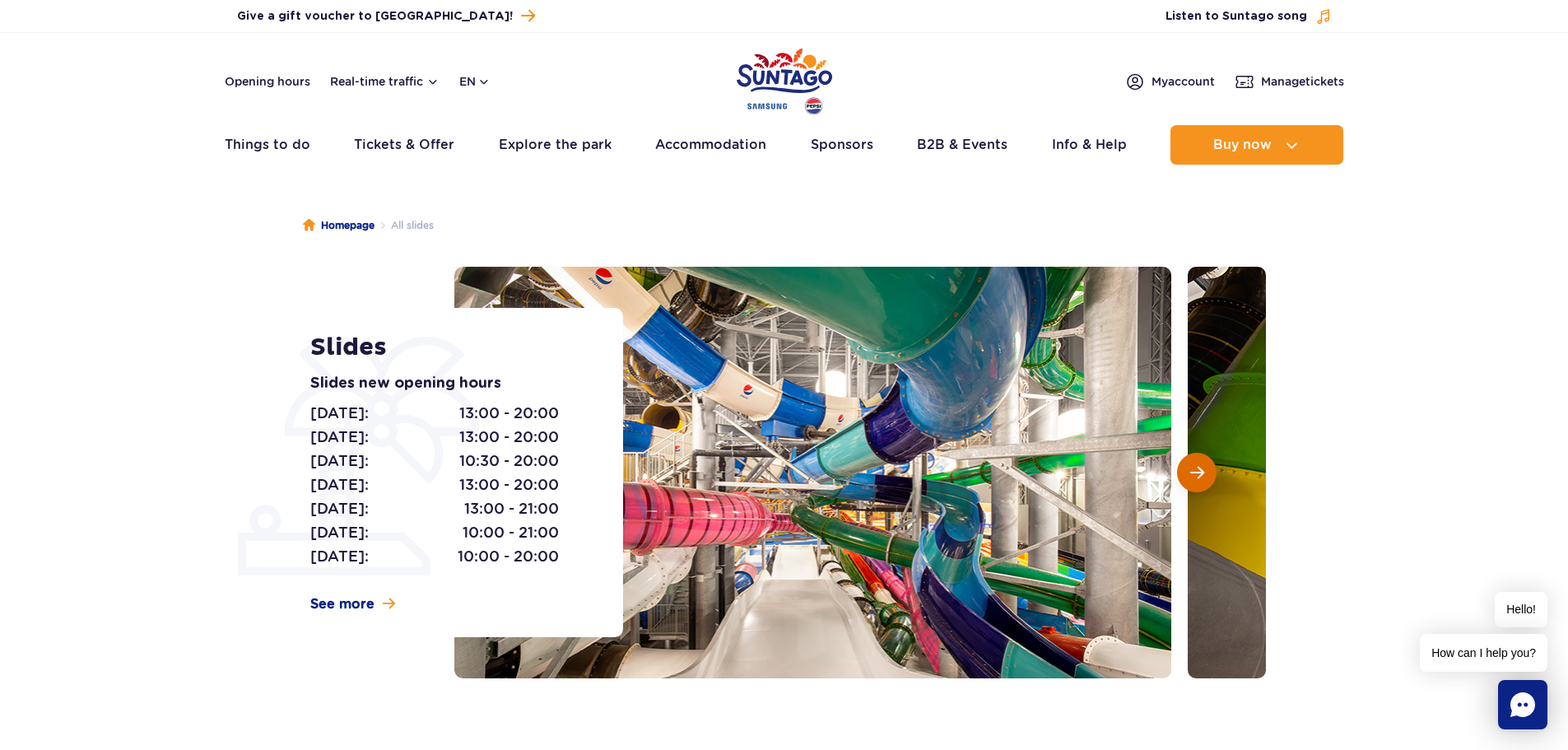
click at [1200, 478] on span "Next slide" at bounding box center [1197, 472] width 14 height 15
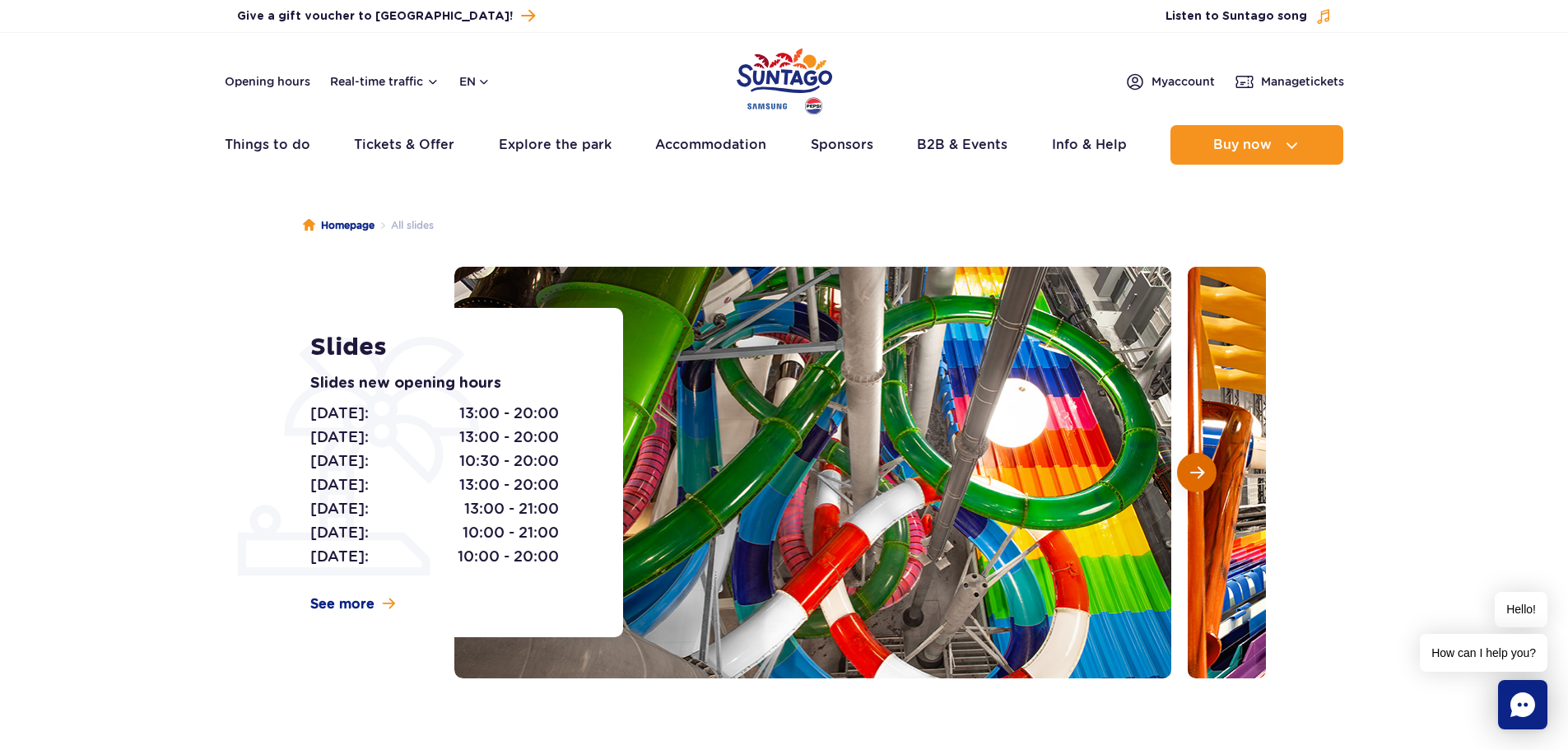
click at [1200, 478] on span "Next slide" at bounding box center [1197, 472] width 14 height 15
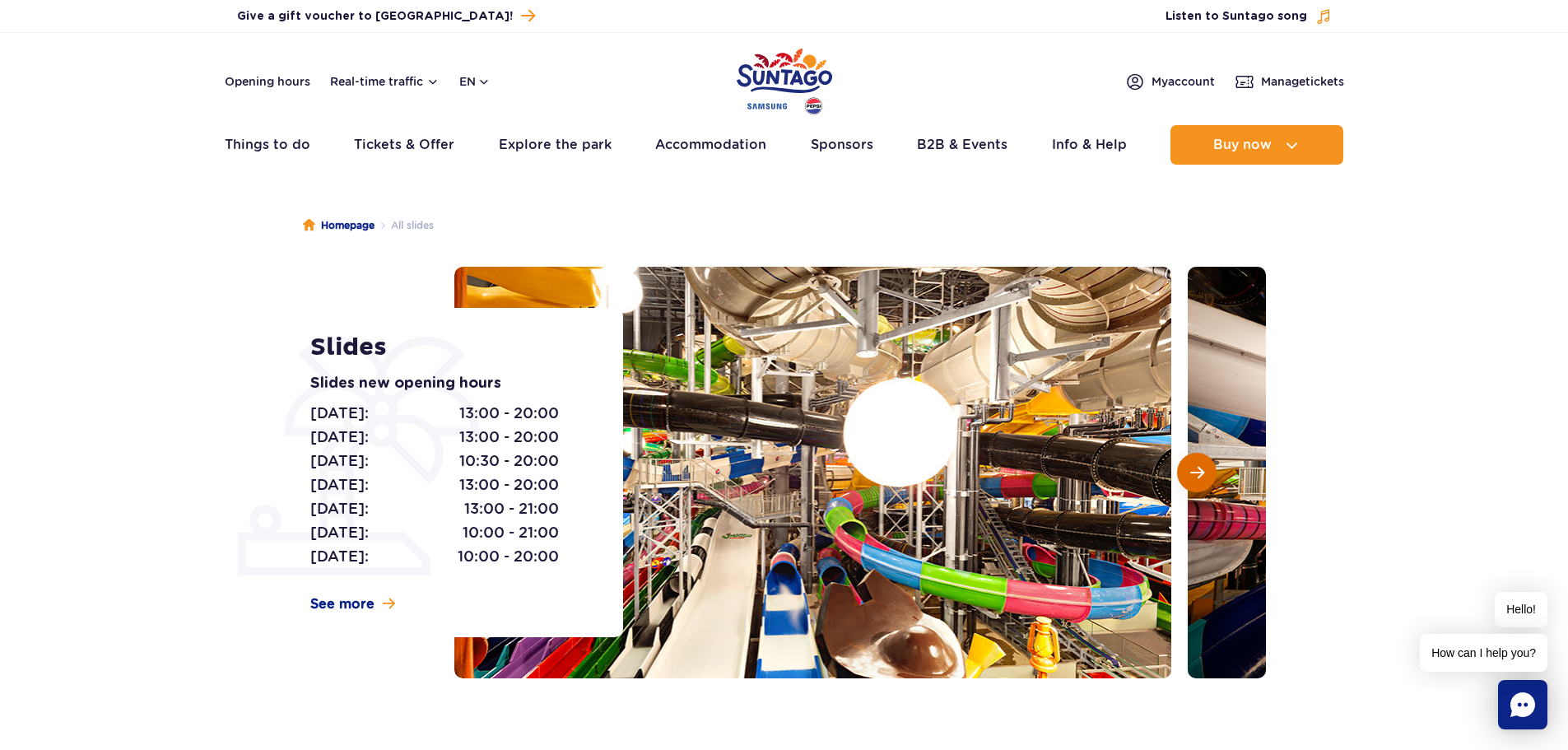
click at [1200, 478] on span "Next slide" at bounding box center [1197, 472] width 14 height 15
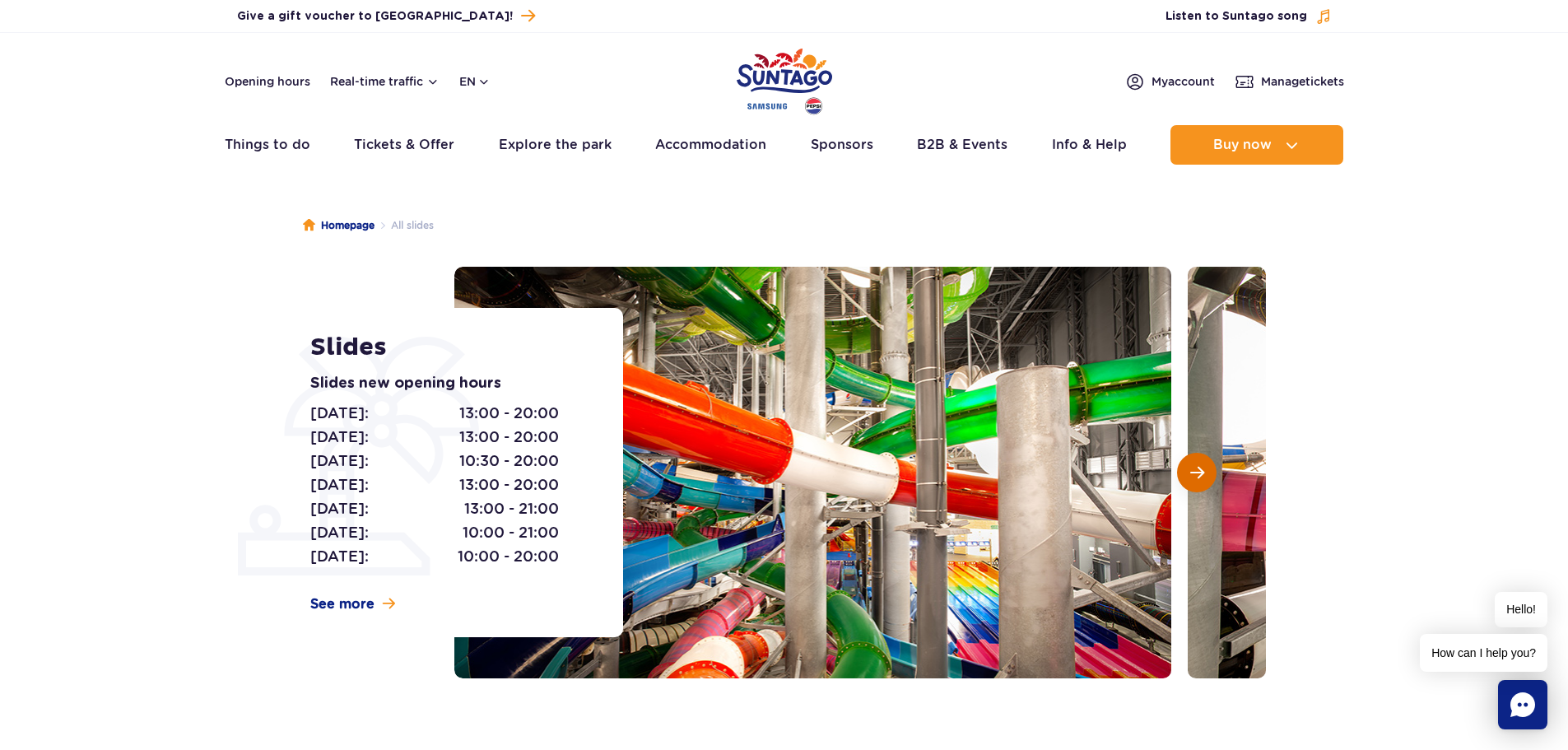
click at [1200, 478] on span "Next slide" at bounding box center [1197, 472] width 14 height 15
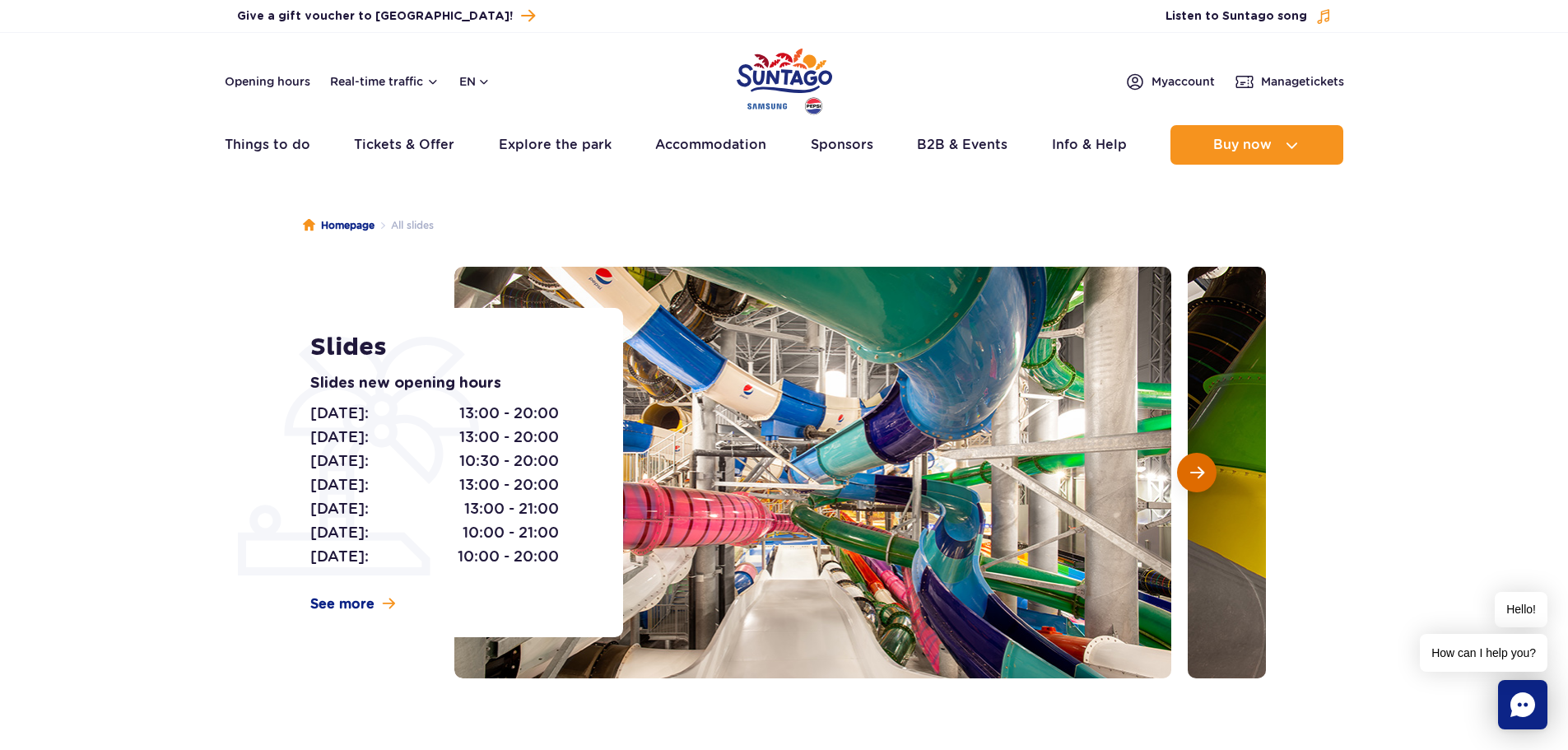
click at [1200, 478] on span "Next slide" at bounding box center [1197, 472] width 14 height 15
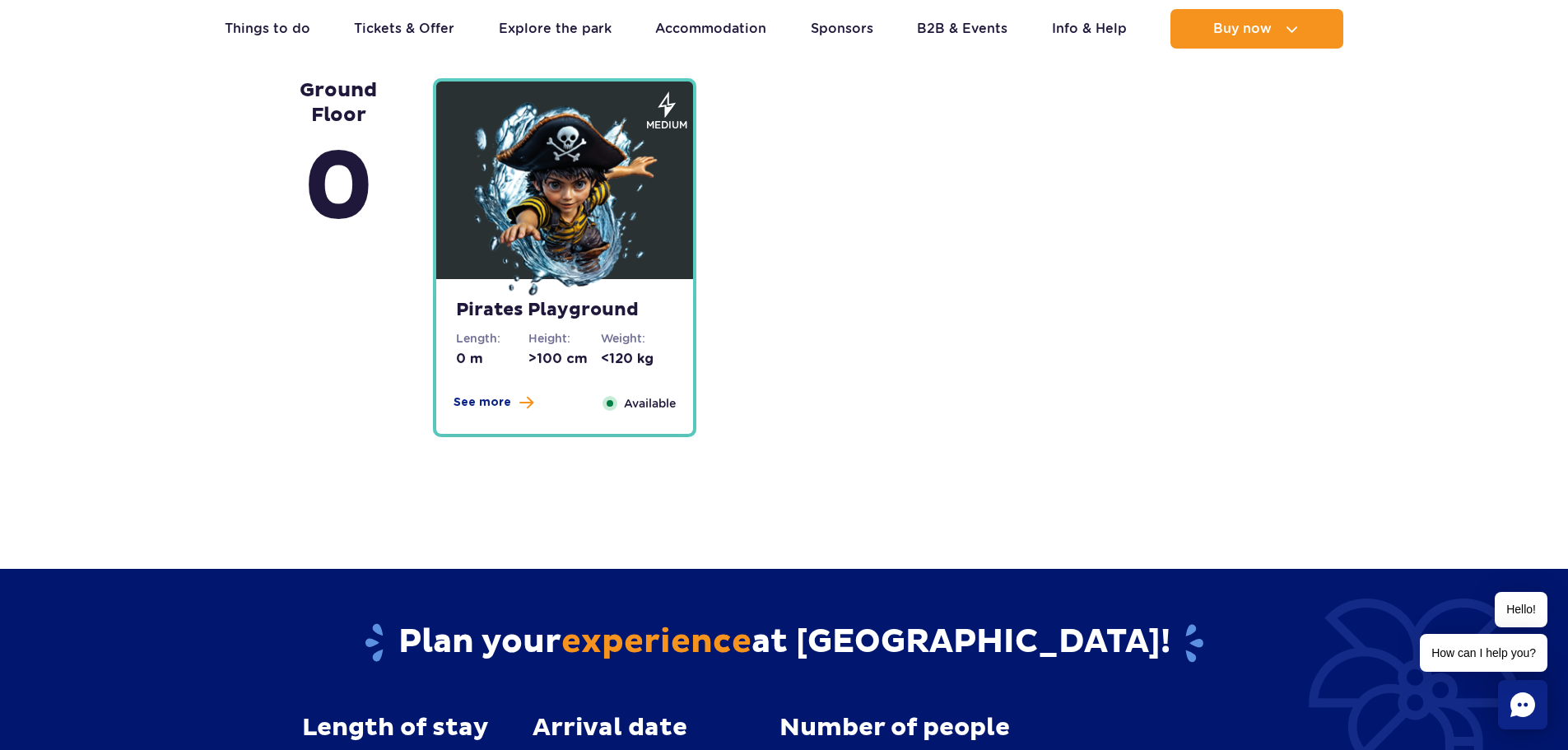
scroll to position [4198, 0]
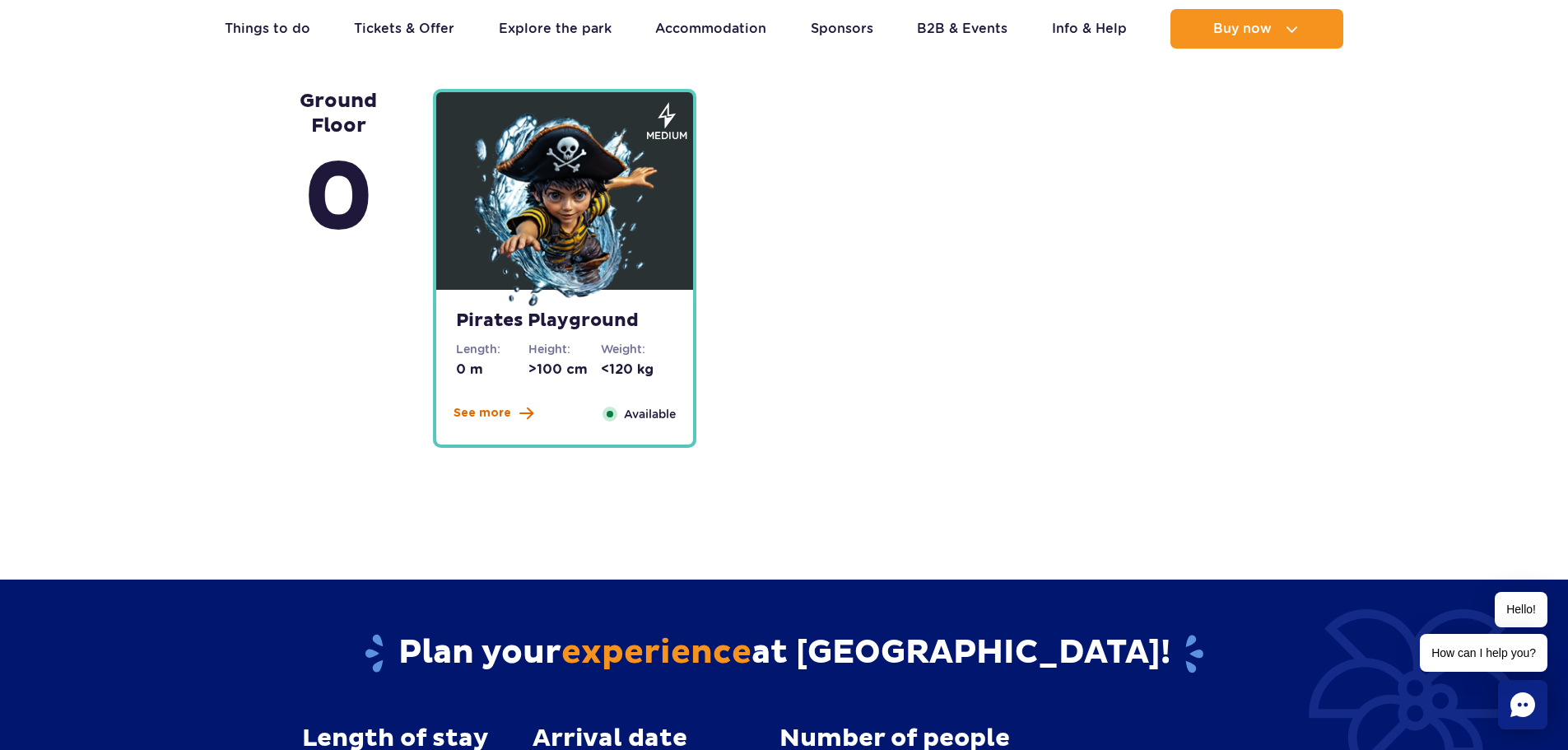
click at [491, 414] on span "See more" at bounding box center [482, 413] width 57 height 17
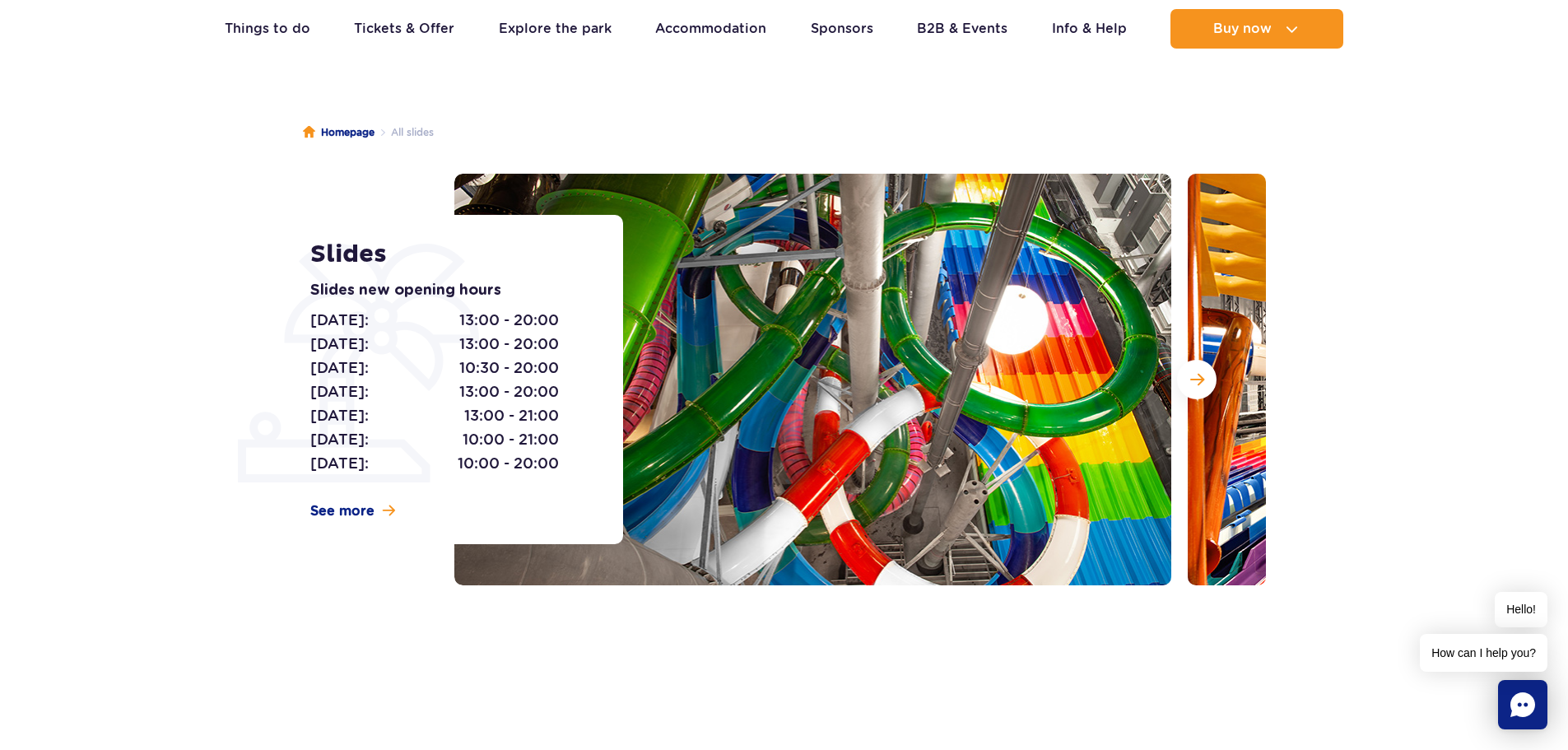
scroll to position [0, 0]
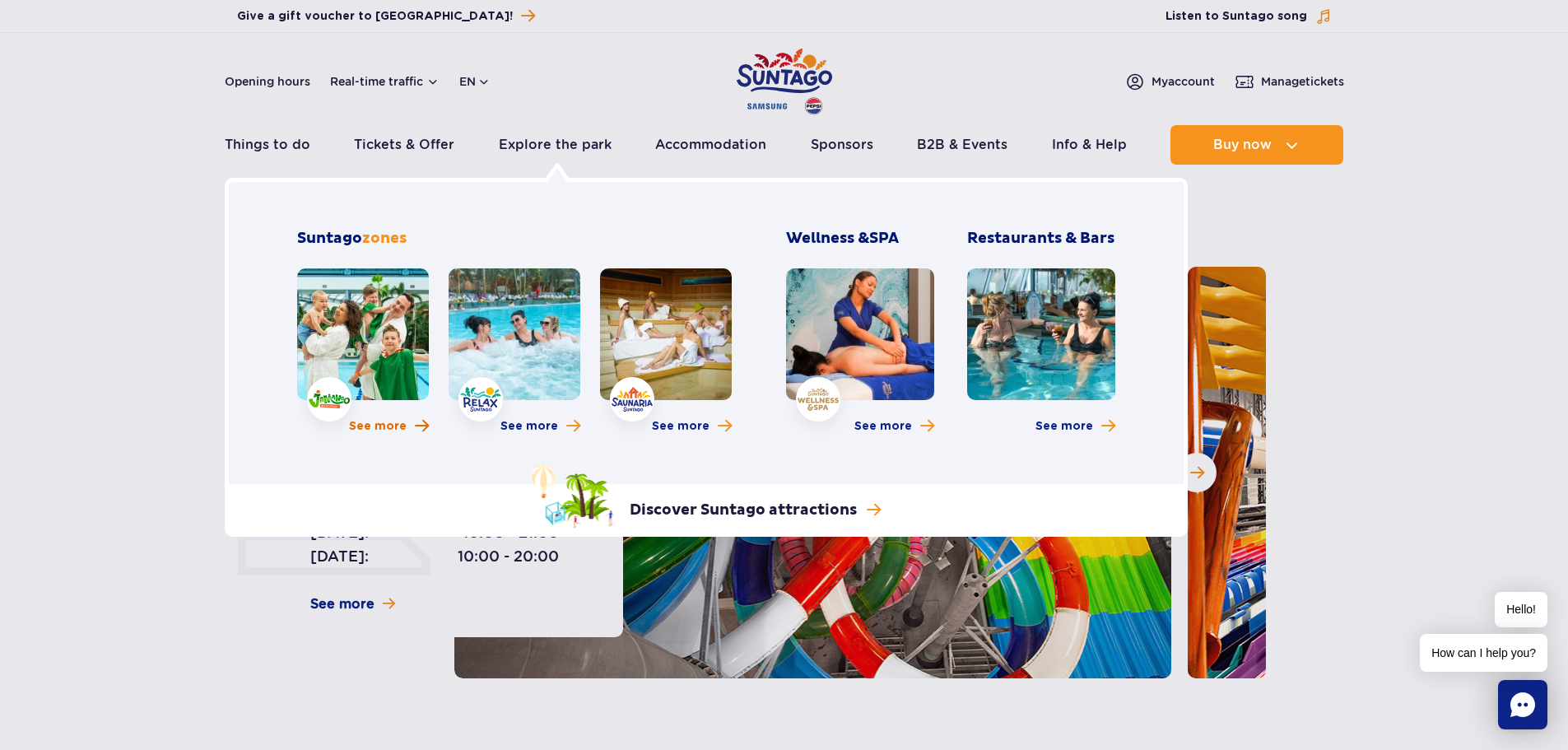
click at [377, 429] on span "See more" at bounding box center [378, 426] width 57 height 17
